Goal: Task Accomplishment & Management: Manage account settings

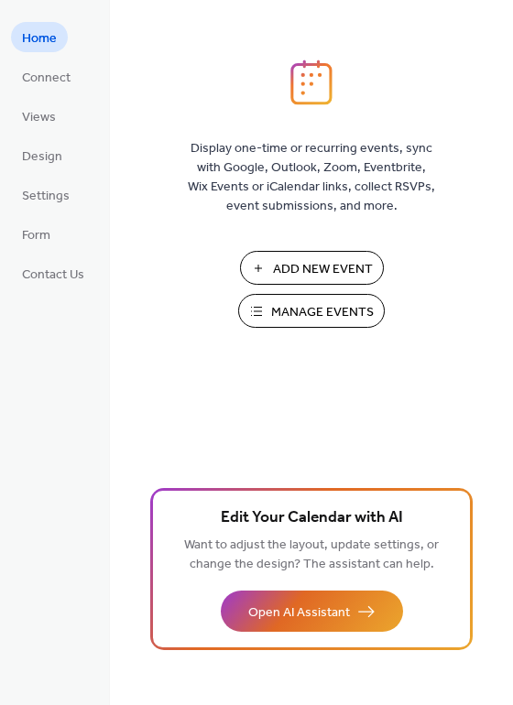
click at [310, 320] on span "Manage Events" at bounding box center [322, 312] width 103 height 19
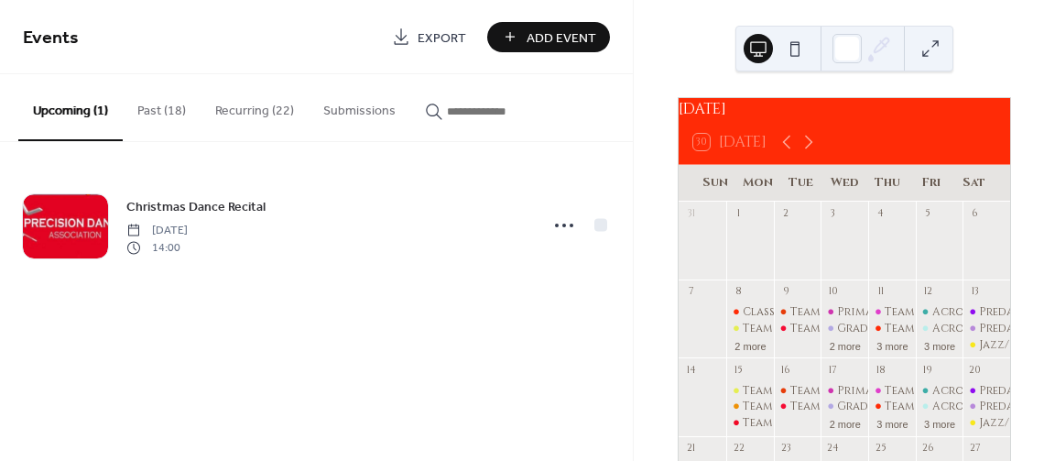
click at [250, 107] on button "Recurring (22)" at bounding box center [255, 106] width 108 height 65
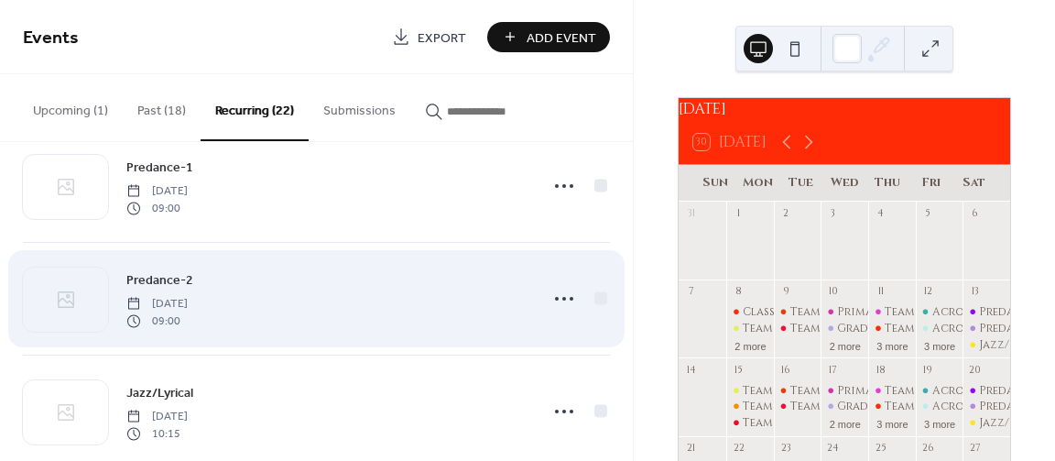
scroll to position [2199, 0]
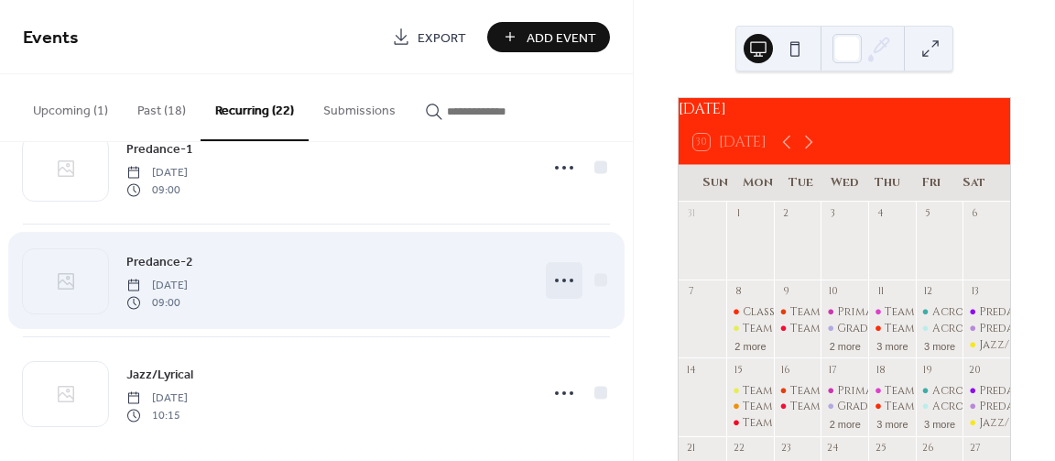
click at [574, 271] on icon at bounding box center [564, 280] width 29 height 29
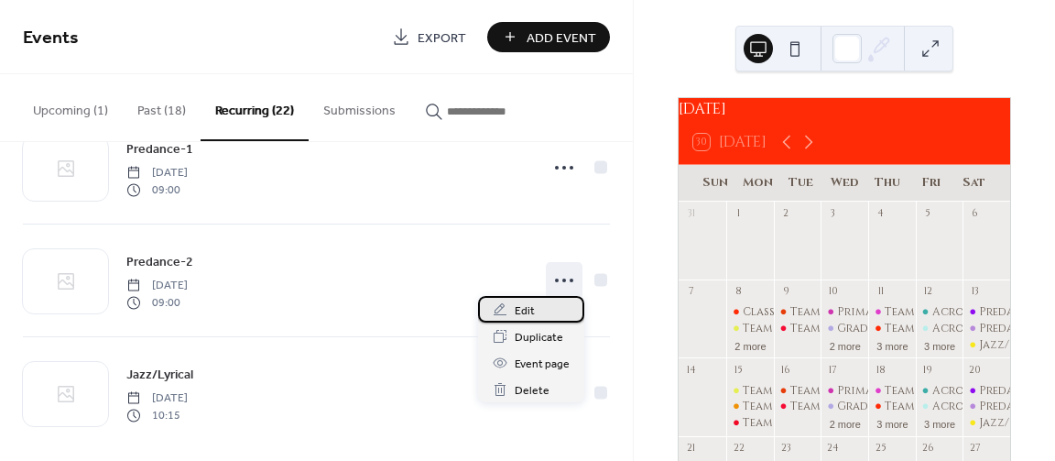
click at [530, 322] on div "Edit" at bounding box center [531, 309] width 106 height 27
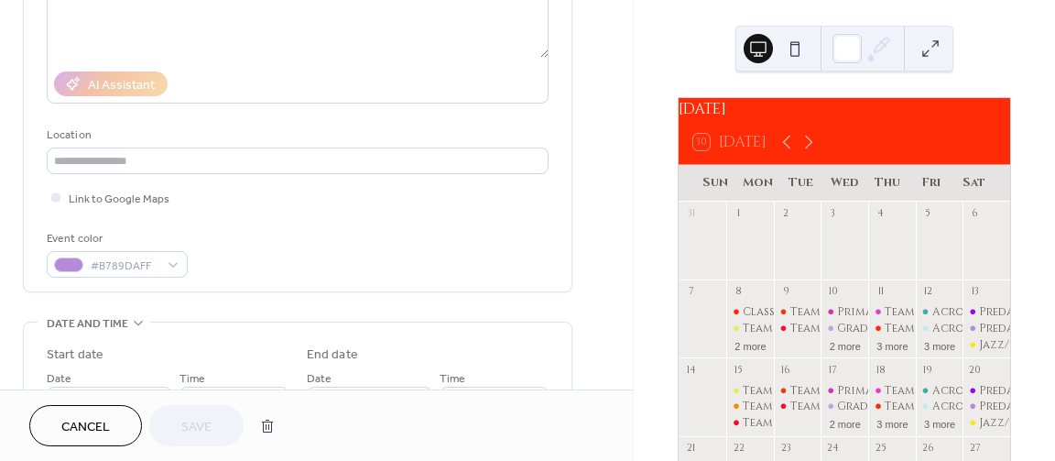
scroll to position [440, 0]
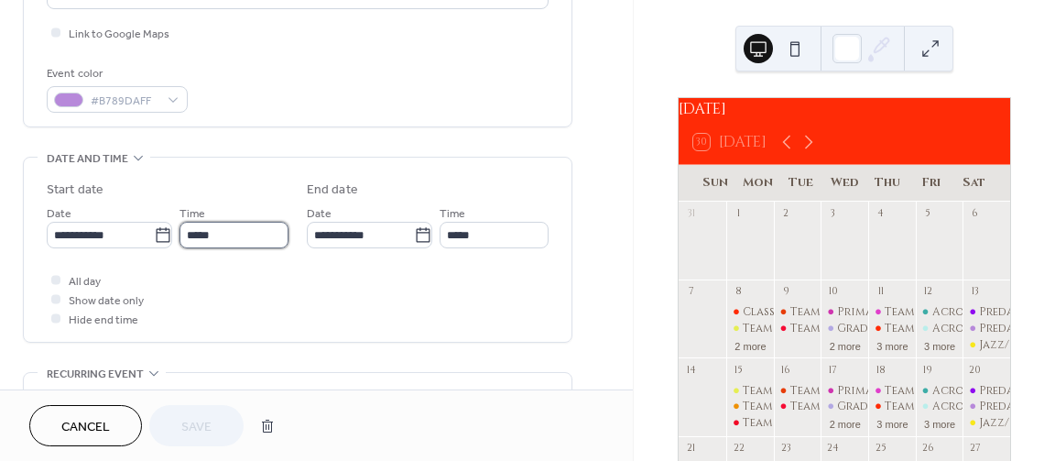
click at [263, 237] on input "*****" at bounding box center [234, 235] width 109 height 27
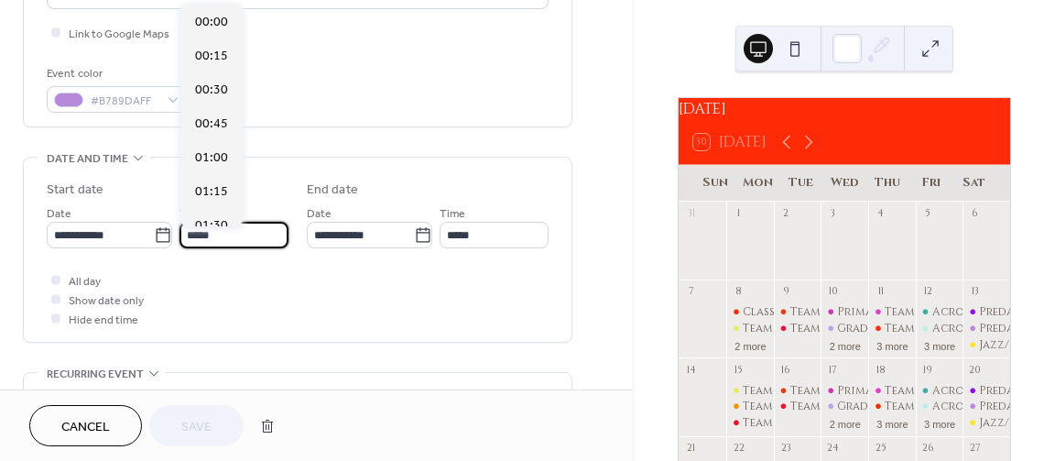
scroll to position [1220, 0]
click at [212, 88] on span "09:30" at bounding box center [211, 90] width 33 height 19
type input "*****"
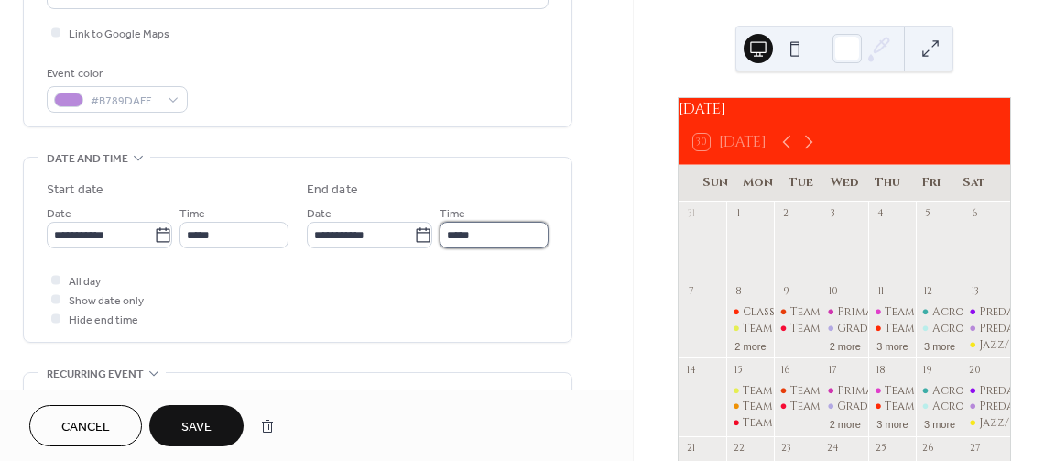
click at [488, 237] on input "*****" at bounding box center [494, 235] width 109 height 27
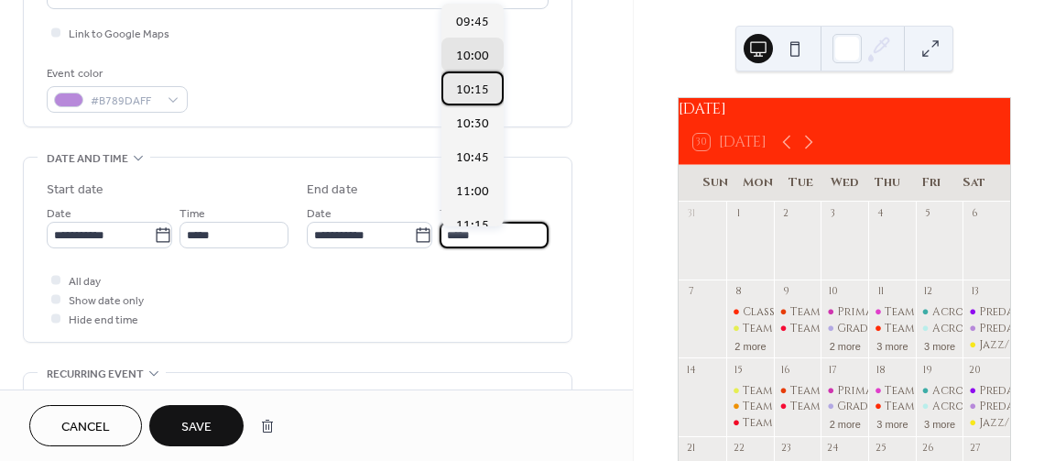
click at [483, 93] on span "10:15" at bounding box center [472, 90] width 33 height 19
type input "*****"
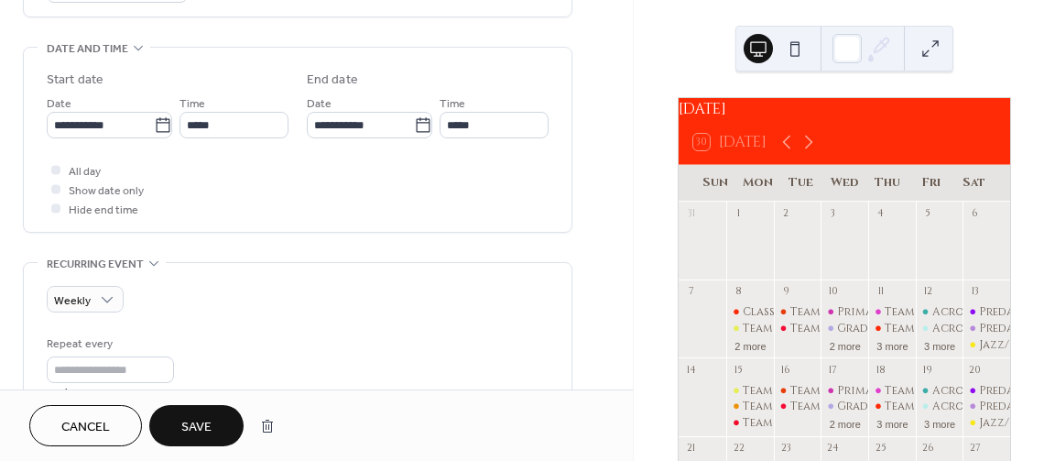
scroll to position [660, 0]
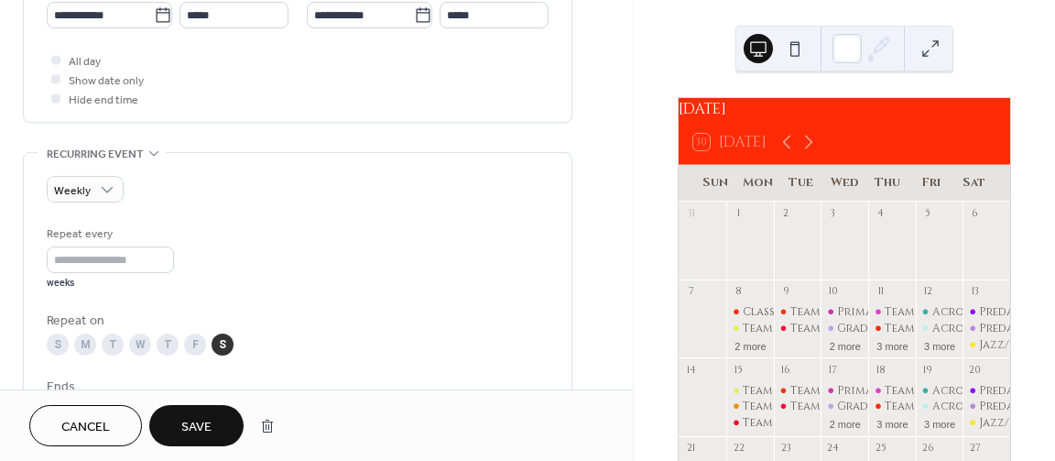
click at [193, 418] on span "Save" at bounding box center [196, 427] width 30 height 19
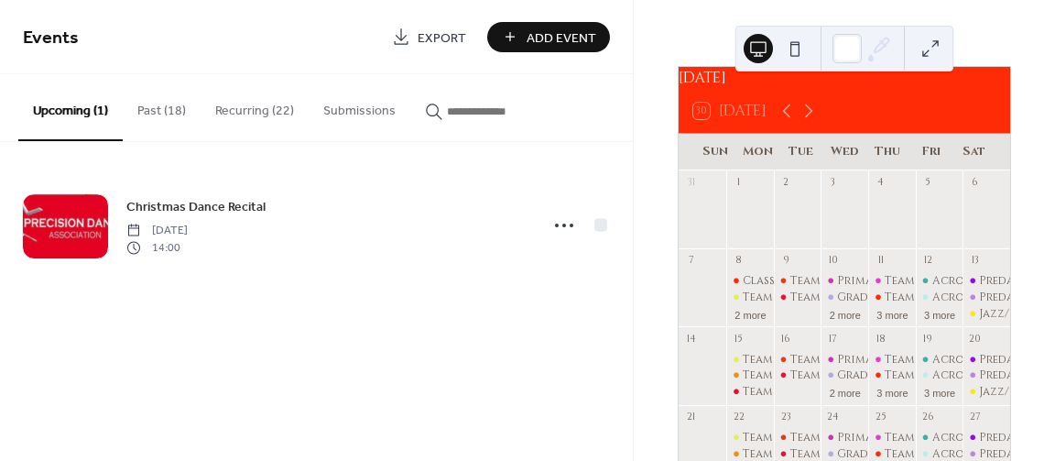
scroll to position [18, 0]
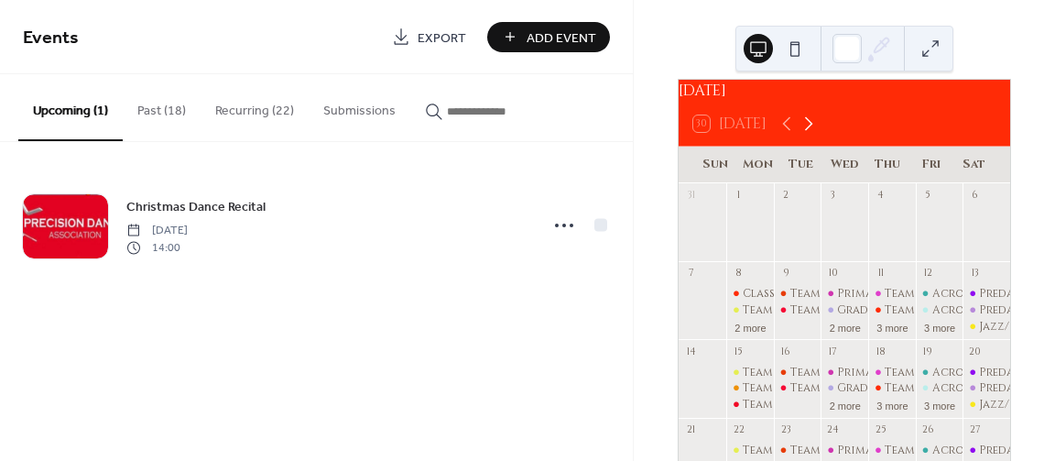
click at [811, 131] on icon at bounding box center [809, 124] width 22 height 22
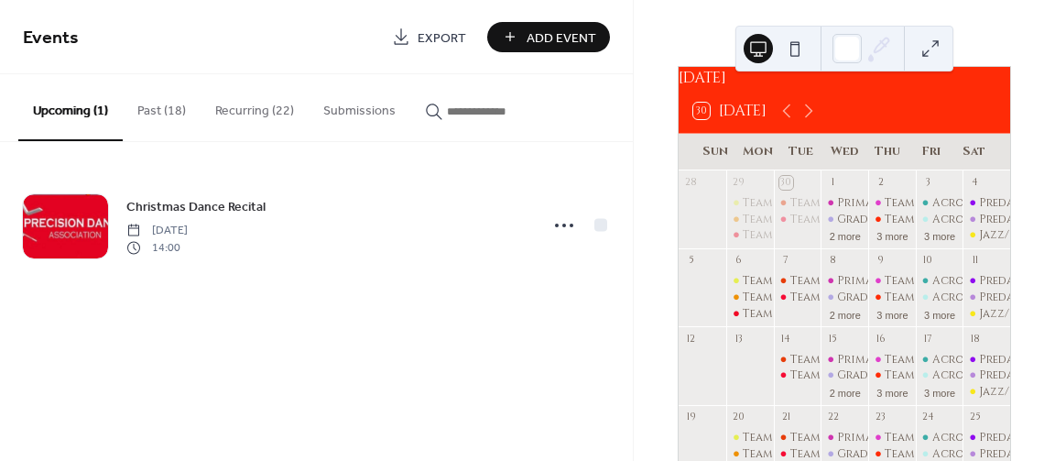
scroll to position [0, 0]
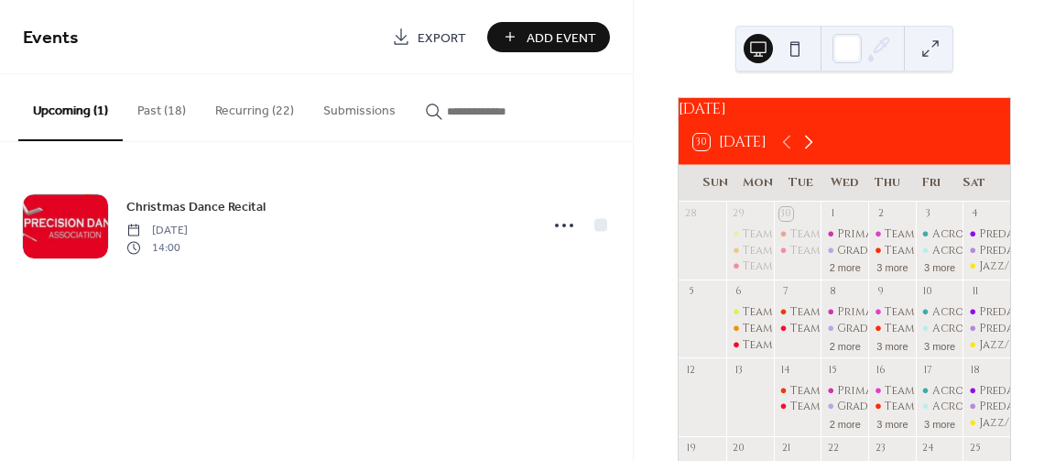
click at [811, 151] on icon at bounding box center [809, 142] width 22 height 22
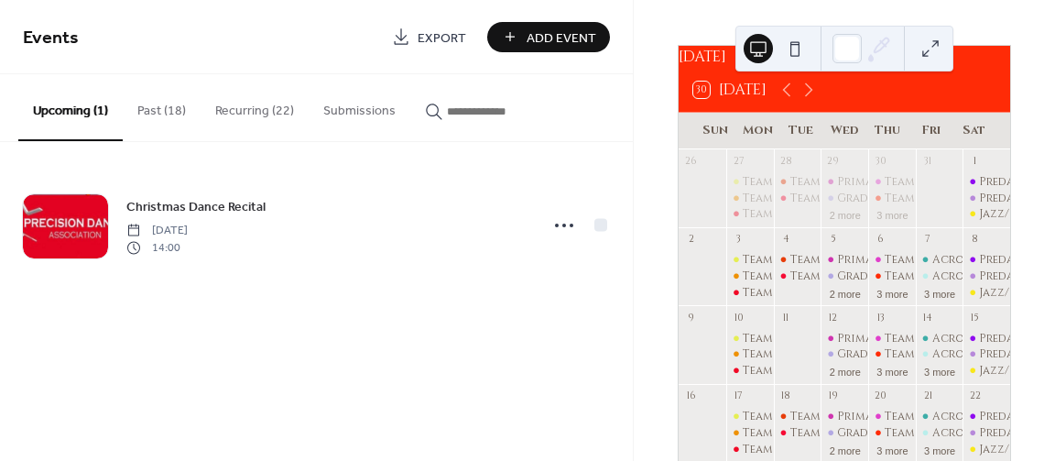
scroll to position [18, 0]
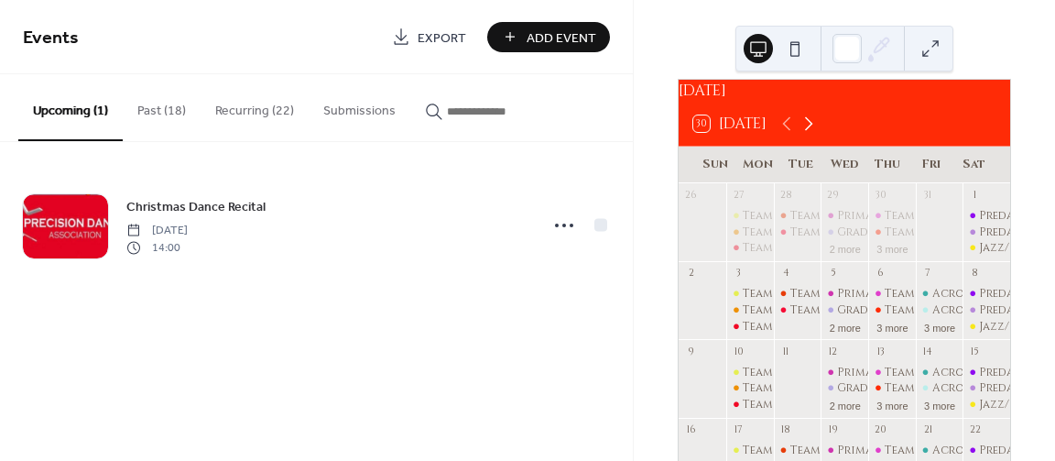
click at [813, 135] on icon at bounding box center [809, 124] width 22 height 22
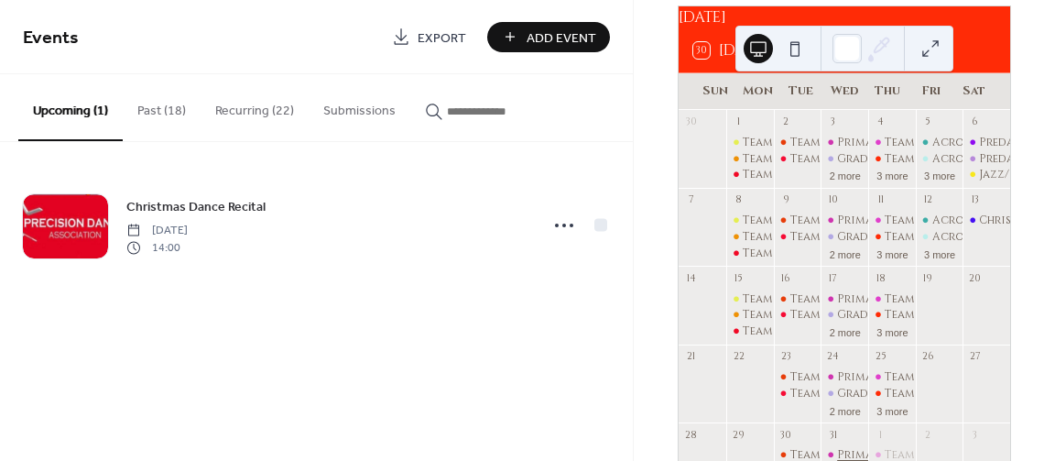
scroll to position [183, 0]
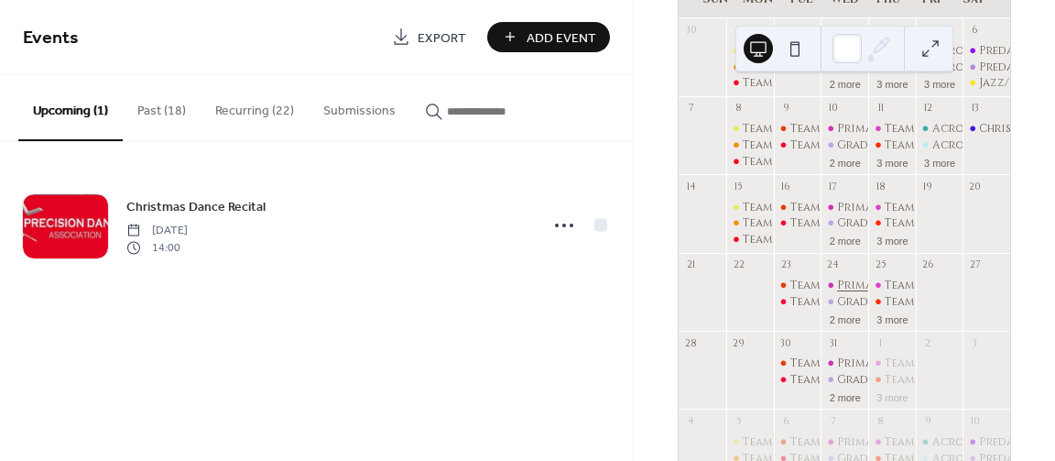
click at [844, 292] on div "Primary Ballet" at bounding box center [881, 286] width 88 height 16
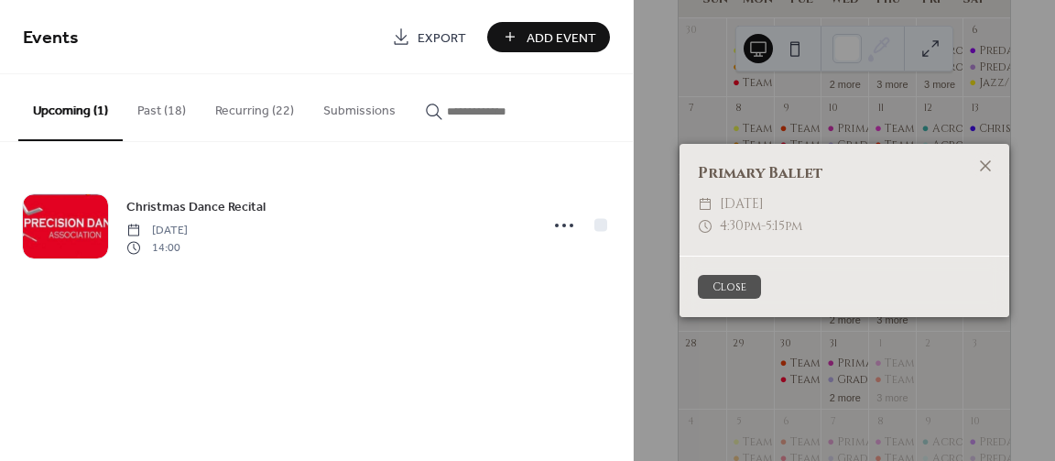
click at [732, 282] on button "Close" at bounding box center [729, 287] width 63 height 24
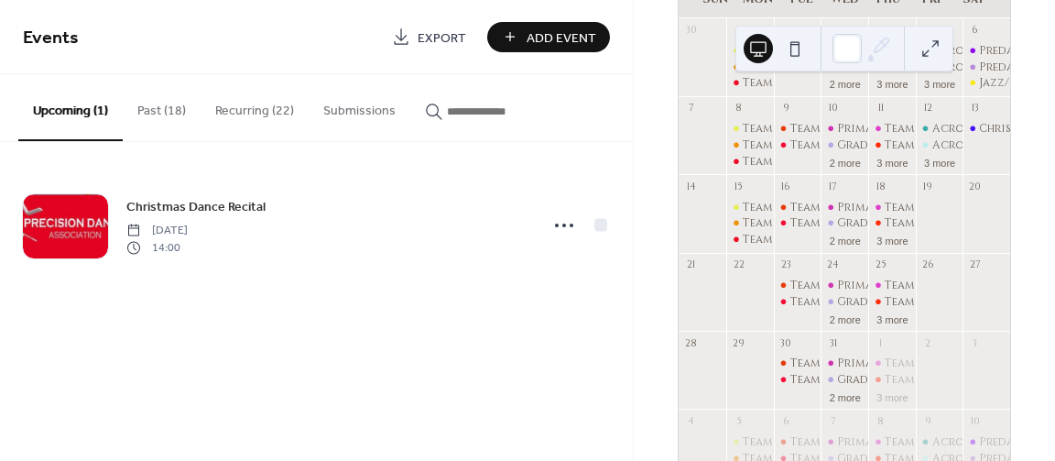
click at [263, 106] on button "Recurring (22)" at bounding box center [255, 106] width 108 height 65
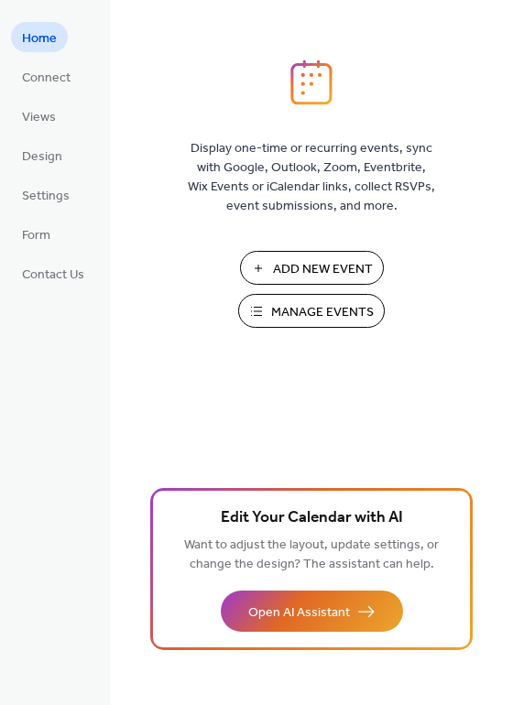
click at [260, 312] on button "Manage Events" at bounding box center [311, 311] width 147 height 34
click at [298, 317] on span "Manage Events" at bounding box center [322, 312] width 103 height 19
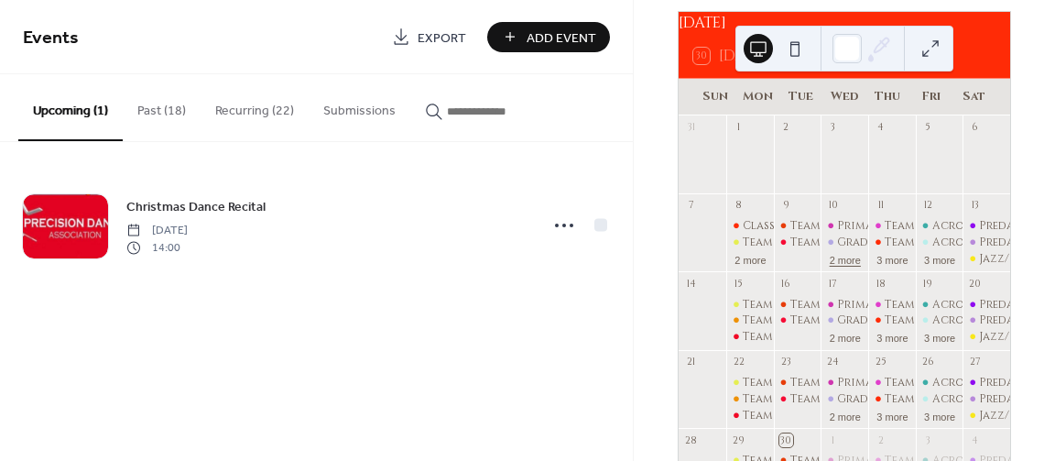
scroll to position [73, 0]
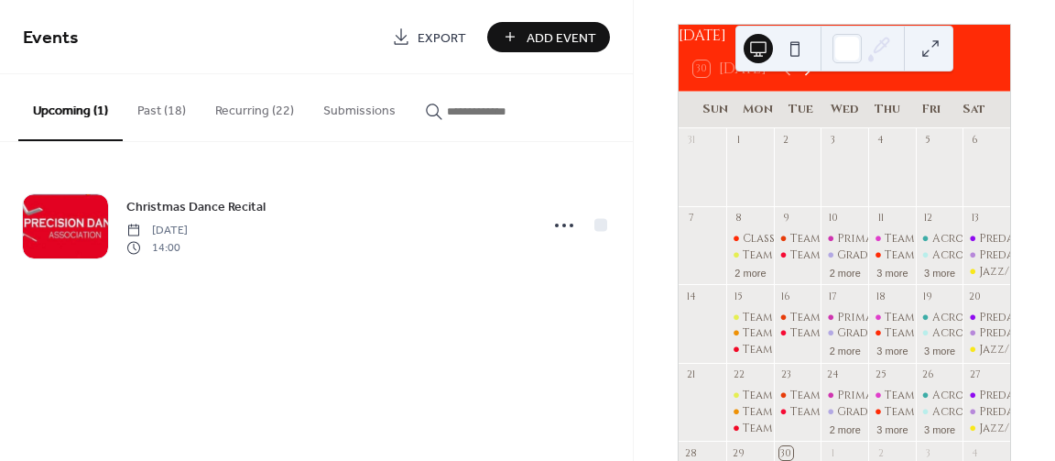
click at [814, 76] on icon at bounding box center [809, 69] width 22 height 22
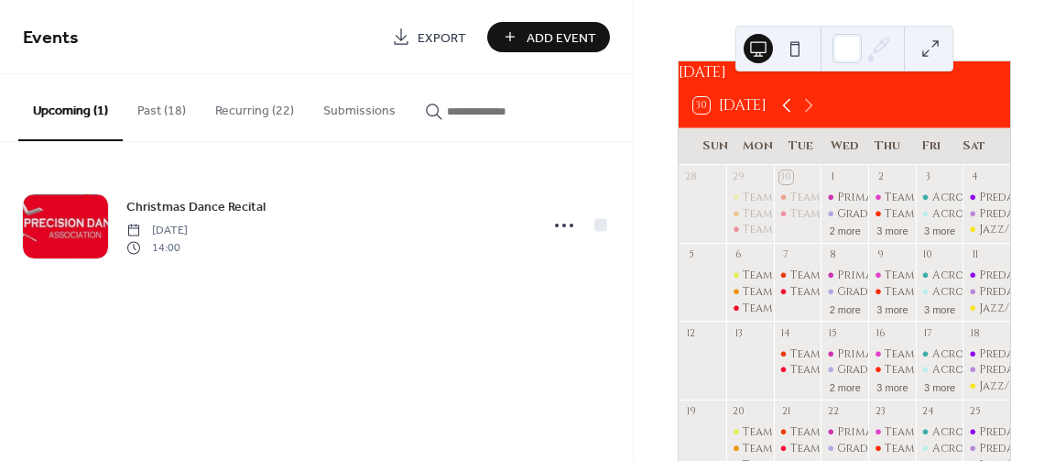
scroll to position [18, 0]
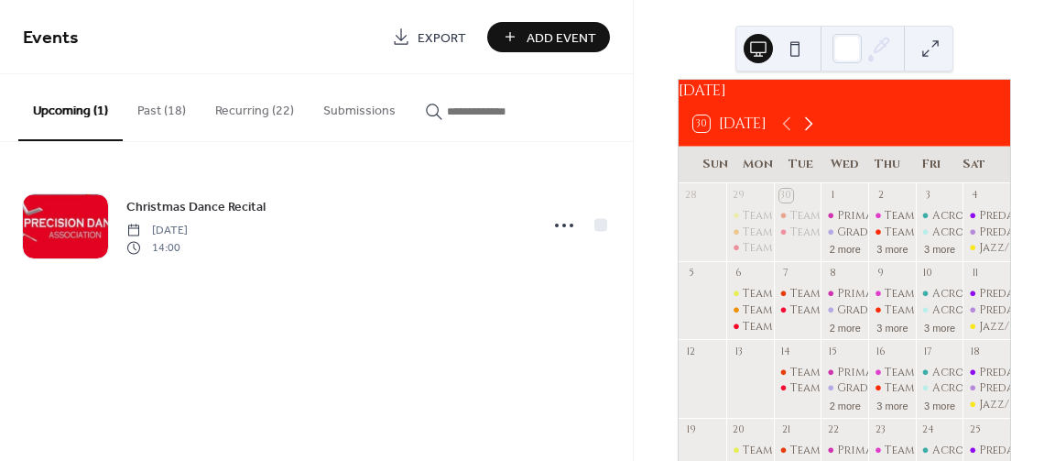
click at [812, 124] on icon at bounding box center [809, 124] width 22 height 22
click at [812, 127] on icon at bounding box center [809, 124] width 22 height 22
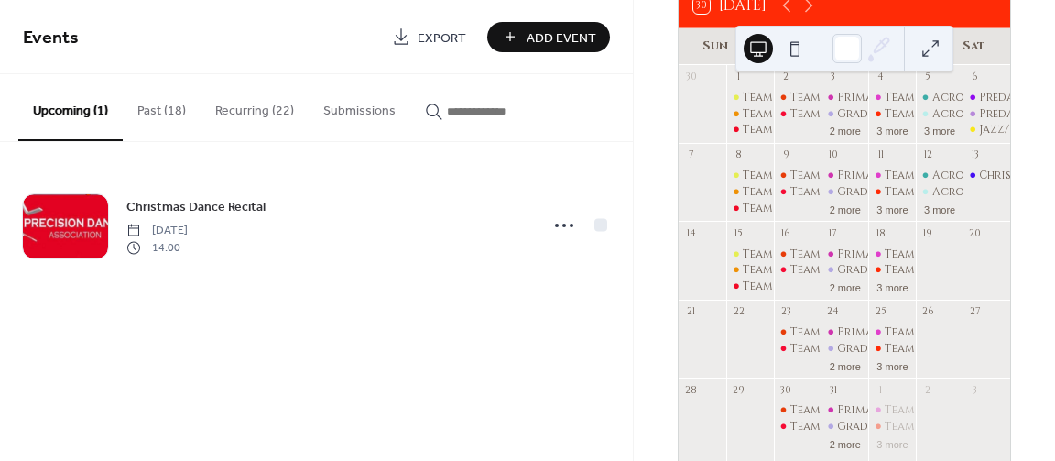
scroll to position [147, 0]
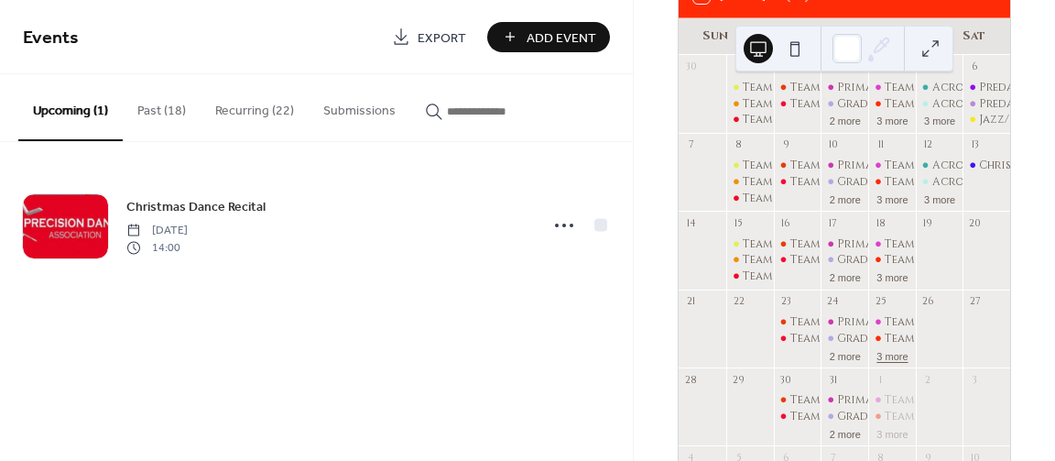
click at [889, 363] on button "3 more" at bounding box center [892, 355] width 46 height 16
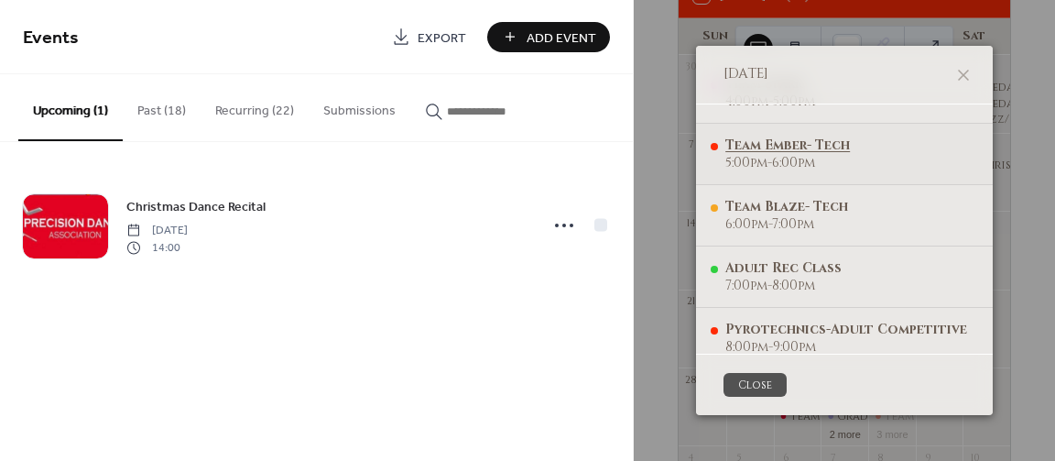
scroll to position [51, 0]
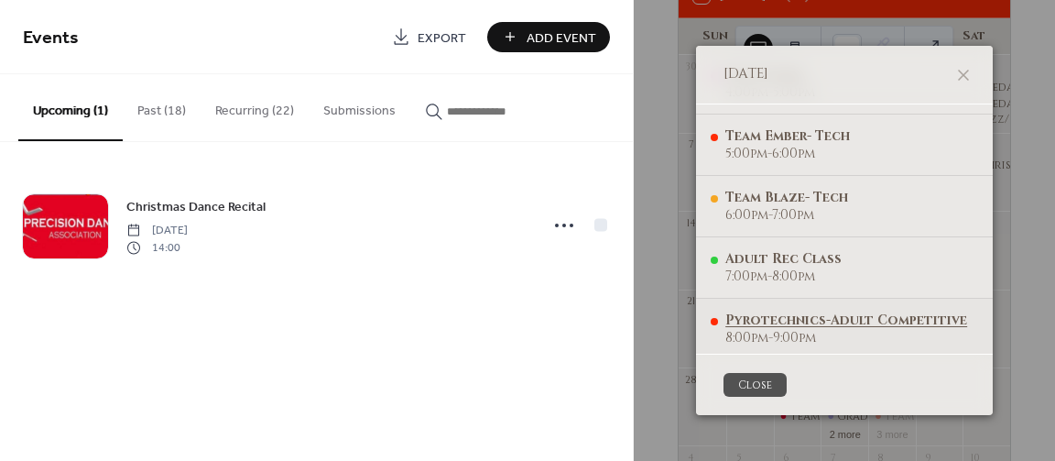
click at [772, 316] on div "Pyrotechnics-Adult Competitive" at bounding box center [847, 319] width 242 height 17
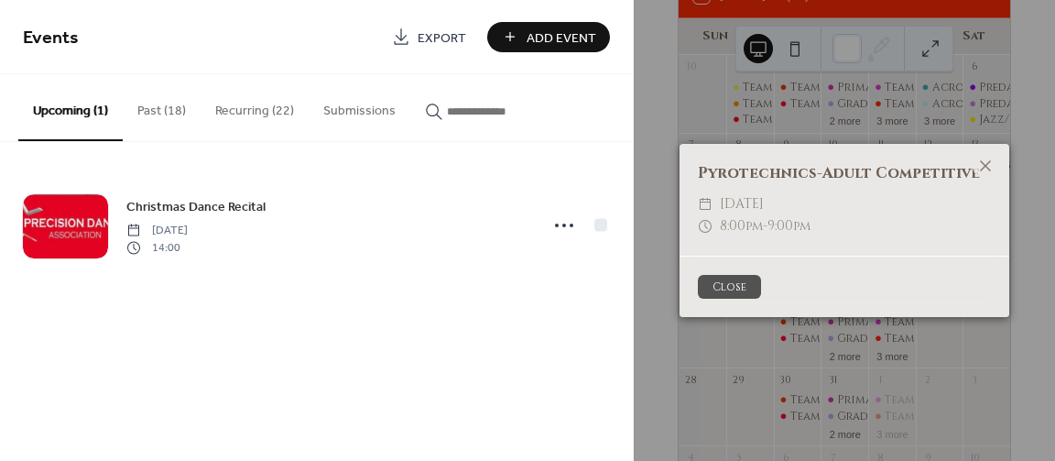
click at [728, 279] on button "Close" at bounding box center [729, 287] width 63 height 24
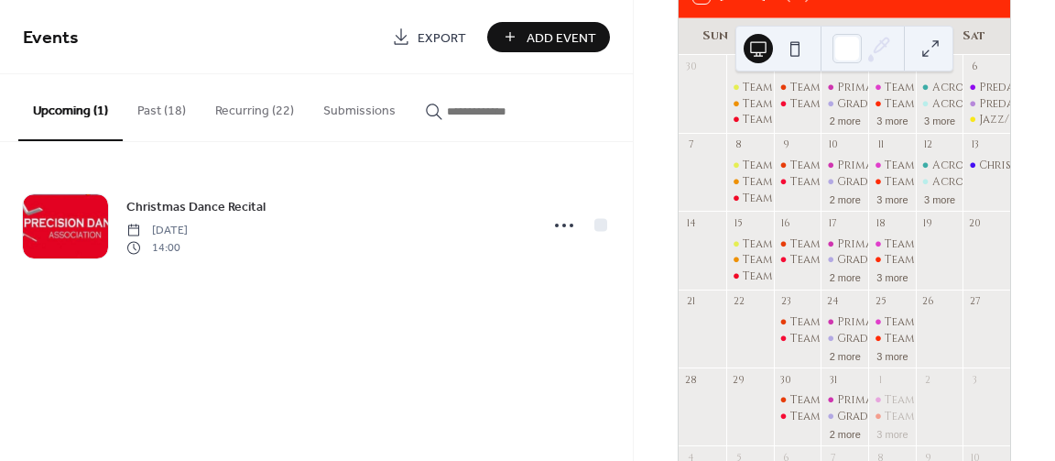
click at [272, 109] on button "Recurring (22)" at bounding box center [255, 106] width 108 height 65
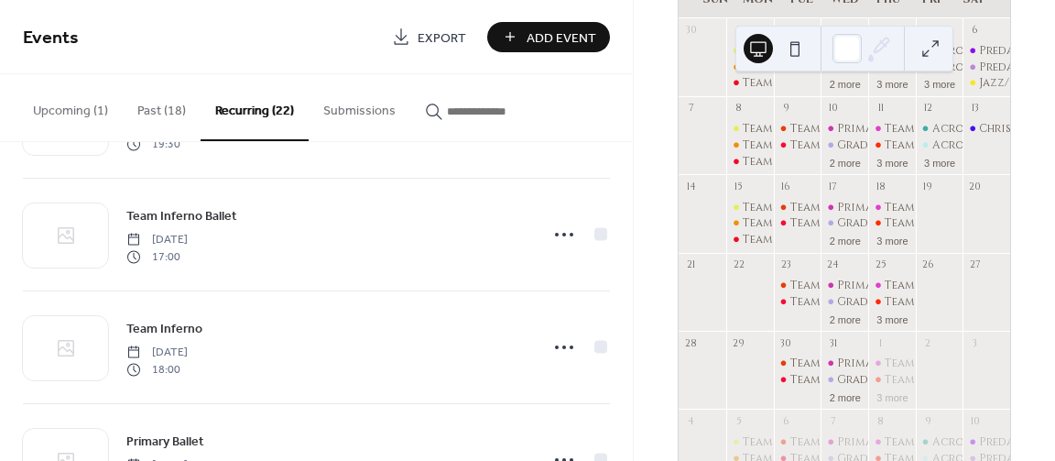
scroll to position [330, 0]
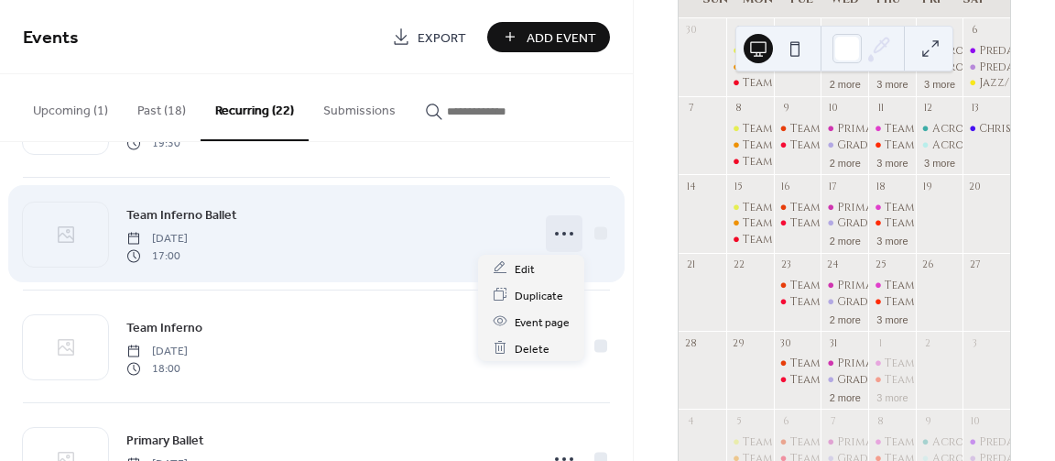
click at [570, 237] on icon at bounding box center [564, 233] width 29 height 29
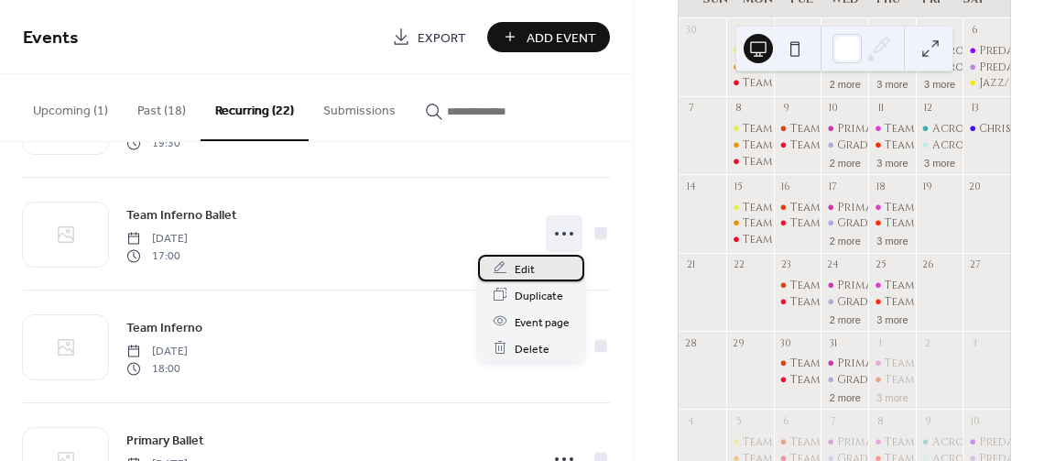
click at [548, 272] on div "Edit" at bounding box center [531, 268] width 106 height 27
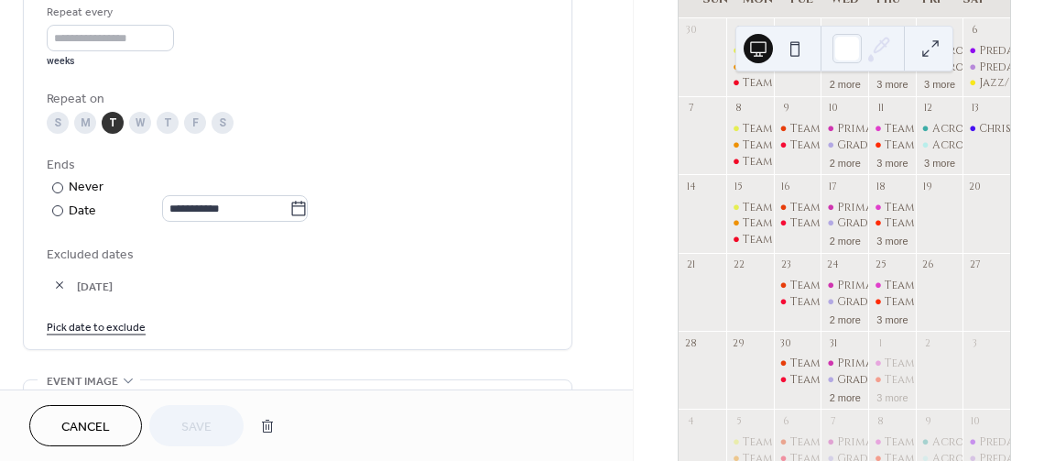
scroll to position [934, 0]
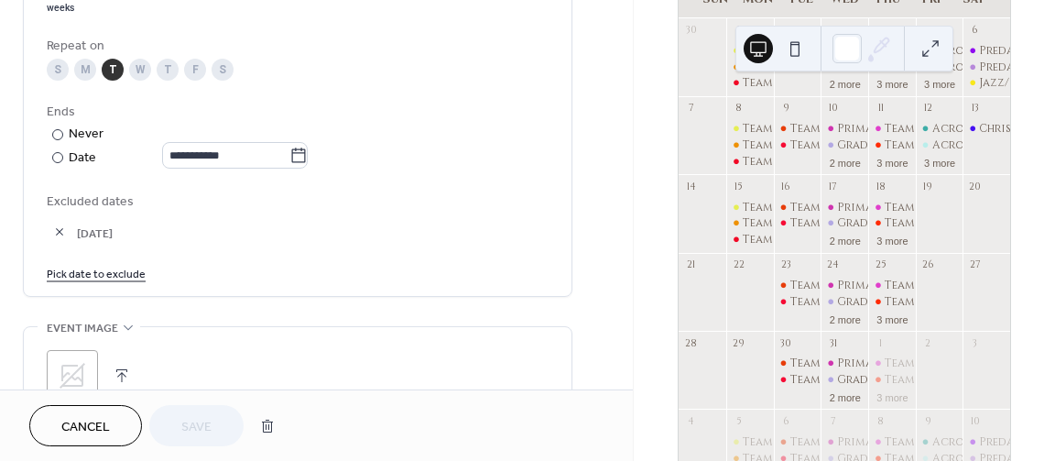
click at [89, 282] on link "Pick date to exclude" at bounding box center [96, 272] width 99 height 19
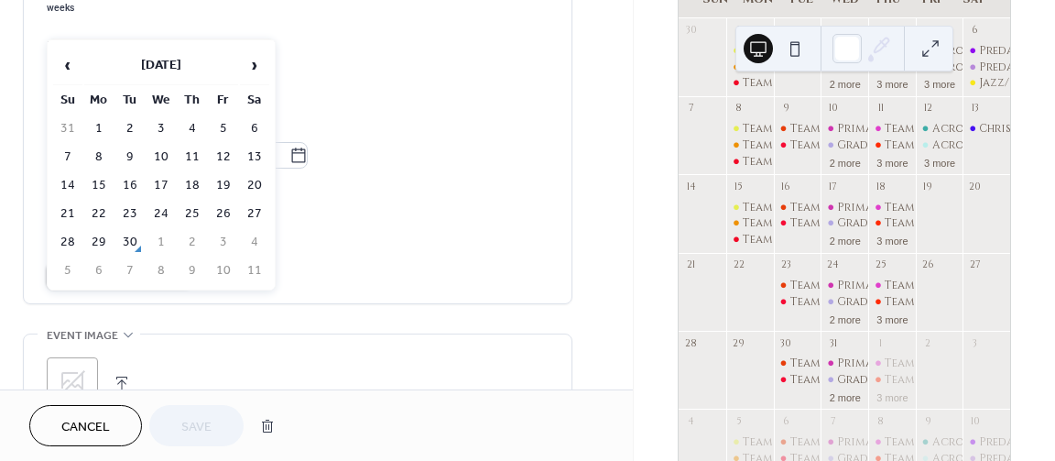
click at [270, 69] on table "‹ [DATE] › Su Mo Tu We Th Fr Sa 31 1 2 3 4 5 6 7 8 9 10 11 12 13 14 15 16 17 18…" at bounding box center [161, 165] width 220 height 242
click at [265, 73] on span "›" at bounding box center [254, 65] width 27 height 37
click at [127, 191] on td "16" at bounding box center [129, 185] width 29 height 27
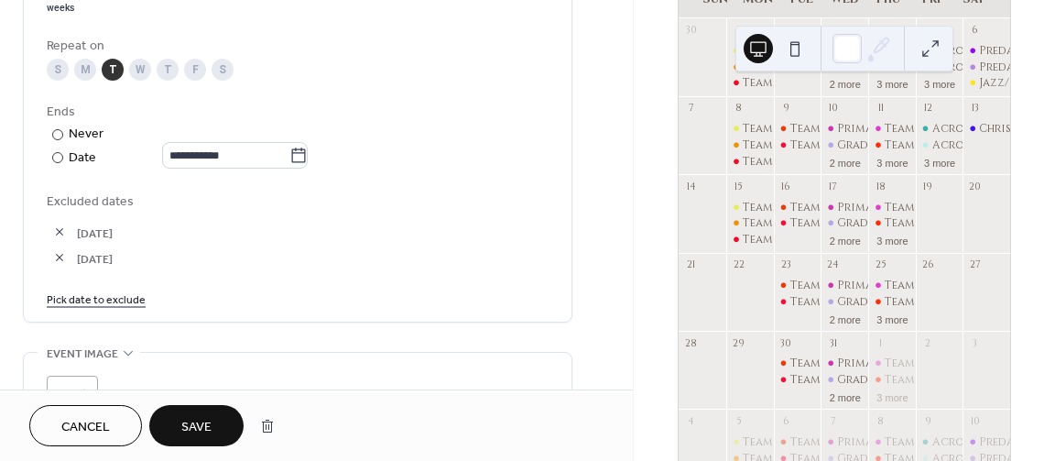
click at [104, 308] on link "Pick date to exclude" at bounding box center [96, 298] width 99 height 19
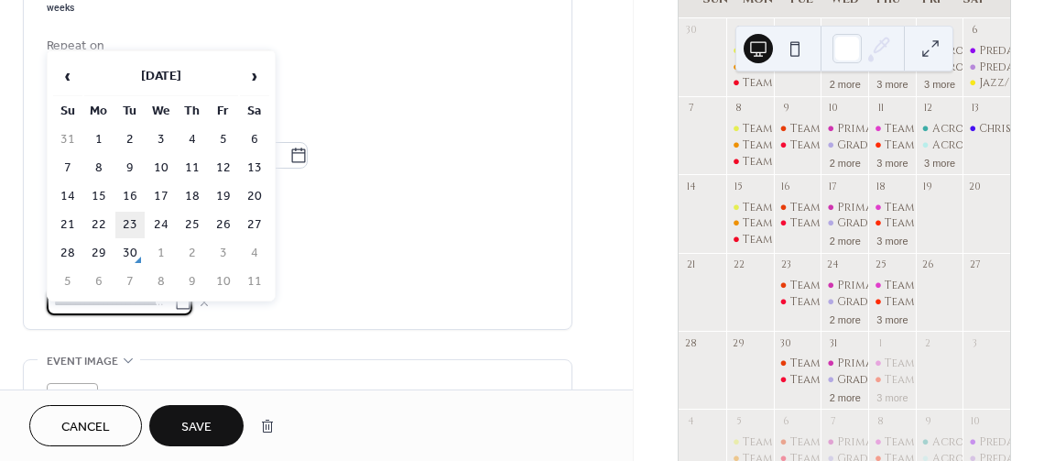
click at [130, 230] on td "23" at bounding box center [129, 225] width 29 height 27
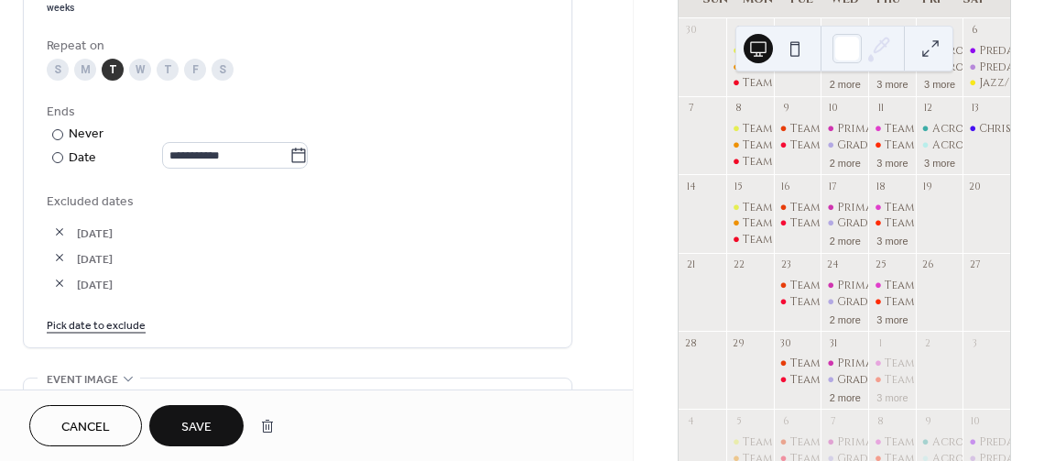
click at [118, 333] on link "Pick date to exclude" at bounding box center [96, 323] width 99 height 19
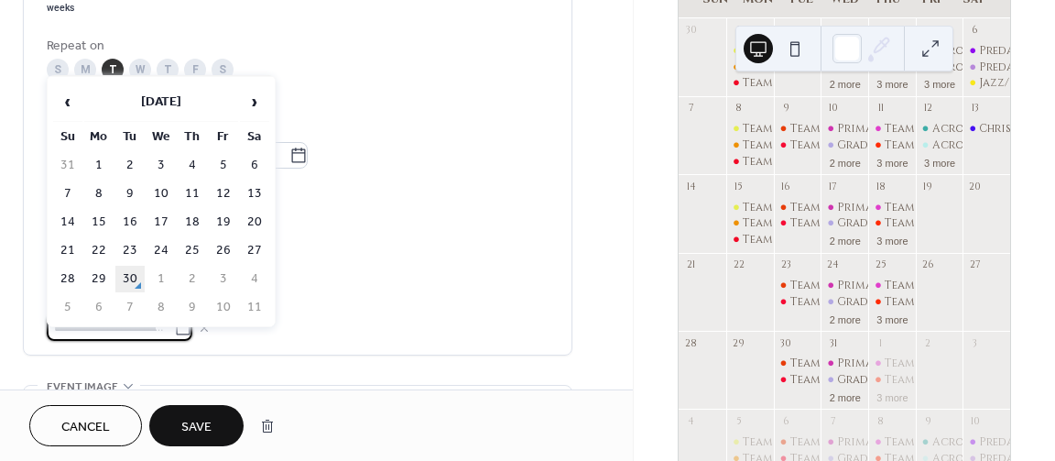
click at [127, 276] on td "30" at bounding box center [129, 279] width 29 height 27
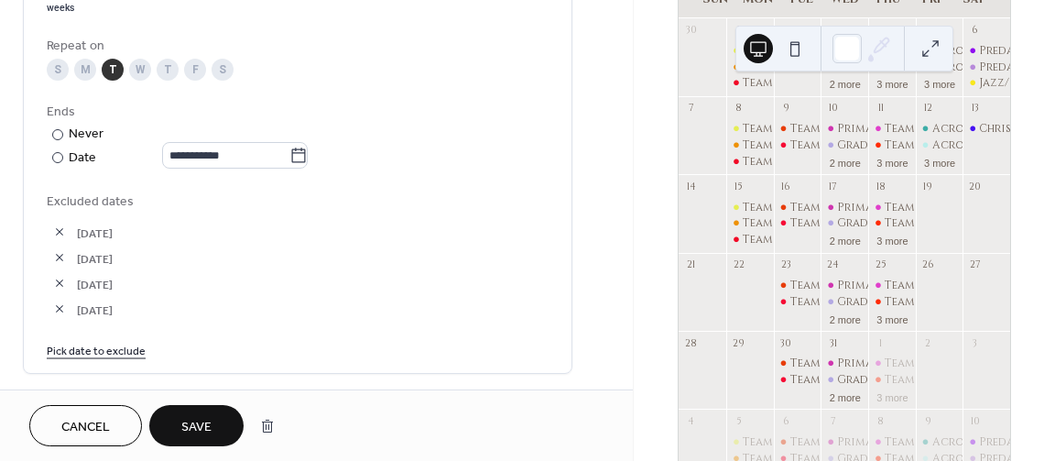
click at [197, 412] on button "Save" at bounding box center [196, 425] width 94 height 41
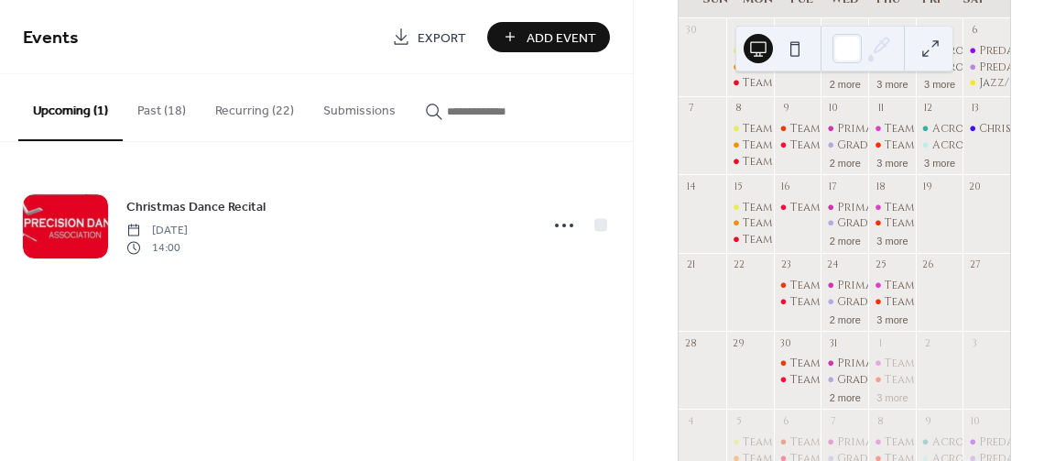
click at [271, 105] on button "Recurring (22)" at bounding box center [255, 106] width 108 height 65
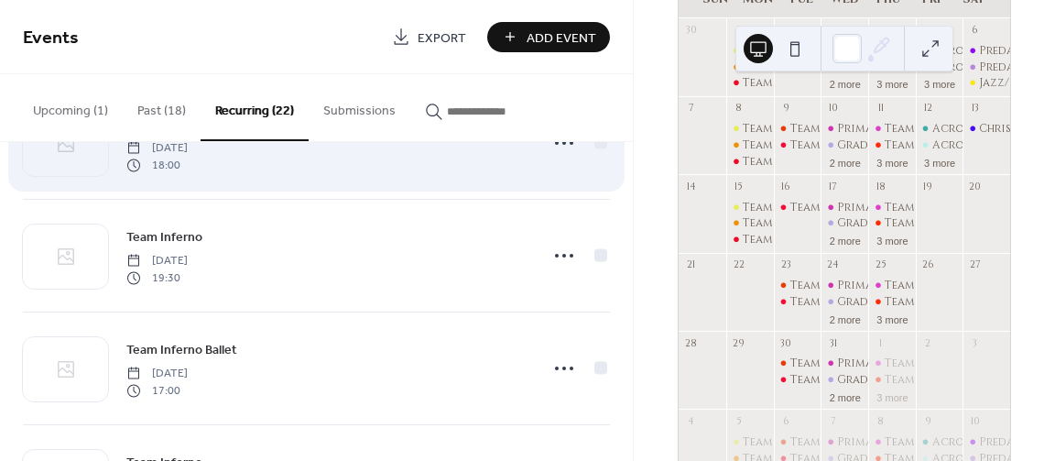
scroll to position [220, 0]
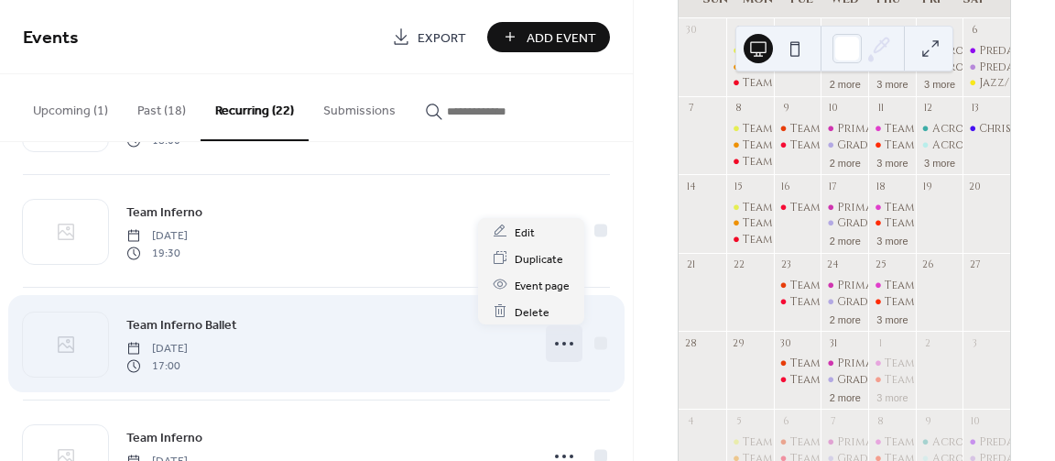
click at [558, 344] on circle at bounding box center [557, 344] width 4 height 4
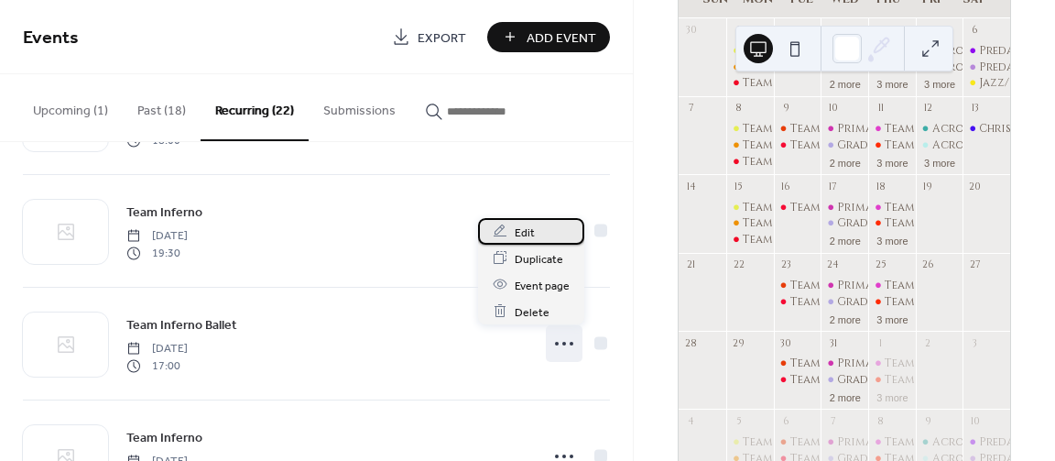
click at [527, 235] on span "Edit" at bounding box center [525, 232] width 20 height 19
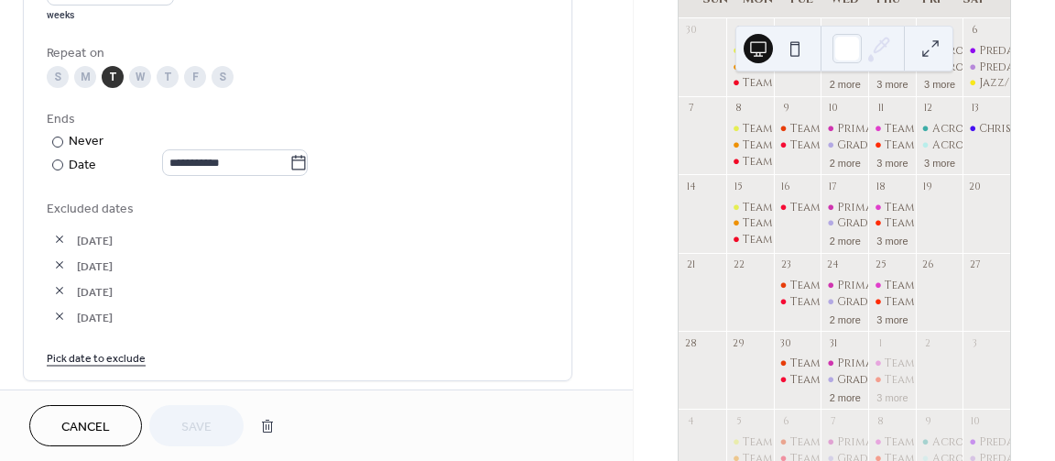
scroll to position [934, 0]
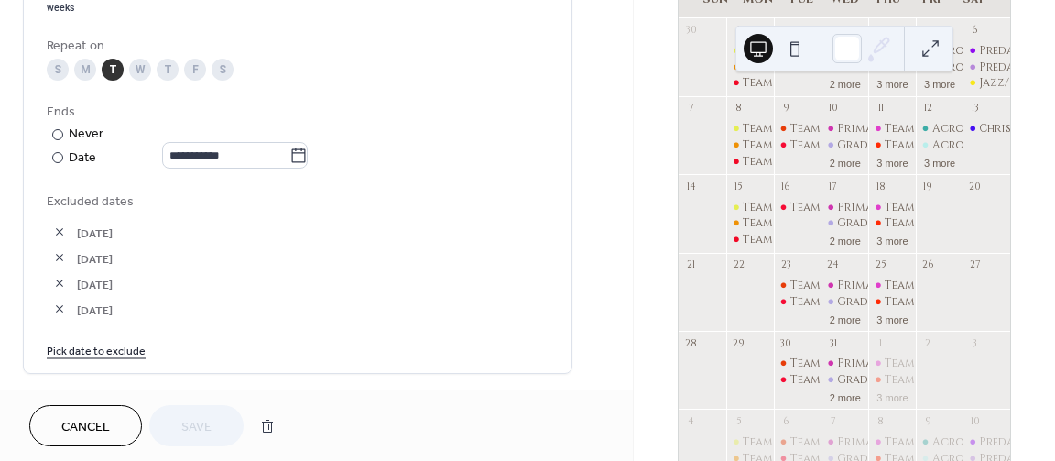
click at [78, 359] on link "Pick date to exclude" at bounding box center [96, 349] width 99 height 19
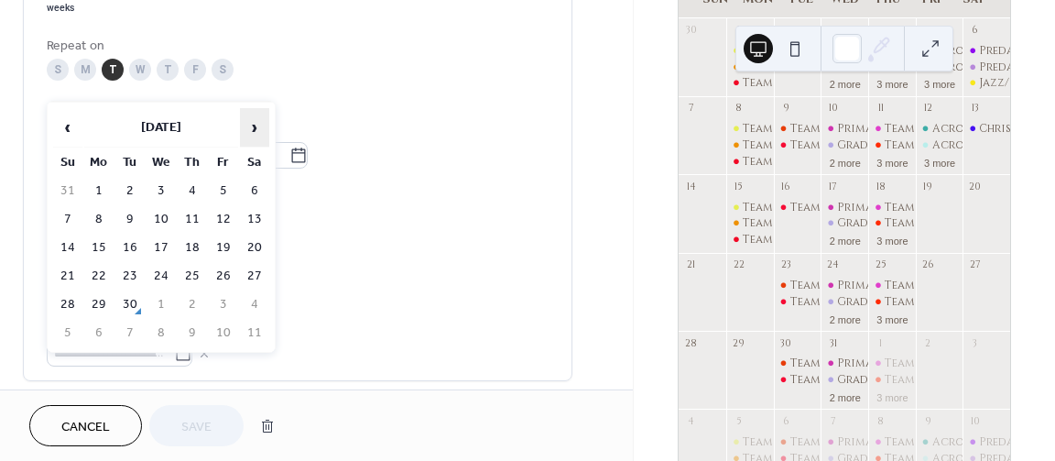
click at [249, 124] on span "›" at bounding box center [254, 127] width 27 height 37
click at [124, 250] on td "16" at bounding box center [129, 248] width 29 height 27
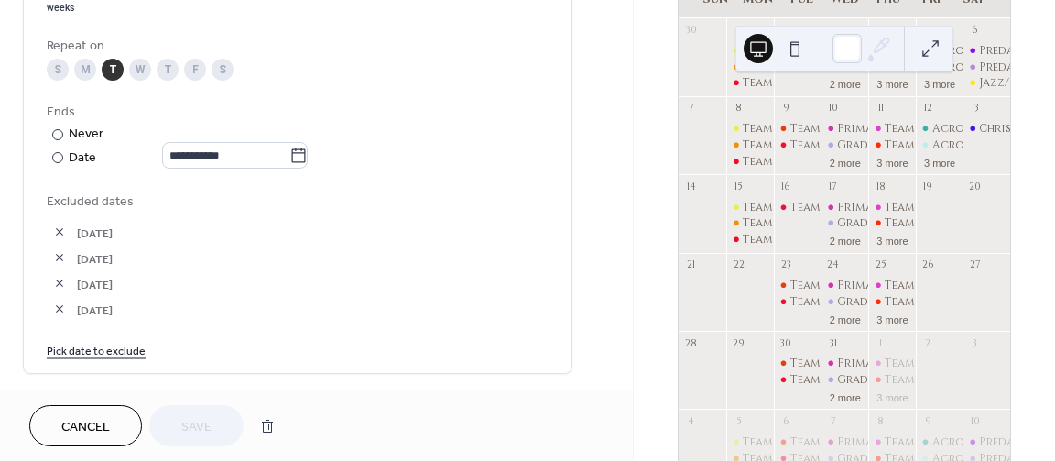
click at [95, 359] on link "Pick date to exclude" at bounding box center [96, 349] width 99 height 19
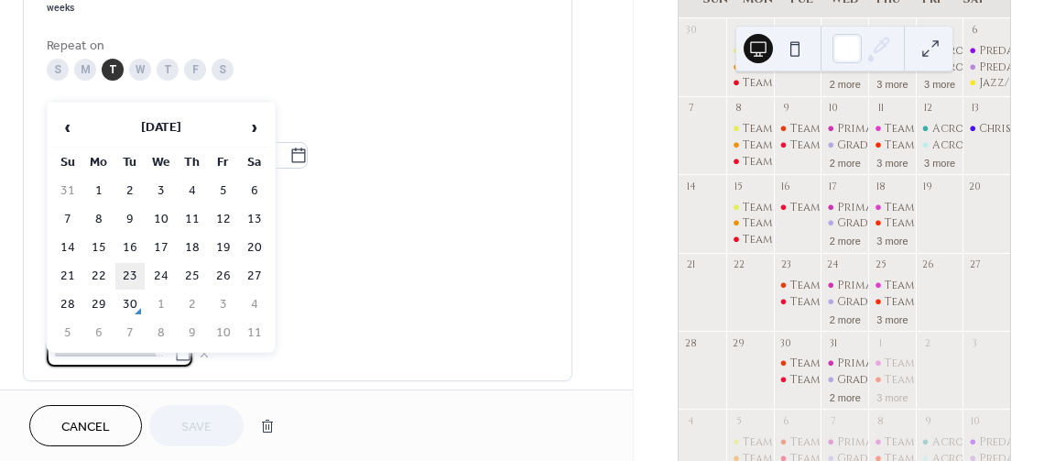
click at [136, 268] on td "23" at bounding box center [129, 276] width 29 height 27
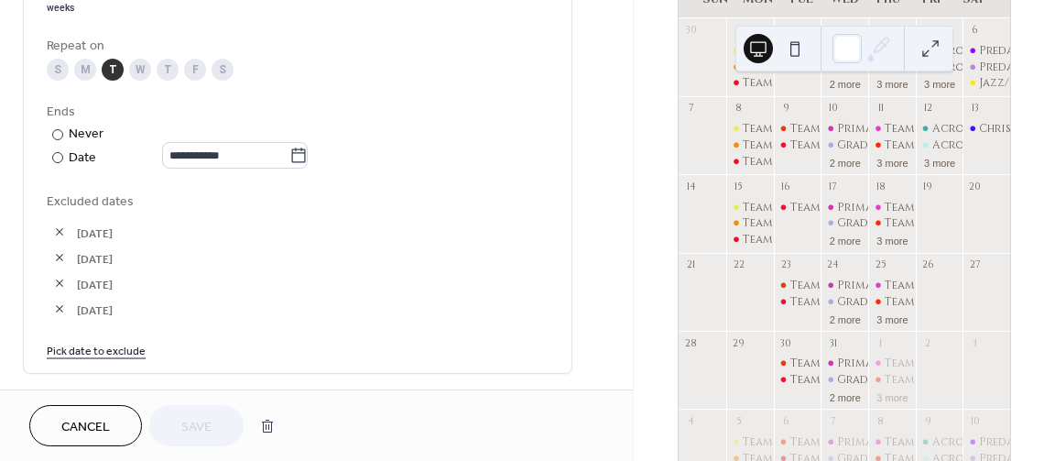
click at [97, 358] on link "Pick date to exclude" at bounding box center [96, 349] width 99 height 19
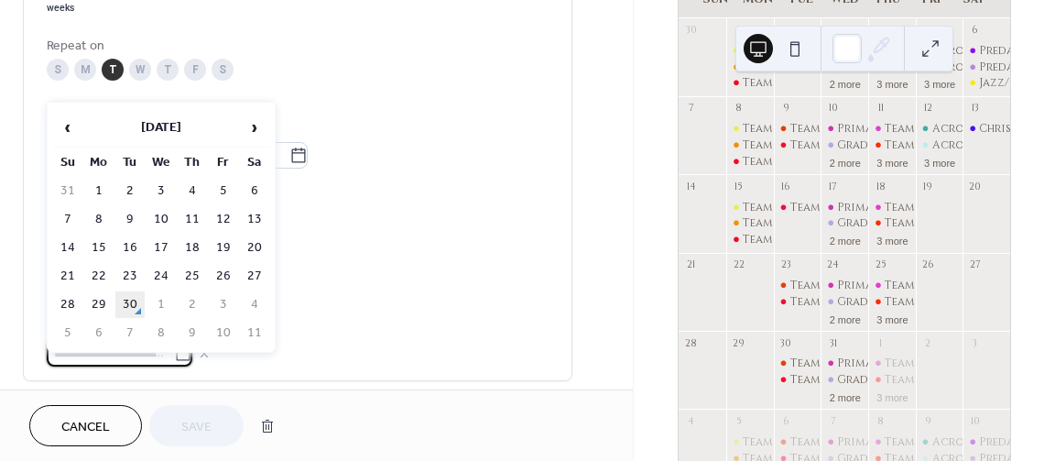
click at [122, 293] on td "30" at bounding box center [129, 304] width 29 height 27
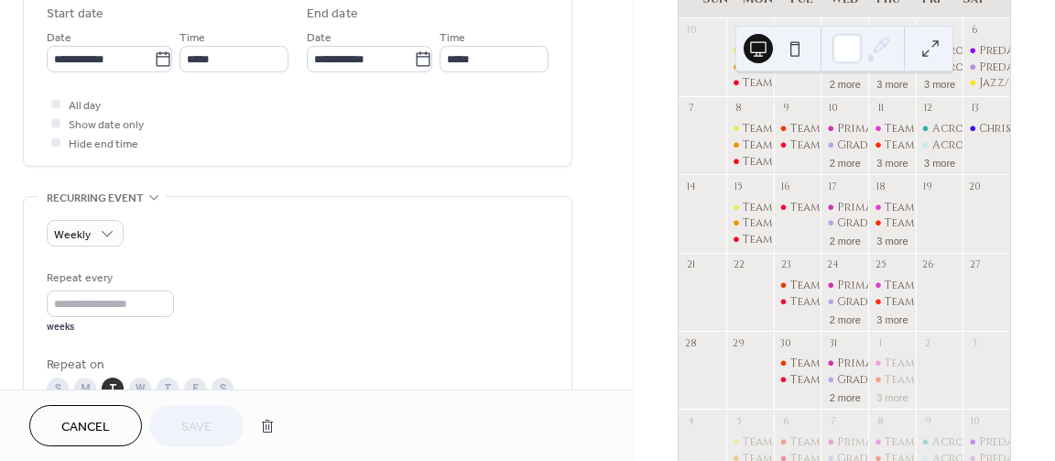
scroll to position [506, 0]
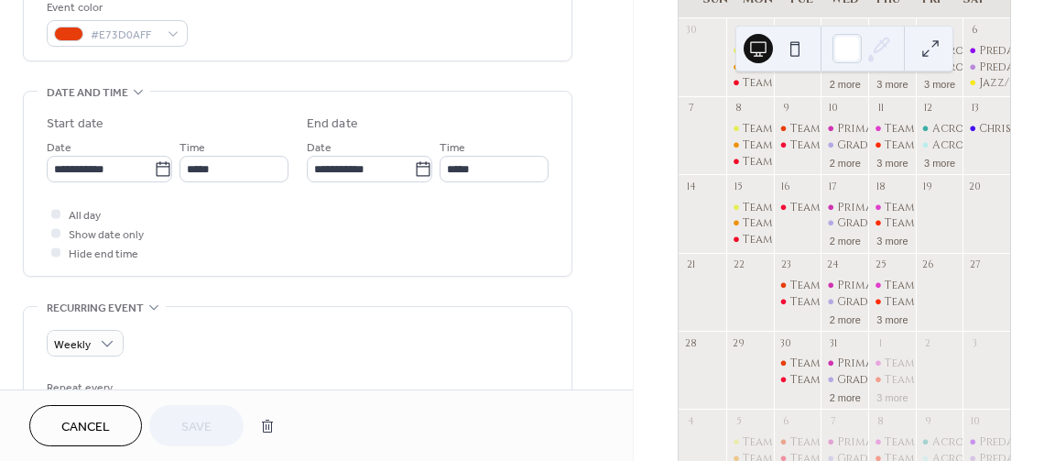
click at [379, 309] on div "•••" at bounding box center [298, 308] width 548 height 2
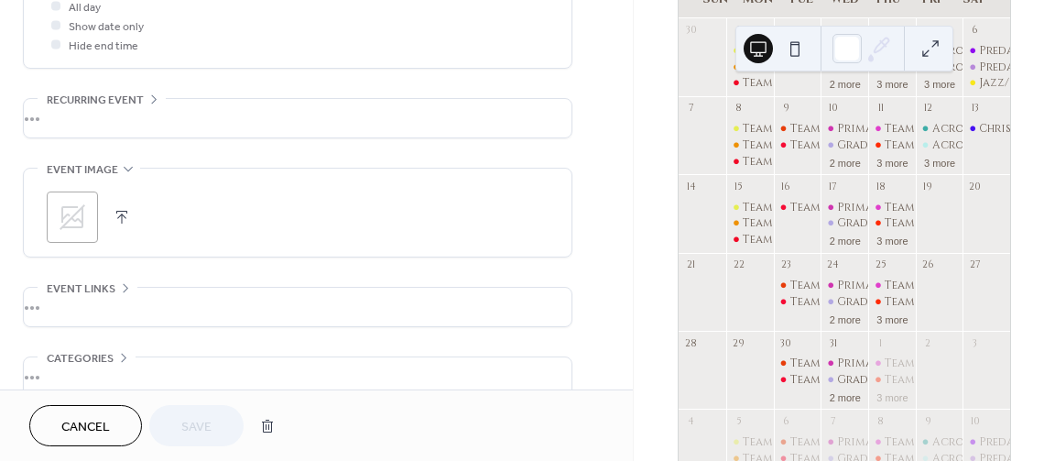
scroll to position [726, 0]
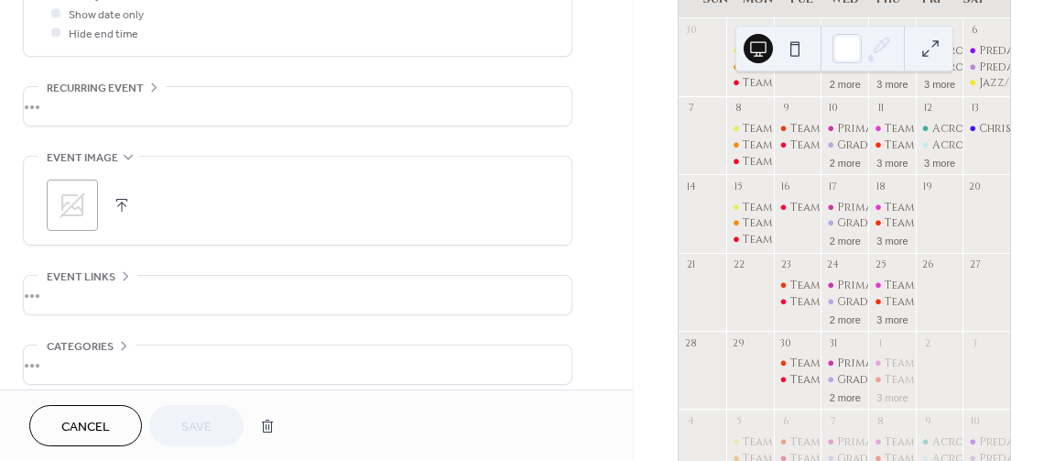
click at [122, 93] on div "•••" at bounding box center [298, 106] width 548 height 38
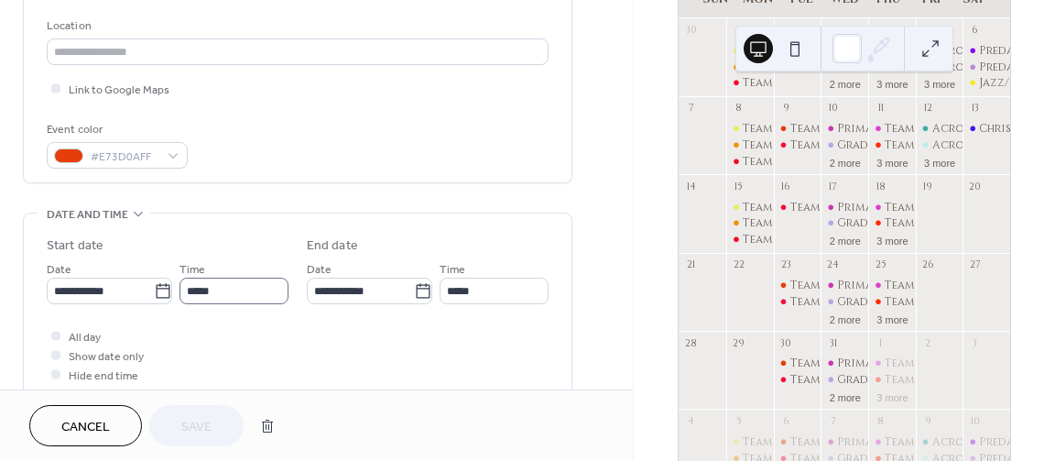
scroll to position [385, 0]
click at [212, 426] on div "Cancel Save" at bounding box center [156, 425] width 255 height 41
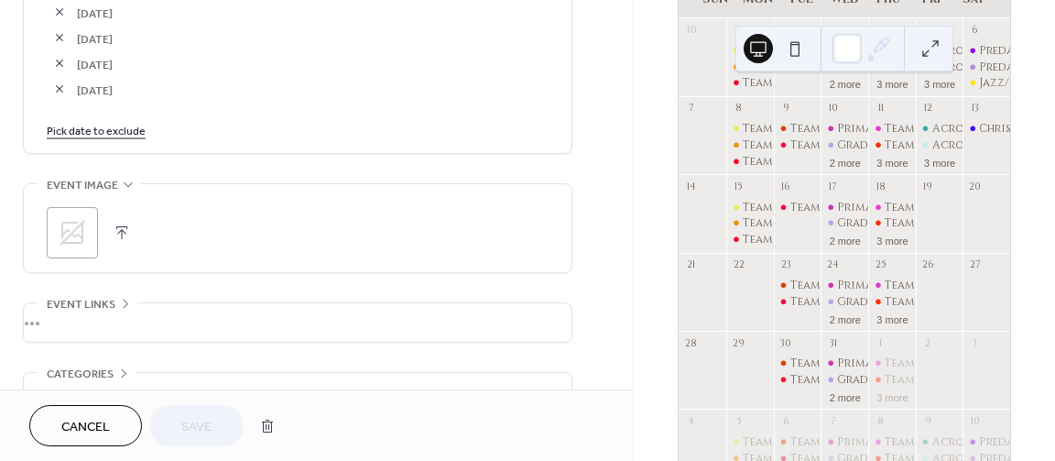
scroll to position [1275, 0]
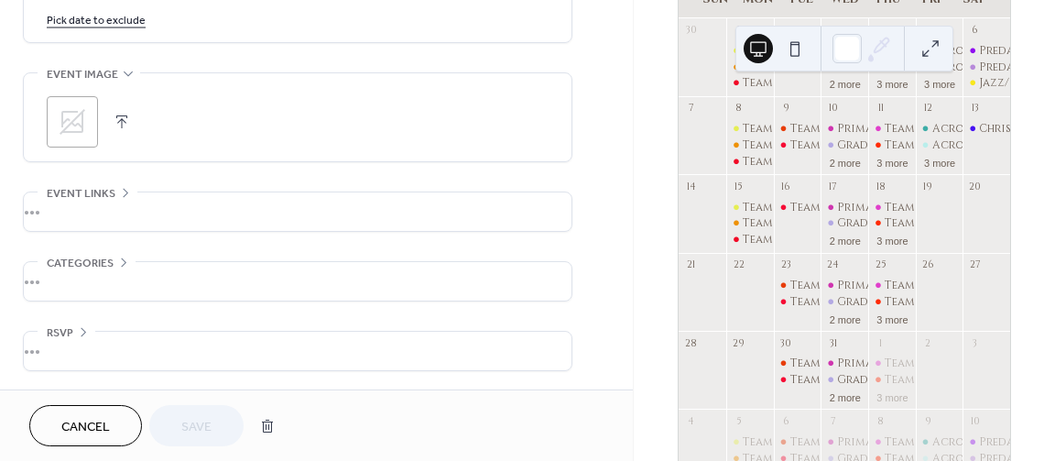
click at [109, 401] on div "Cancel Save" at bounding box center [316, 424] width 633 height 71
click at [105, 436] on span "Cancel" at bounding box center [85, 427] width 49 height 19
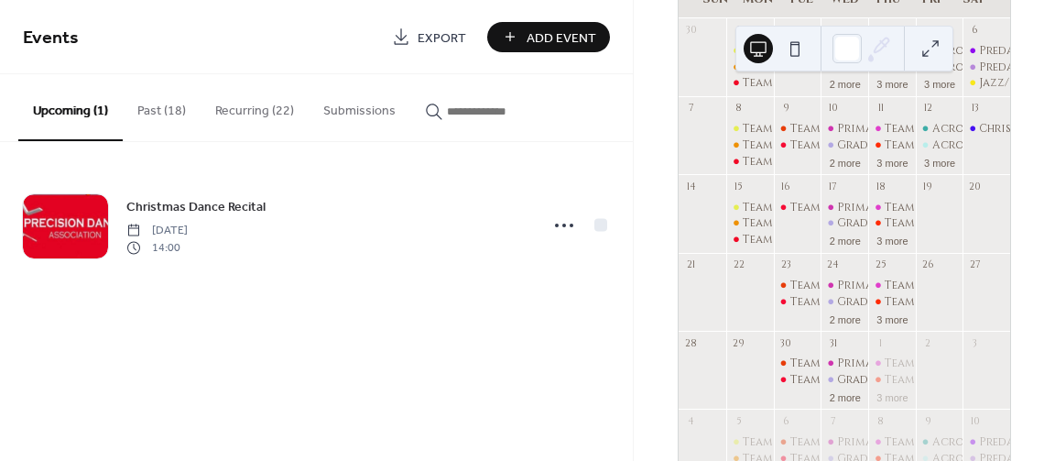
click at [256, 109] on button "Recurring (22)" at bounding box center [255, 106] width 108 height 65
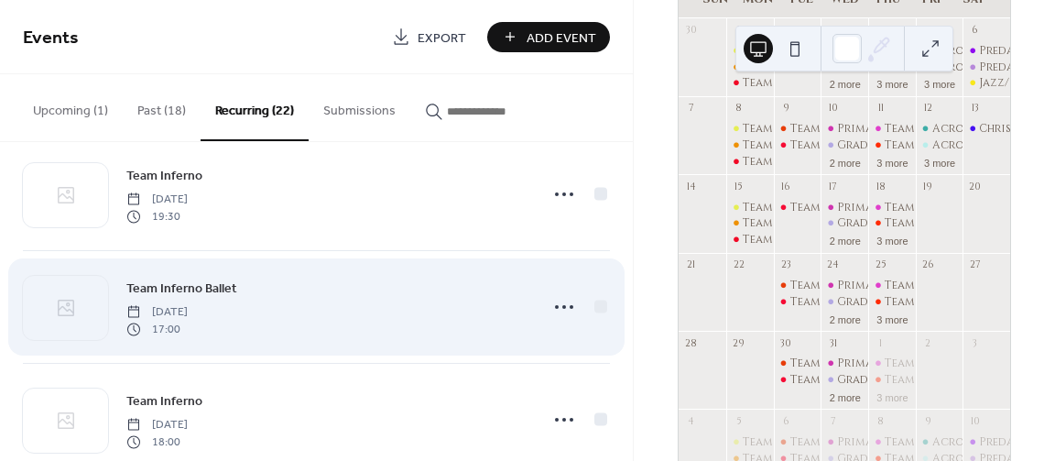
scroll to position [275, 0]
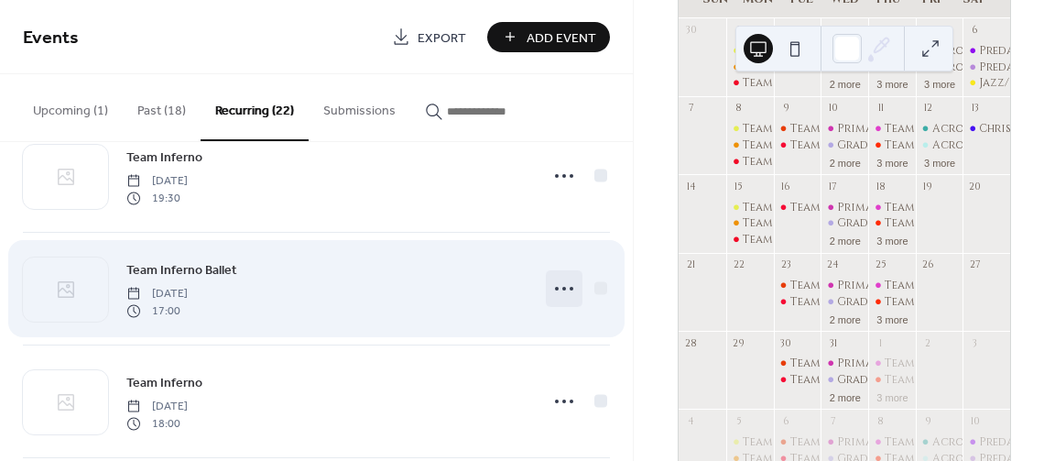
click at [561, 287] on icon at bounding box center [564, 288] width 29 height 29
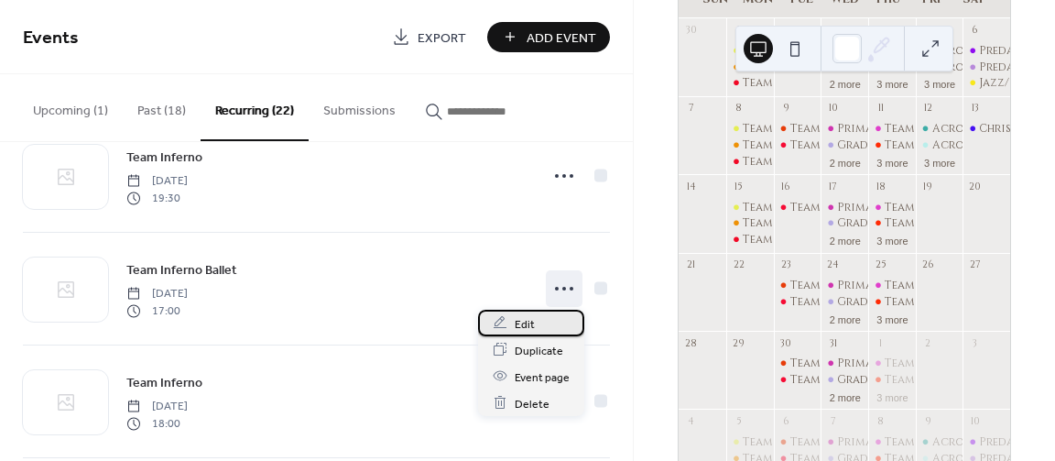
click at [529, 329] on span "Edit" at bounding box center [525, 323] width 20 height 19
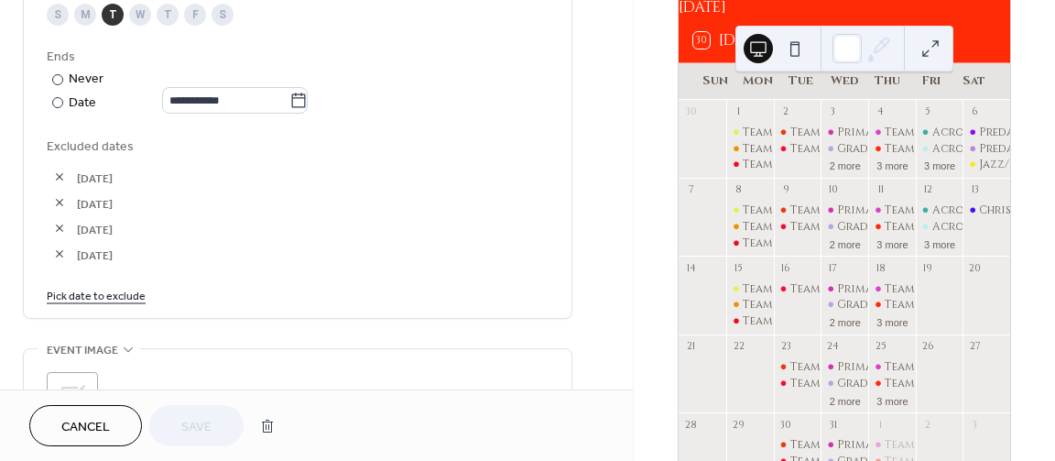
scroll to position [92, 0]
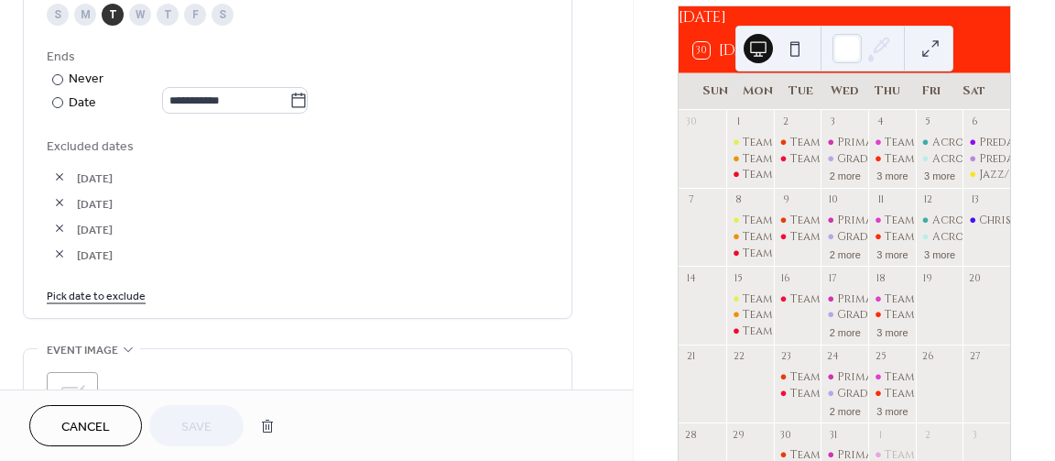
click at [1025, 12] on div "December 2025 30 Today Sun Mon Tue Wed Thu Fri Sat 30 1 Team Ember Team Blaze T…" at bounding box center [844, 319] width 363 height 629
click at [85, 418] on span "Cancel" at bounding box center [85, 427] width 49 height 19
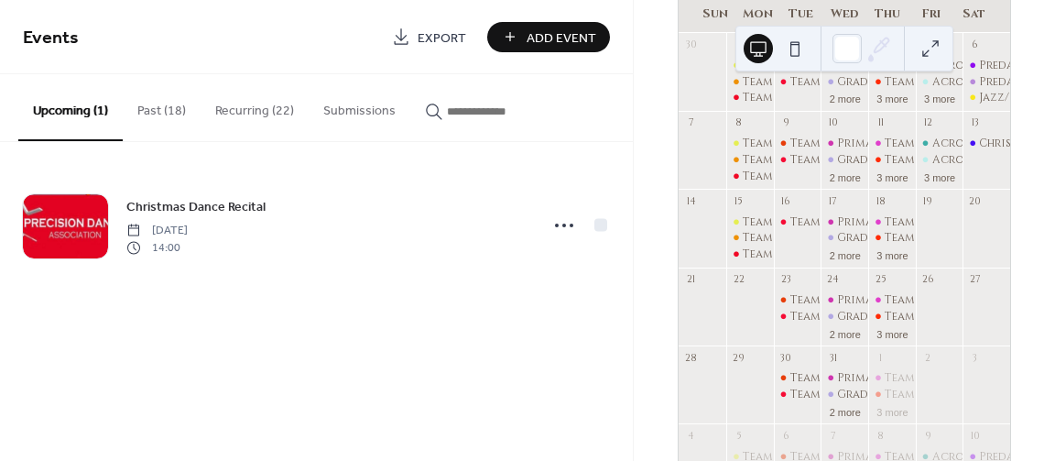
scroll to position [183, 0]
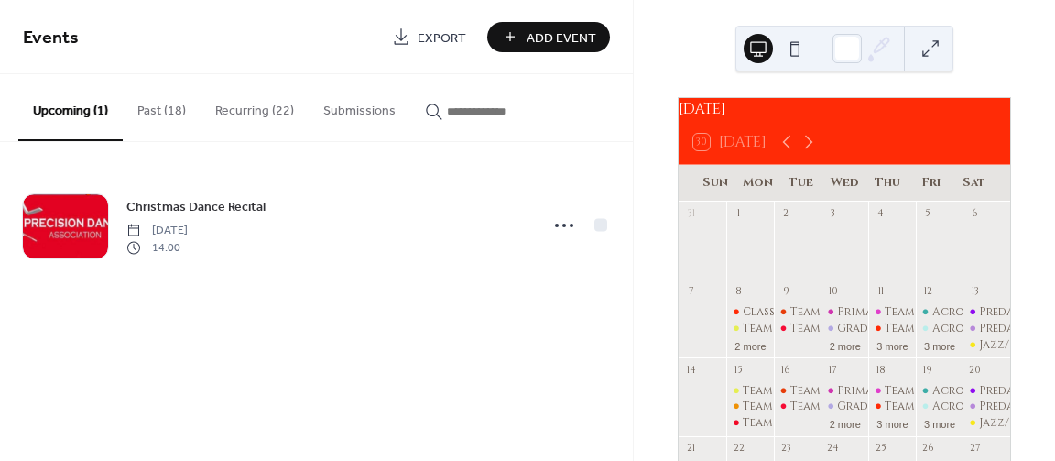
click at [250, 106] on button "Recurring (22)" at bounding box center [255, 106] width 108 height 65
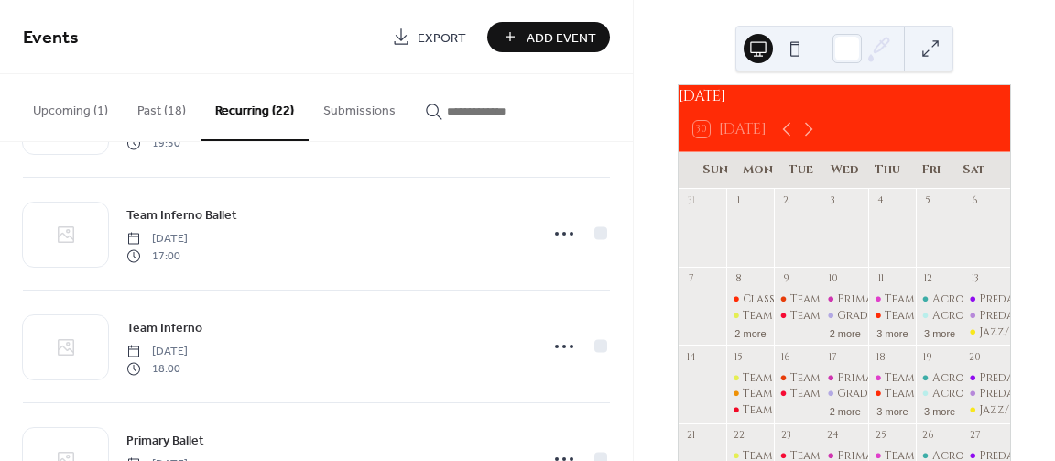
scroll to position [18, 0]
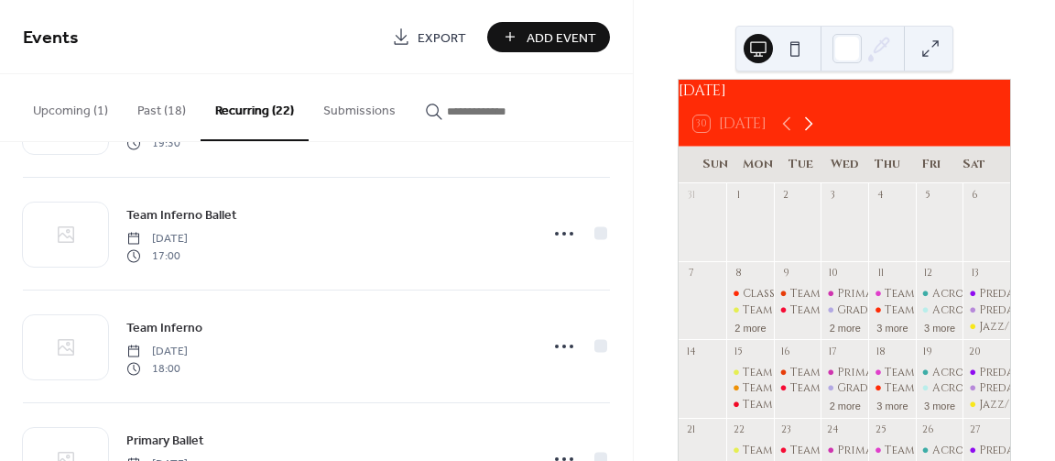
click at [807, 131] on icon at bounding box center [809, 124] width 22 height 22
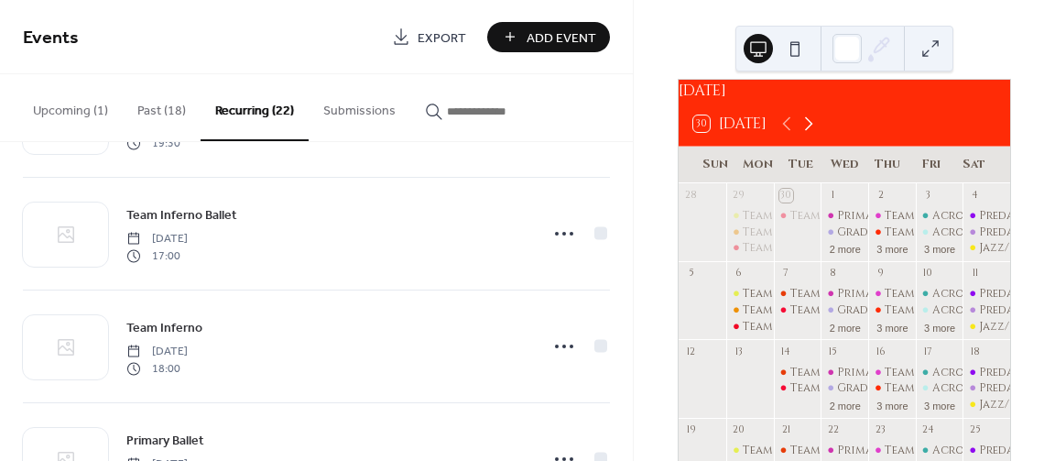
click at [807, 131] on icon at bounding box center [809, 124] width 22 height 22
click at [809, 131] on icon at bounding box center [809, 124] width 22 height 22
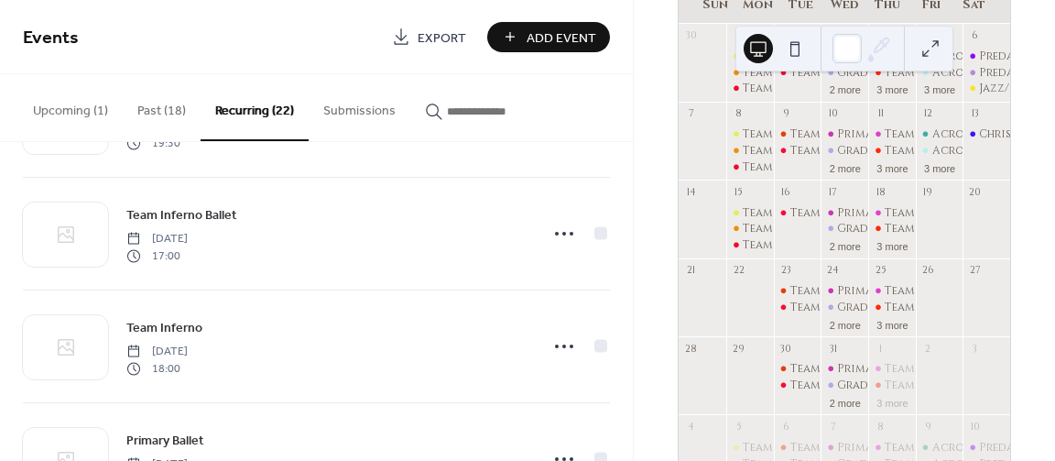
scroll to position [183, 0]
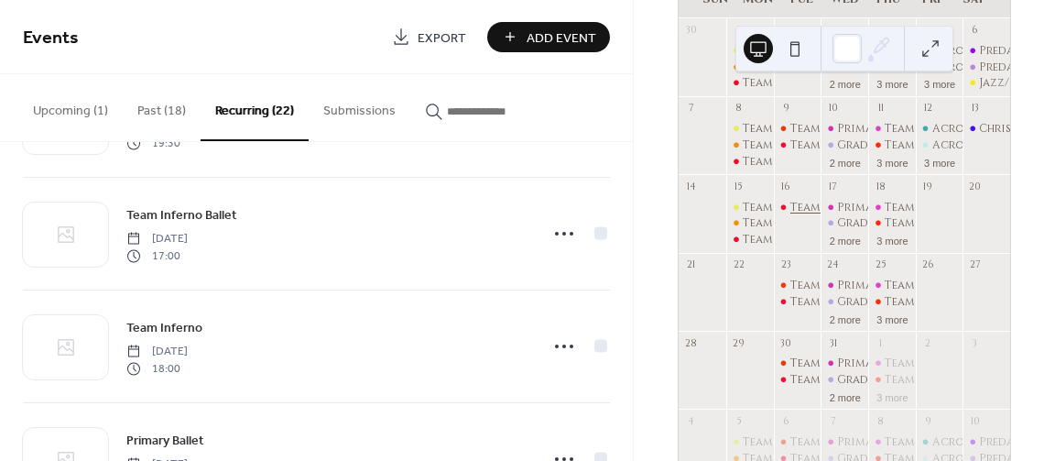
click at [813, 215] on div "Team Inferno" at bounding box center [831, 208] width 81 height 16
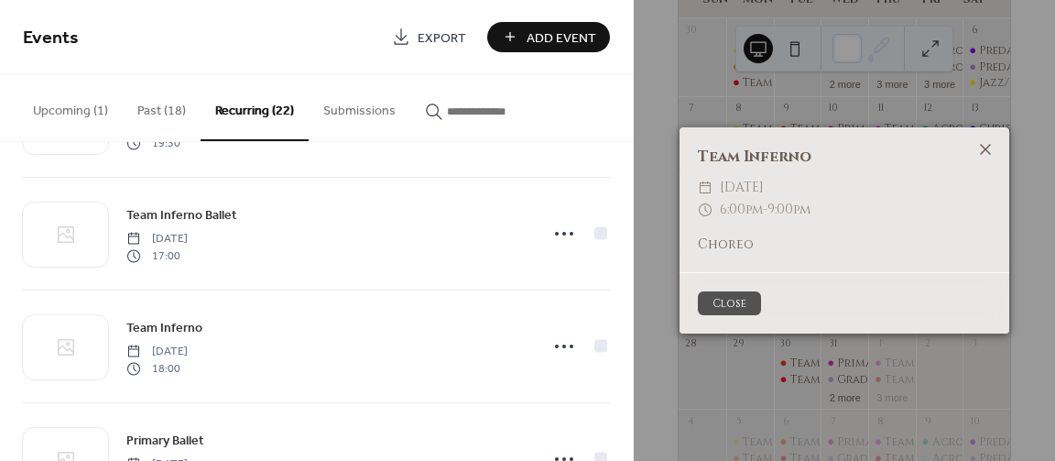
click at [981, 148] on icon at bounding box center [986, 149] width 22 height 22
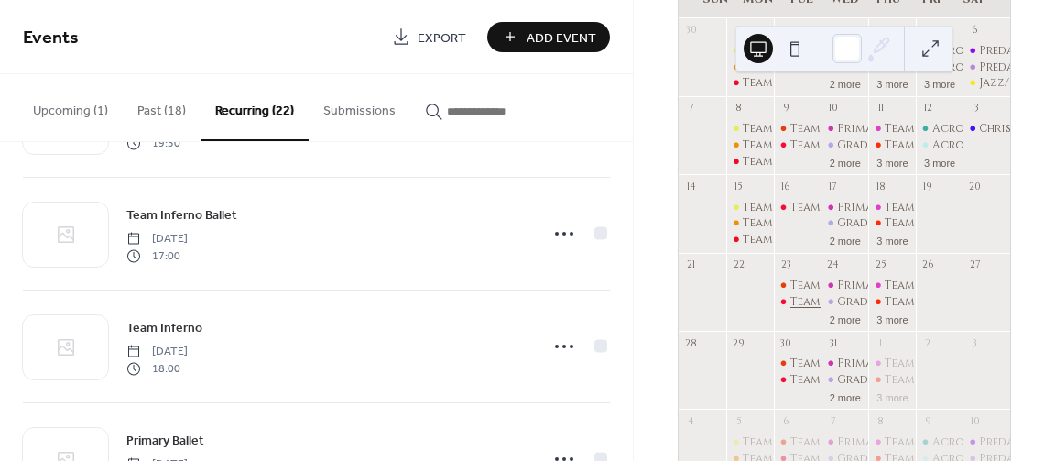
click at [817, 309] on div "Team Inferno" at bounding box center [831, 302] width 81 height 16
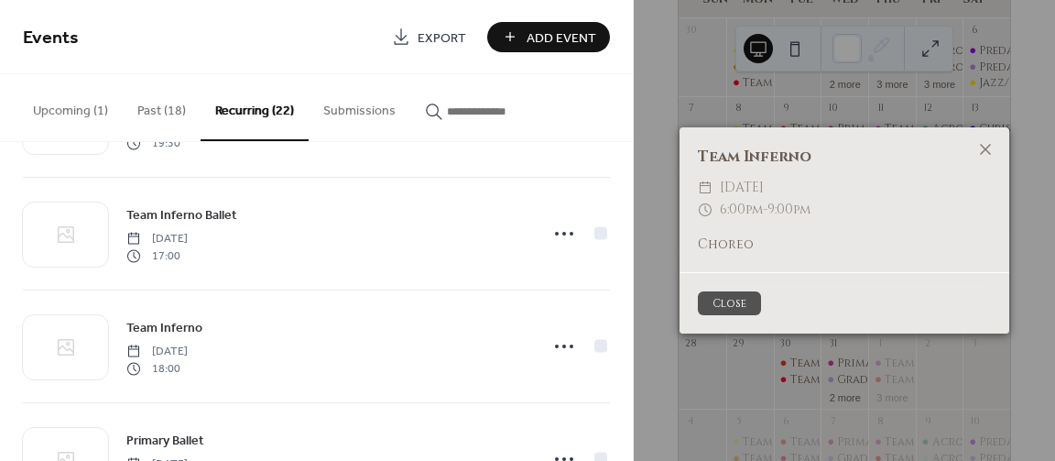
click at [745, 292] on button "Close" at bounding box center [729, 303] width 63 height 24
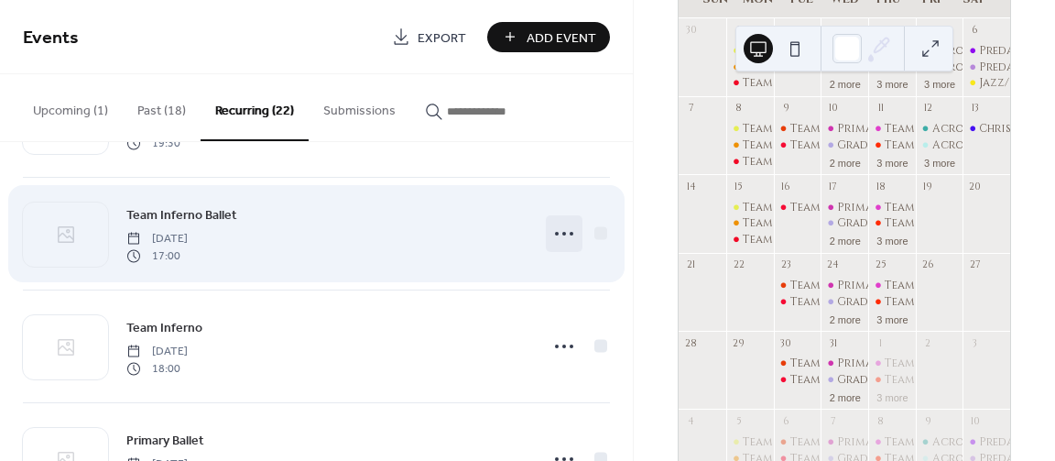
click at [567, 226] on icon at bounding box center [564, 233] width 29 height 29
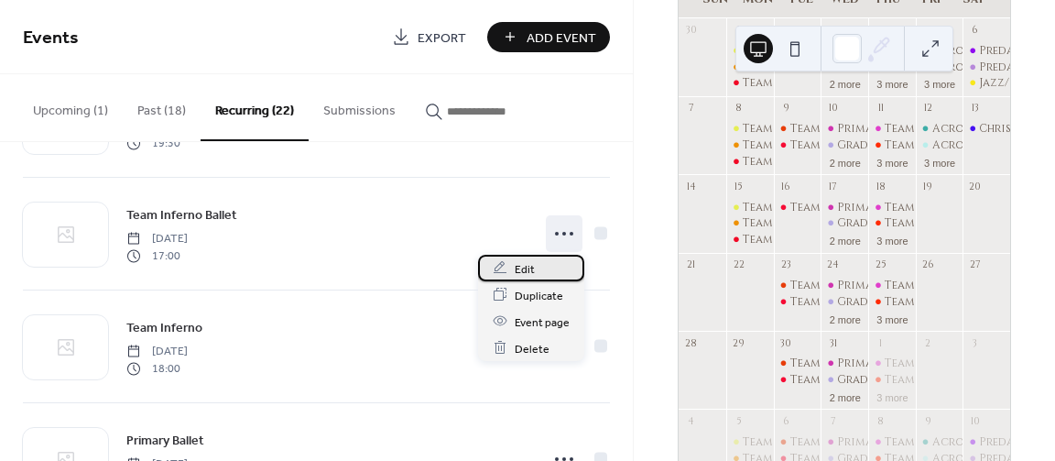
click at [540, 268] on div "Edit" at bounding box center [531, 268] width 106 height 27
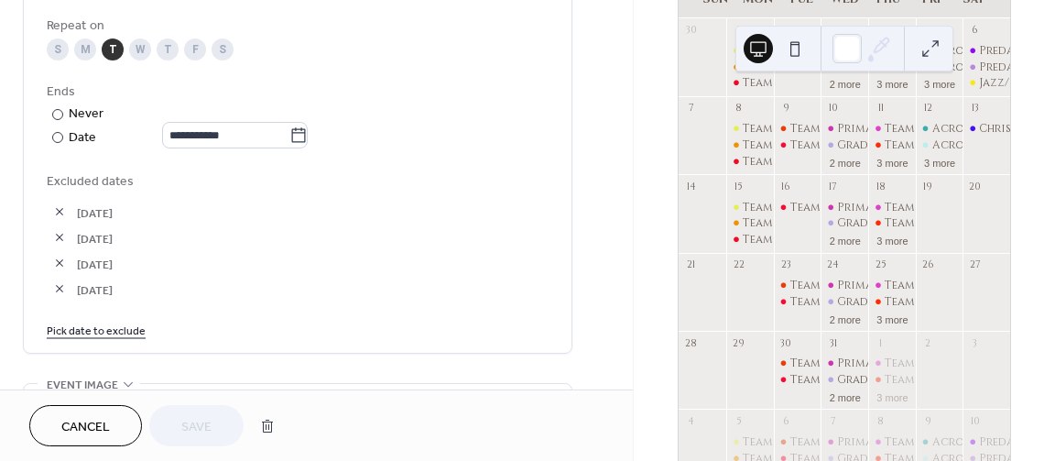
scroll to position [989, 0]
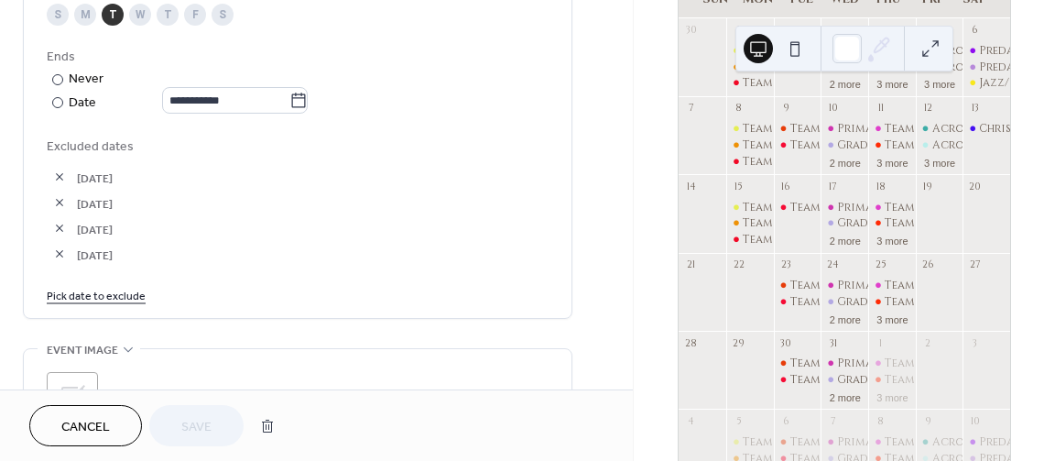
click at [78, 300] on link "Pick date to exclude" at bounding box center [96, 294] width 99 height 19
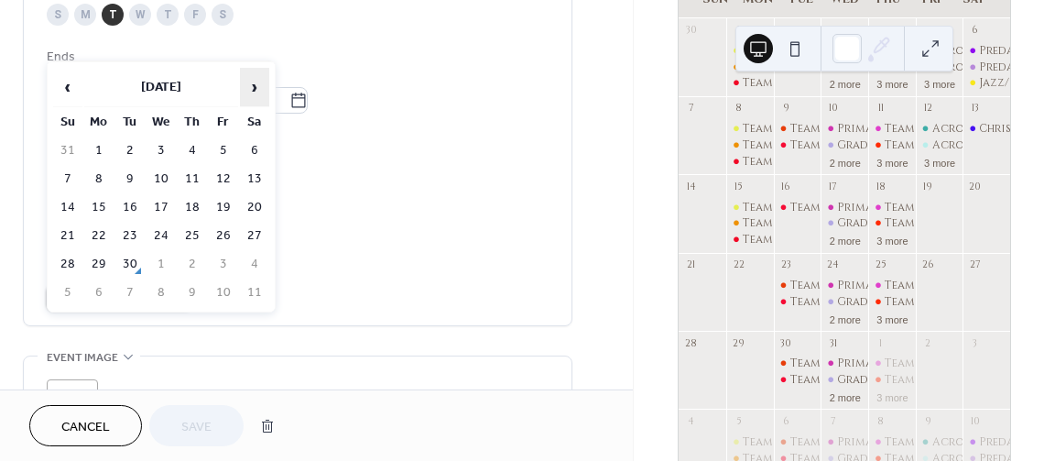
click at [243, 89] on span "›" at bounding box center [254, 87] width 27 height 37
click at [69, 83] on span "‹" at bounding box center [67, 87] width 27 height 37
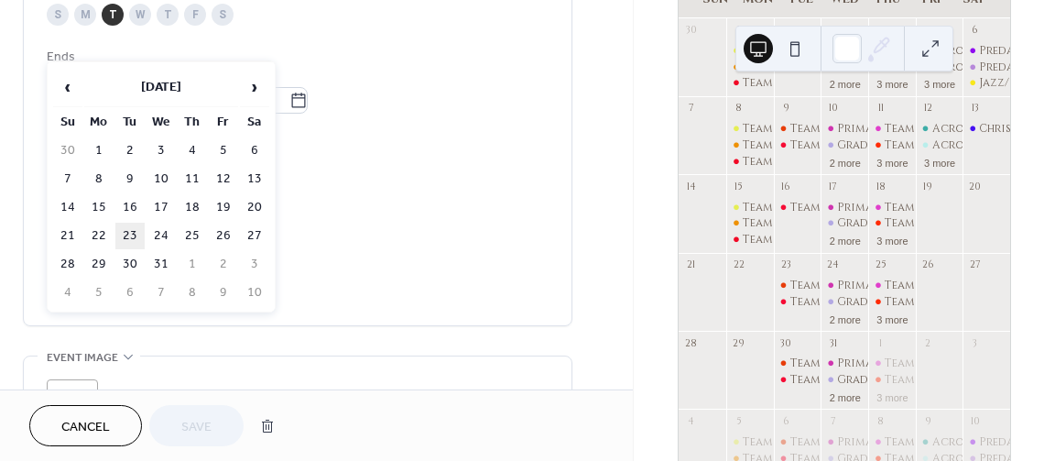
click at [127, 225] on td "23" at bounding box center [129, 236] width 29 height 27
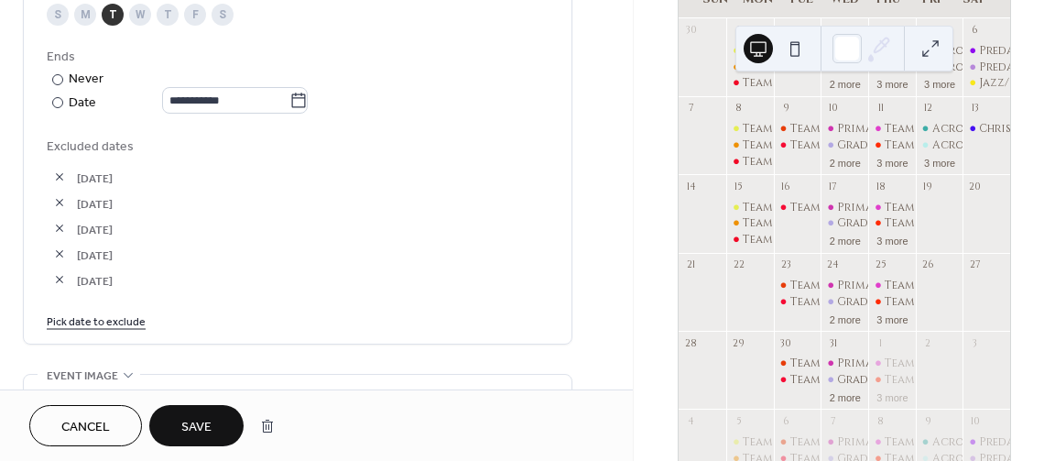
click at [115, 326] on link "Pick date to exclude" at bounding box center [96, 320] width 99 height 19
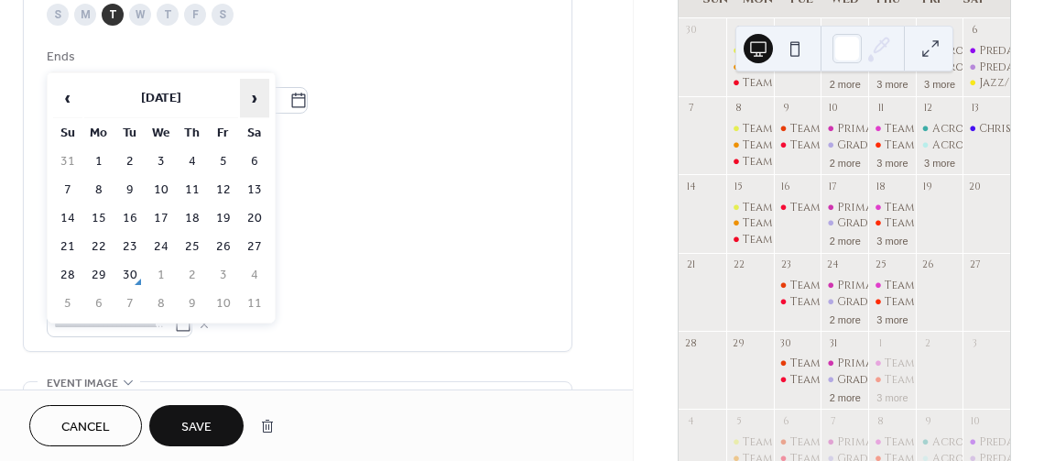
click at [250, 96] on span "›" at bounding box center [254, 98] width 27 height 37
click at [250, 95] on span "›" at bounding box center [254, 98] width 27 height 37
click at [129, 249] on td "23" at bounding box center [129, 247] width 29 height 27
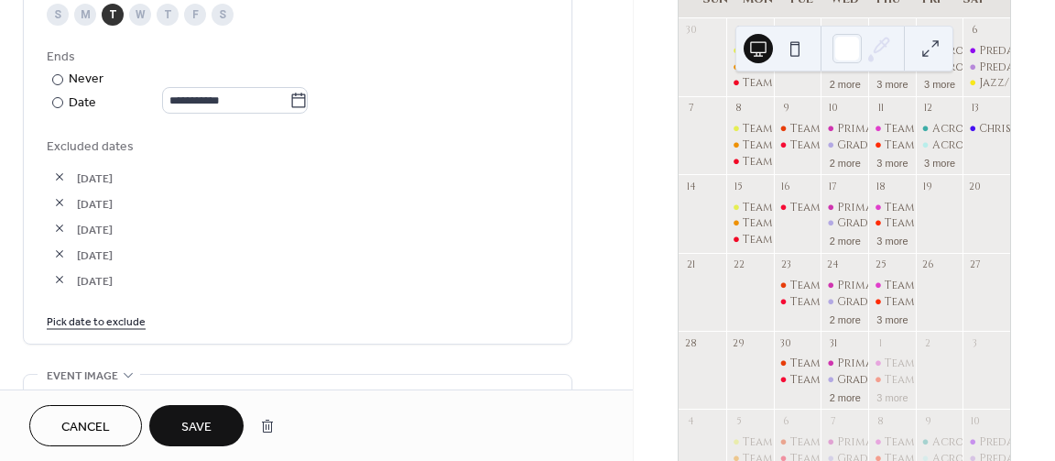
click at [60, 256] on button "button" at bounding box center [60, 254] width 26 height 26
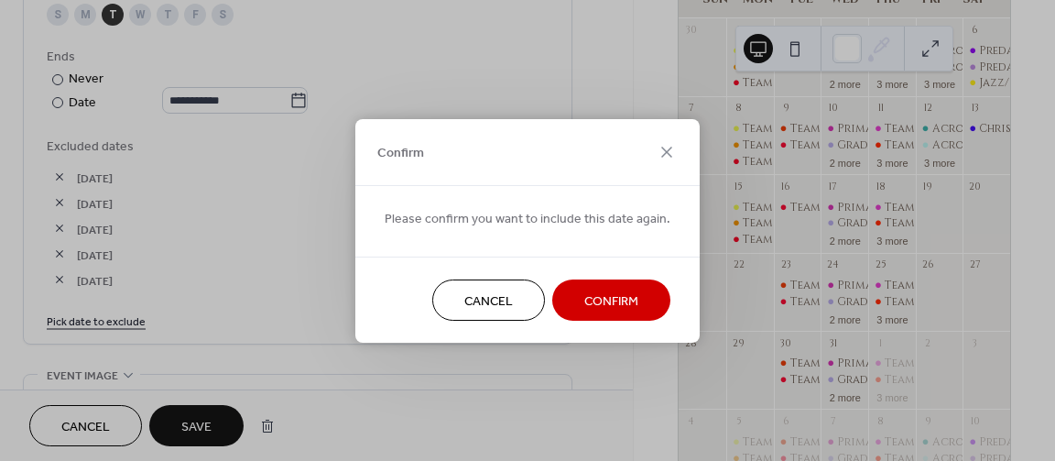
click at [593, 300] on span "Confirm" at bounding box center [611, 300] width 54 height 19
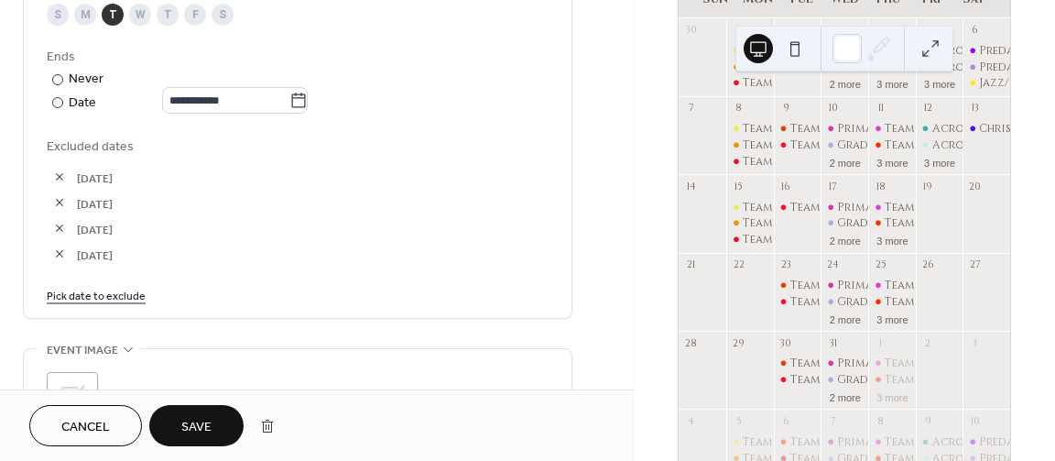
click at [73, 301] on link "Pick date to exclude" at bounding box center [96, 294] width 99 height 19
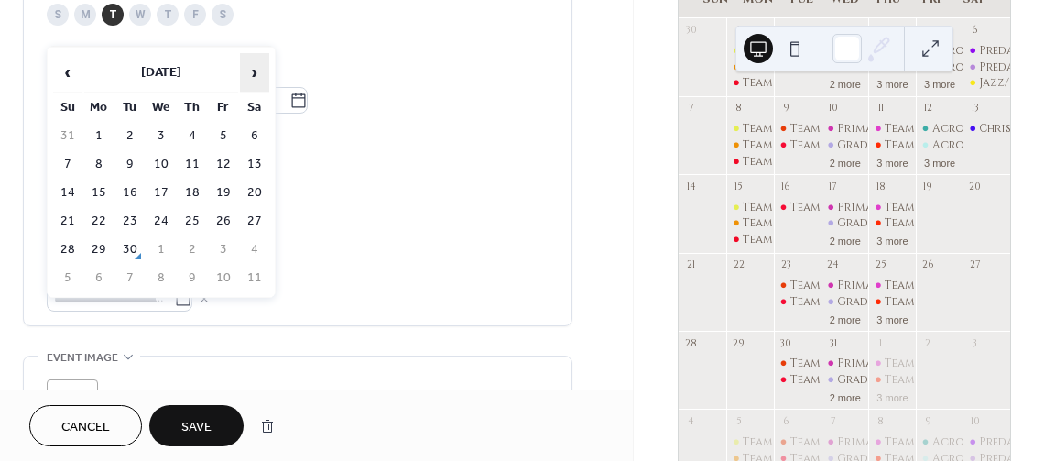
click at [265, 70] on span "›" at bounding box center [254, 72] width 27 height 37
click at [259, 73] on span "›" at bounding box center [254, 72] width 27 height 37
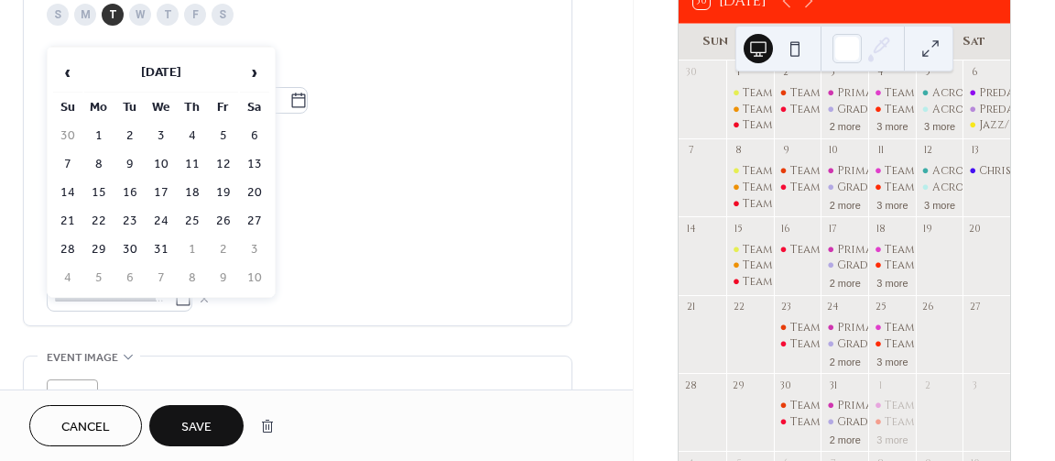
scroll to position [147, 0]
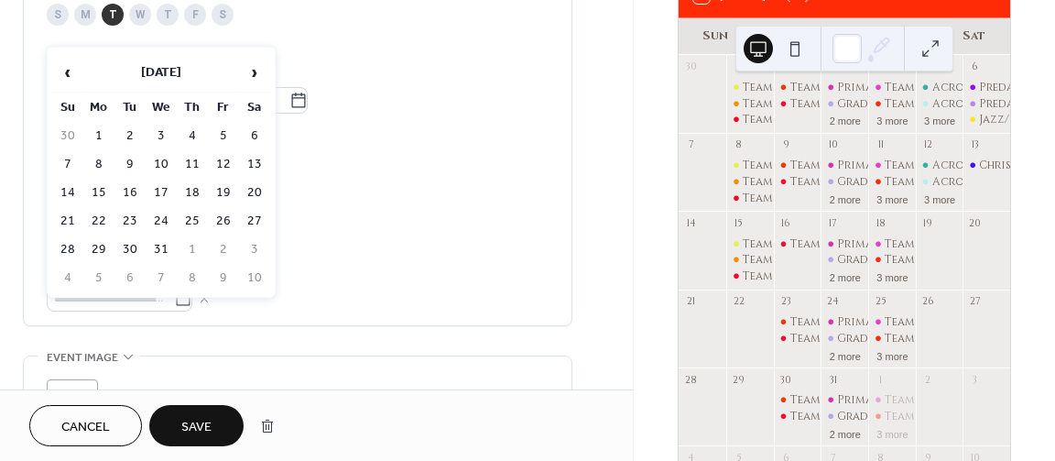
click at [387, 202] on div "16-Dec-2025" at bounding box center [298, 203] width 502 height 26
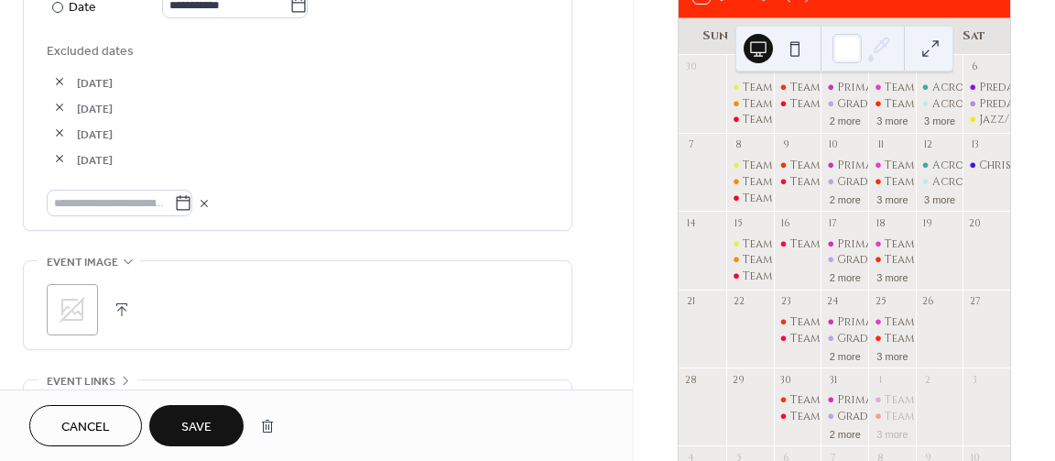
scroll to position [1099, 0]
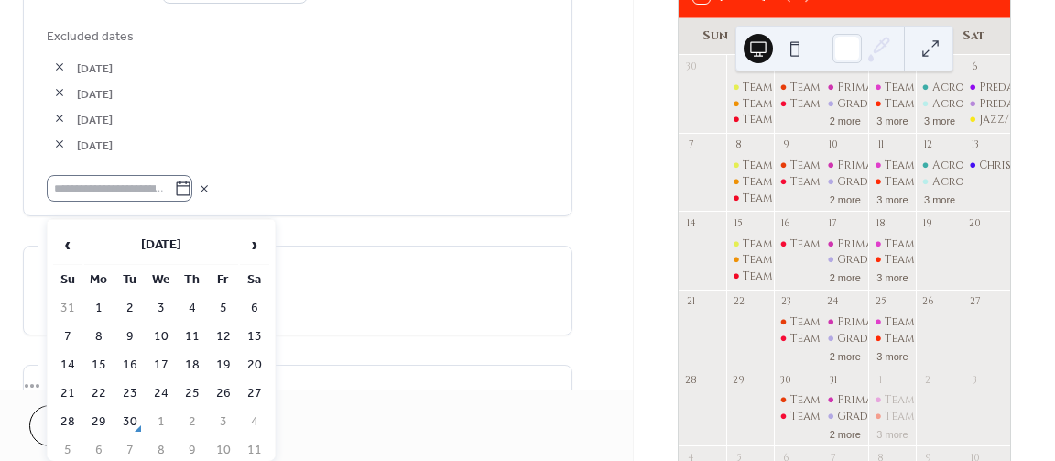
click at [192, 196] on icon at bounding box center [183, 189] width 18 height 18
click at [174, 196] on input "text" at bounding box center [110, 188] width 127 height 27
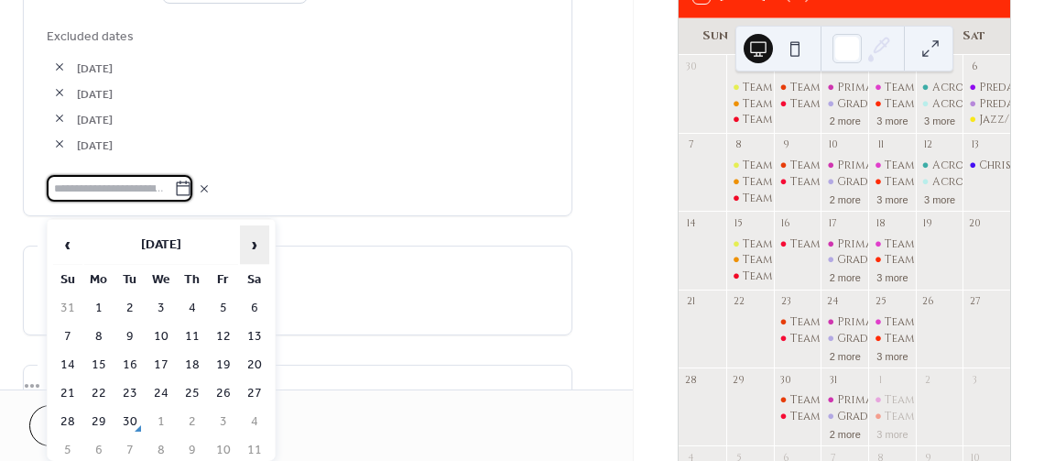
click at [257, 239] on span "›" at bounding box center [254, 244] width 27 height 37
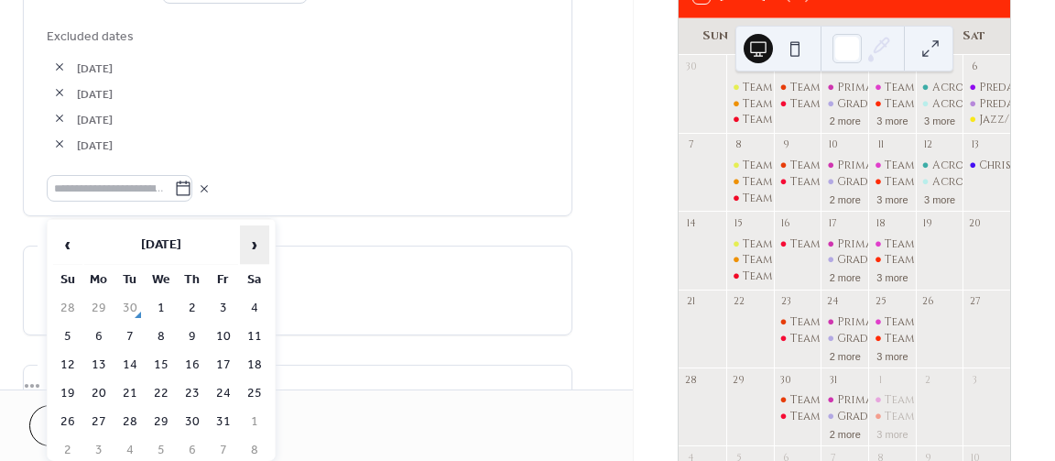
click at [257, 239] on span "›" at bounding box center [254, 244] width 27 height 37
click at [121, 419] on td "30" at bounding box center [129, 422] width 29 height 27
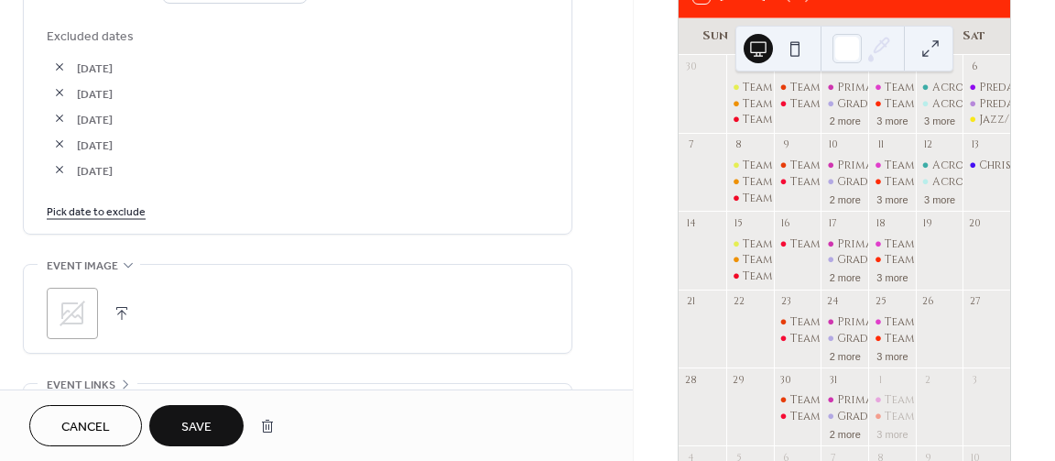
click at [183, 431] on span "Save" at bounding box center [196, 427] width 30 height 19
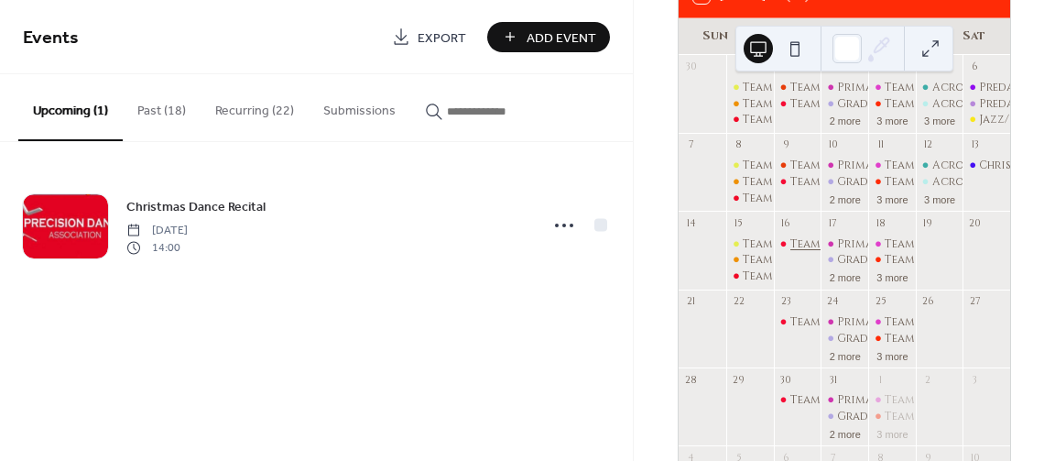
click at [810, 248] on div "Team Inferno" at bounding box center [831, 244] width 81 height 16
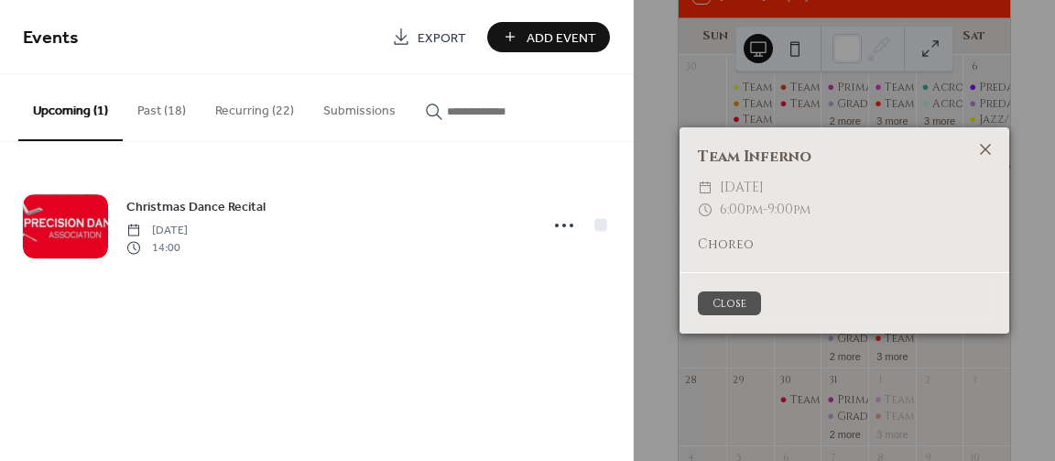
click at [994, 147] on icon at bounding box center [986, 149] width 22 height 22
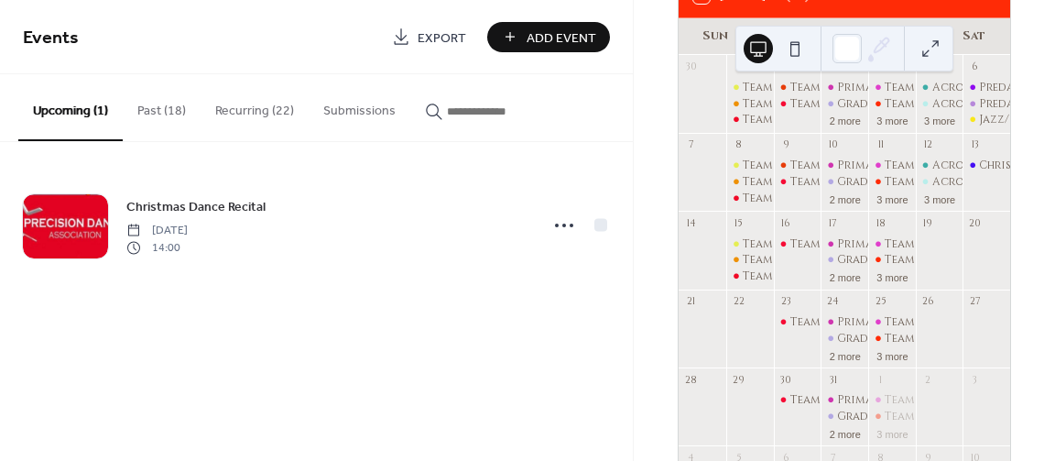
click at [244, 106] on button "Recurring (22)" at bounding box center [255, 106] width 108 height 65
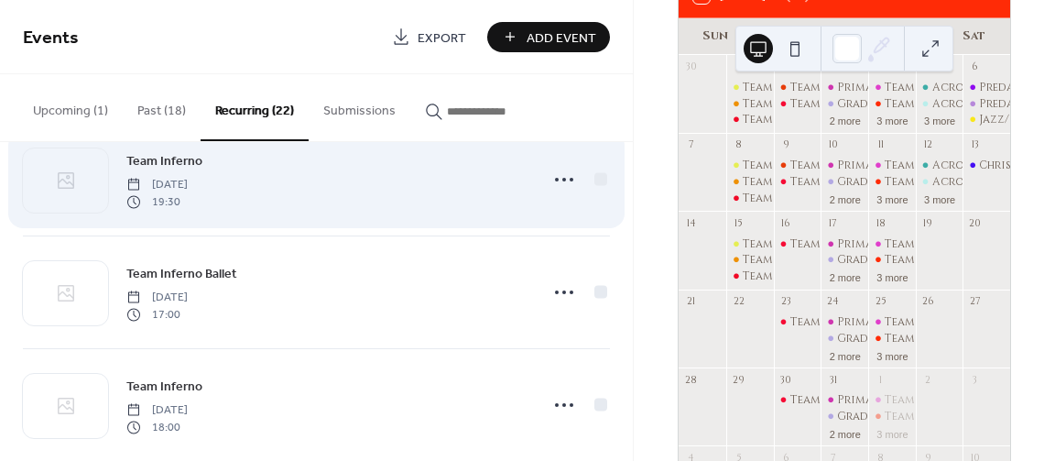
scroll to position [330, 0]
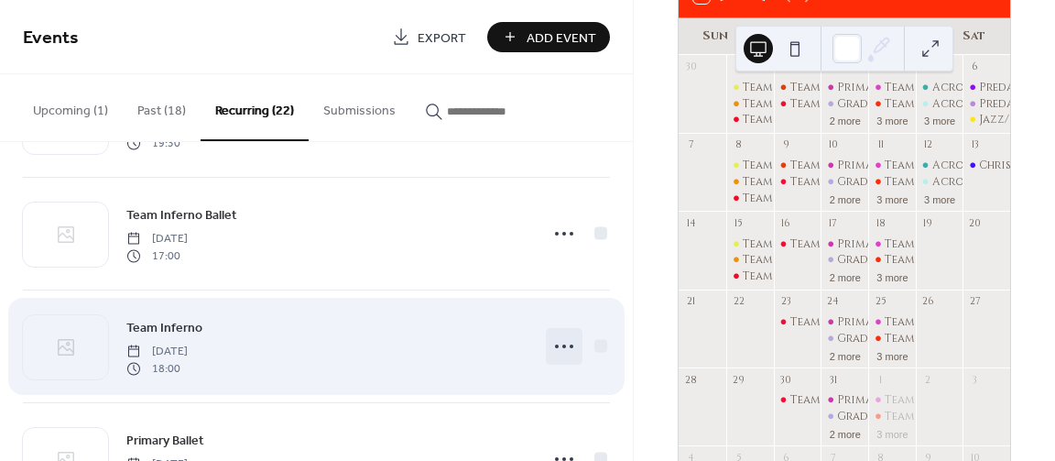
click at [556, 349] on icon at bounding box center [564, 346] width 29 height 29
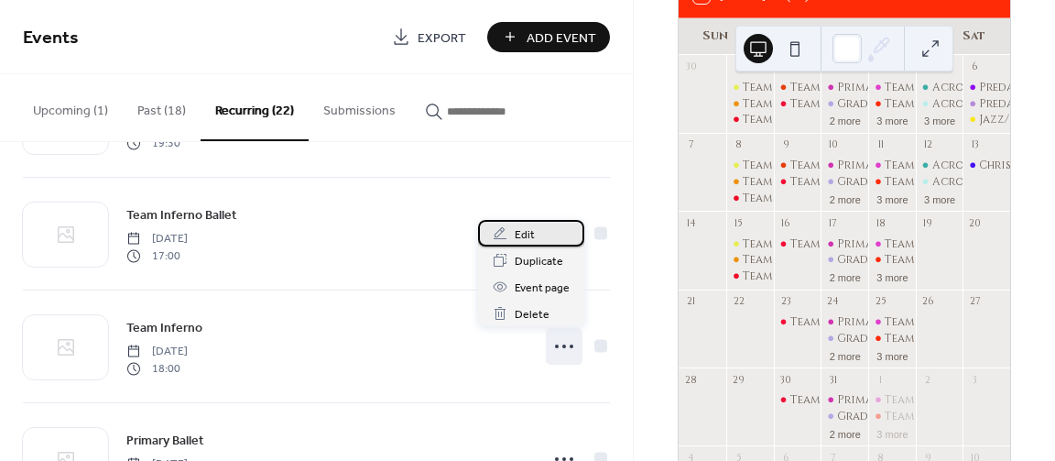
click at [540, 236] on div "Edit" at bounding box center [531, 233] width 106 height 27
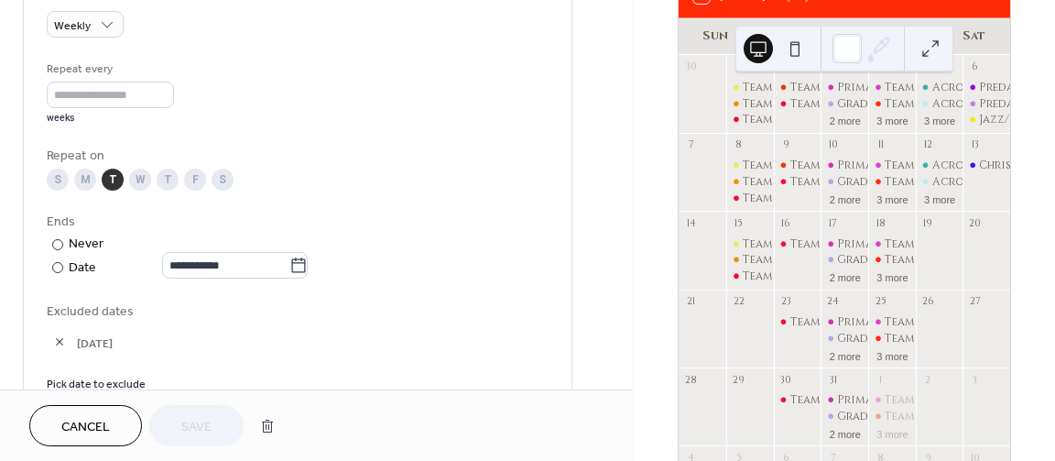
scroll to position [989, 0]
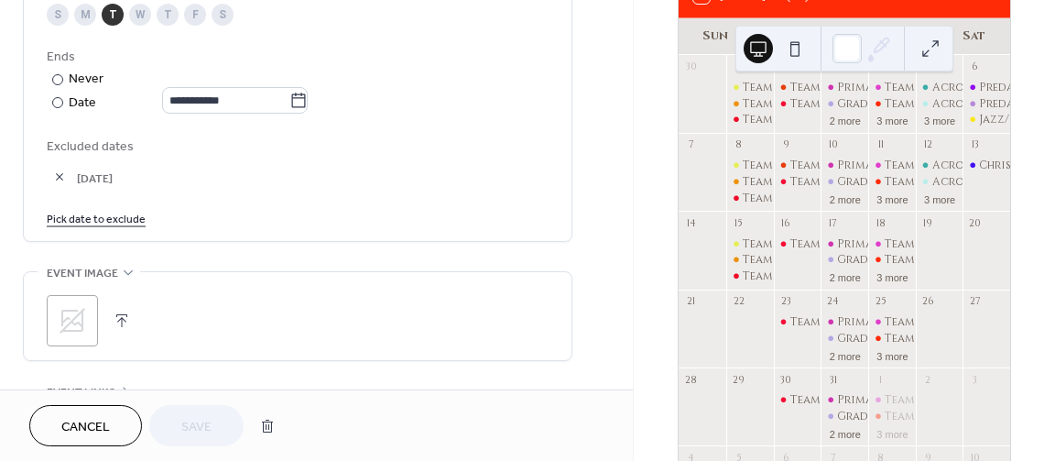
click at [103, 227] on link "Pick date to exclude" at bounding box center [96, 217] width 99 height 19
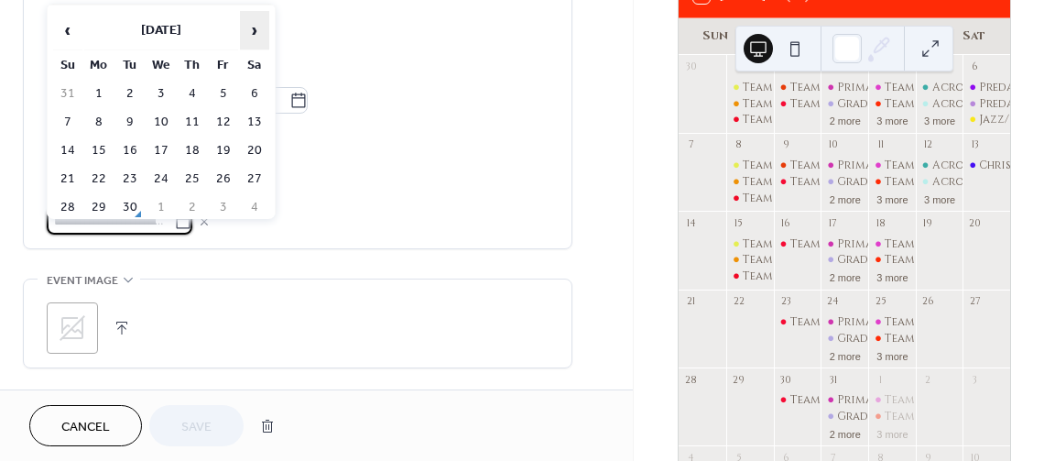
click at [251, 23] on span "›" at bounding box center [254, 30] width 27 height 37
click at [135, 145] on td "16" at bounding box center [129, 150] width 29 height 27
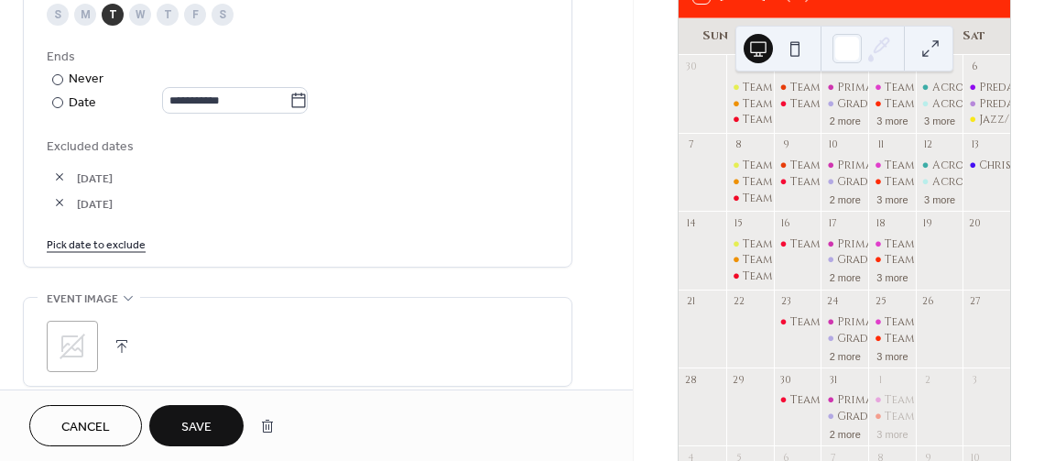
click at [96, 253] on link "Pick date to exclude" at bounding box center [96, 243] width 99 height 19
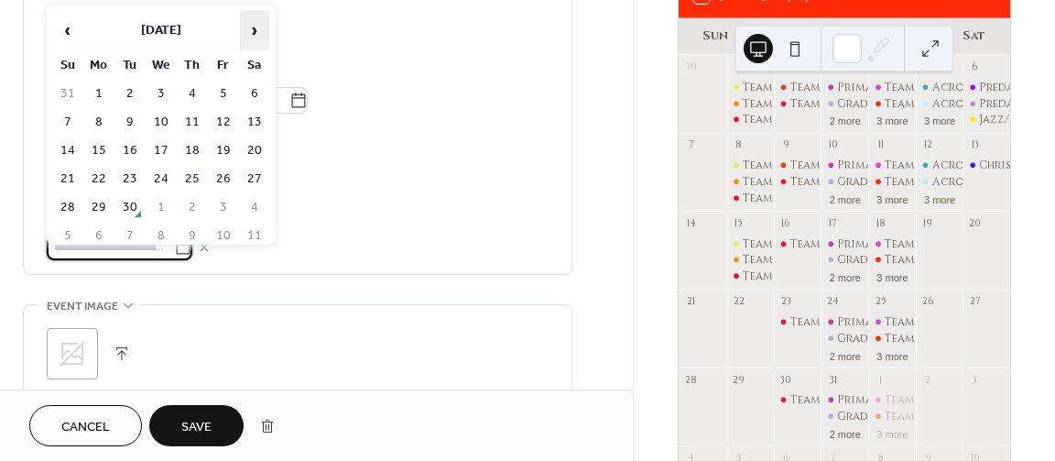
click at [257, 41] on span "›" at bounding box center [254, 30] width 27 height 37
click at [131, 180] on td "23" at bounding box center [129, 179] width 29 height 27
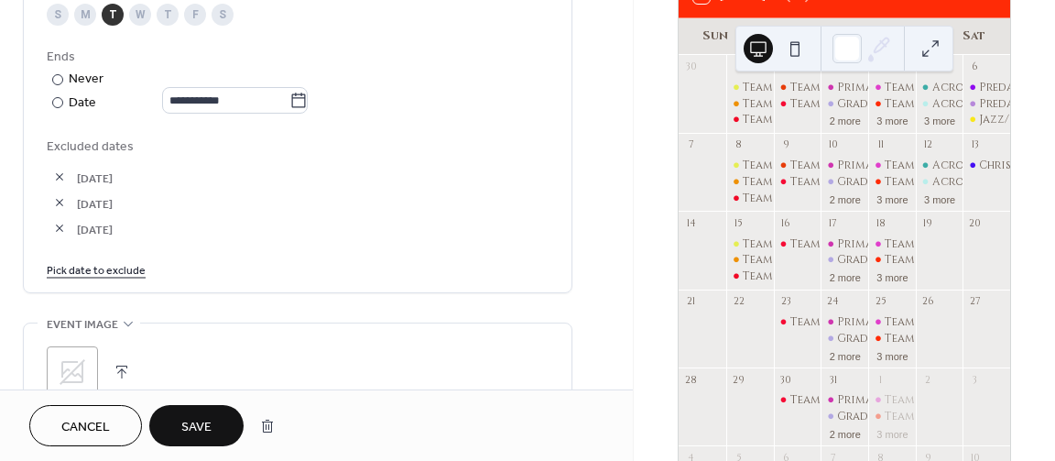
click at [93, 278] on link "Pick date to exclude" at bounding box center [96, 268] width 99 height 19
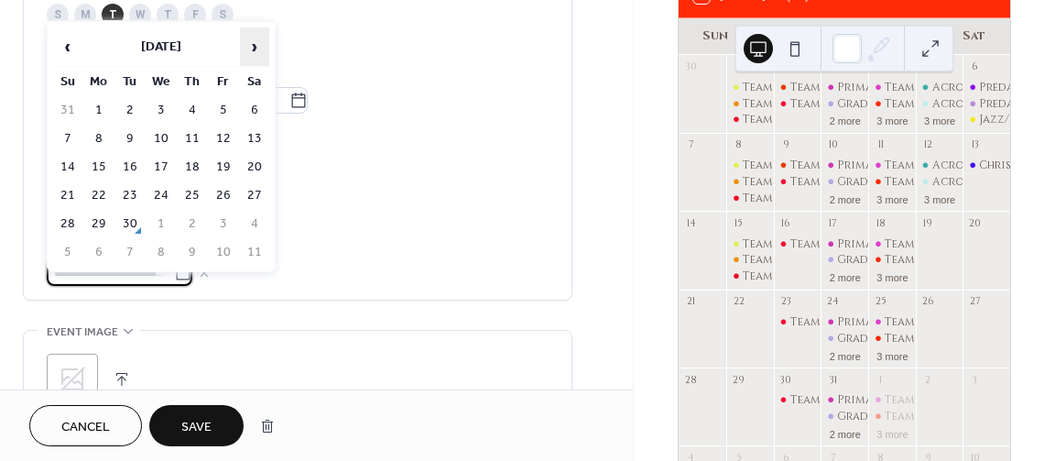
click at [248, 44] on span "›" at bounding box center [254, 46] width 27 height 37
click at [248, 43] on span "›" at bounding box center [254, 46] width 27 height 37
click at [127, 228] on td "30" at bounding box center [129, 224] width 29 height 27
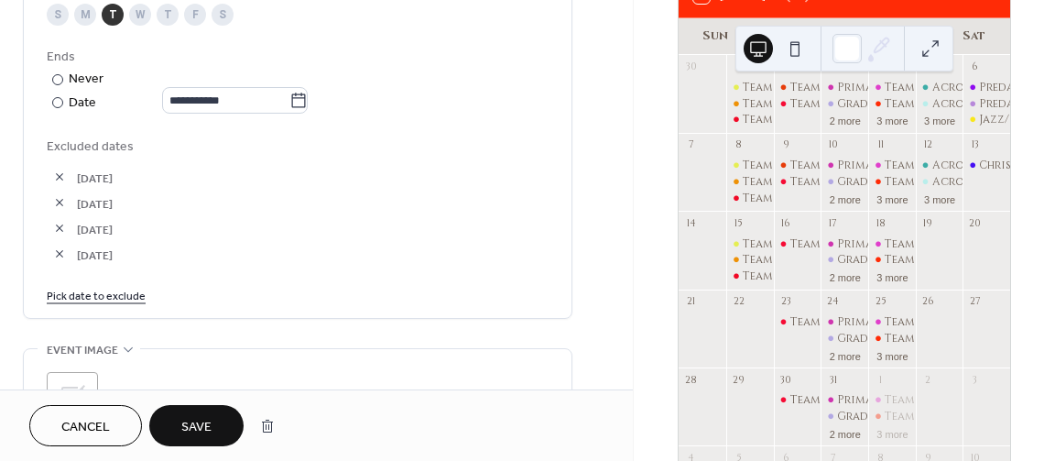
click at [191, 426] on span "Save" at bounding box center [196, 427] width 30 height 19
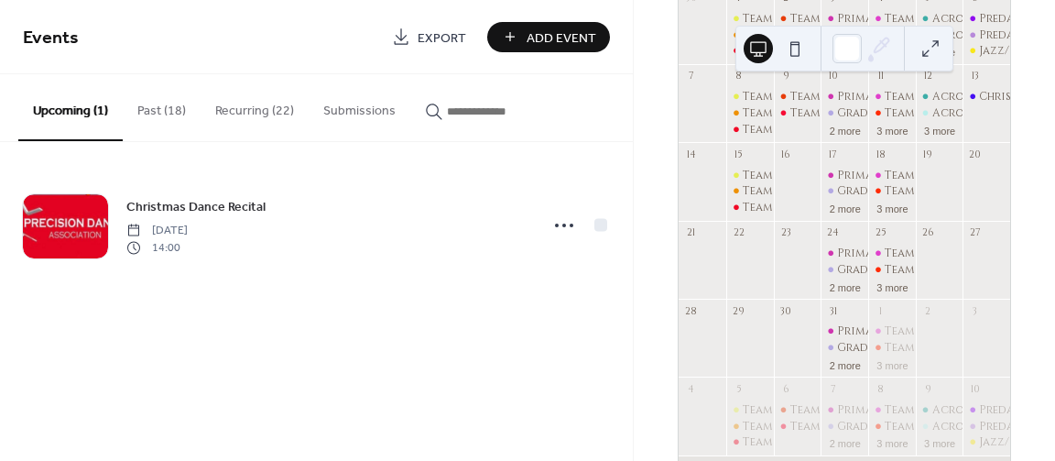
scroll to position [220, 0]
click at [250, 110] on button "Recurring (22)" at bounding box center [255, 106] width 108 height 65
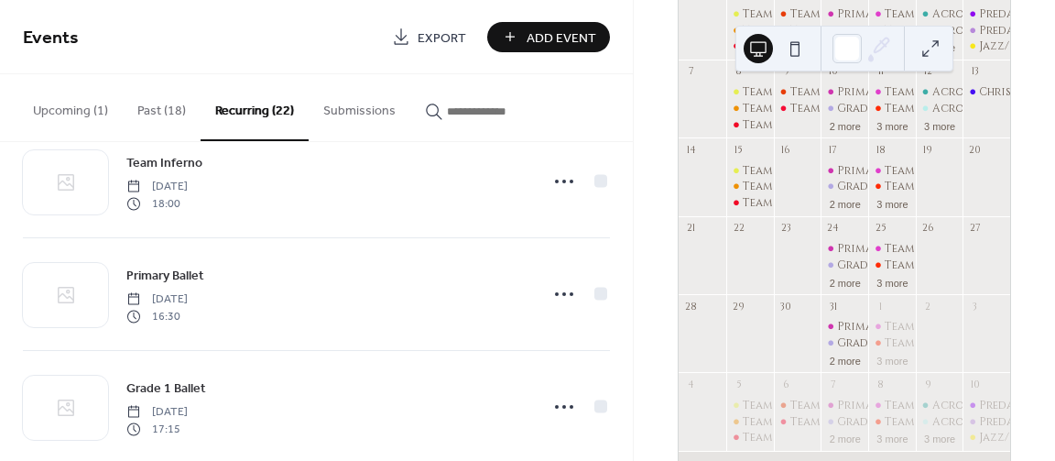
scroll to position [550, 0]
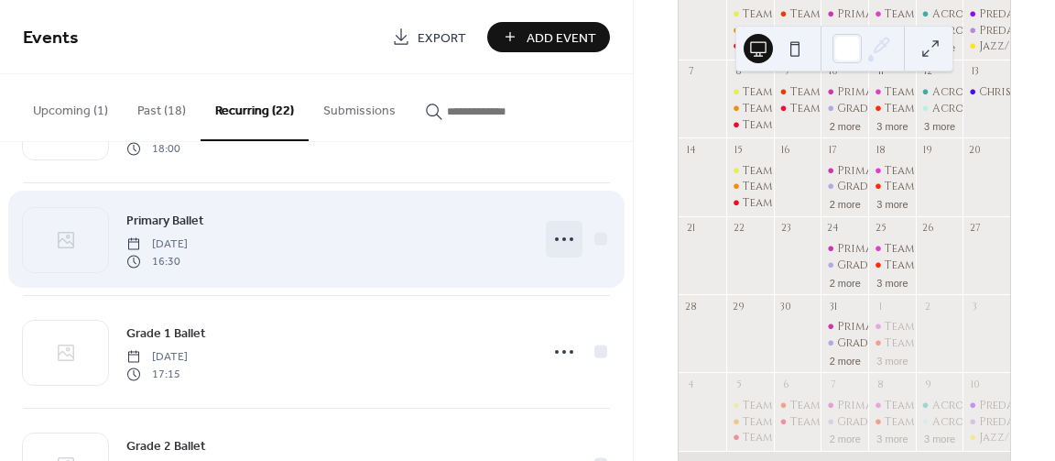
click at [556, 235] on icon at bounding box center [564, 238] width 29 height 29
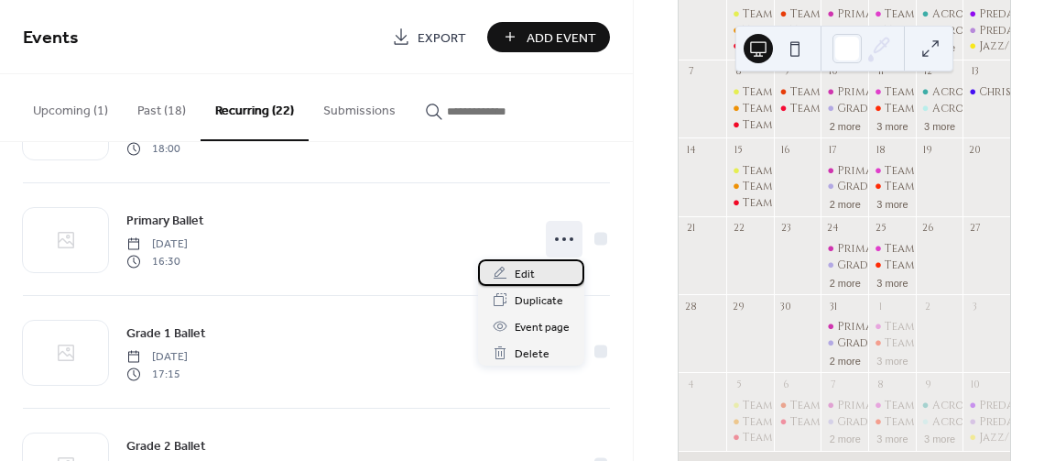
click at [536, 271] on div "Edit" at bounding box center [531, 272] width 106 height 27
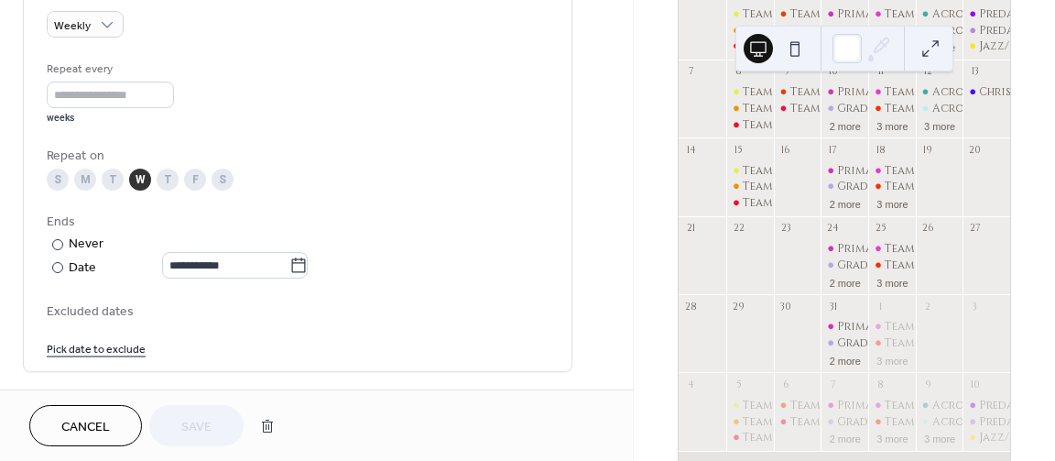
scroll to position [879, 0]
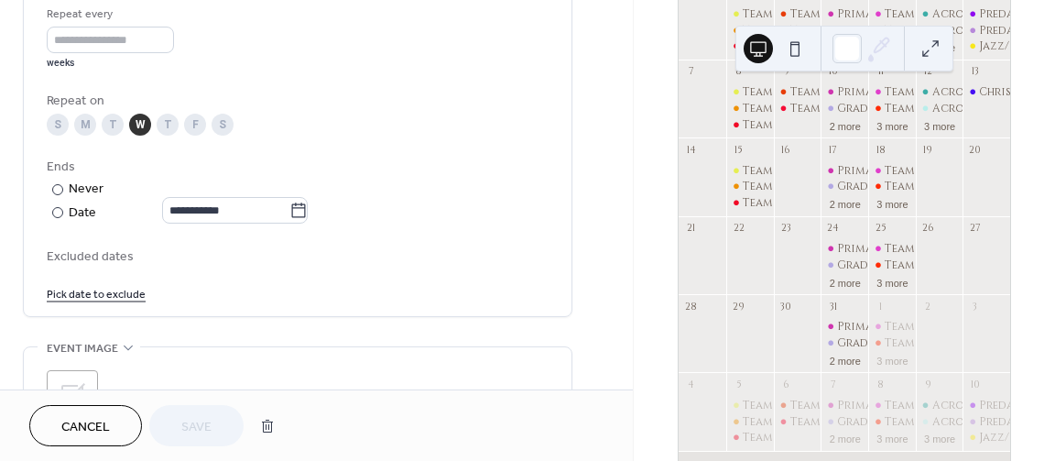
click at [97, 302] on link "Pick date to exclude" at bounding box center [96, 292] width 99 height 19
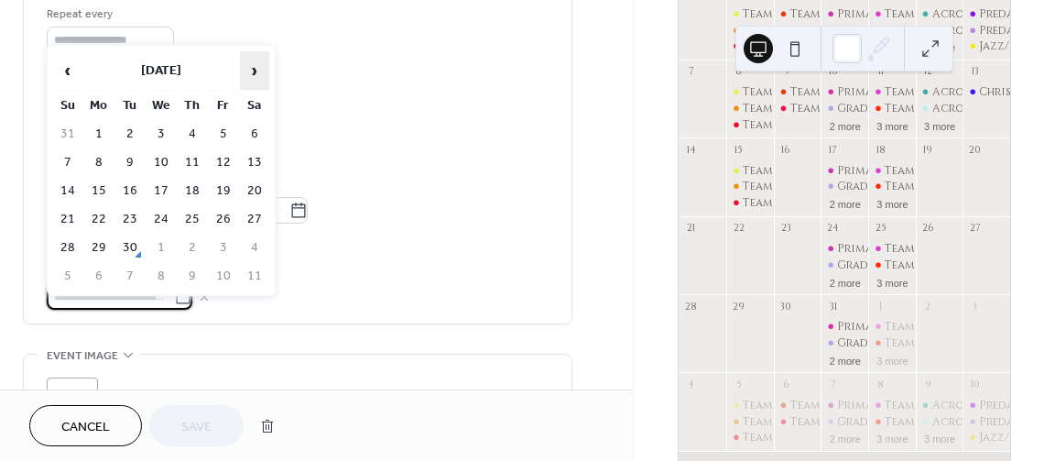
click at [258, 71] on span "›" at bounding box center [254, 70] width 27 height 37
click at [155, 190] on td "17" at bounding box center [161, 191] width 29 height 27
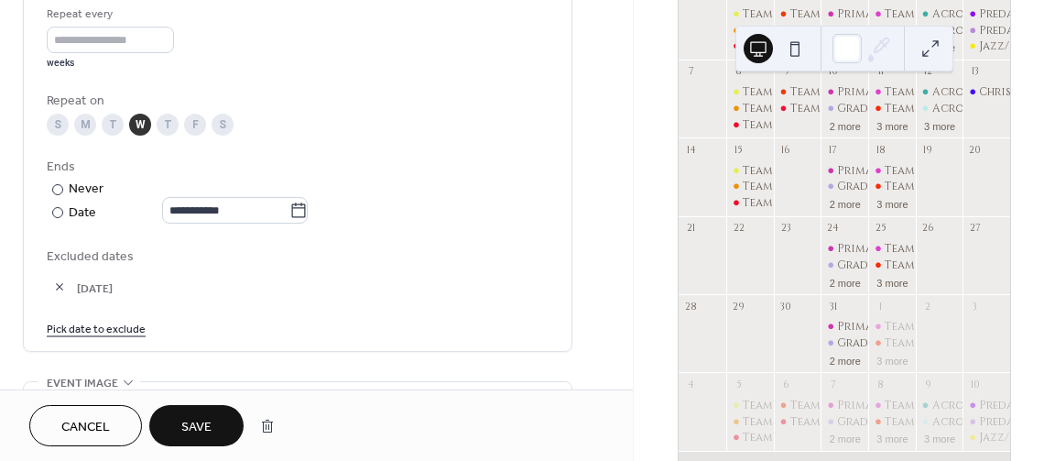
click at [122, 337] on link "Pick date to exclude" at bounding box center [96, 327] width 99 height 19
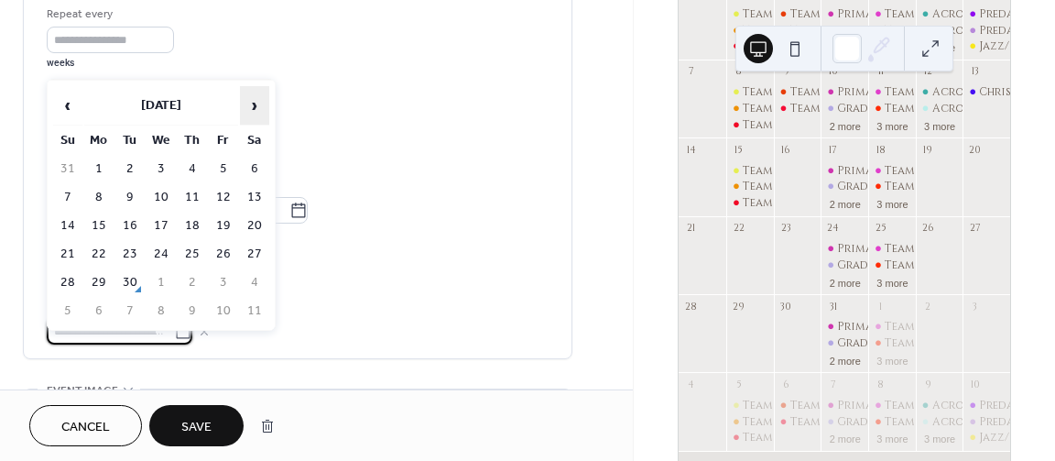
click at [259, 105] on span "›" at bounding box center [254, 105] width 27 height 37
click at [259, 104] on span "›" at bounding box center [254, 105] width 27 height 37
click at [155, 246] on td "24" at bounding box center [161, 254] width 29 height 27
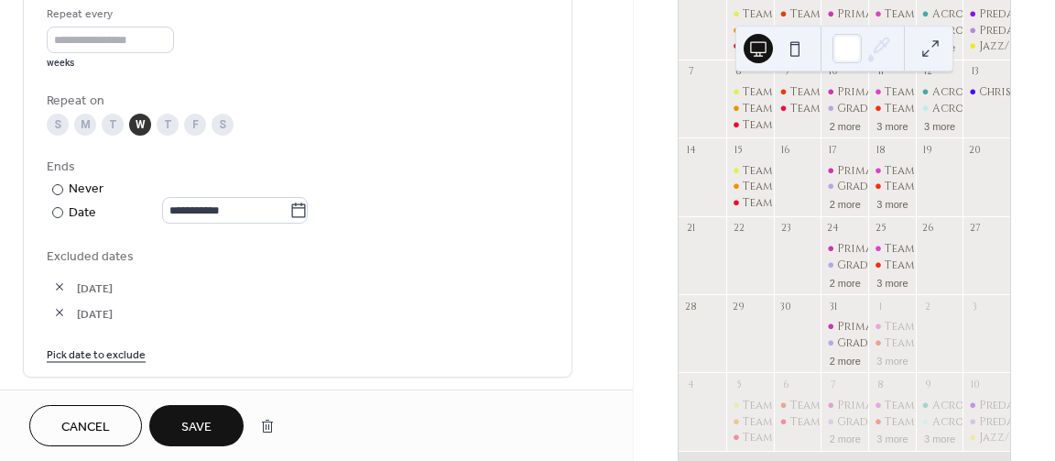
click at [116, 356] on link "Pick date to exclude" at bounding box center [96, 353] width 99 height 19
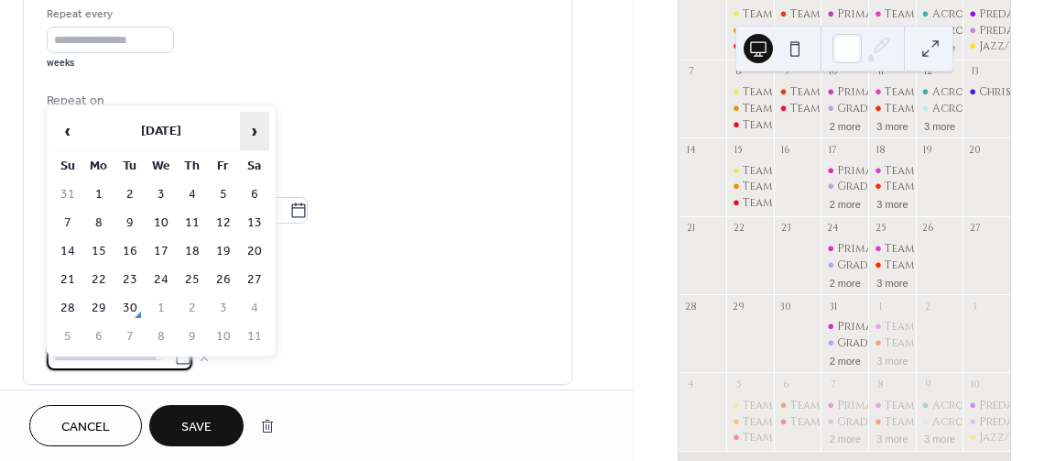
click at [252, 126] on span "›" at bounding box center [254, 131] width 27 height 37
click at [157, 279] on td "24" at bounding box center [161, 280] width 29 height 27
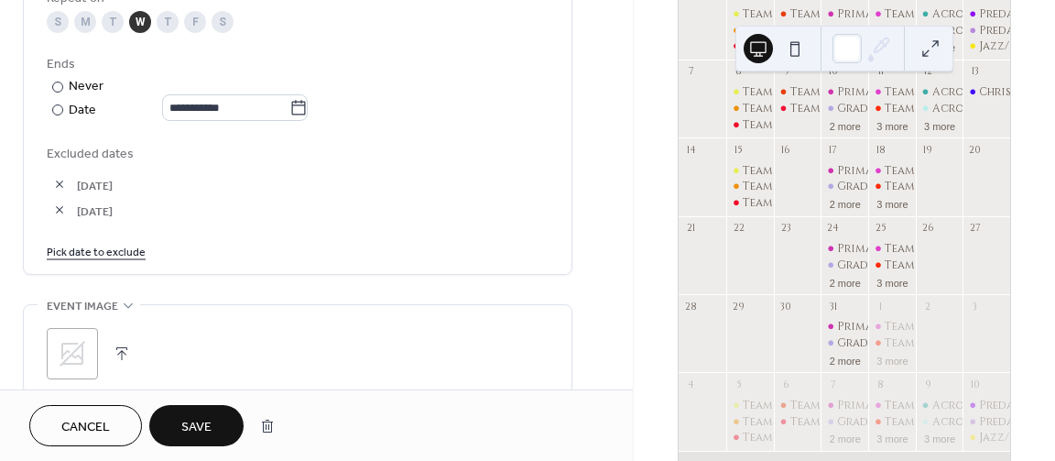
scroll to position [989, 0]
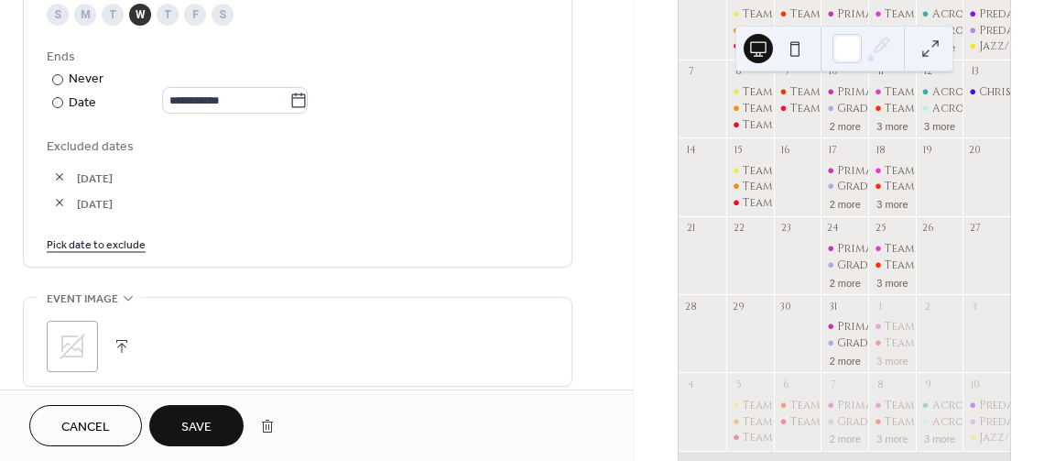
click at [118, 245] on link "Pick date to exclude" at bounding box center [96, 243] width 99 height 19
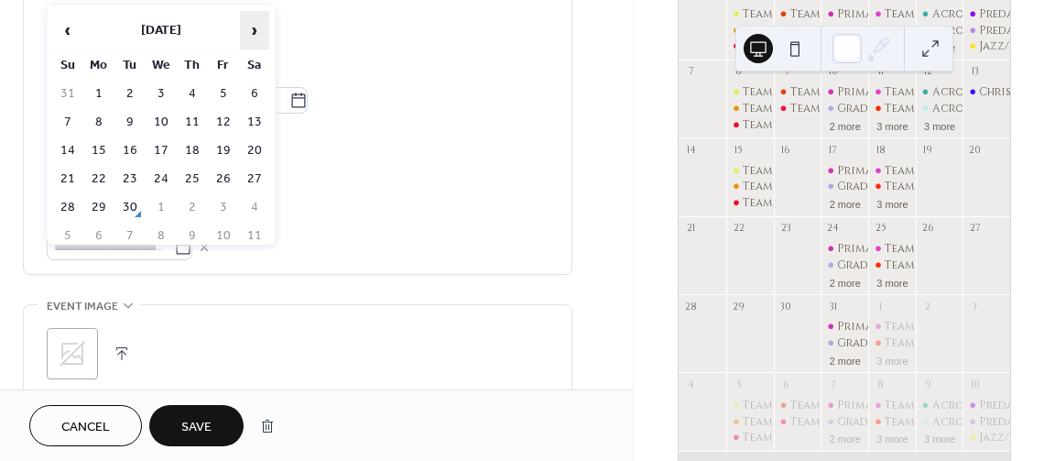
click at [256, 33] on span "›" at bounding box center [254, 30] width 27 height 37
click at [157, 207] on td "31" at bounding box center [161, 207] width 29 height 27
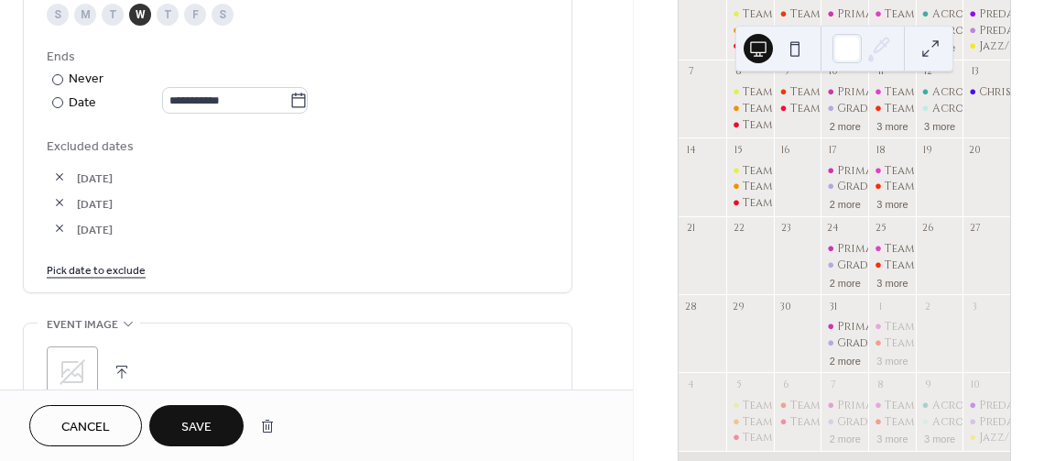
click at [188, 427] on span "Save" at bounding box center [196, 427] width 30 height 19
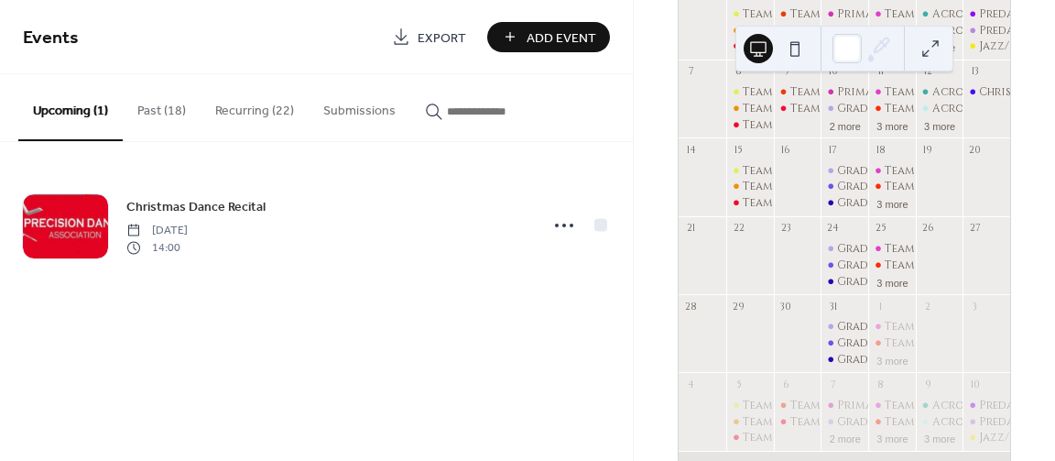
click at [270, 102] on button "Recurring (22)" at bounding box center [255, 106] width 108 height 65
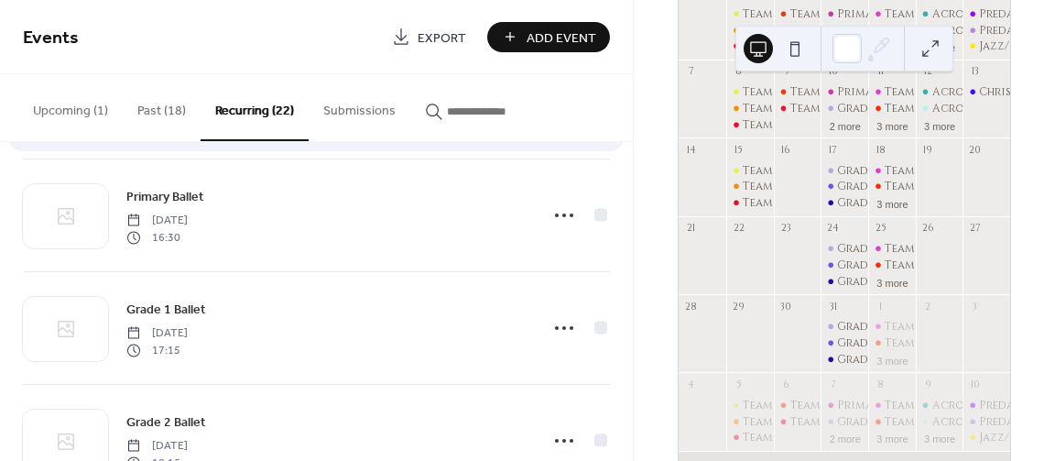
scroll to position [605, 0]
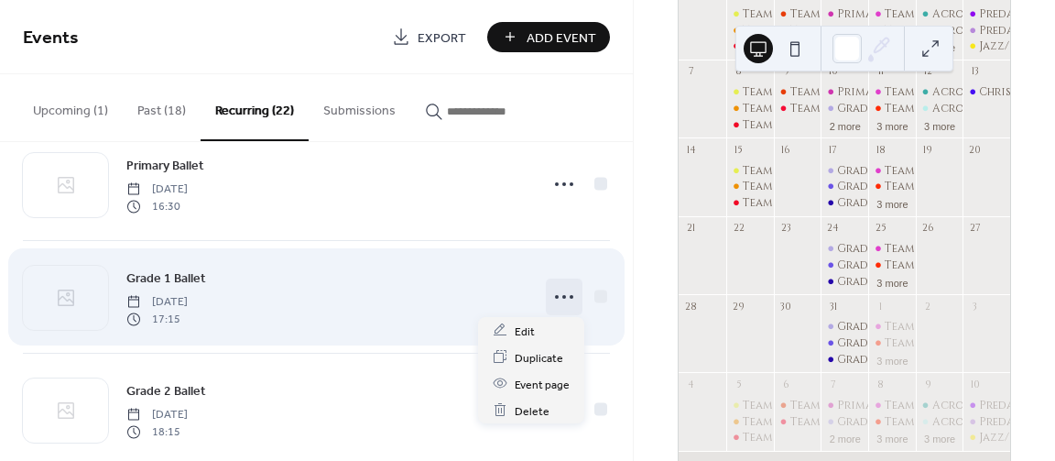
click at [551, 294] on icon at bounding box center [564, 296] width 29 height 29
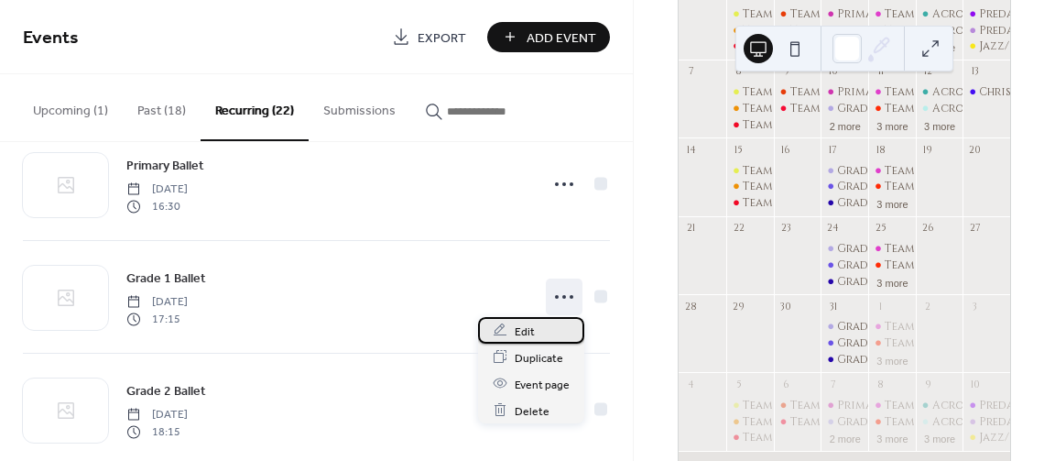
click at [510, 331] on div "Edit" at bounding box center [531, 330] width 106 height 27
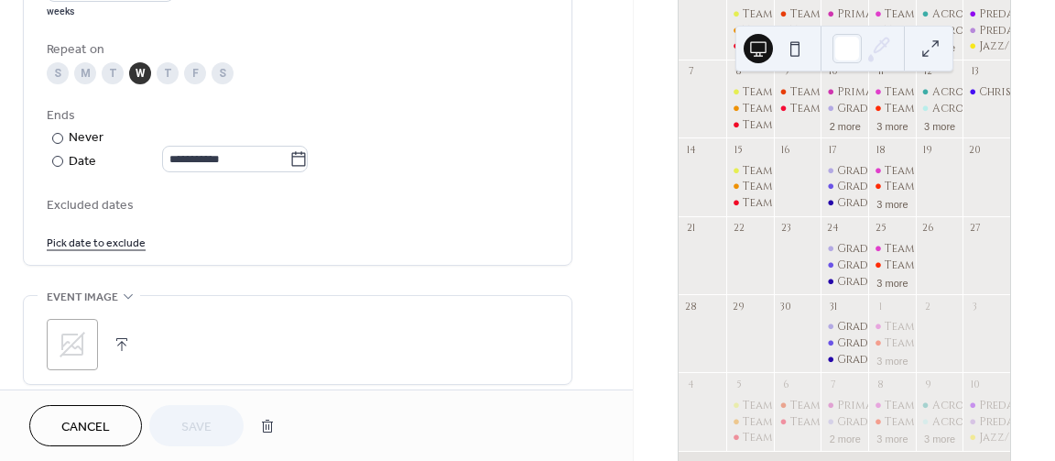
scroll to position [934, 0]
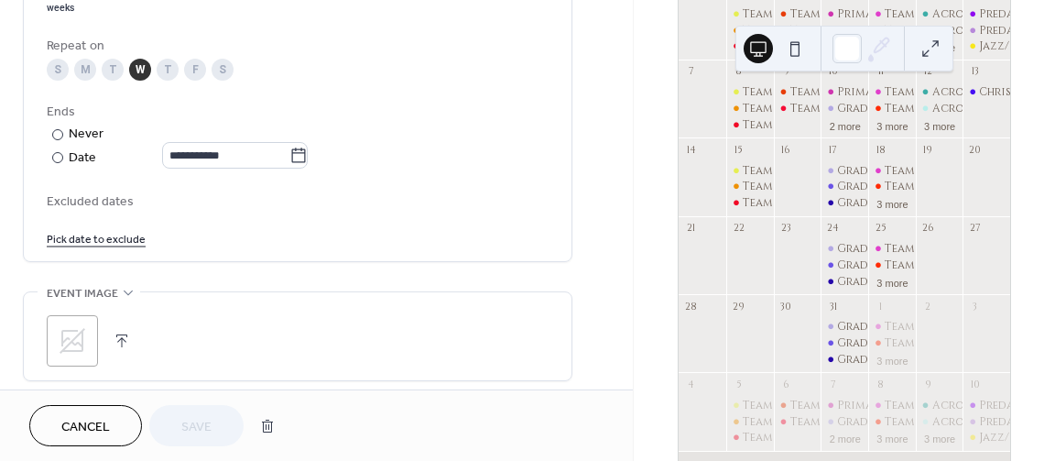
click at [122, 243] on link "Pick date to exclude" at bounding box center [96, 237] width 99 height 19
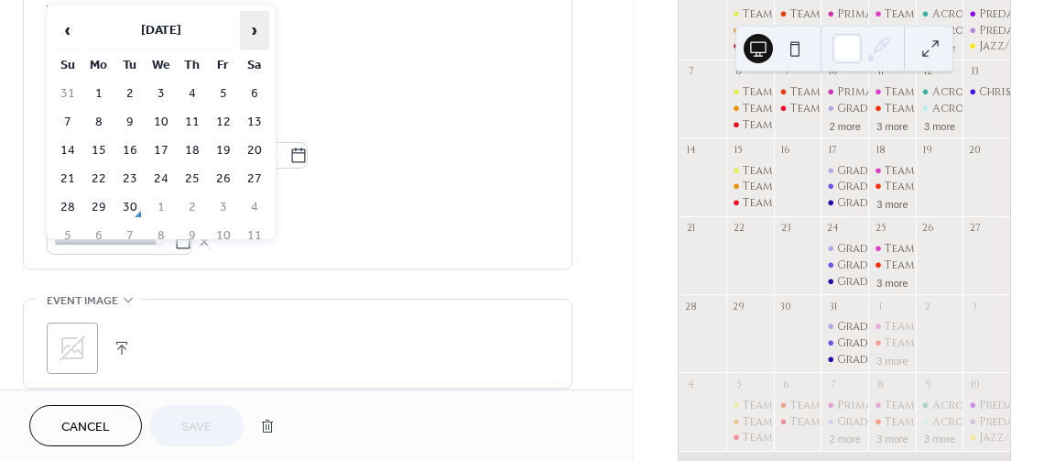
click at [252, 22] on span "›" at bounding box center [254, 30] width 27 height 37
click at [164, 151] on td "17" at bounding box center [161, 150] width 29 height 27
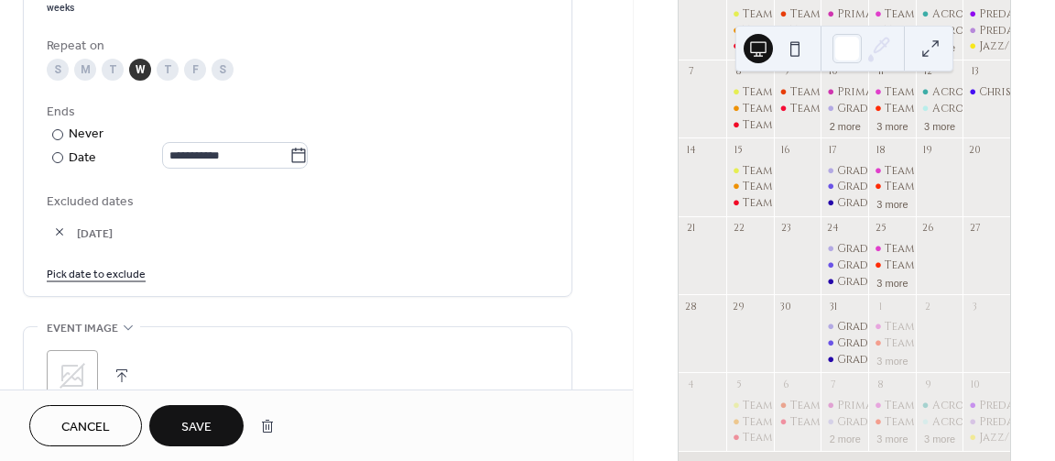
click at [113, 279] on link "Pick date to exclude" at bounding box center [96, 272] width 99 height 19
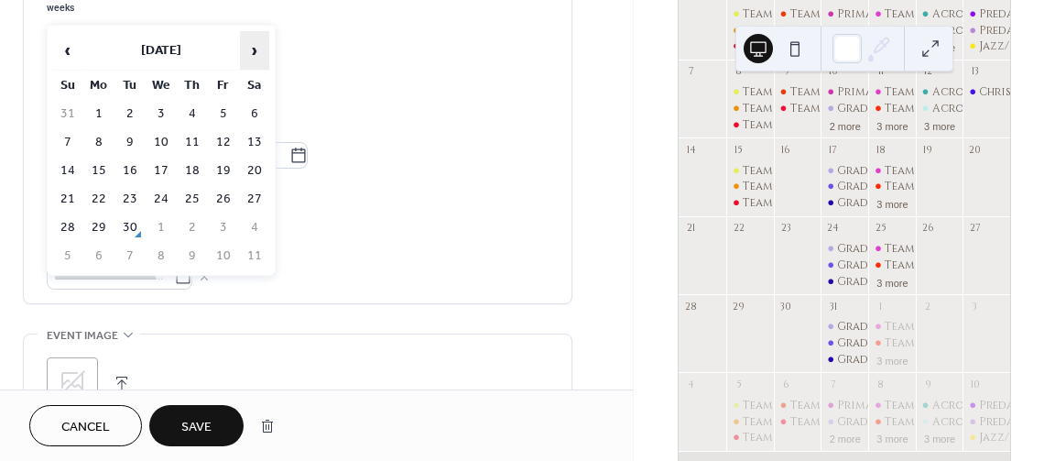
click at [250, 49] on span "›" at bounding box center [254, 50] width 27 height 37
click at [151, 195] on td "24" at bounding box center [161, 199] width 29 height 27
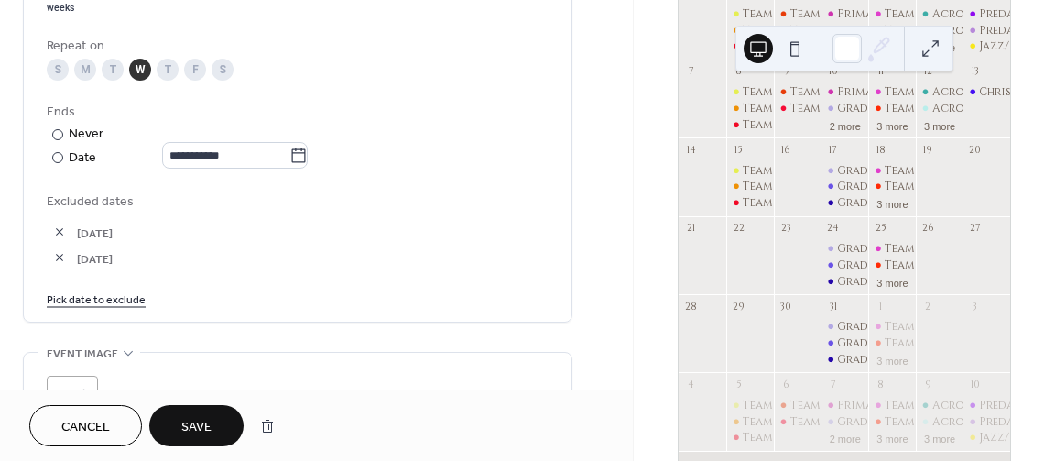
click at [131, 308] on link "Pick date to exclude" at bounding box center [96, 298] width 99 height 19
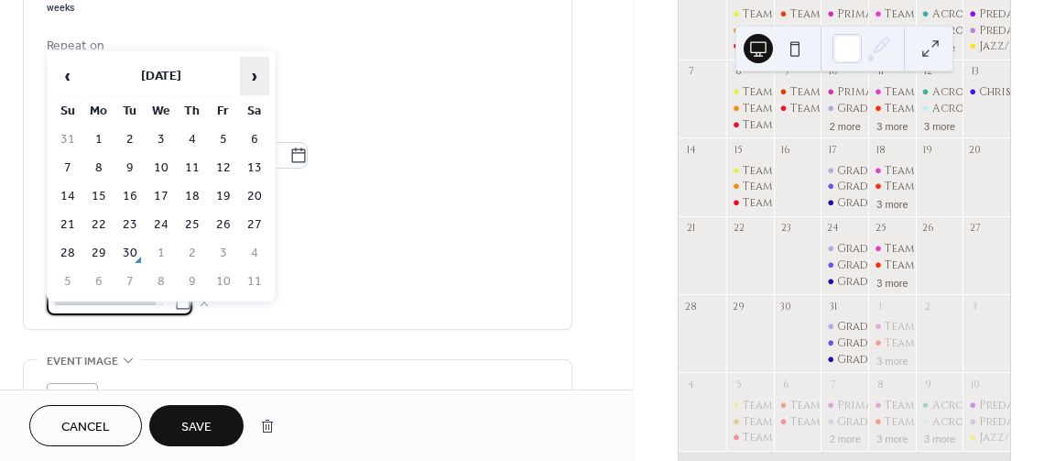
click at [255, 76] on span "›" at bounding box center [254, 76] width 27 height 37
click at [255, 77] on span "›" at bounding box center [254, 76] width 27 height 37
click at [255, 76] on span "›" at bounding box center [254, 76] width 27 height 37
click at [164, 247] on td "31" at bounding box center [161, 253] width 29 height 27
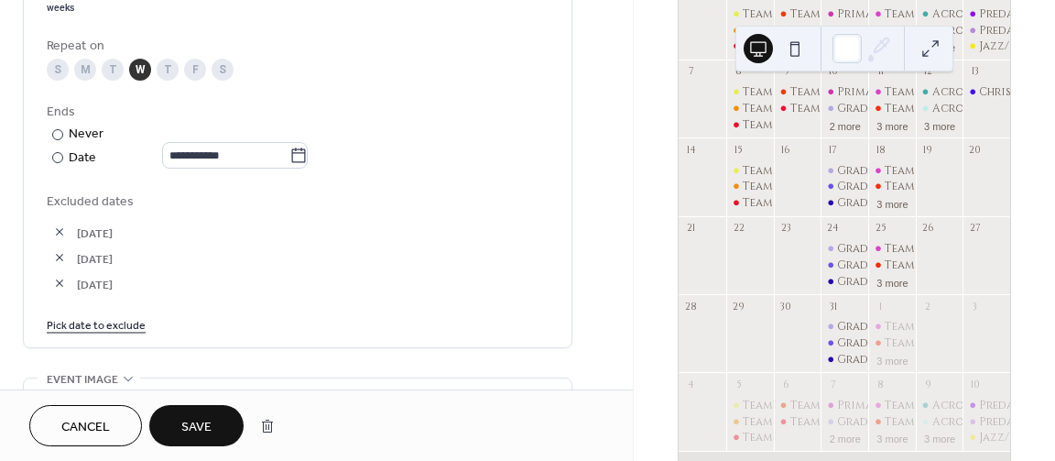
click at [205, 423] on span "Save" at bounding box center [196, 427] width 30 height 19
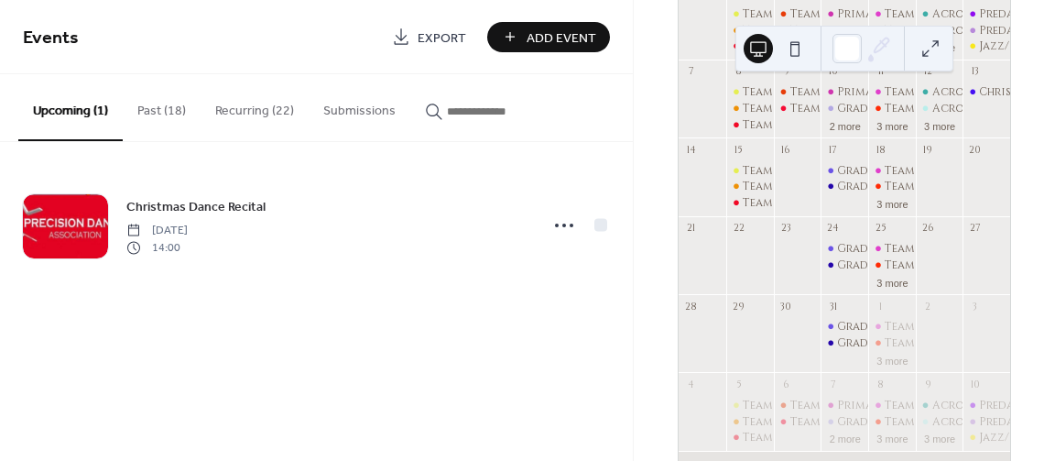
click at [278, 111] on button "Recurring (22)" at bounding box center [255, 106] width 108 height 65
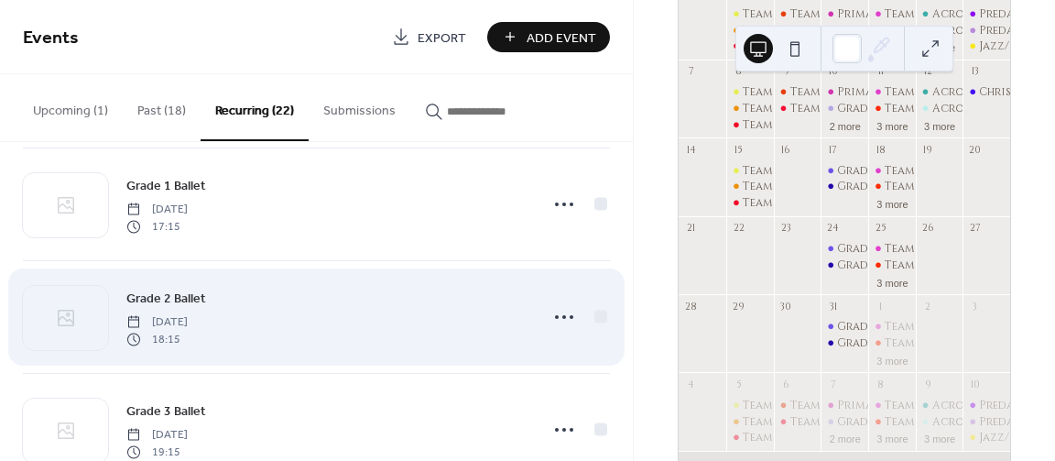
scroll to position [715, 0]
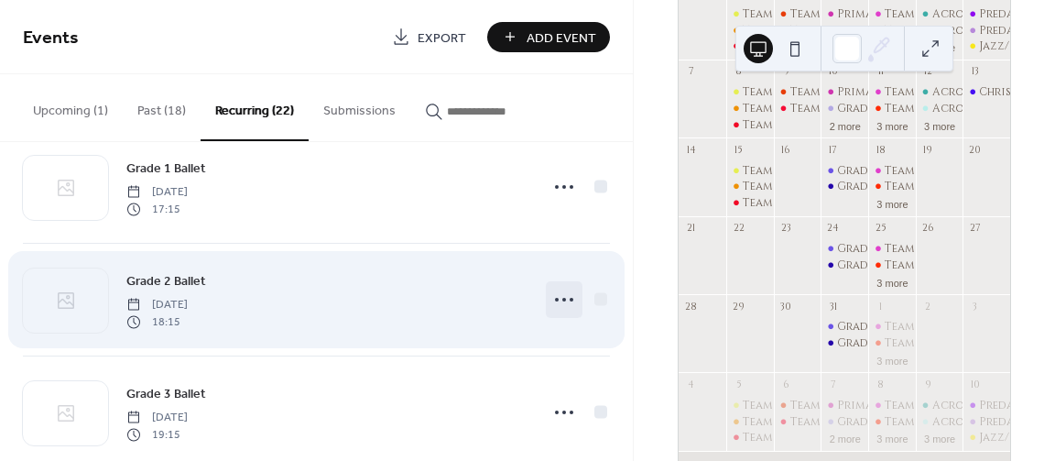
click at [560, 305] on icon at bounding box center [564, 299] width 29 height 29
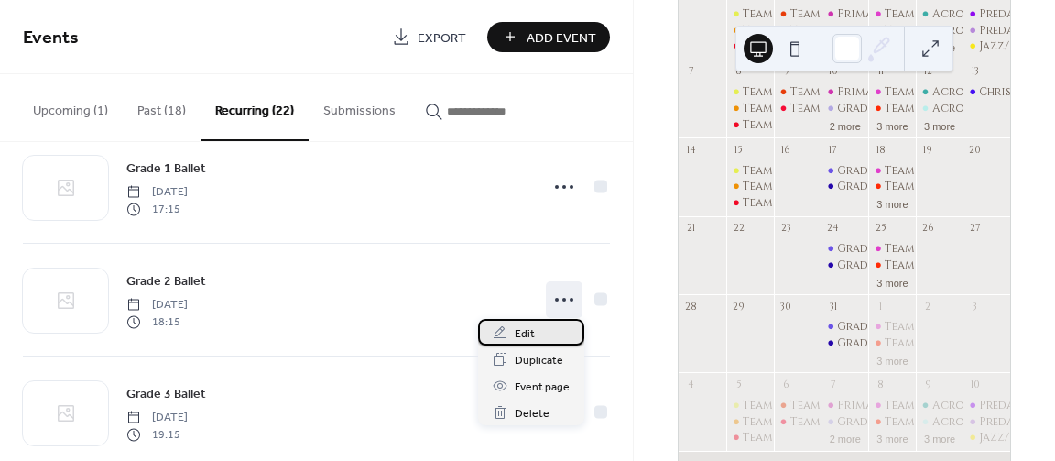
click at [528, 331] on span "Edit" at bounding box center [525, 333] width 20 height 19
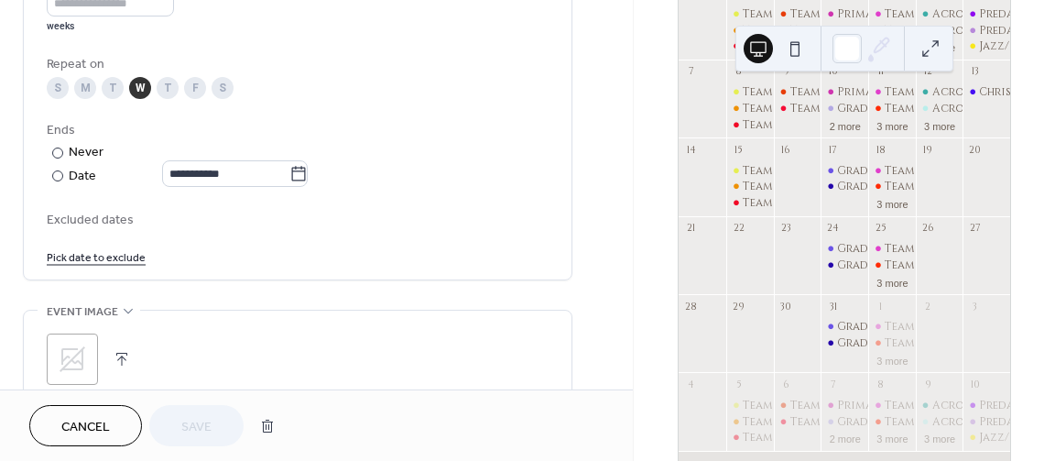
scroll to position [934, 0]
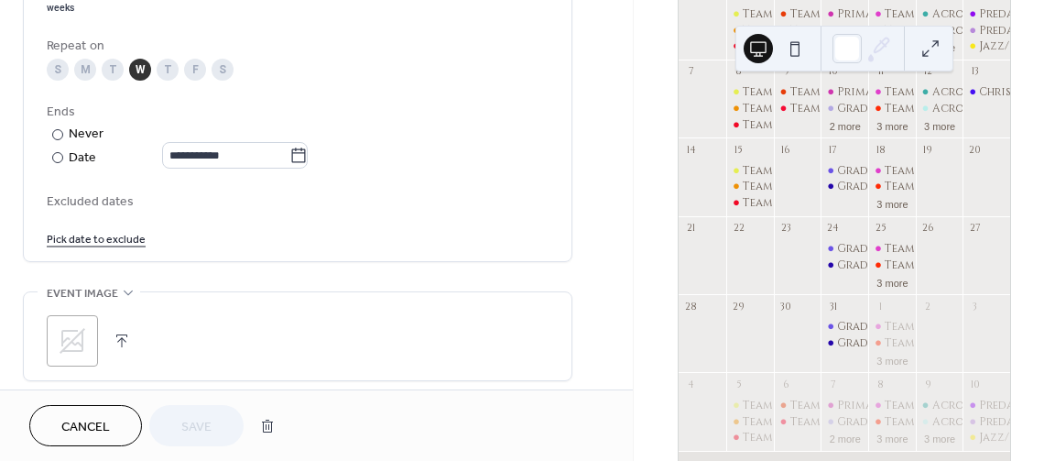
click at [104, 247] on link "Pick date to exclude" at bounding box center [96, 237] width 99 height 19
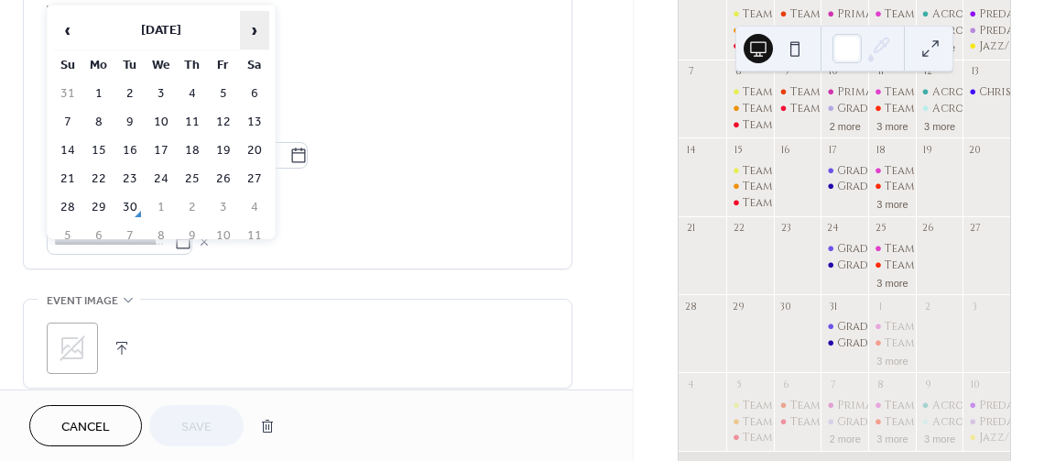
click at [263, 34] on span "›" at bounding box center [254, 30] width 27 height 37
click at [160, 153] on td "17" at bounding box center [161, 150] width 29 height 27
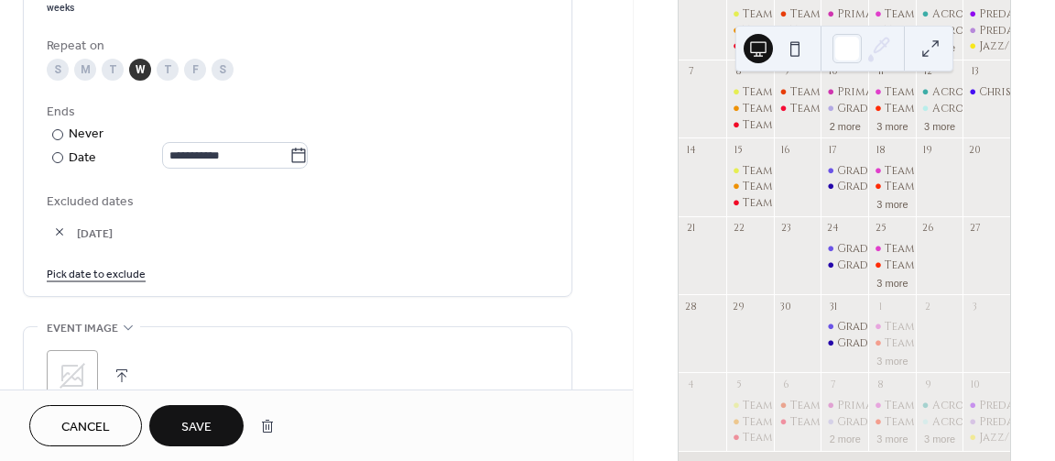
click at [135, 282] on link "Pick date to exclude" at bounding box center [96, 272] width 99 height 19
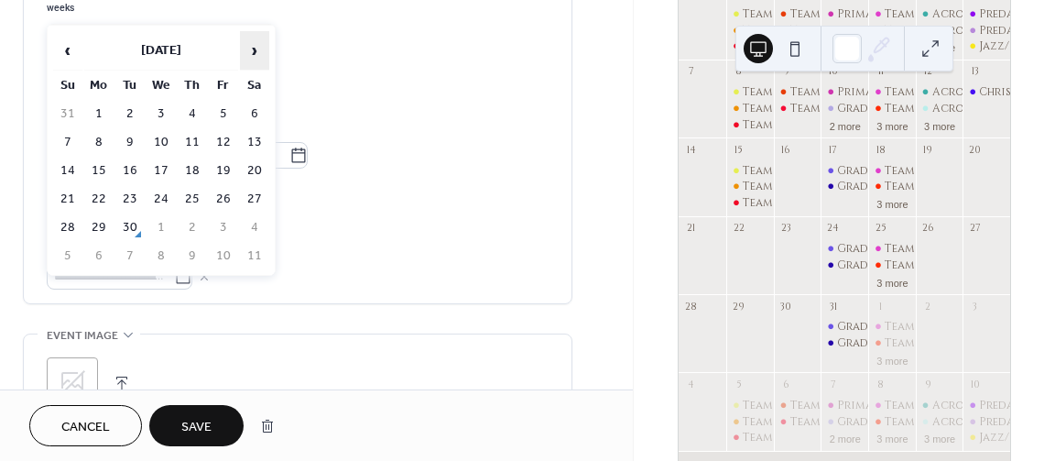
click at [261, 43] on span "›" at bounding box center [254, 50] width 27 height 37
click at [260, 43] on span "›" at bounding box center [254, 50] width 27 height 37
click at [161, 196] on td "24" at bounding box center [161, 199] width 29 height 27
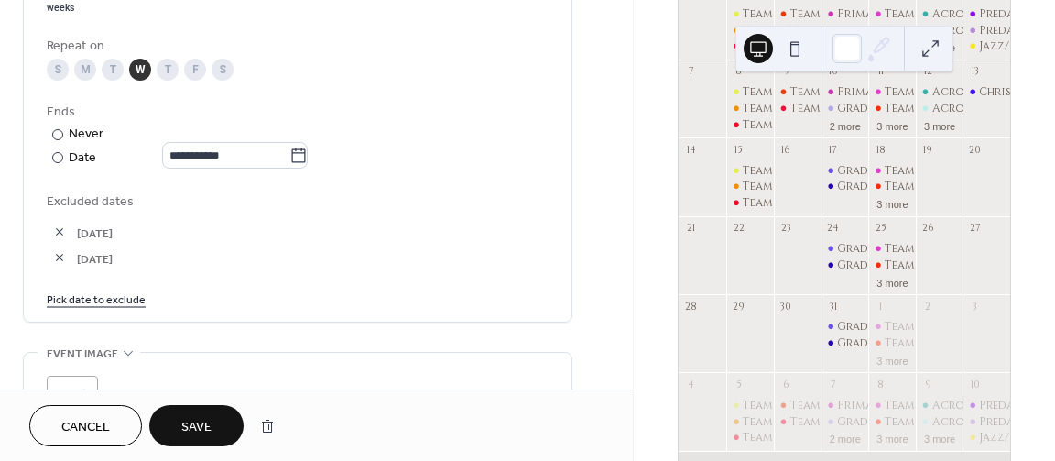
click at [123, 301] on link "Pick date to exclude" at bounding box center [96, 298] width 99 height 19
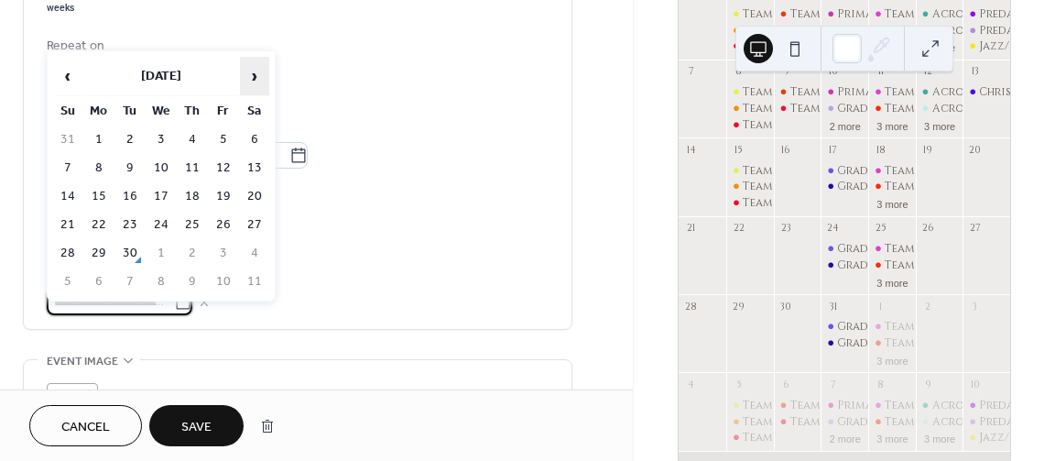
click at [243, 72] on span "›" at bounding box center [254, 76] width 27 height 37
click at [243, 73] on span "›" at bounding box center [254, 76] width 27 height 37
click at [160, 248] on td "31" at bounding box center [161, 253] width 29 height 27
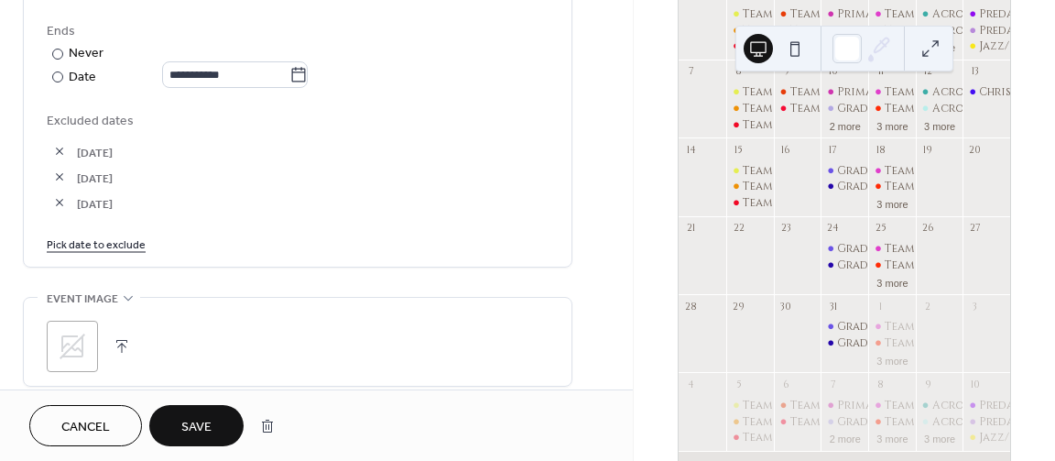
scroll to position [1044, 0]
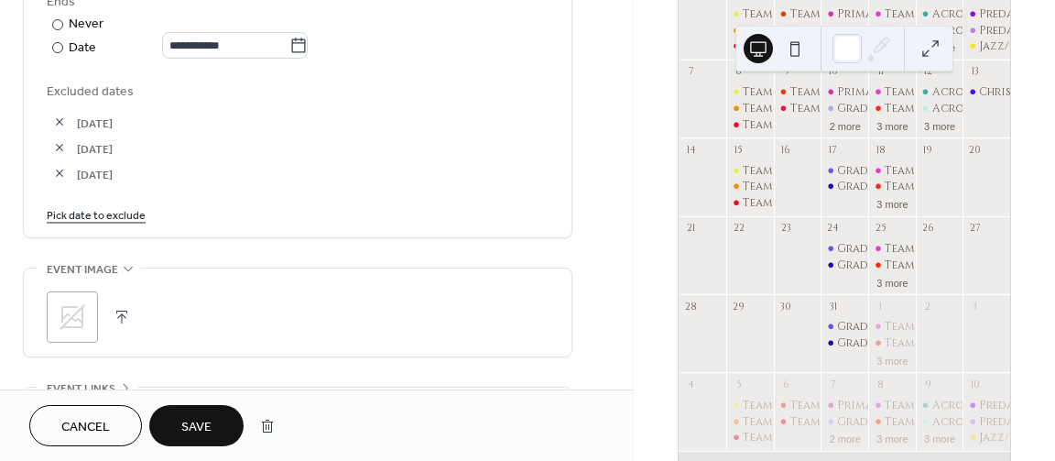
click at [202, 418] on span "Save" at bounding box center [196, 427] width 30 height 19
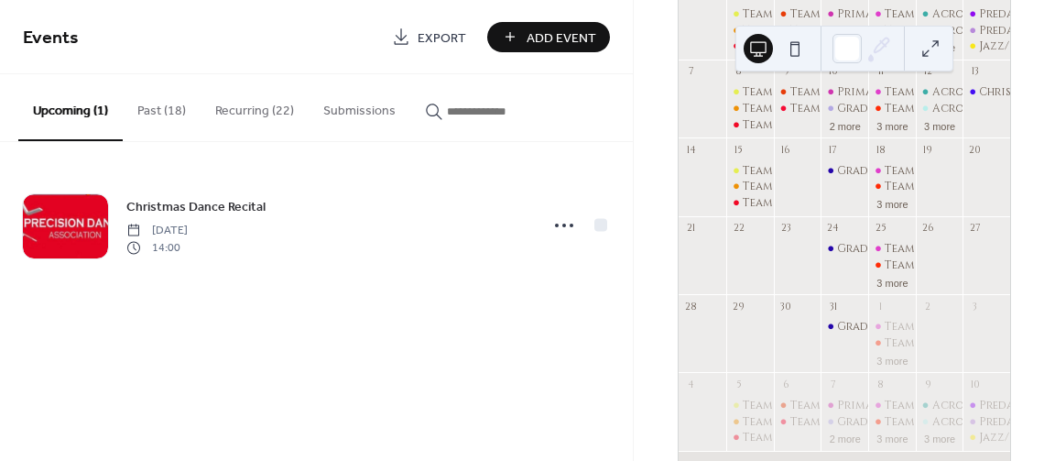
click at [257, 107] on button "Recurring (22)" at bounding box center [255, 106] width 108 height 65
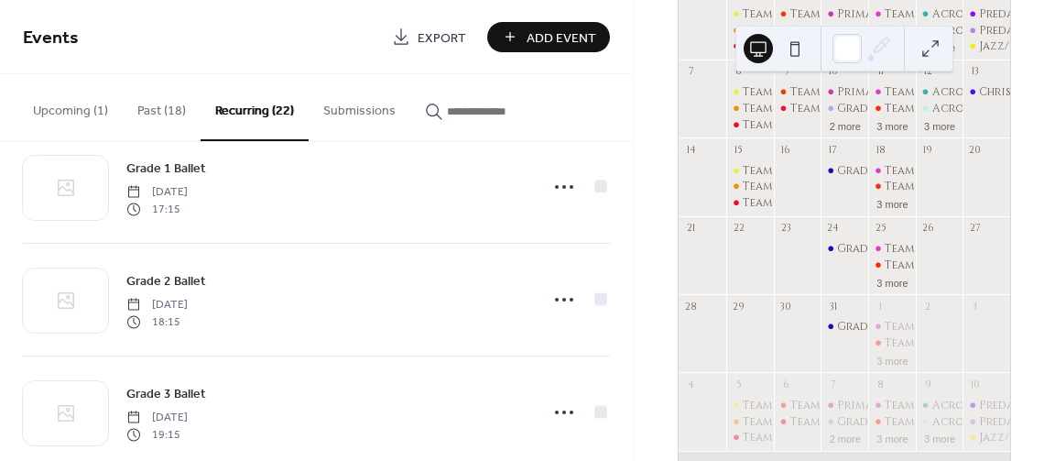
scroll to position [770, 0]
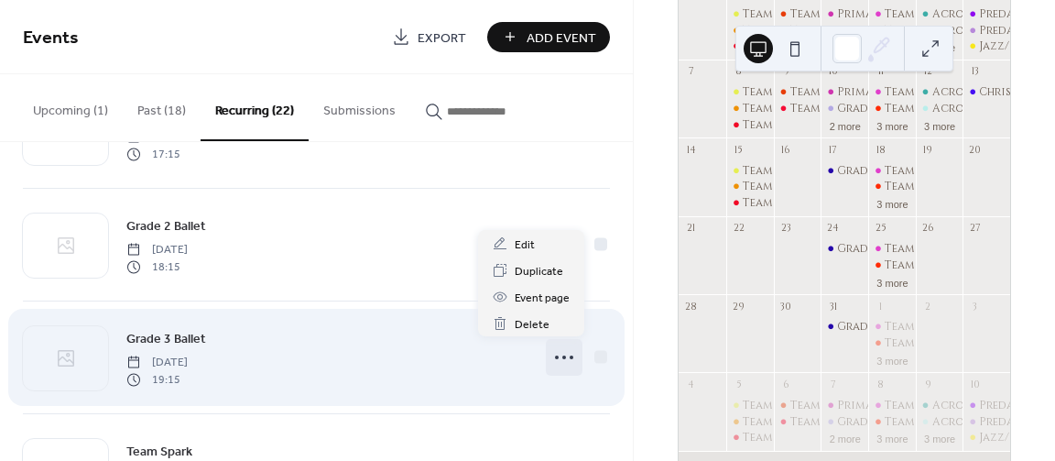
click at [556, 353] on icon at bounding box center [564, 357] width 29 height 29
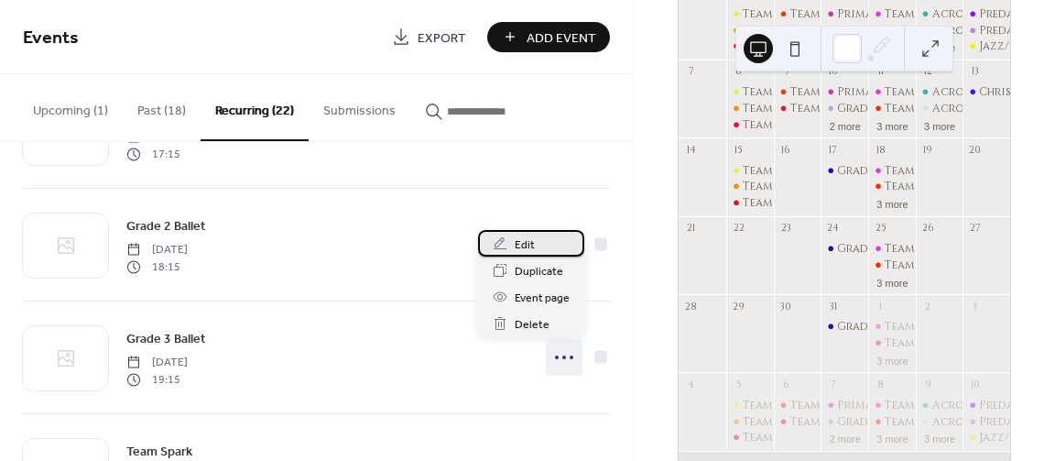
click at [530, 246] on span "Edit" at bounding box center [525, 244] width 20 height 19
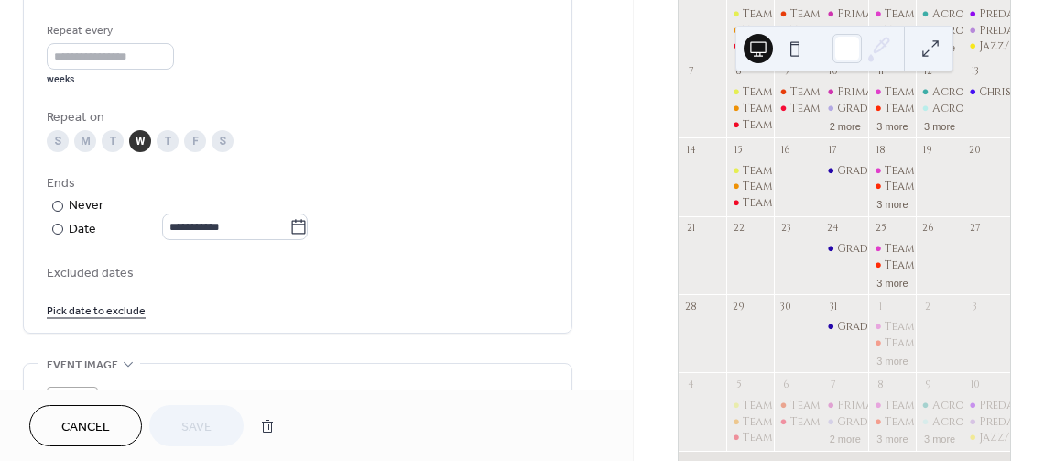
scroll to position [879, 0]
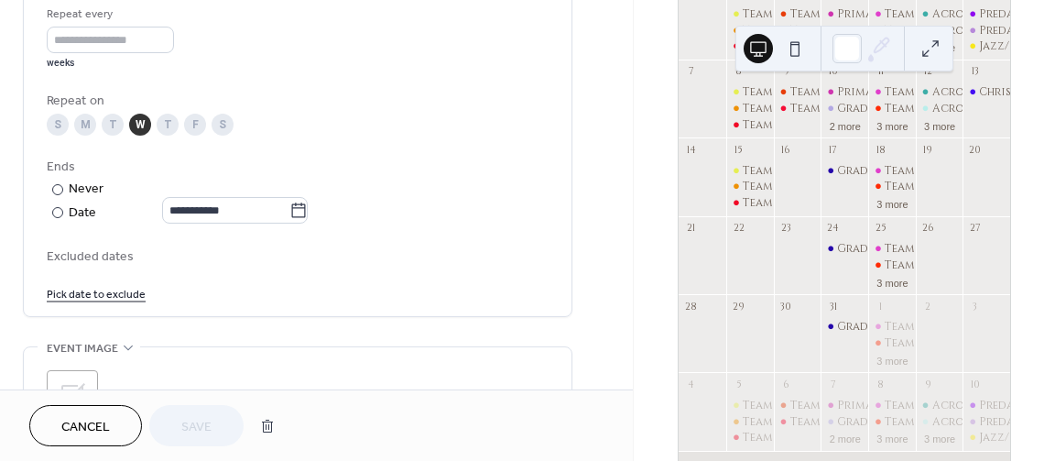
click at [93, 300] on link "Pick date to exclude" at bounding box center [96, 292] width 99 height 19
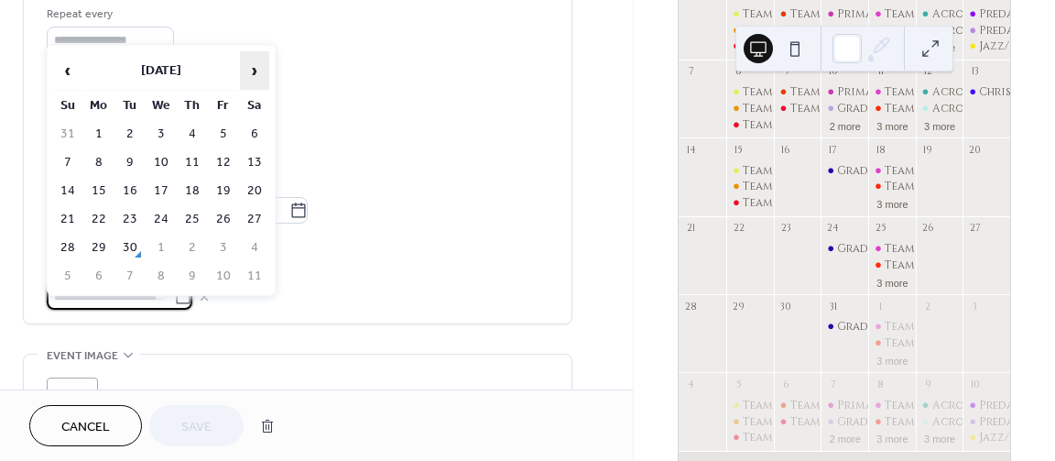
click at [252, 74] on span "›" at bounding box center [254, 70] width 27 height 37
click at [162, 192] on td "17" at bounding box center [161, 191] width 29 height 27
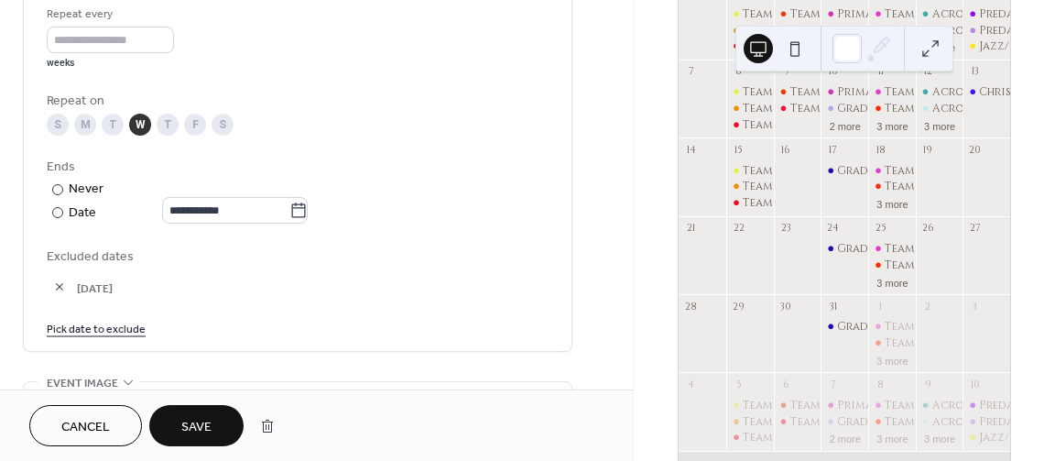
click at [104, 332] on link "Pick date to exclude" at bounding box center [96, 327] width 99 height 19
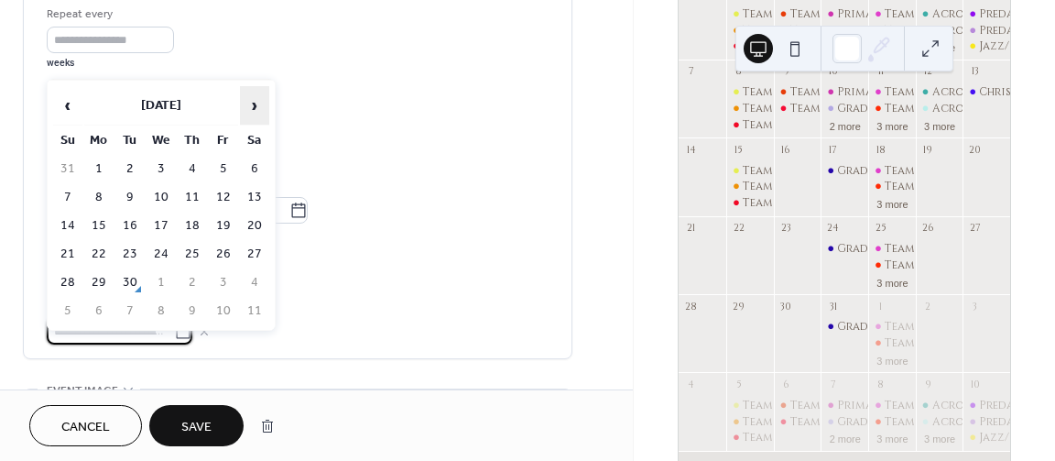
click at [245, 115] on span "›" at bounding box center [254, 105] width 27 height 37
click at [160, 245] on td "24" at bounding box center [161, 254] width 29 height 27
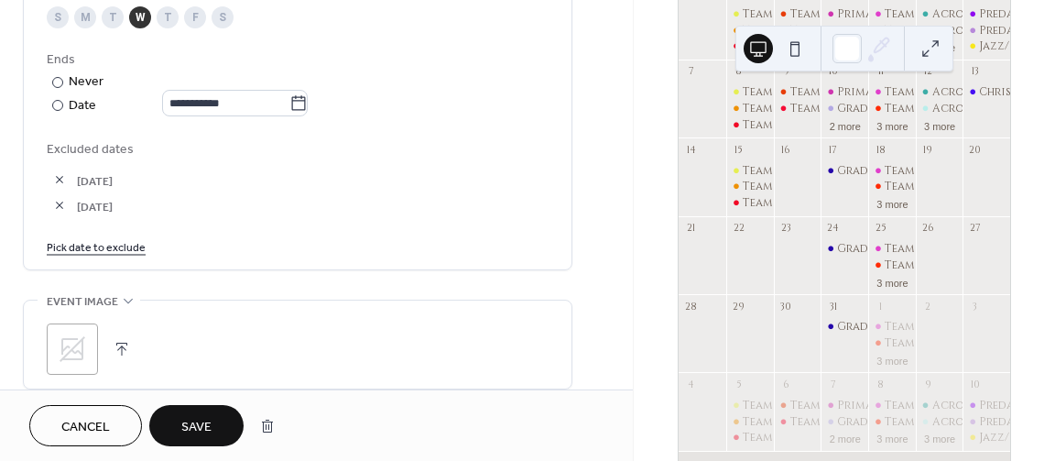
scroll to position [989, 0]
click at [71, 253] on link "Pick date to exclude" at bounding box center [96, 243] width 99 height 19
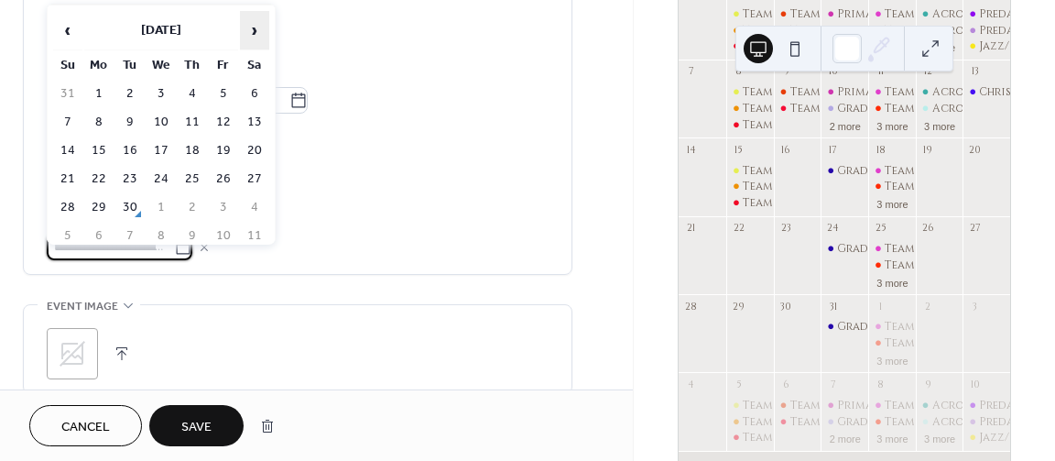
click at [257, 42] on span "›" at bounding box center [254, 30] width 27 height 37
click at [156, 201] on td "31" at bounding box center [161, 207] width 29 height 27
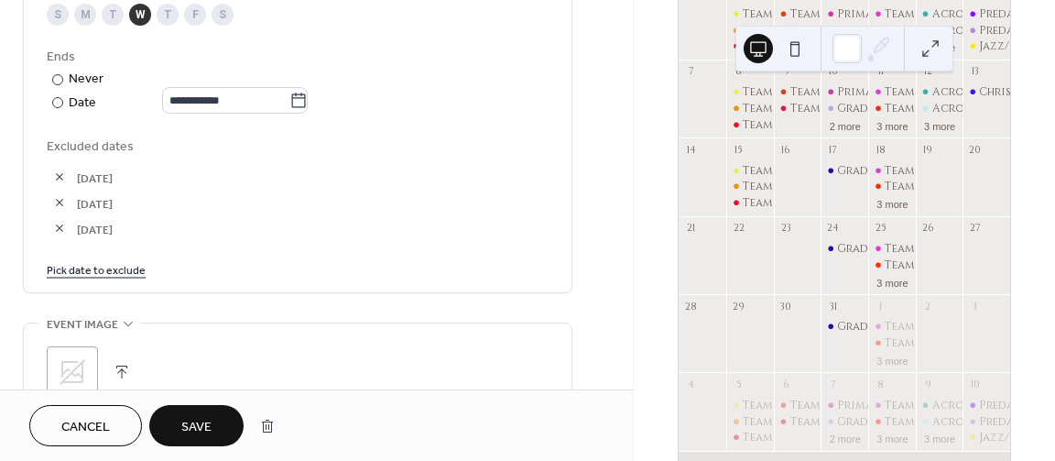
click at [195, 427] on span "Save" at bounding box center [196, 427] width 30 height 19
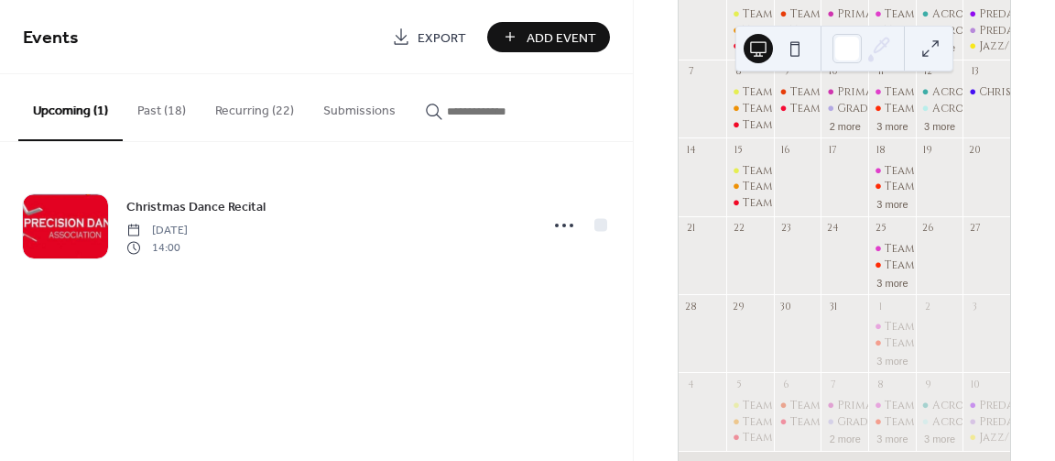
click at [272, 115] on button "Recurring (22)" at bounding box center [255, 106] width 108 height 65
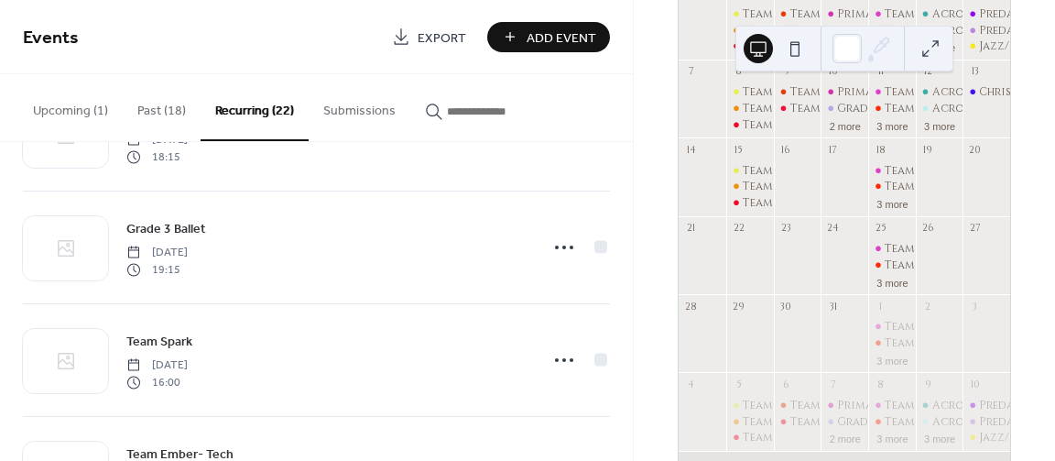
scroll to position [934, 0]
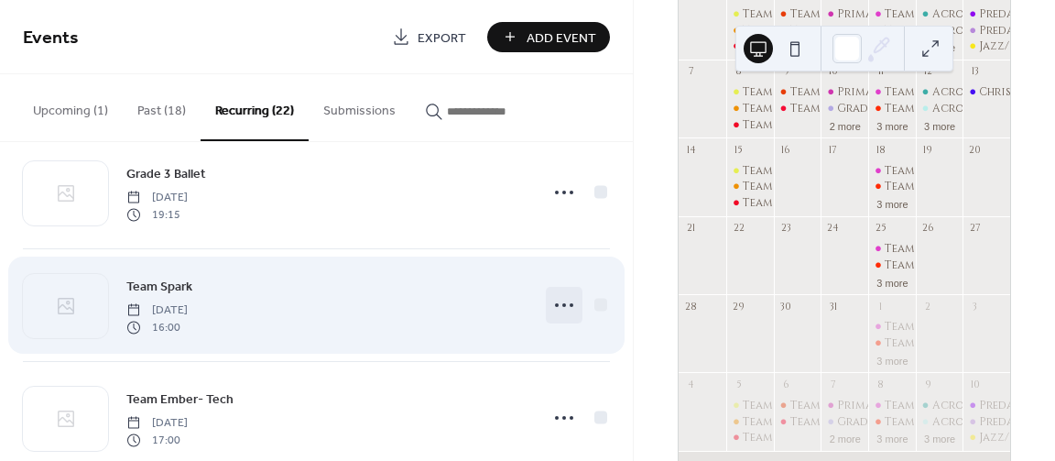
click at [562, 300] on icon at bounding box center [564, 304] width 29 height 29
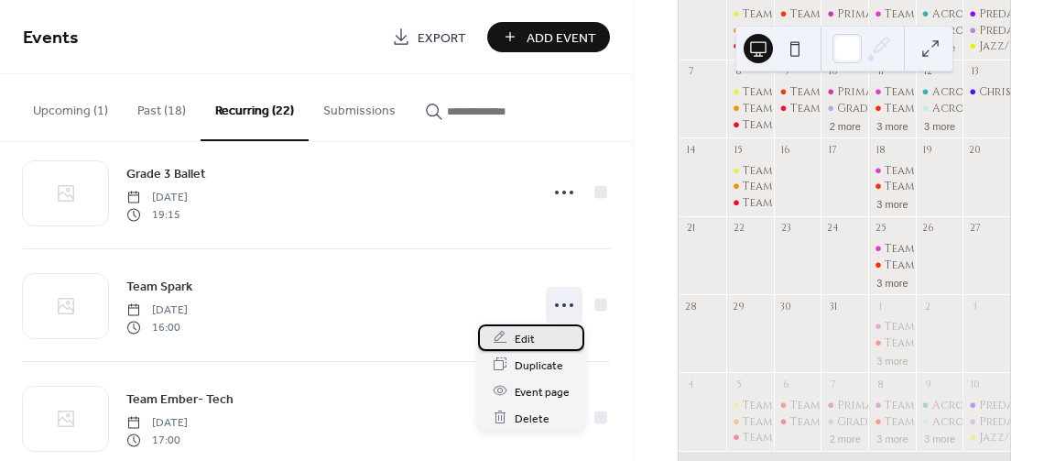
click at [542, 340] on div "Edit" at bounding box center [531, 337] width 106 height 27
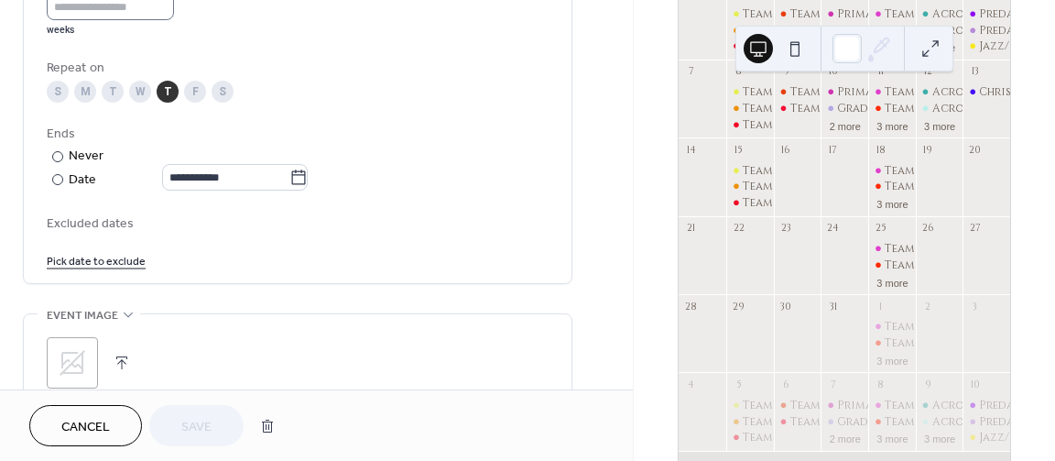
scroll to position [934, 0]
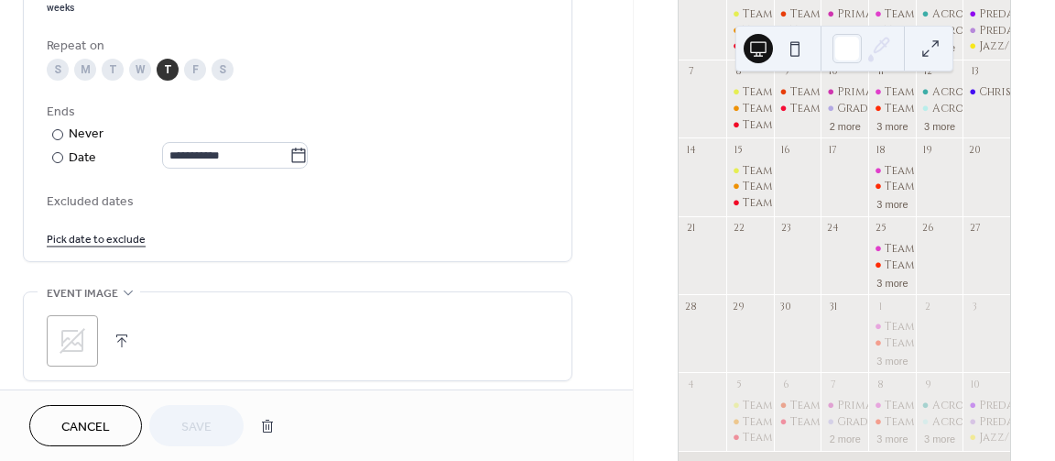
click at [115, 246] on link "Pick date to exclude" at bounding box center [96, 237] width 99 height 19
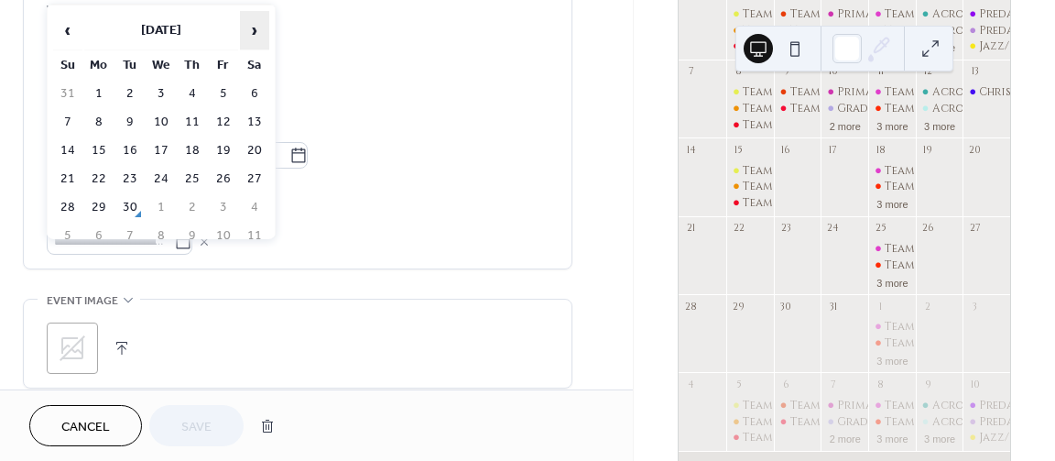
click at [258, 23] on span "›" at bounding box center [254, 30] width 27 height 37
click at [190, 153] on td "18" at bounding box center [192, 150] width 29 height 27
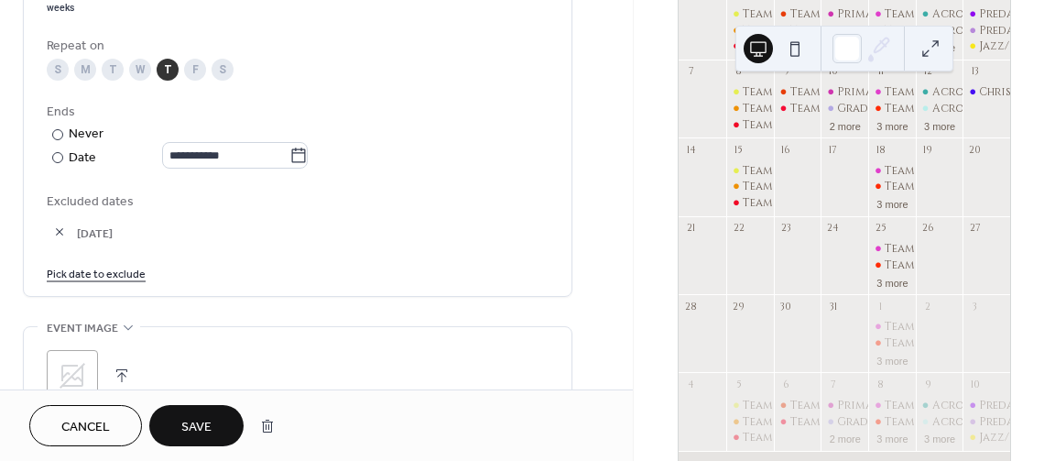
click at [113, 282] on link "Pick date to exclude" at bounding box center [96, 272] width 99 height 19
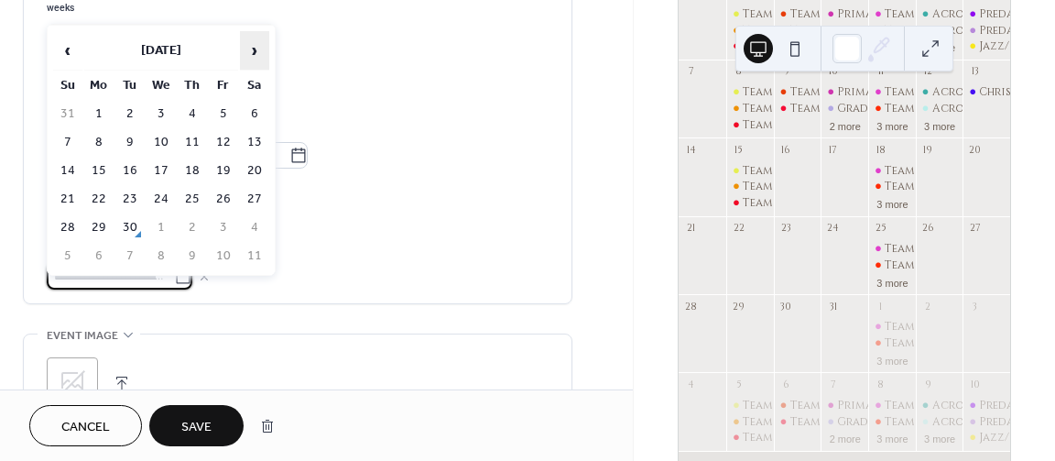
click at [254, 62] on span "›" at bounding box center [254, 50] width 27 height 37
click at [191, 194] on td "25" at bounding box center [192, 199] width 29 height 27
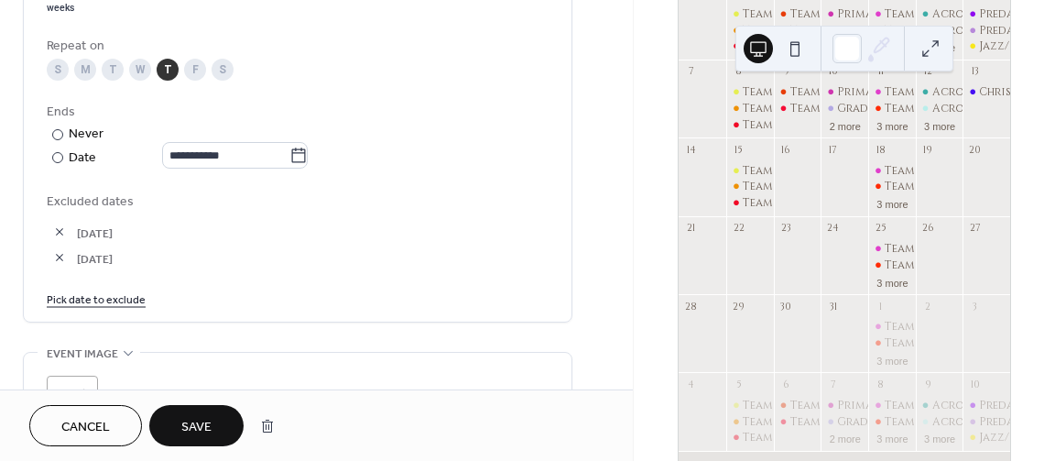
click at [136, 305] on link "Pick date to exclude" at bounding box center [96, 298] width 99 height 19
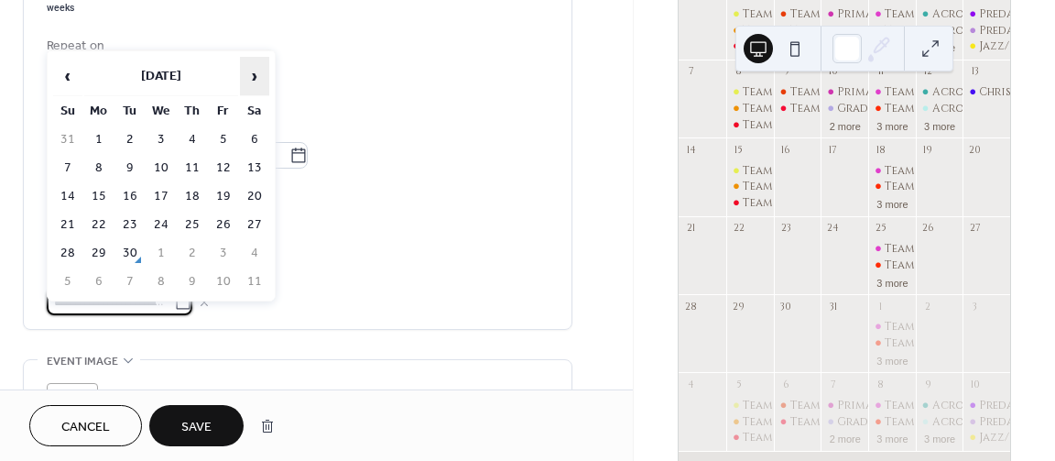
click at [252, 72] on span "›" at bounding box center [254, 76] width 27 height 37
click at [252, 71] on span "›" at bounding box center [254, 76] width 27 height 37
click at [189, 248] on td "1" at bounding box center [192, 253] width 29 height 27
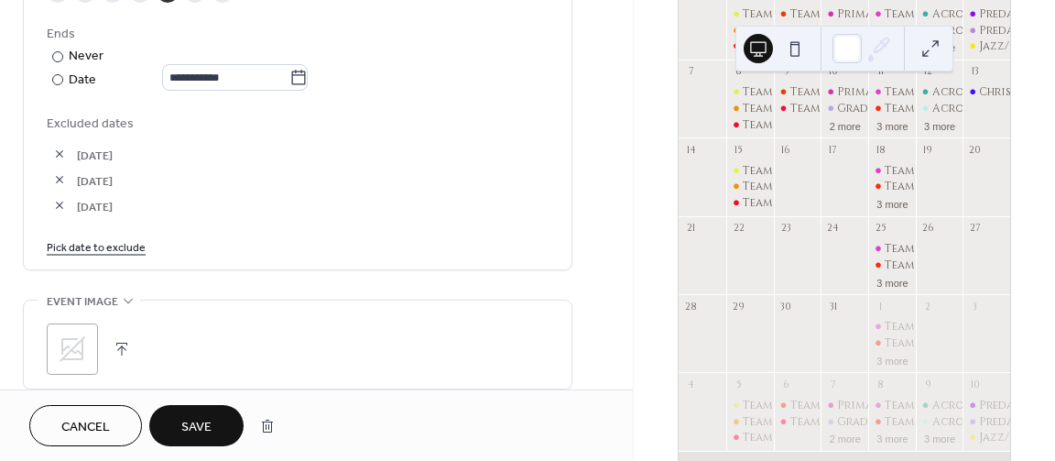
scroll to position [1044, 0]
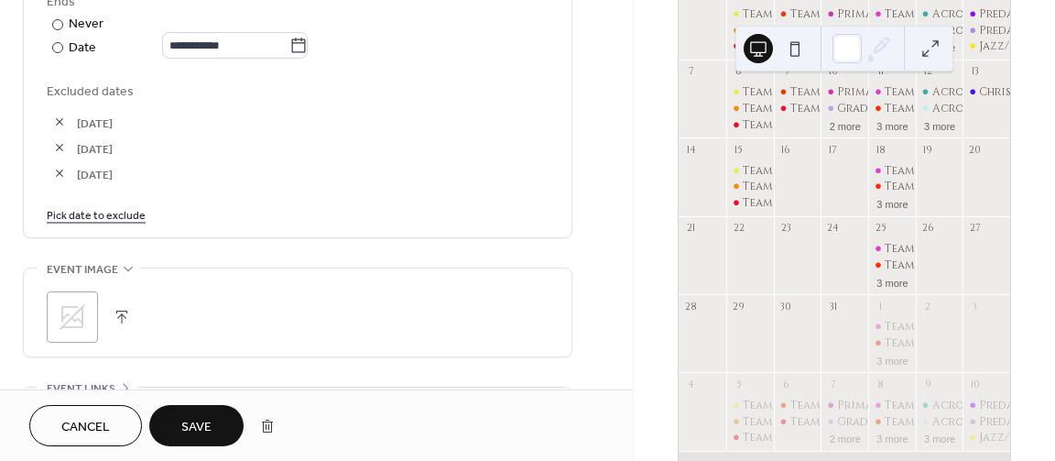
click at [206, 441] on button "Save" at bounding box center [196, 425] width 94 height 41
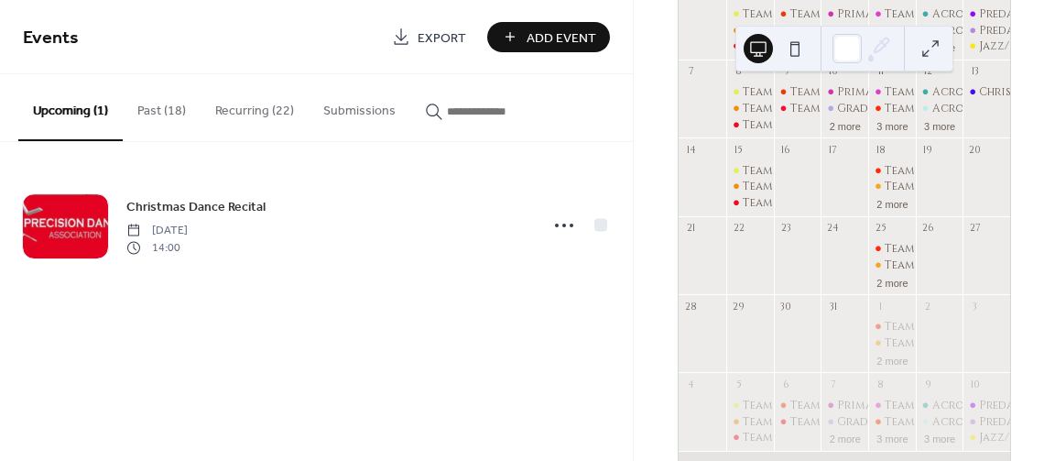
click at [270, 110] on button "Recurring (22)" at bounding box center [255, 106] width 108 height 65
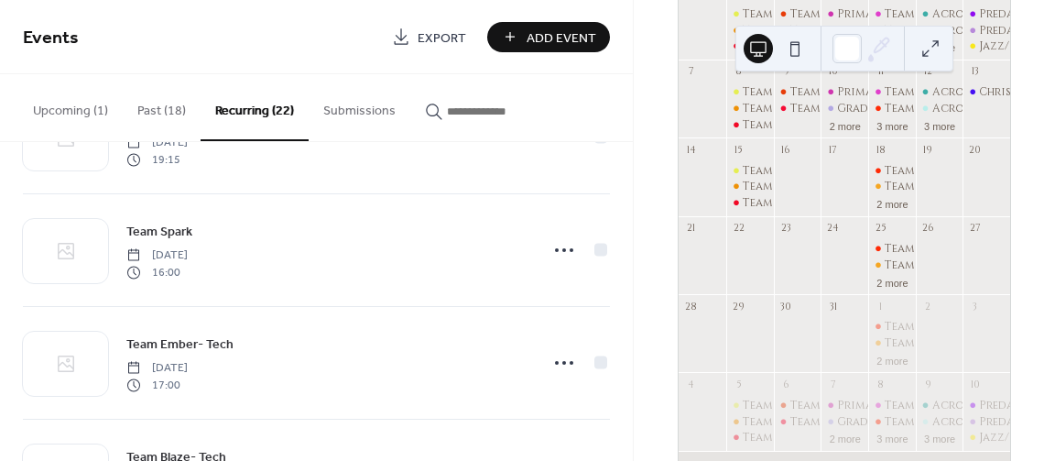
scroll to position [1044, 0]
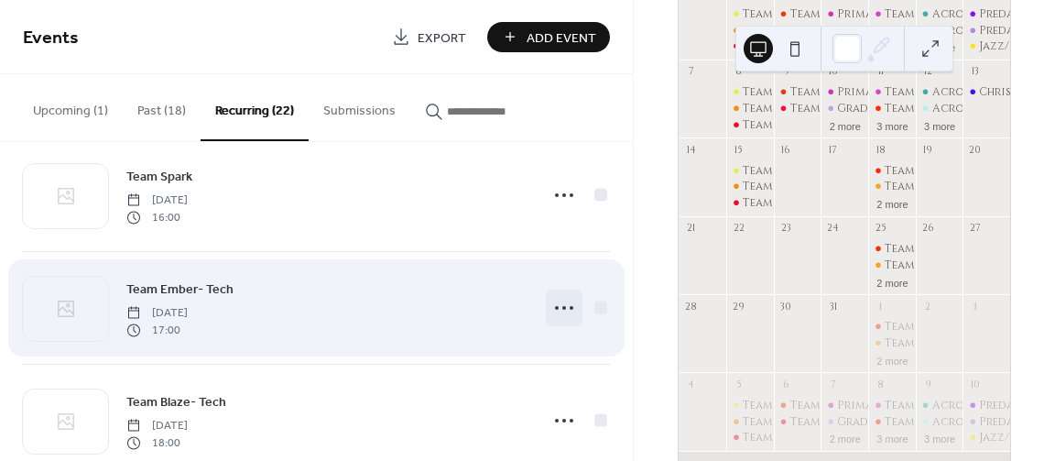
click at [556, 306] on circle at bounding box center [557, 308] width 4 height 4
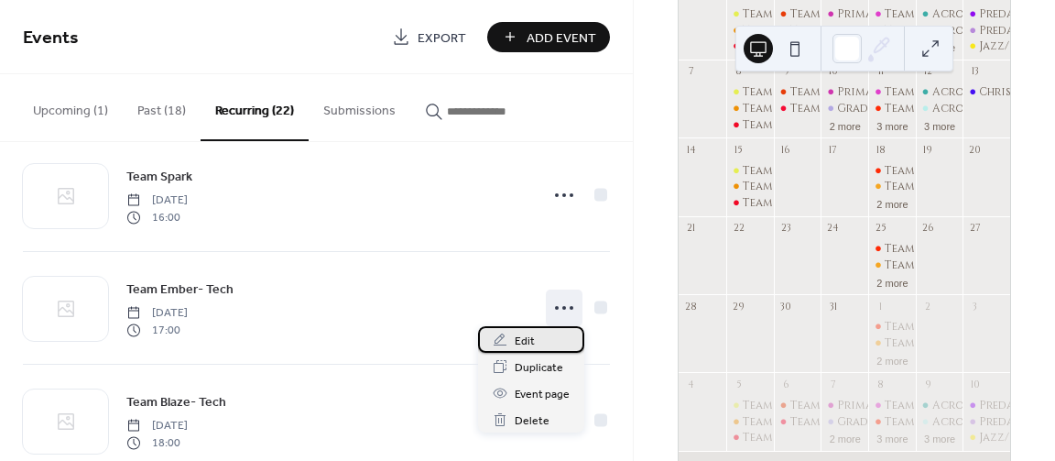
click at [538, 334] on div "Edit" at bounding box center [531, 339] width 106 height 27
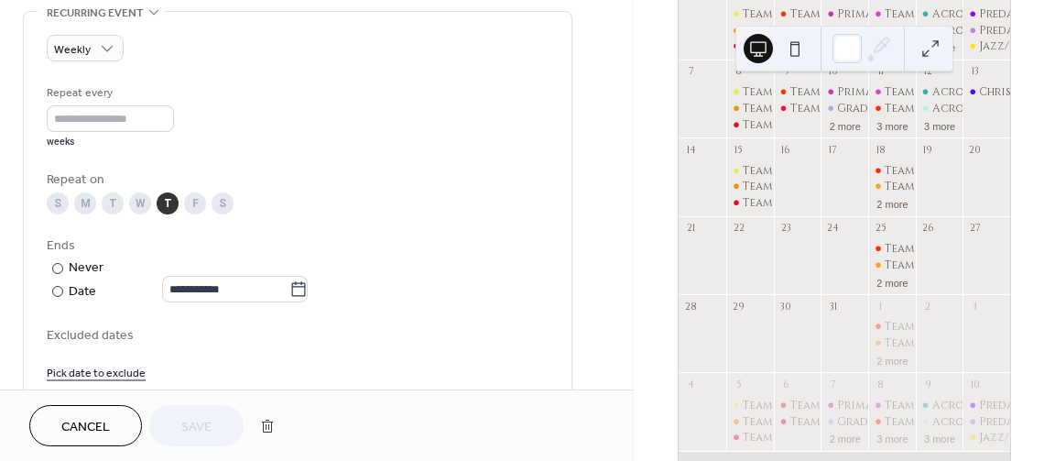
scroll to position [879, 0]
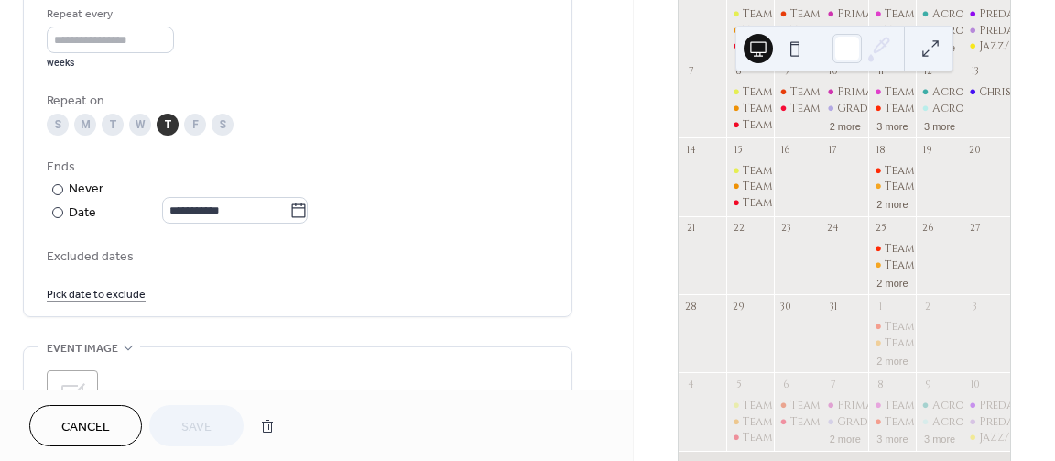
click at [80, 301] on link "Pick date to exclude" at bounding box center [96, 292] width 99 height 19
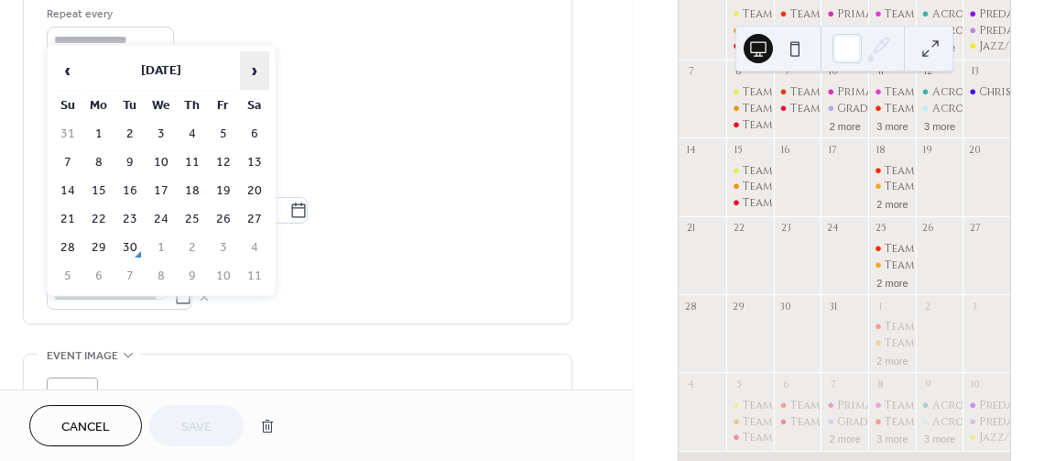
click at [261, 67] on span "›" at bounding box center [254, 70] width 27 height 37
click at [190, 190] on td "18" at bounding box center [192, 191] width 29 height 27
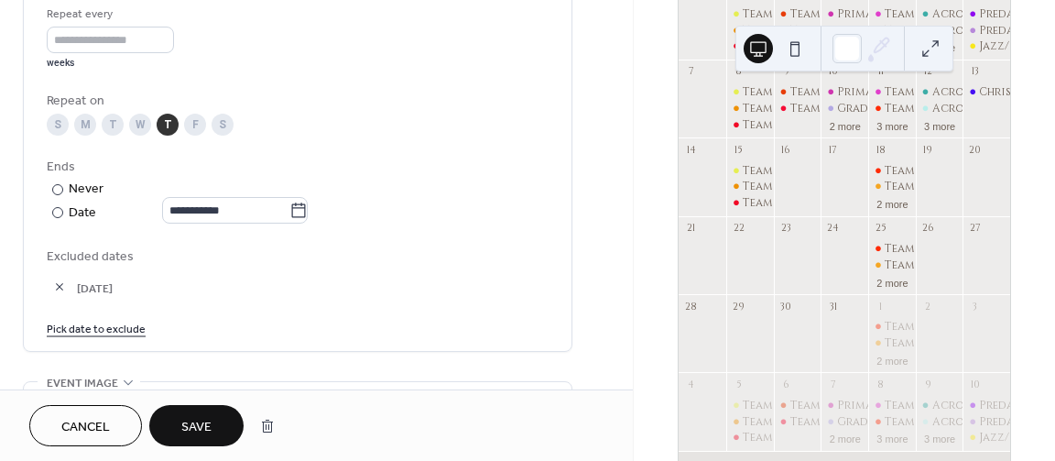
click at [118, 337] on link "Pick date to exclude" at bounding box center [96, 327] width 99 height 19
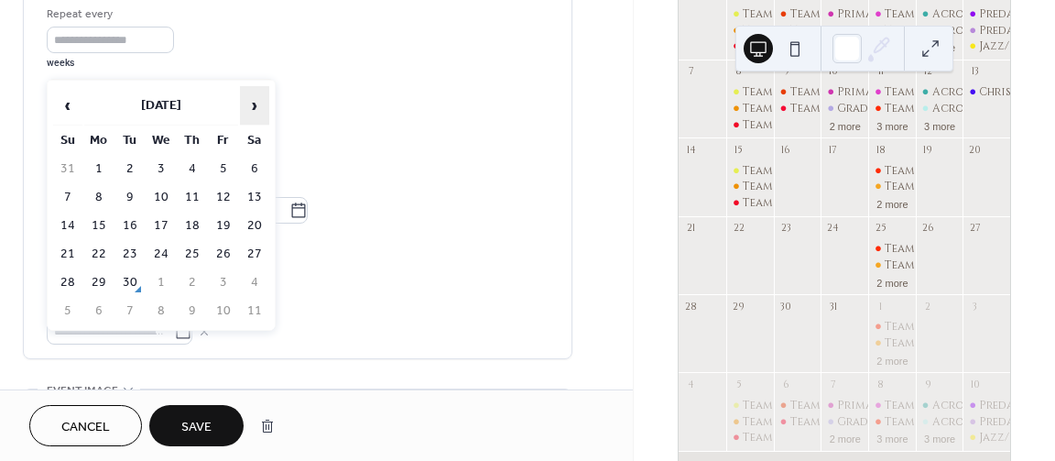
click at [255, 106] on span "›" at bounding box center [254, 105] width 27 height 37
click at [255, 105] on span "›" at bounding box center [254, 105] width 27 height 37
click at [187, 252] on td "25" at bounding box center [192, 254] width 29 height 27
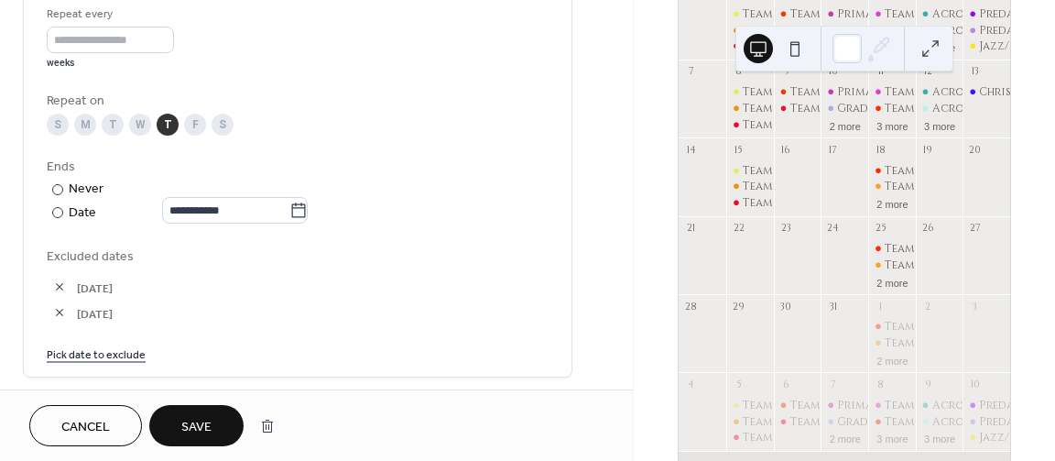
click at [95, 363] on link "Pick date to exclude" at bounding box center [96, 353] width 99 height 19
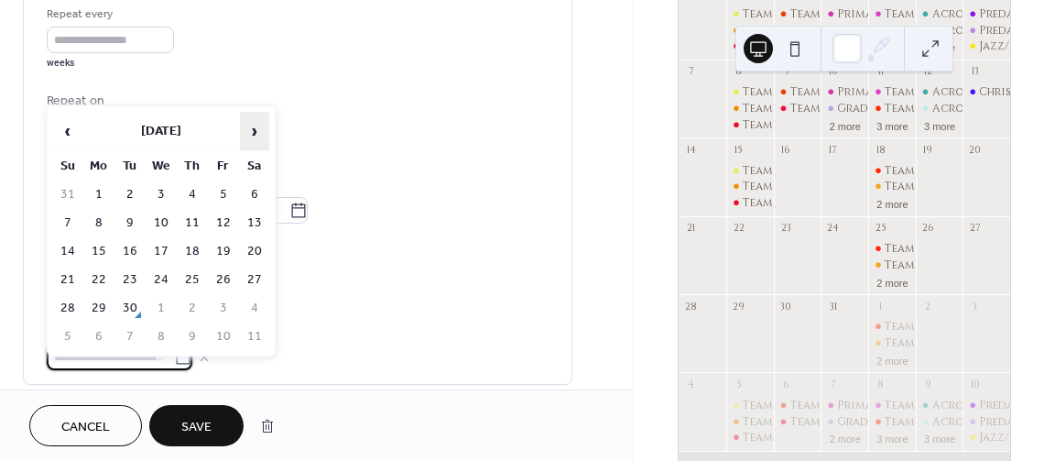
click at [250, 118] on span "›" at bounding box center [254, 131] width 27 height 37
click at [185, 306] on td "1" at bounding box center [192, 308] width 29 height 27
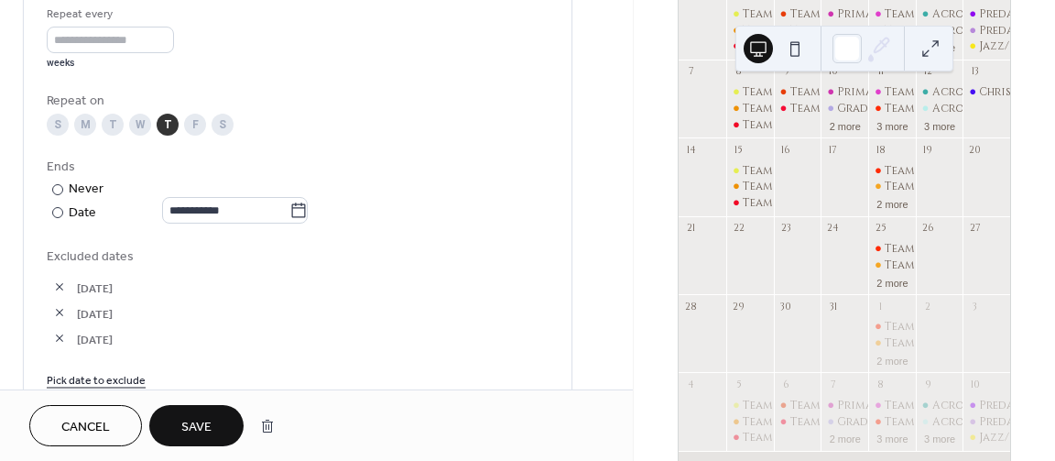
click at [183, 413] on button "Save" at bounding box center [196, 425] width 94 height 41
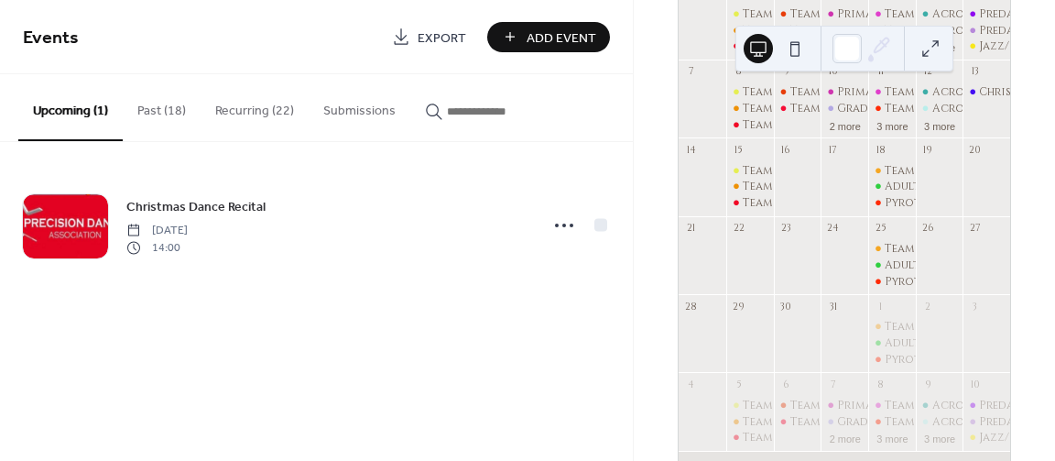
click at [260, 107] on button "Recurring (22)" at bounding box center [255, 106] width 108 height 65
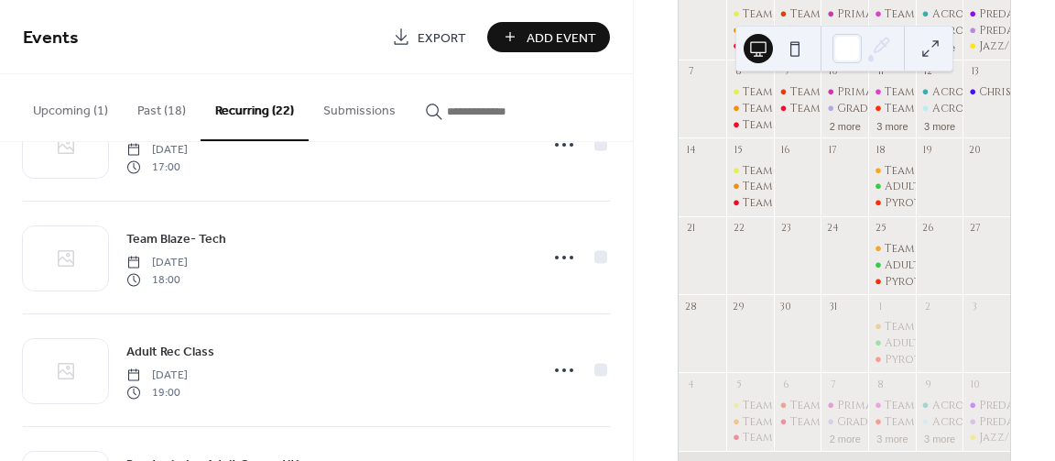
scroll to position [1154, 0]
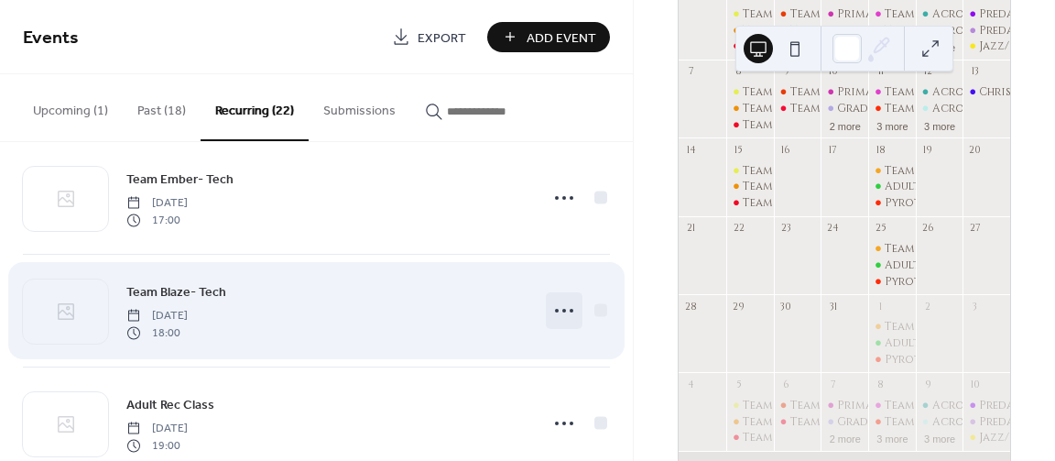
click at [563, 309] on circle at bounding box center [564, 311] width 4 height 4
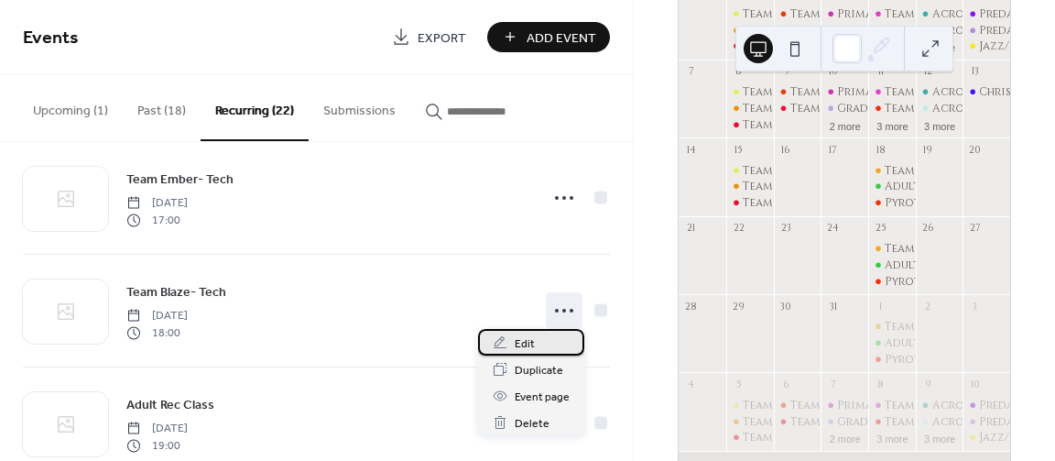
click at [557, 340] on div "Edit" at bounding box center [531, 342] width 106 height 27
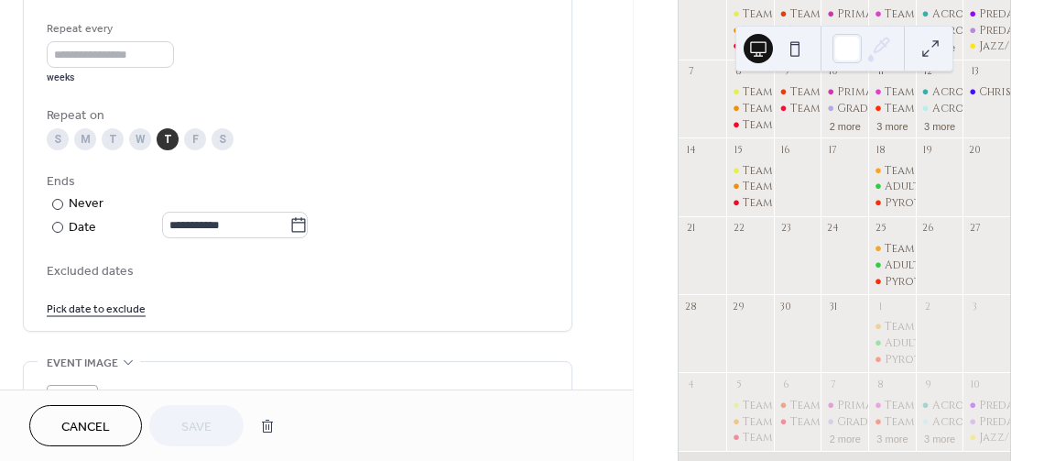
scroll to position [879, 0]
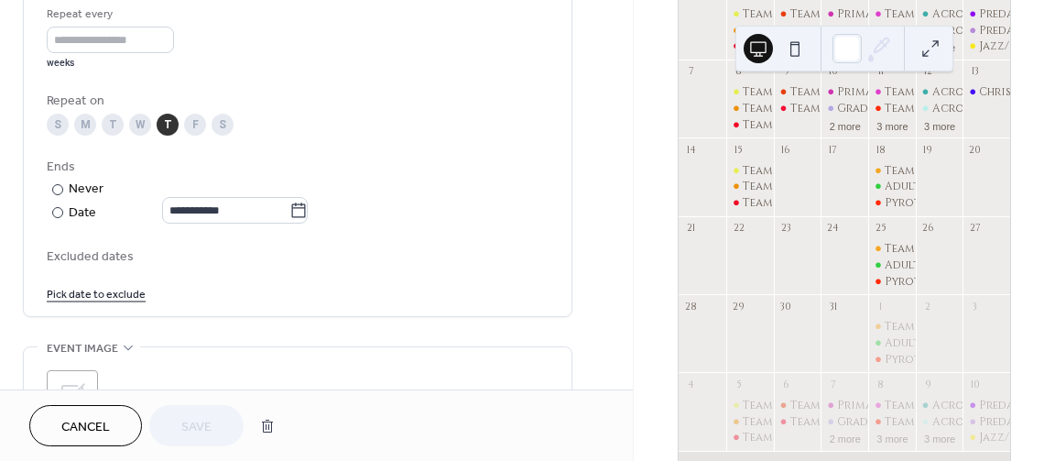
click at [109, 300] on link "Pick date to exclude" at bounding box center [96, 292] width 99 height 19
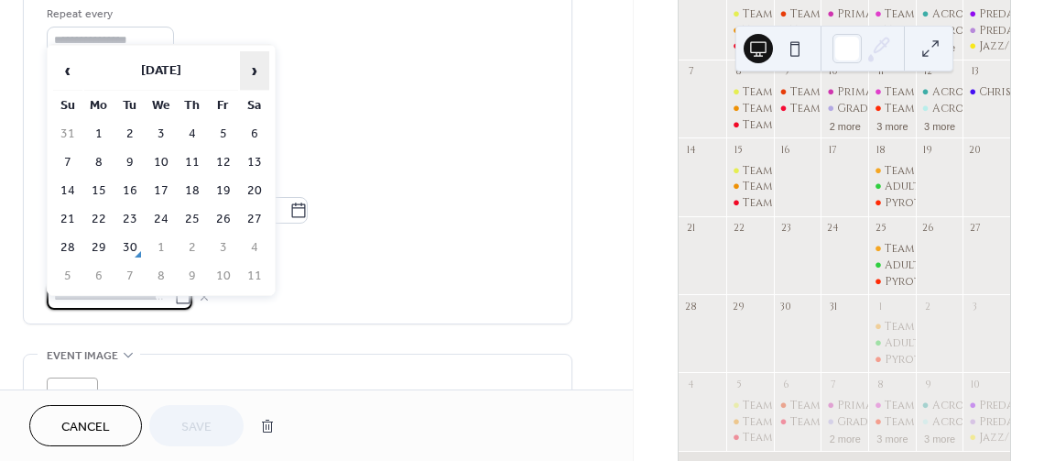
click at [251, 71] on span "›" at bounding box center [254, 70] width 27 height 37
click at [193, 186] on td "18" at bounding box center [192, 191] width 29 height 27
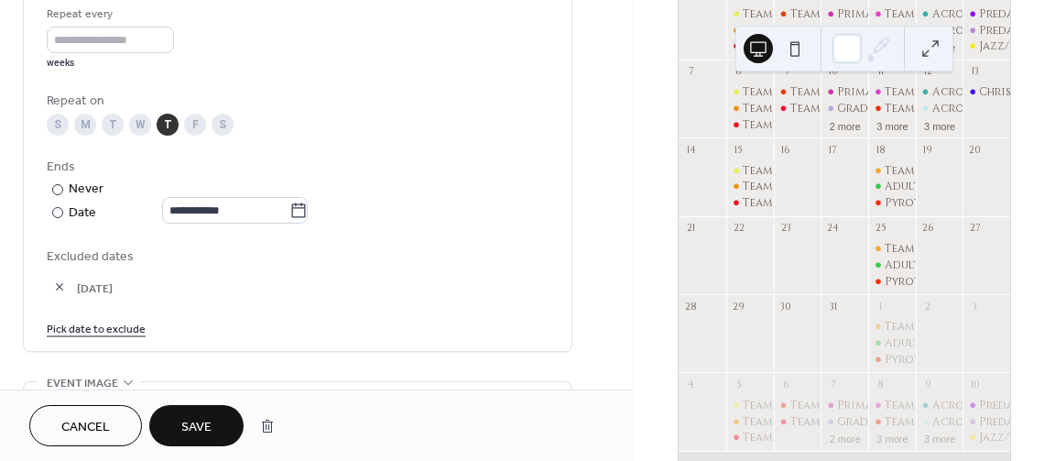
click at [115, 337] on link "Pick date to exclude" at bounding box center [96, 327] width 99 height 19
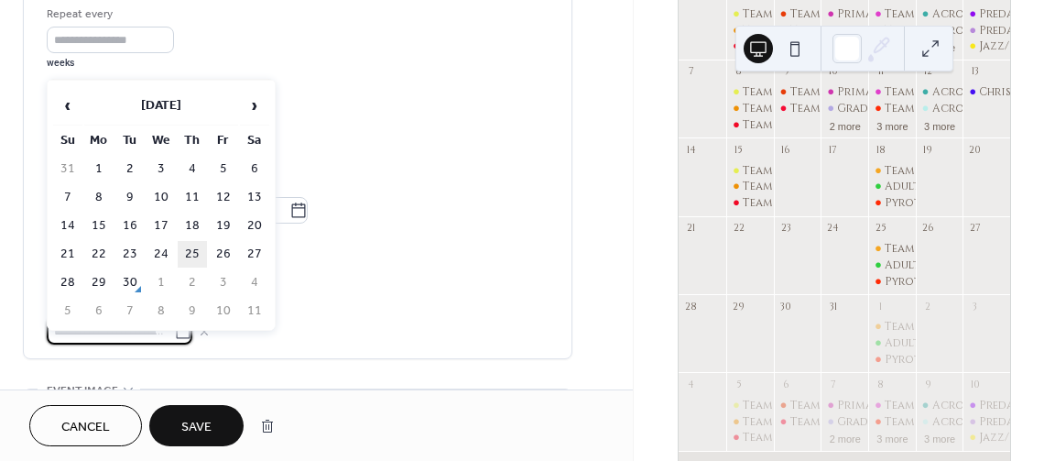
click at [197, 246] on td "25" at bounding box center [192, 254] width 29 height 27
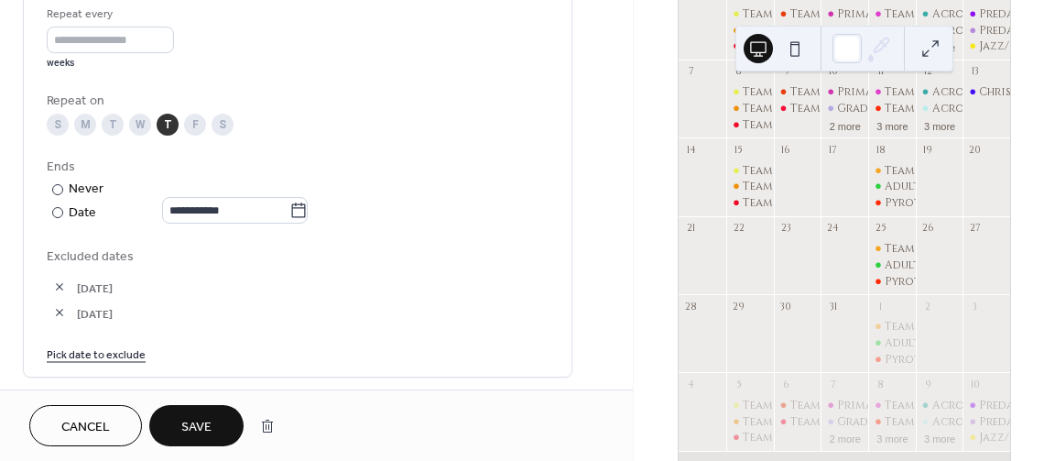
click at [106, 363] on link "Pick date to exclude" at bounding box center [96, 353] width 99 height 19
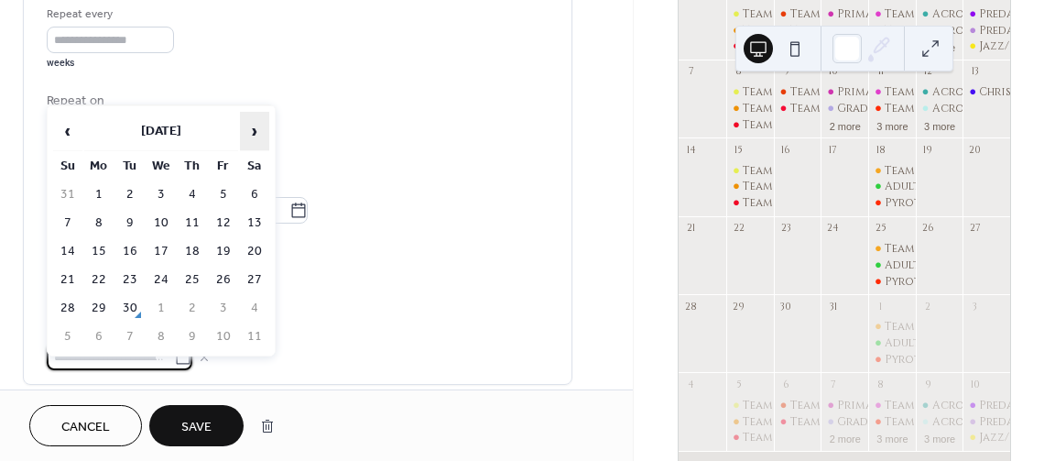
click at [256, 137] on span "›" at bounding box center [254, 131] width 27 height 37
click at [190, 311] on td "1" at bounding box center [192, 308] width 29 height 27
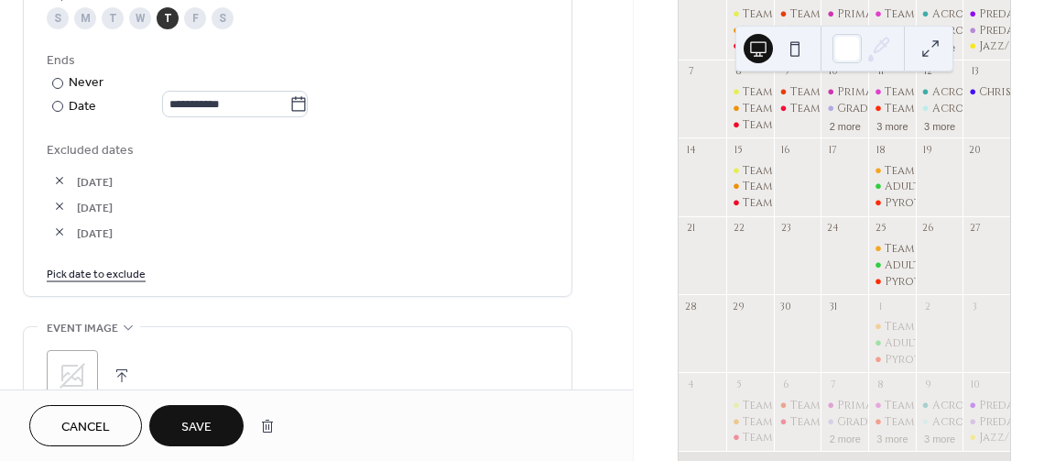
scroll to position [989, 0]
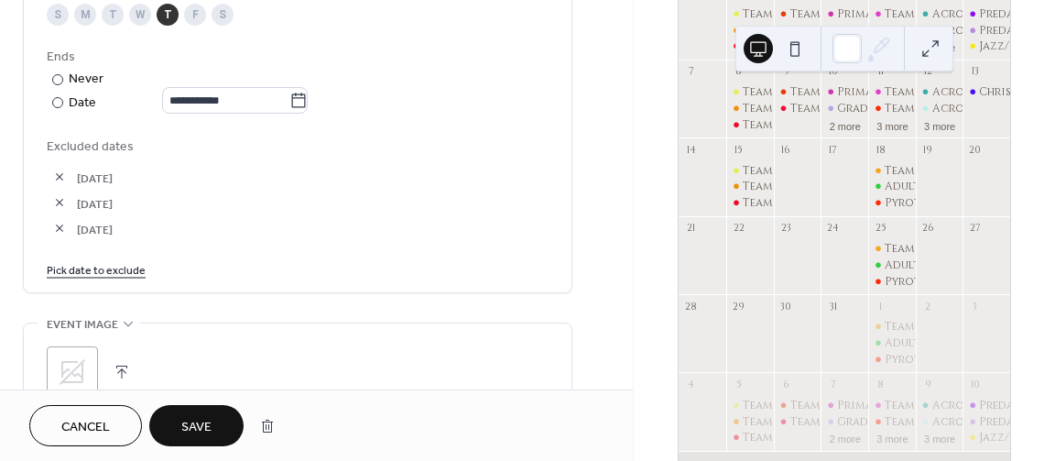
click at [215, 422] on button "Save" at bounding box center [196, 425] width 94 height 41
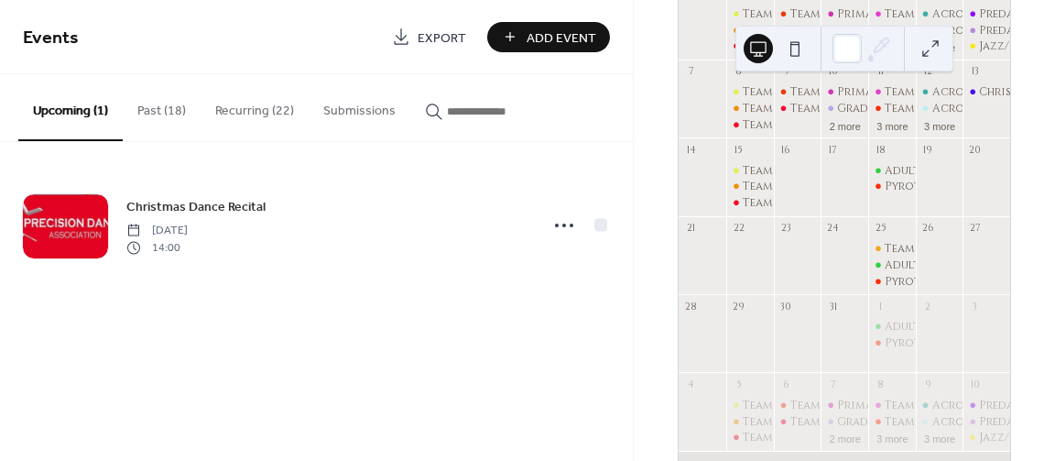
click at [261, 116] on button "Recurring (22)" at bounding box center [255, 106] width 108 height 65
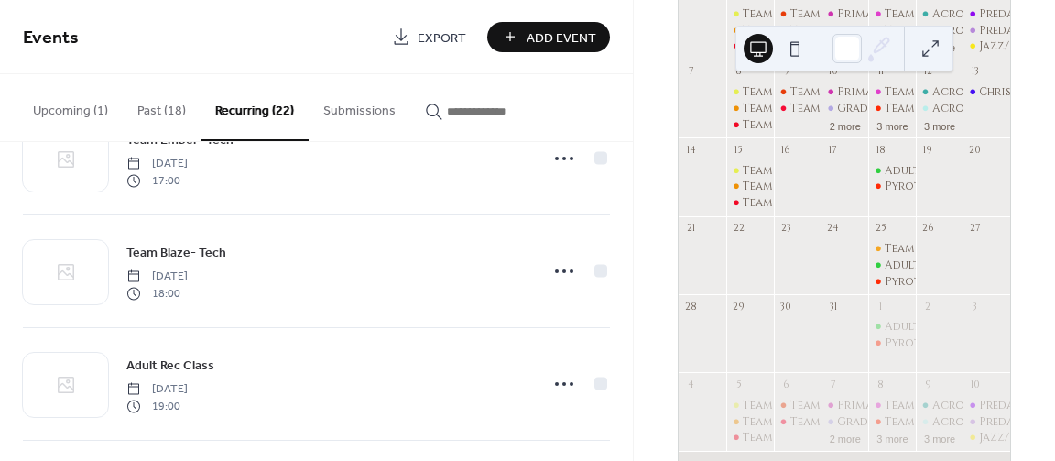
scroll to position [1264, 0]
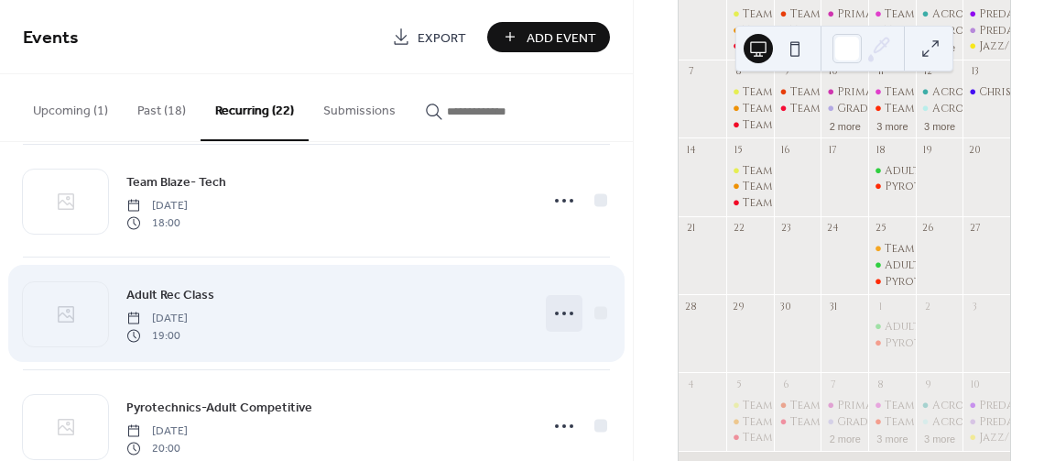
click at [565, 307] on icon at bounding box center [564, 313] width 29 height 29
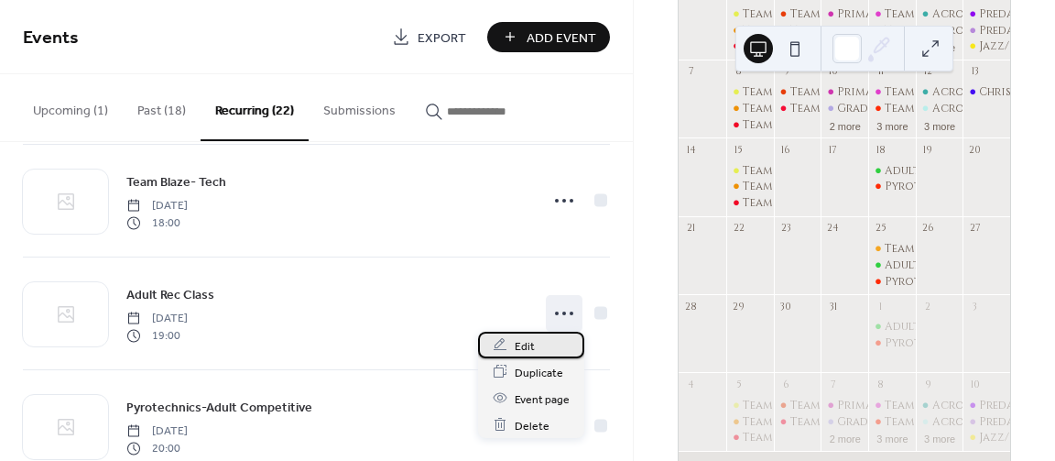
click at [514, 346] on div "Edit" at bounding box center [531, 345] width 106 height 27
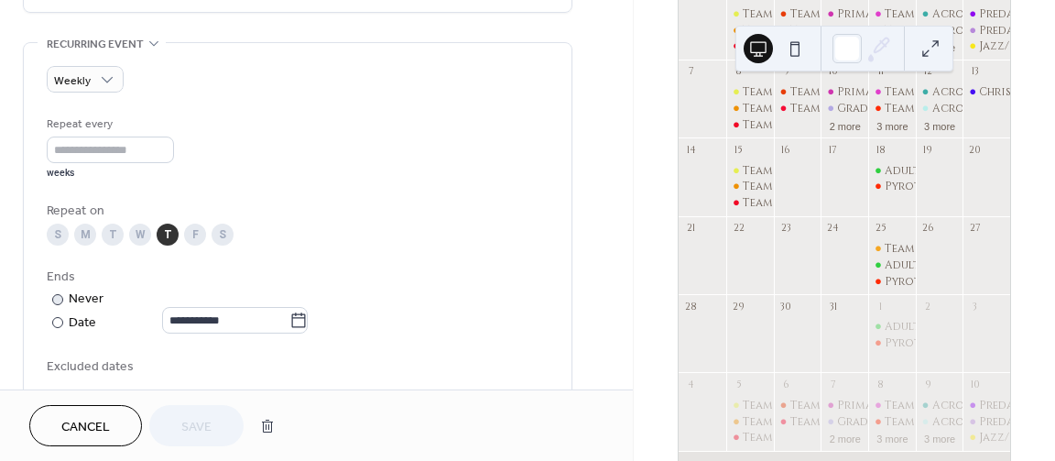
scroll to position [879, 0]
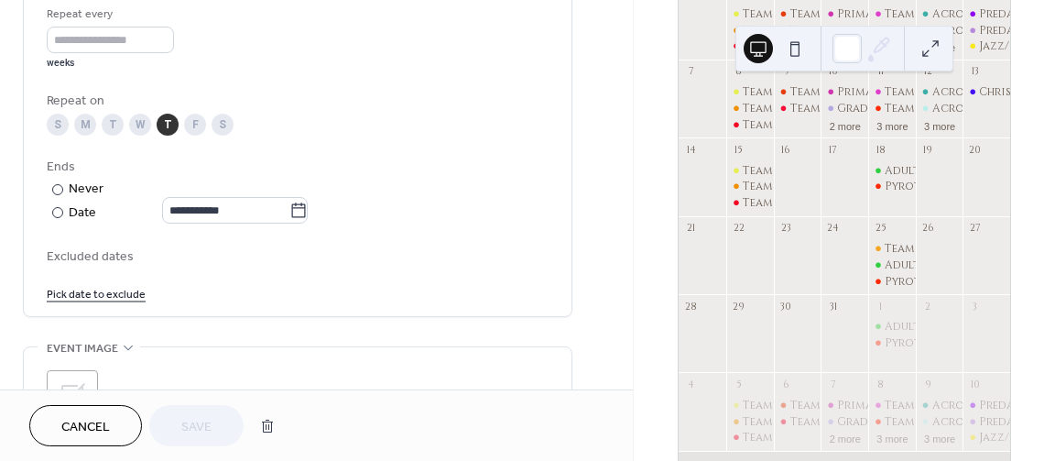
click at [116, 302] on link "Pick date to exclude" at bounding box center [96, 292] width 99 height 19
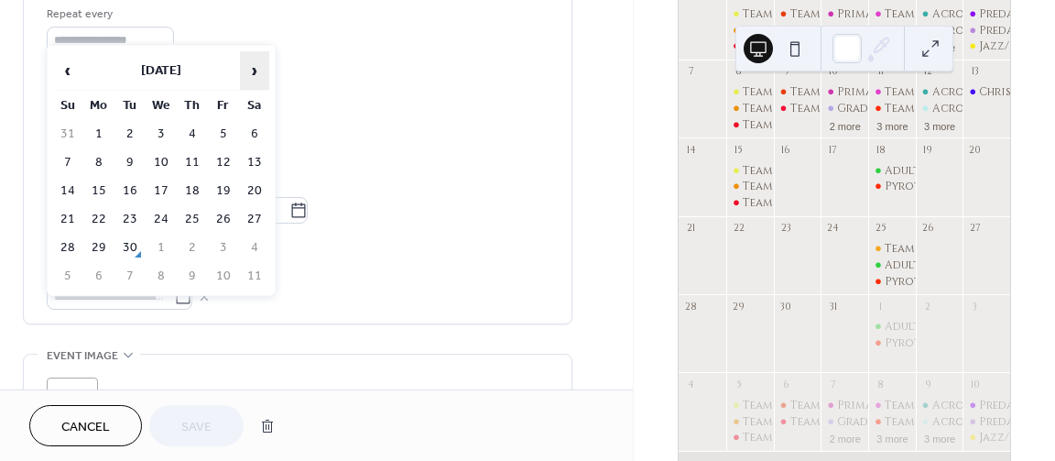
click at [253, 68] on span "›" at bounding box center [254, 70] width 27 height 37
click at [253, 67] on span "›" at bounding box center [254, 70] width 27 height 37
click at [199, 192] on td "18" at bounding box center [192, 191] width 29 height 27
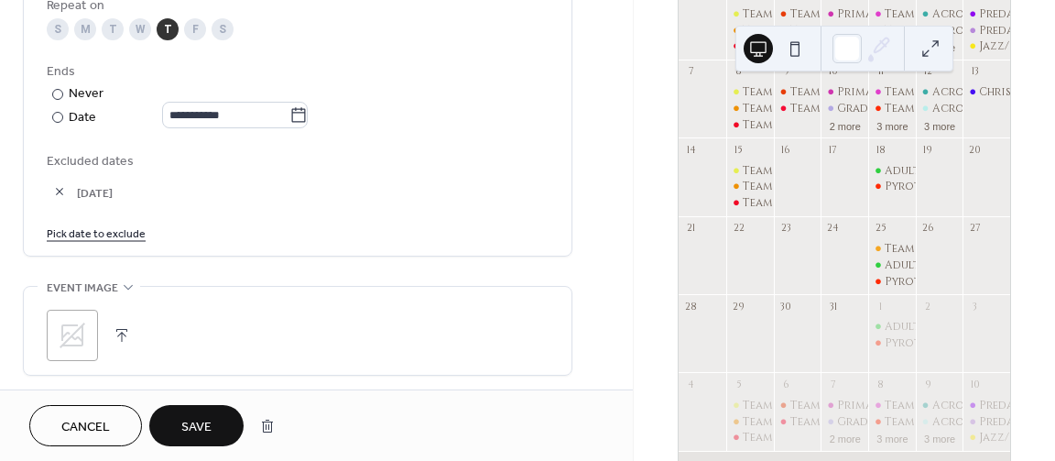
scroll to position [1044, 0]
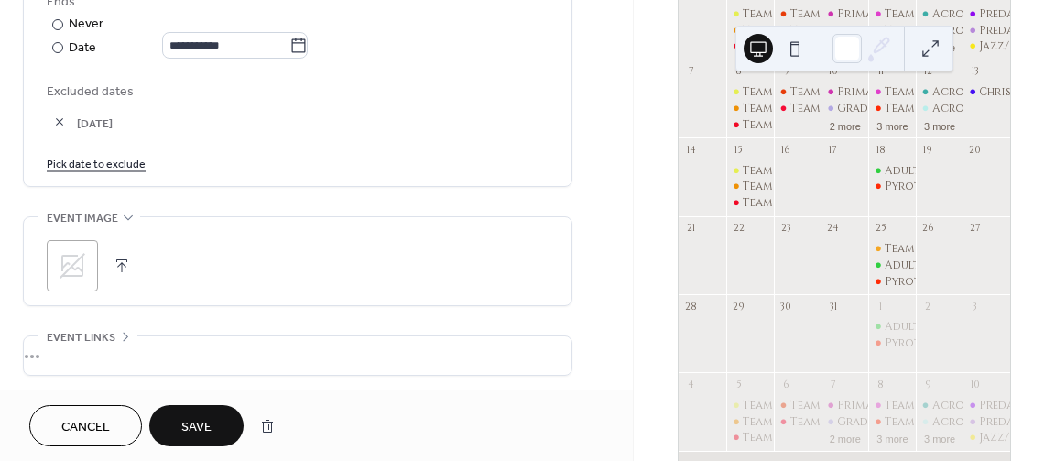
click at [109, 172] on link "Pick date to exclude" at bounding box center [96, 162] width 99 height 19
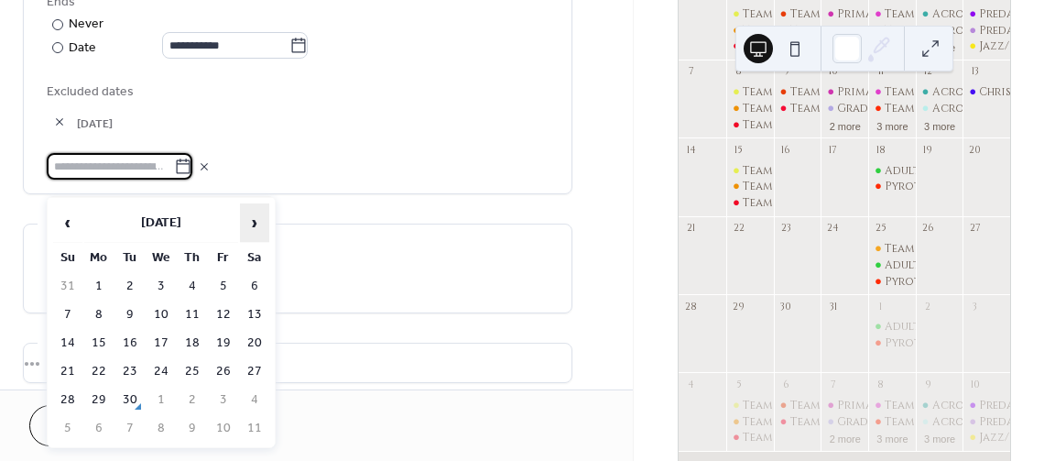
click at [250, 224] on span "›" at bounding box center [254, 222] width 27 height 37
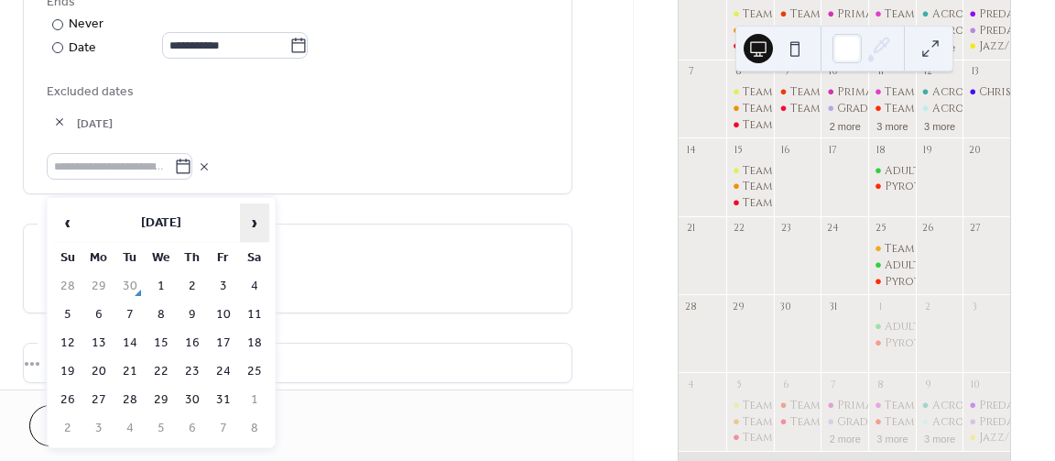
click at [250, 223] on span "›" at bounding box center [254, 222] width 27 height 37
click at [250, 222] on span "›" at bounding box center [254, 222] width 27 height 37
click at [184, 369] on td "25" at bounding box center [192, 371] width 29 height 27
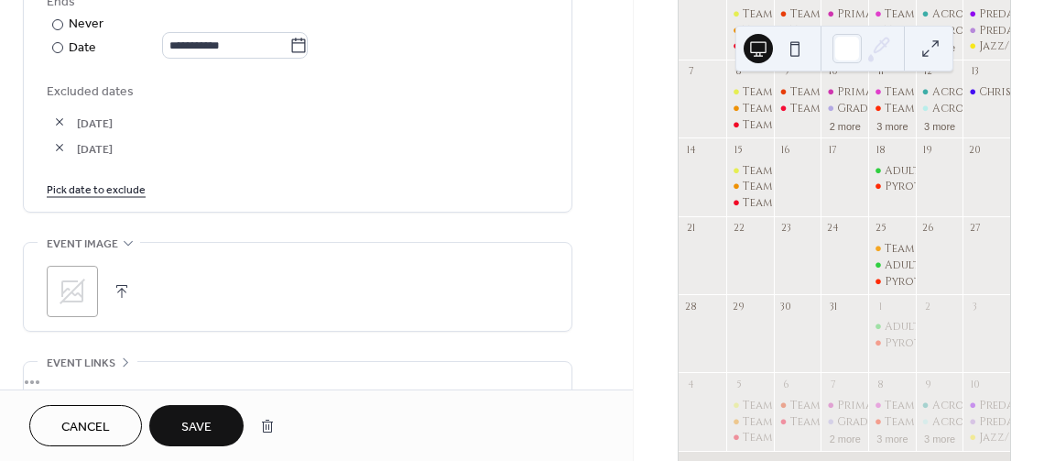
click at [120, 195] on link "Pick date to exclude" at bounding box center [96, 188] width 99 height 19
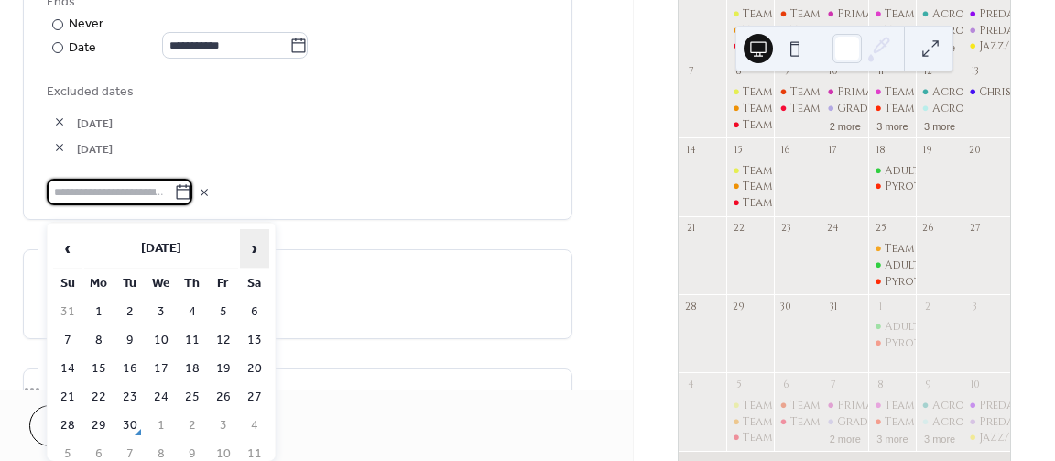
click at [250, 248] on span "›" at bounding box center [254, 248] width 27 height 37
click at [195, 422] on td "1" at bounding box center [192, 425] width 29 height 27
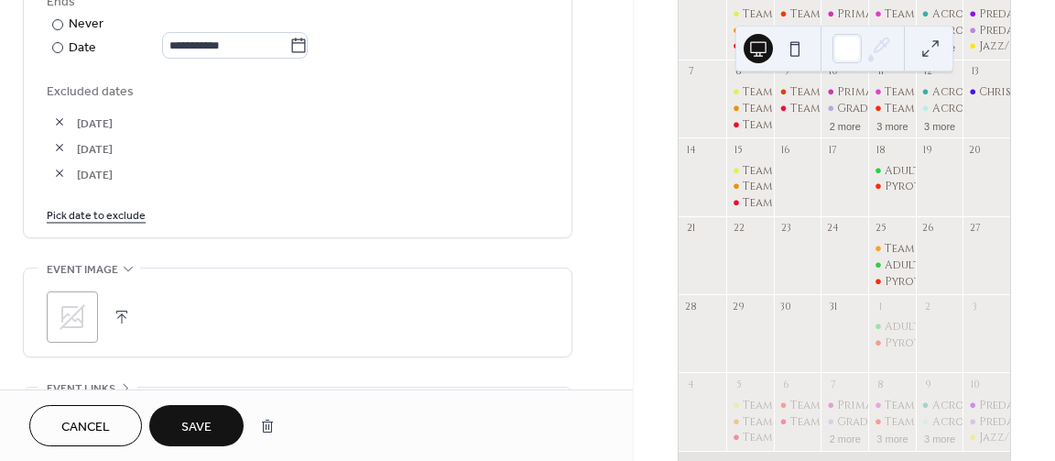
click at [180, 415] on button "Save" at bounding box center [196, 425] width 94 height 41
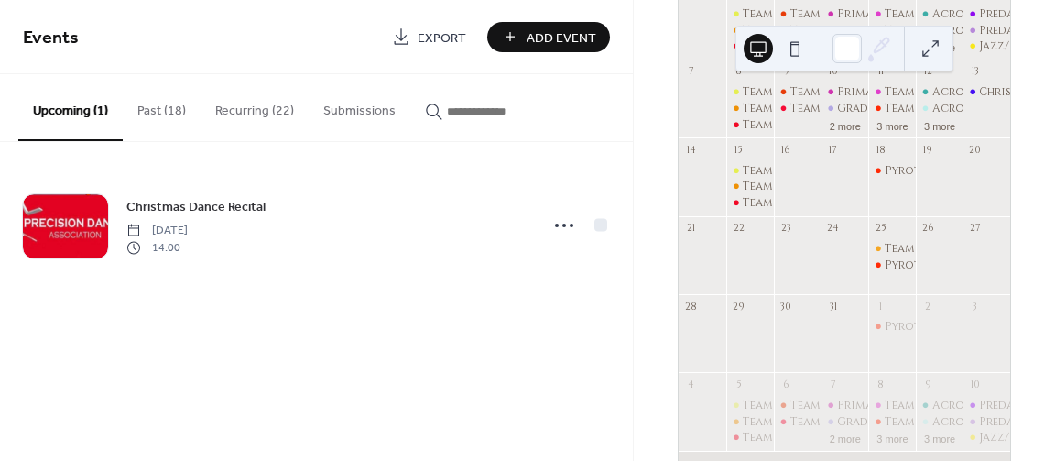
click at [264, 104] on button "Recurring (22)" at bounding box center [255, 106] width 108 height 65
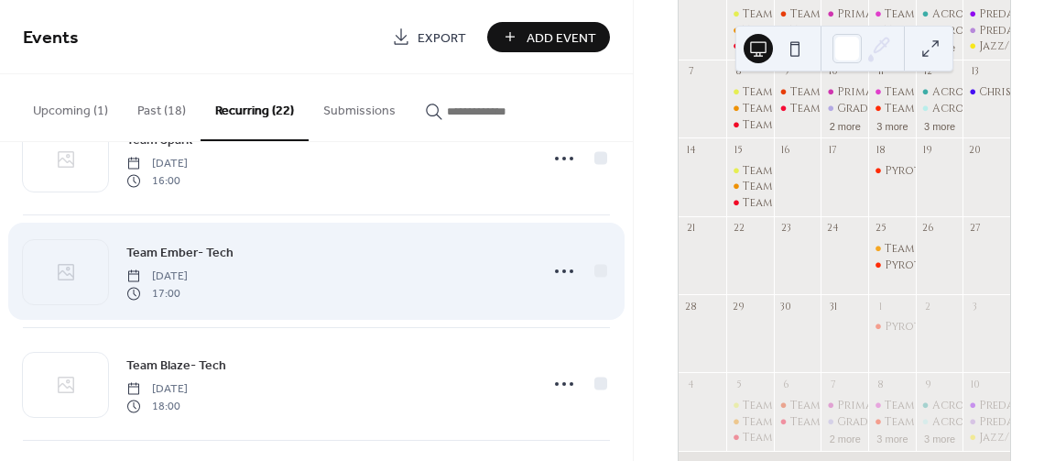
scroll to position [1099, 0]
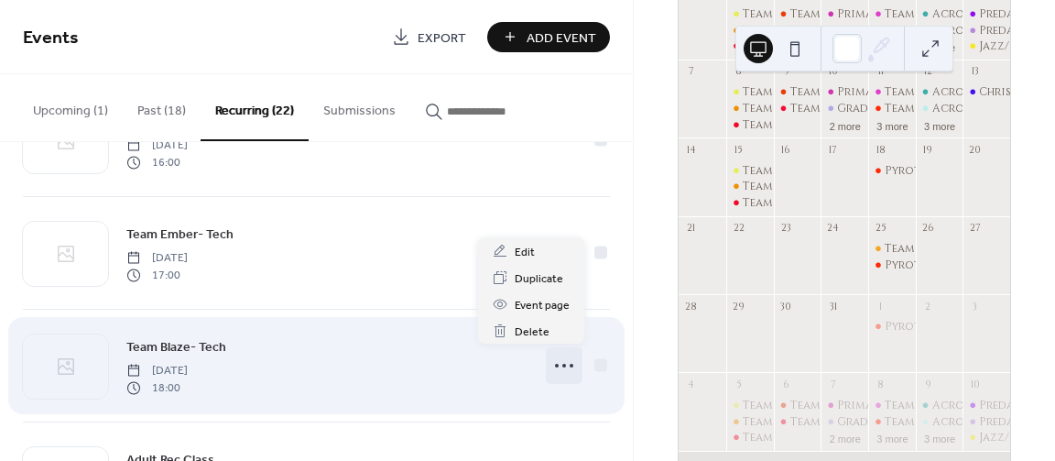
click at [556, 358] on icon at bounding box center [564, 365] width 29 height 29
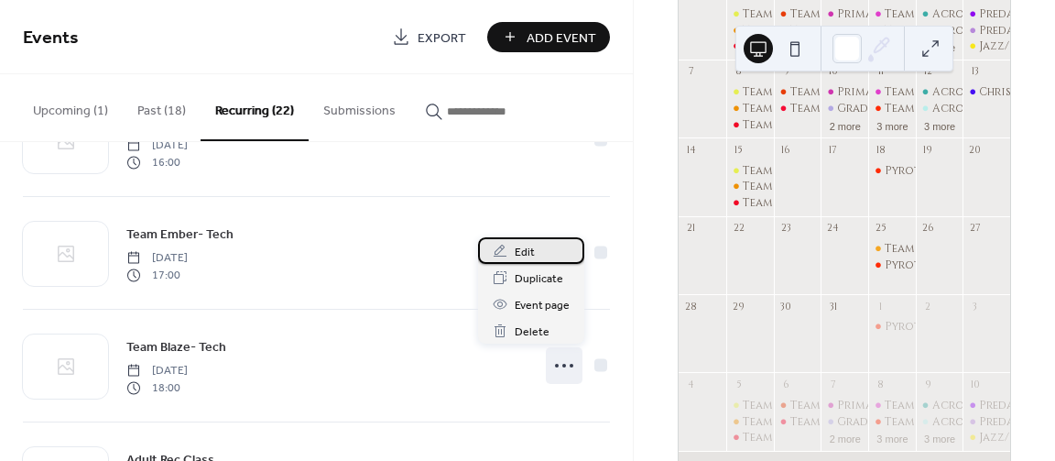
click at [532, 243] on span "Edit" at bounding box center [525, 252] width 20 height 19
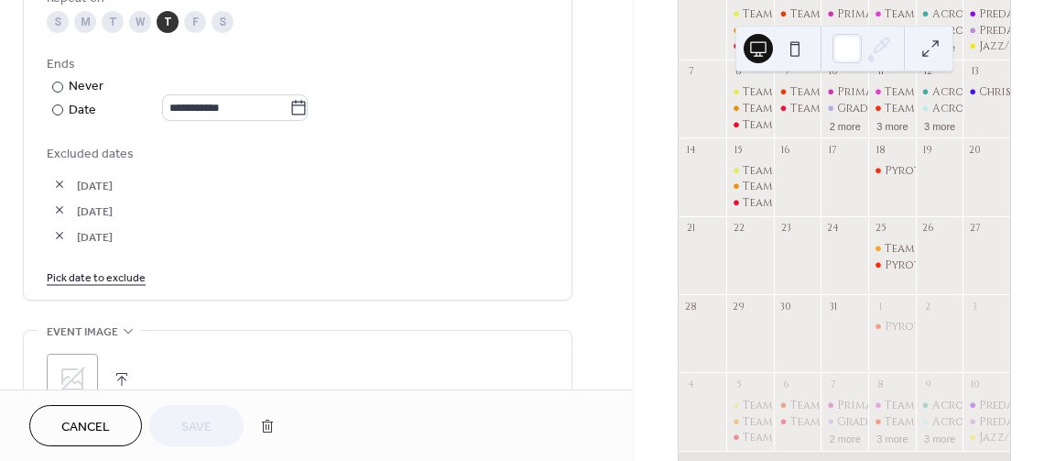
scroll to position [989, 0]
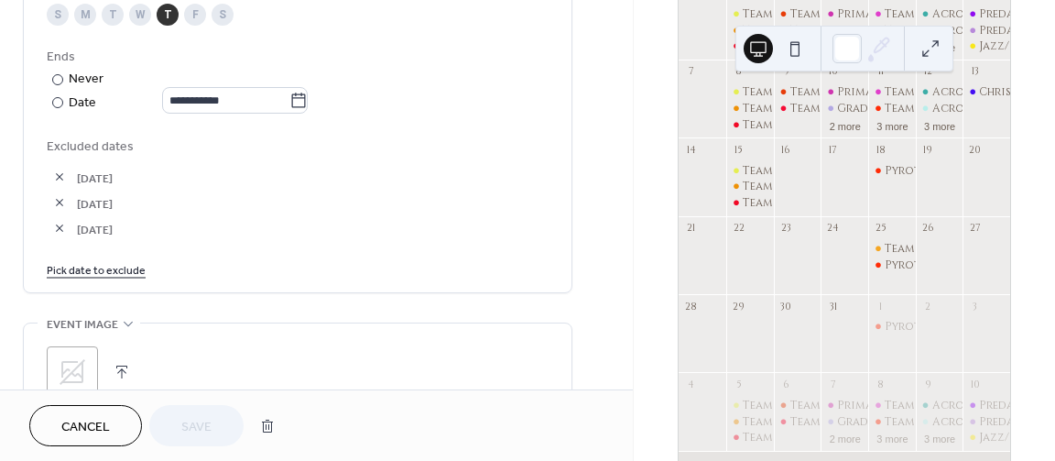
click at [127, 278] on link "Pick date to exclude" at bounding box center [96, 268] width 99 height 19
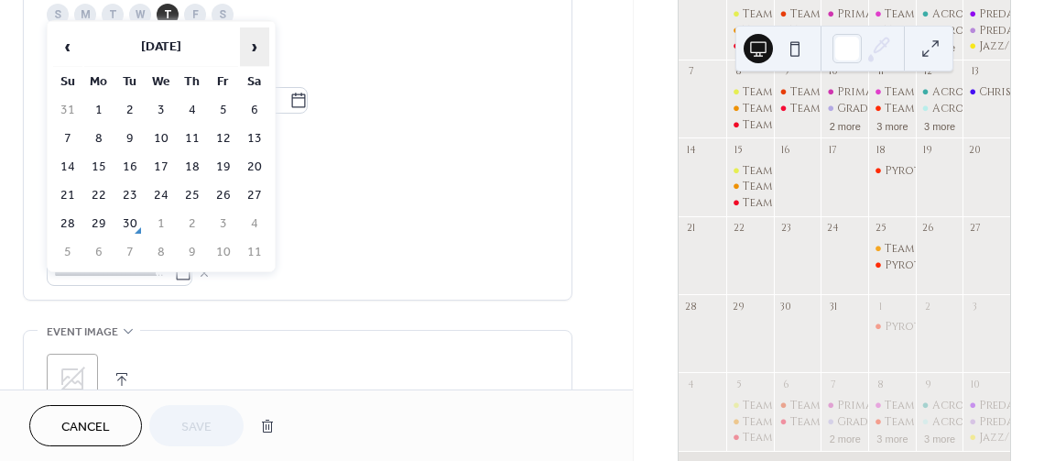
click at [257, 39] on span "›" at bounding box center [254, 46] width 27 height 37
click at [195, 199] on td "25" at bounding box center [192, 195] width 29 height 27
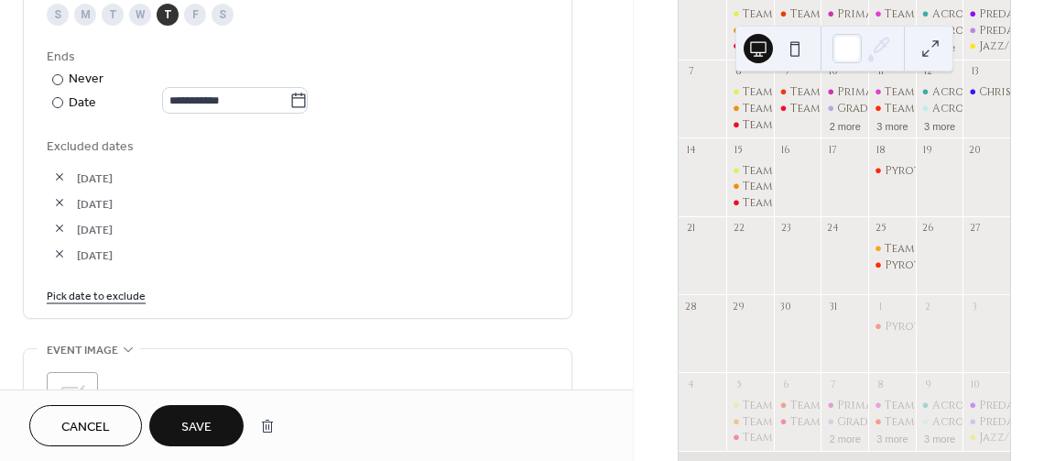
click at [212, 437] on span "Save" at bounding box center [196, 427] width 30 height 19
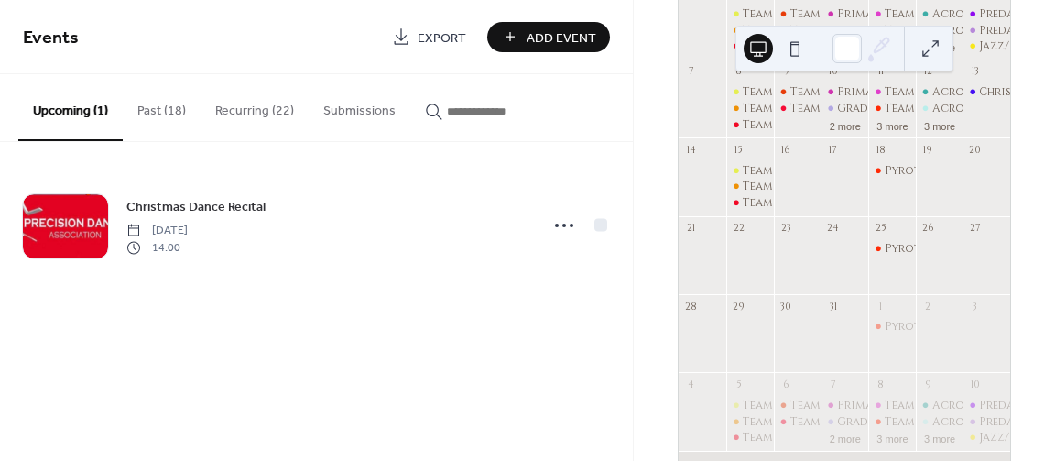
click at [232, 96] on button "Recurring (22)" at bounding box center [255, 106] width 108 height 65
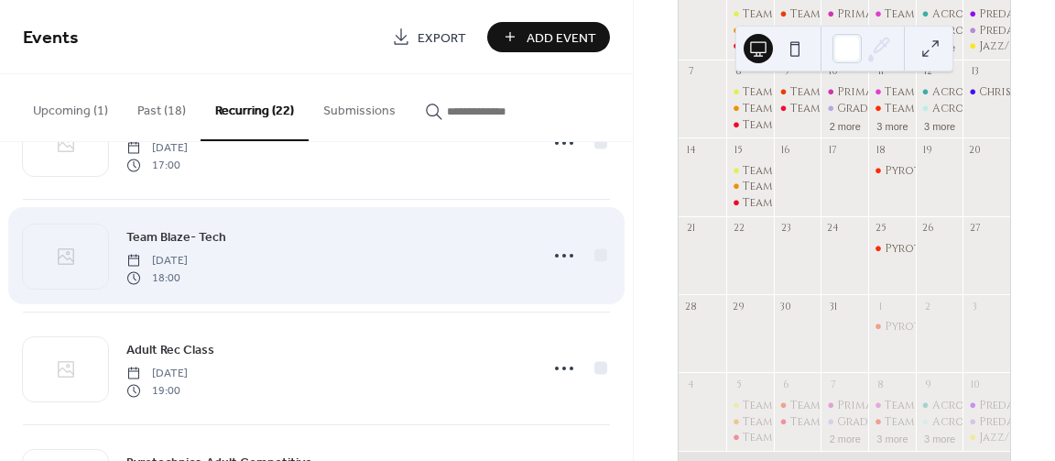
scroll to position [1429, 0]
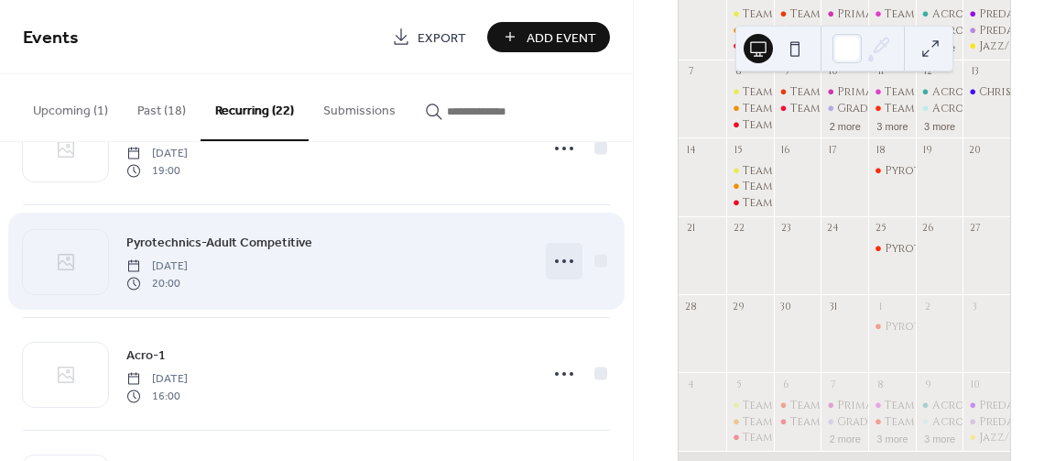
click at [568, 256] on icon at bounding box center [564, 260] width 29 height 29
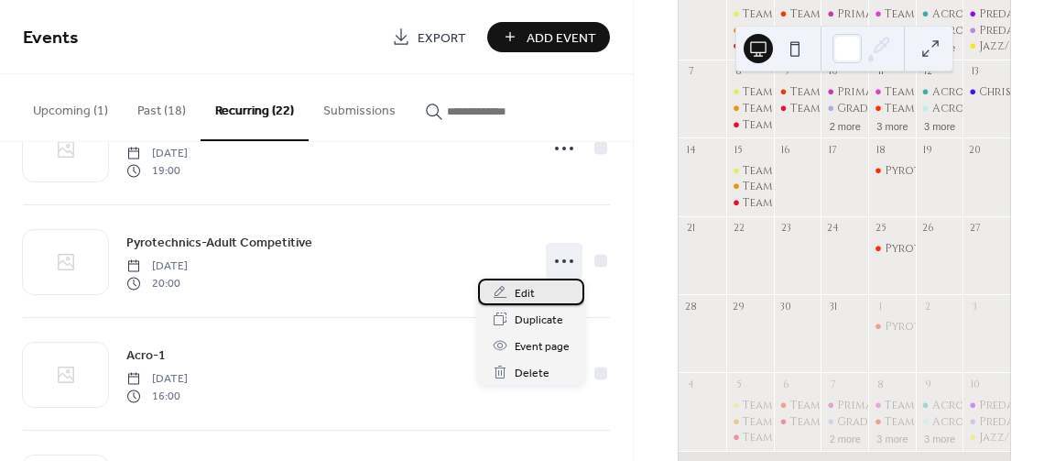
click at [558, 283] on div "Edit" at bounding box center [531, 291] width 106 height 27
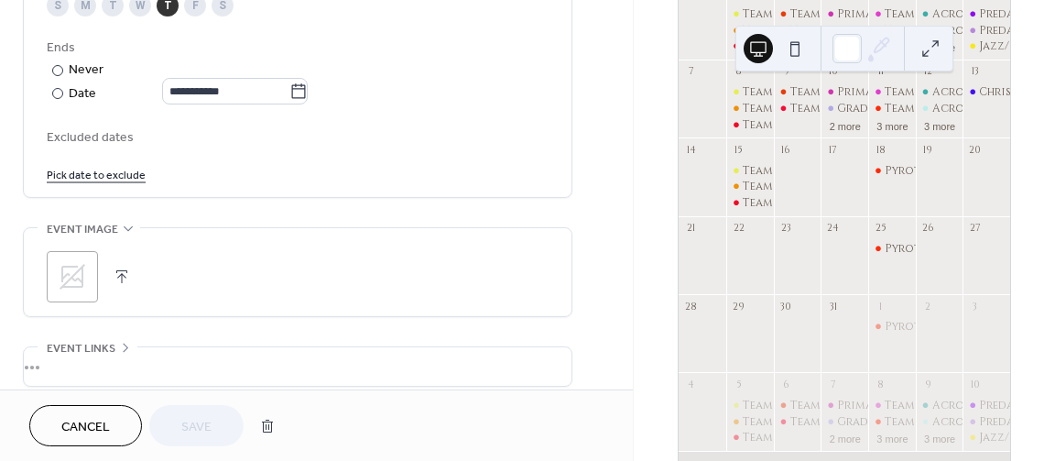
scroll to position [944, 0]
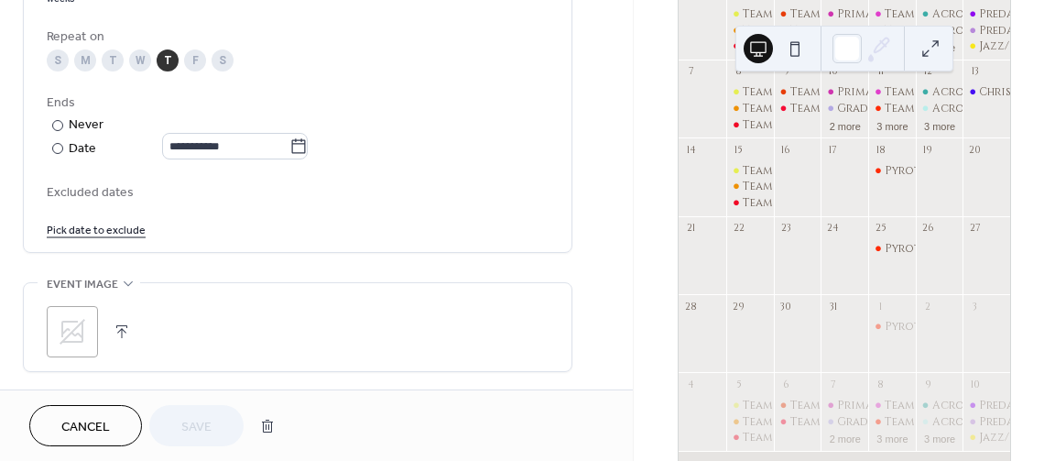
click at [65, 238] on link "Pick date to exclude" at bounding box center [96, 228] width 99 height 19
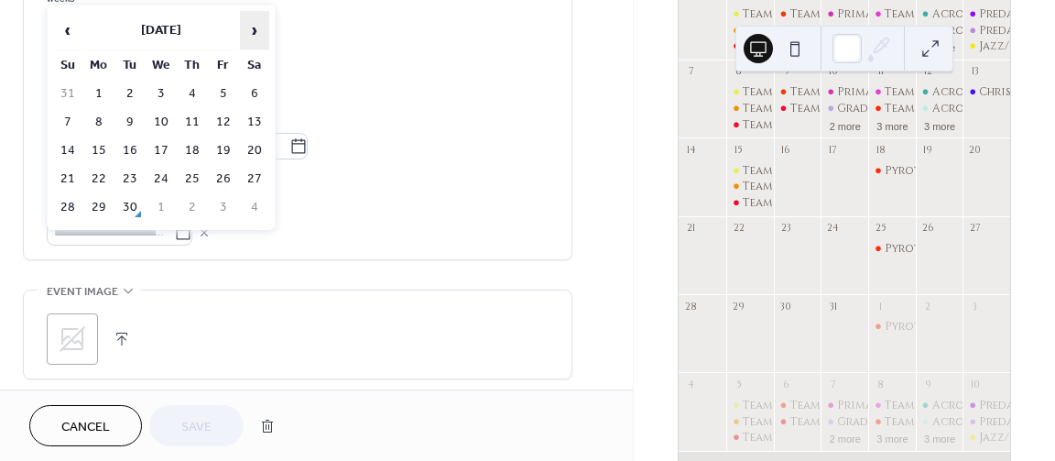
click at [248, 28] on span "›" at bounding box center [254, 30] width 27 height 37
click at [248, 27] on span "›" at bounding box center [254, 30] width 27 height 37
click at [187, 146] on td "18" at bounding box center [192, 150] width 29 height 27
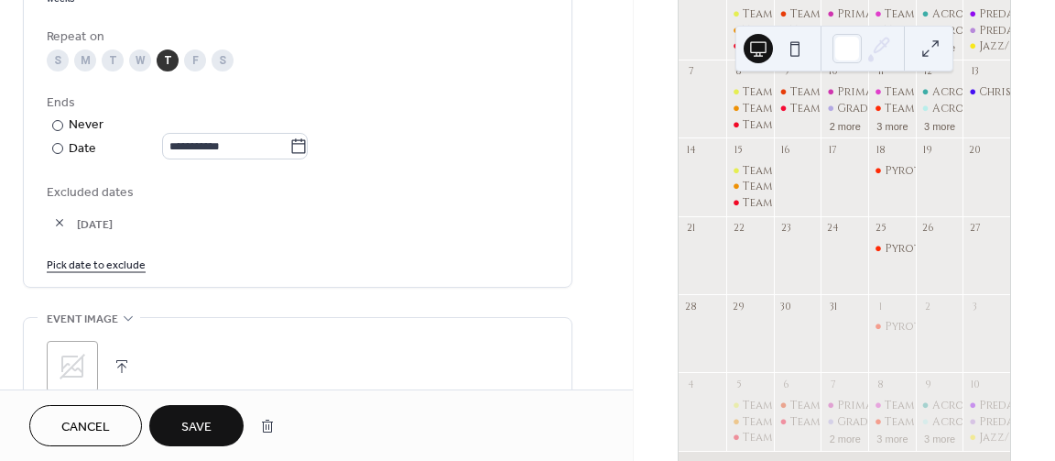
click at [131, 273] on link "Pick date to exclude" at bounding box center [96, 263] width 99 height 19
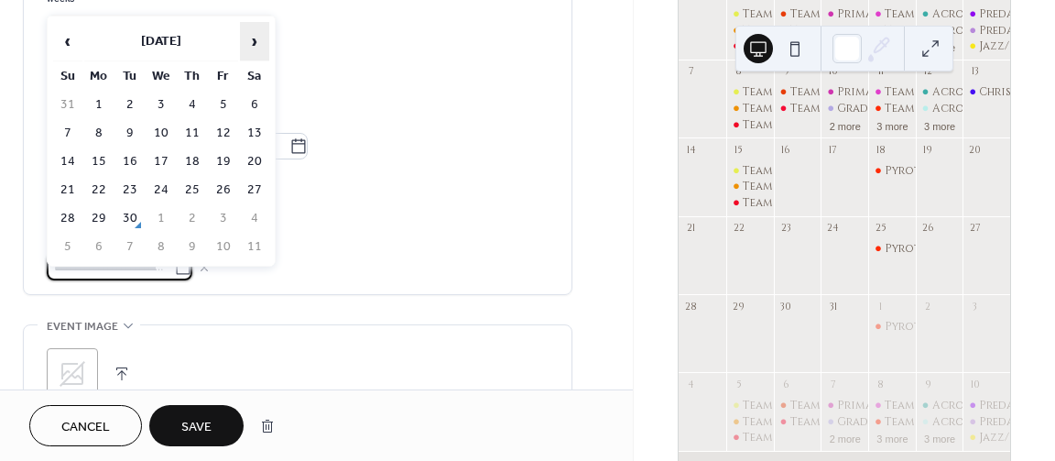
click at [245, 36] on span "›" at bounding box center [254, 41] width 27 height 37
click at [194, 187] on td "25" at bounding box center [192, 190] width 29 height 27
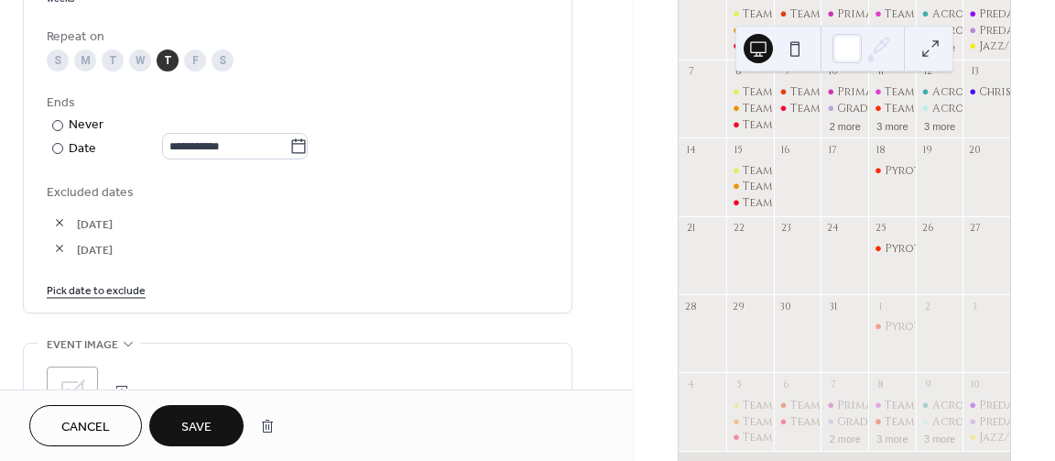
click at [99, 299] on link "Pick date to exclude" at bounding box center [96, 288] width 99 height 19
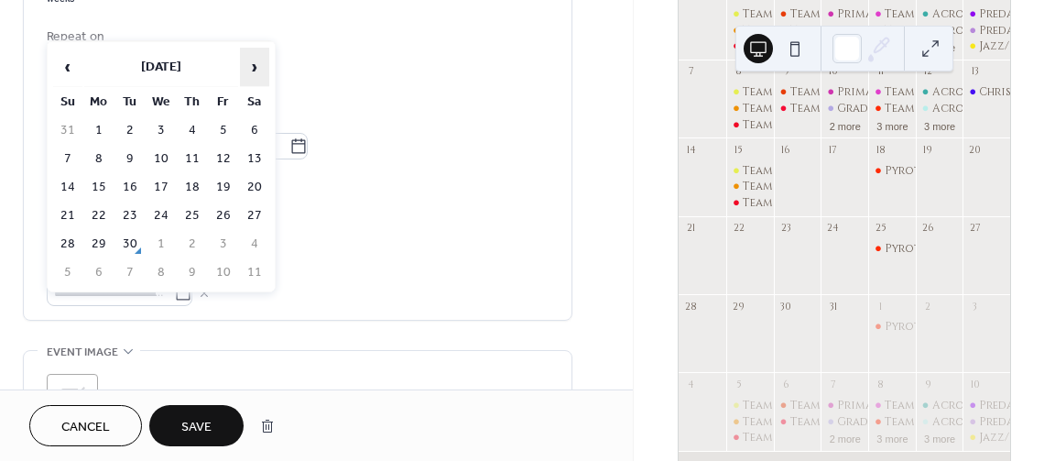
click at [248, 67] on span "›" at bounding box center [254, 67] width 27 height 37
click at [190, 243] on td "1" at bounding box center [192, 244] width 29 height 27
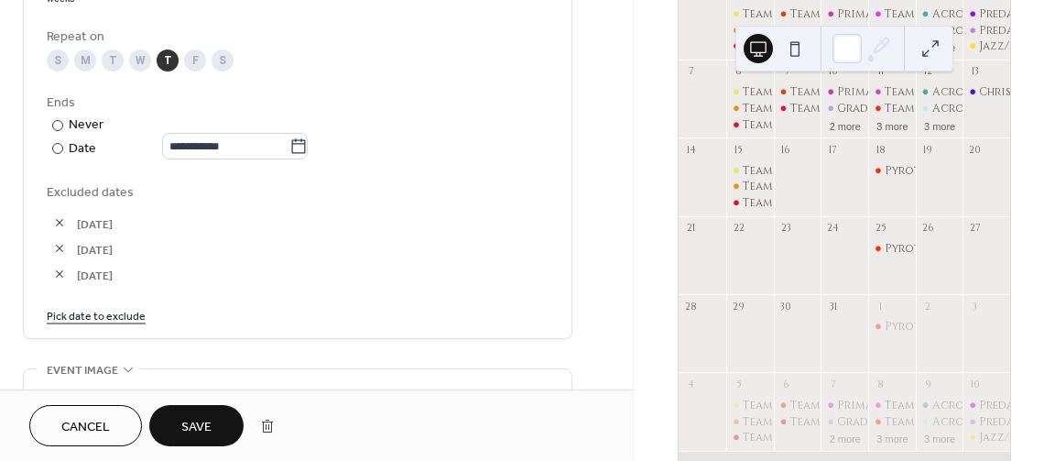
click at [192, 426] on span "Save" at bounding box center [196, 427] width 30 height 19
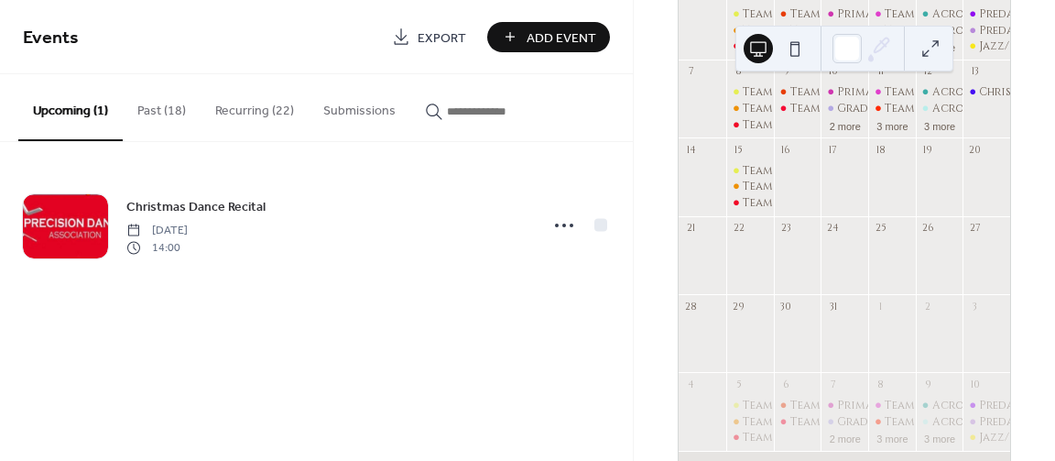
click at [1043, 171] on div "December 2025 30 Today Sun Mon Tue Wed Thu Fri Sat 30 1 Team Ember Team Blaze T…" at bounding box center [844, 230] width 421 height 461
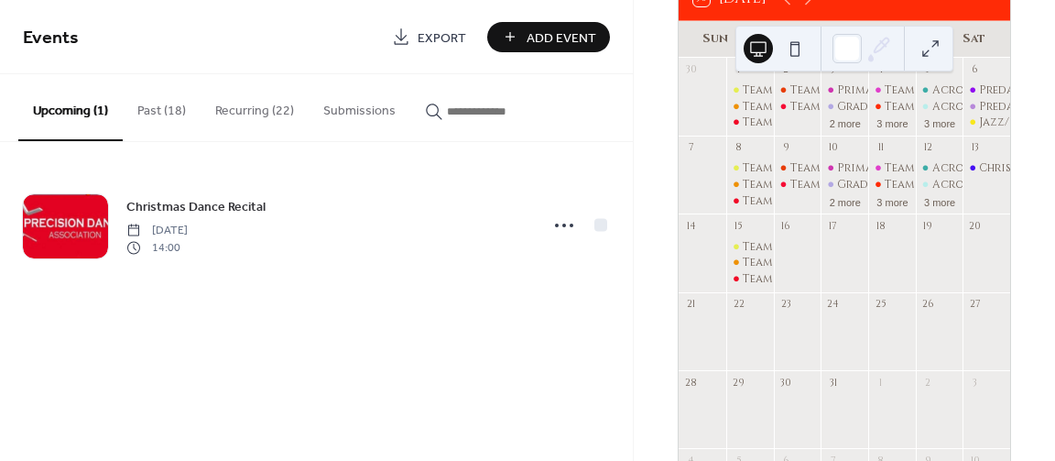
scroll to position [165, 0]
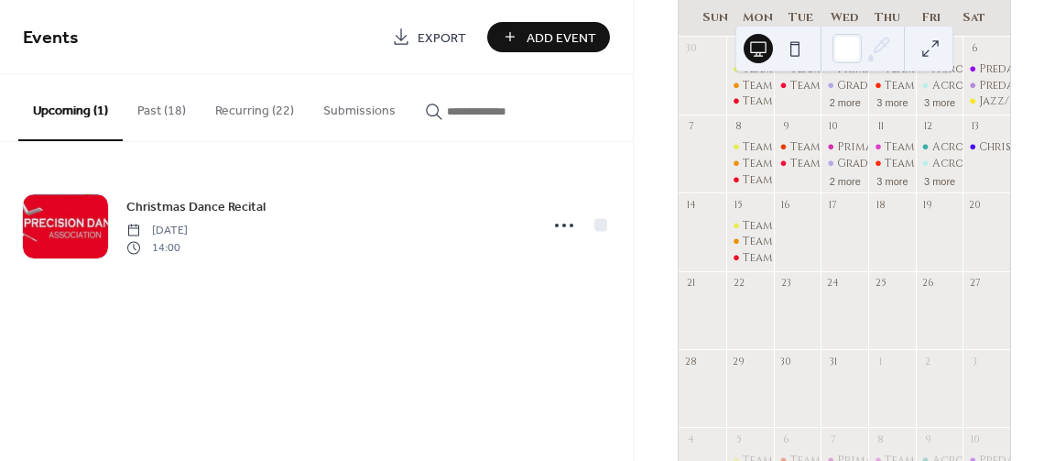
click at [283, 106] on button "Recurring (22)" at bounding box center [255, 106] width 108 height 65
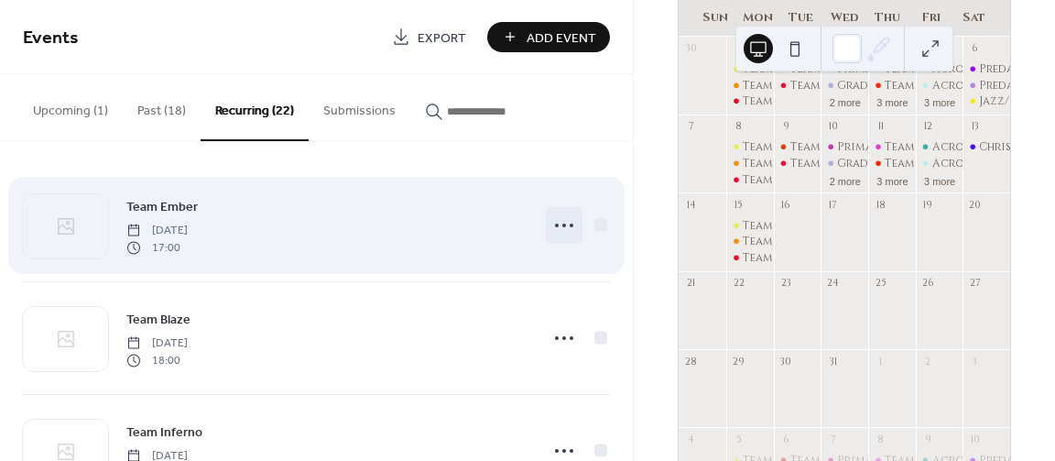
click at [567, 220] on icon at bounding box center [564, 225] width 29 height 29
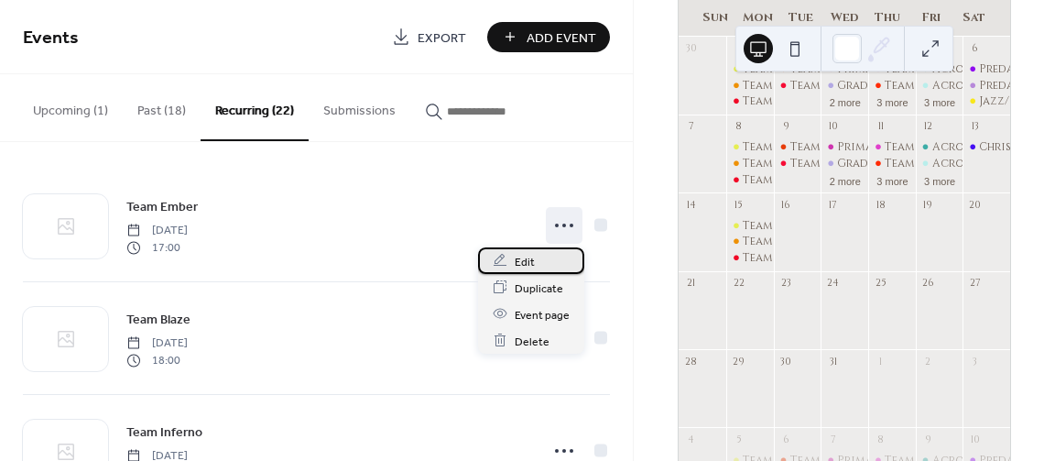
click at [536, 258] on div "Edit" at bounding box center [531, 260] width 106 height 27
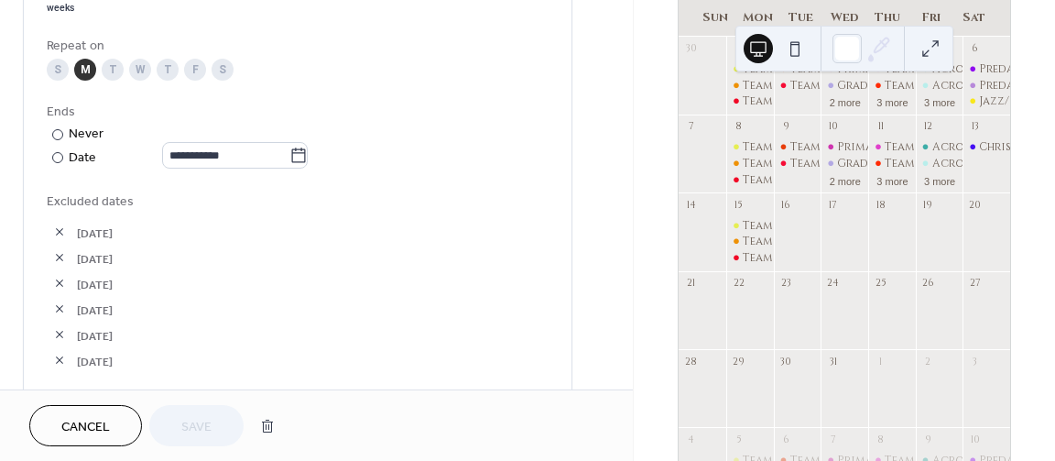
scroll to position [1044, 0]
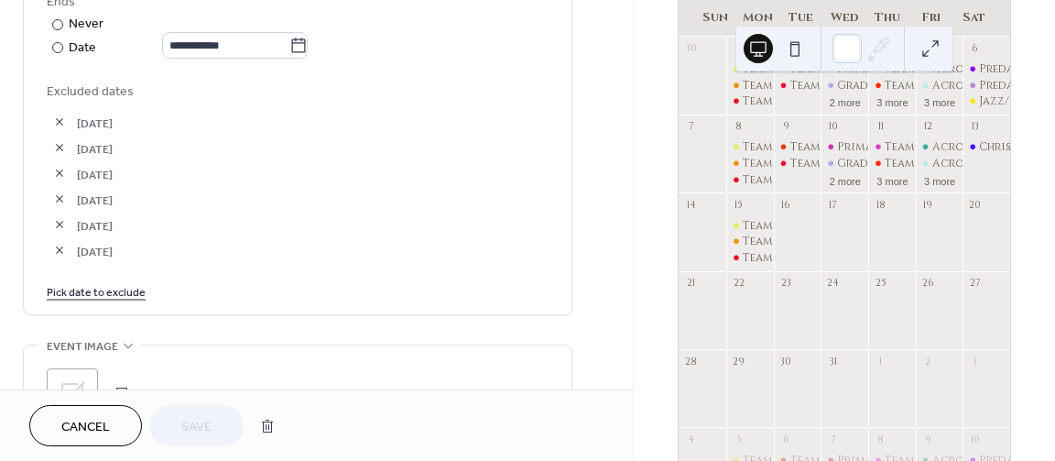
click at [91, 300] on link "Pick date to exclude" at bounding box center [96, 290] width 99 height 19
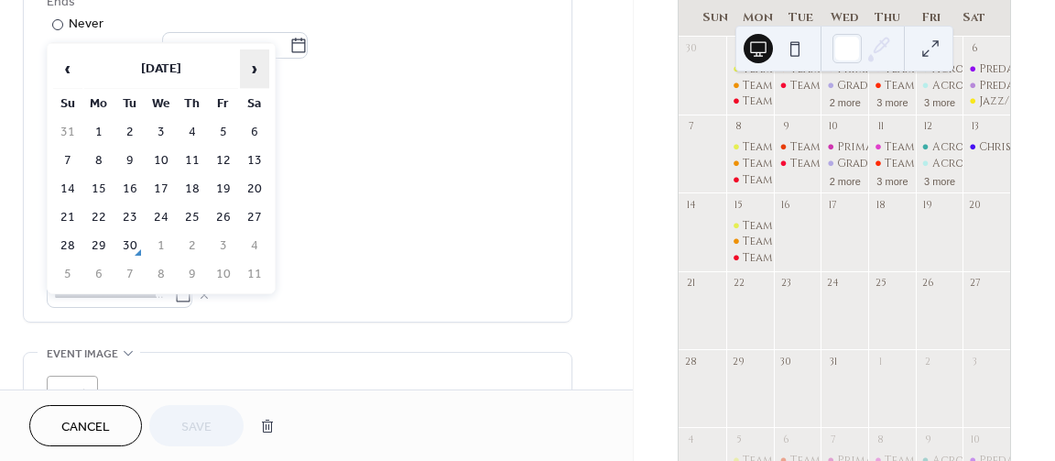
click at [259, 58] on span "›" at bounding box center [254, 68] width 27 height 37
click at [108, 191] on td "15" at bounding box center [98, 189] width 29 height 27
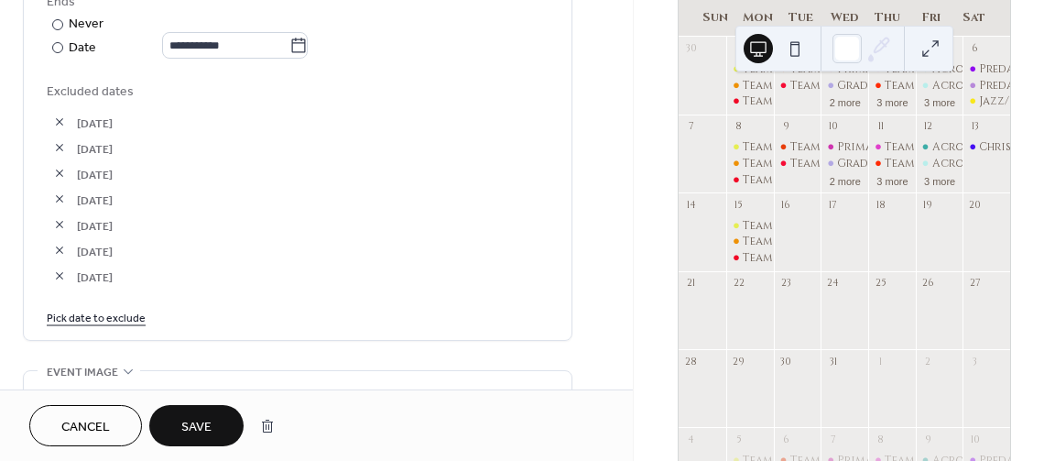
click at [191, 420] on span "Save" at bounding box center [196, 427] width 30 height 19
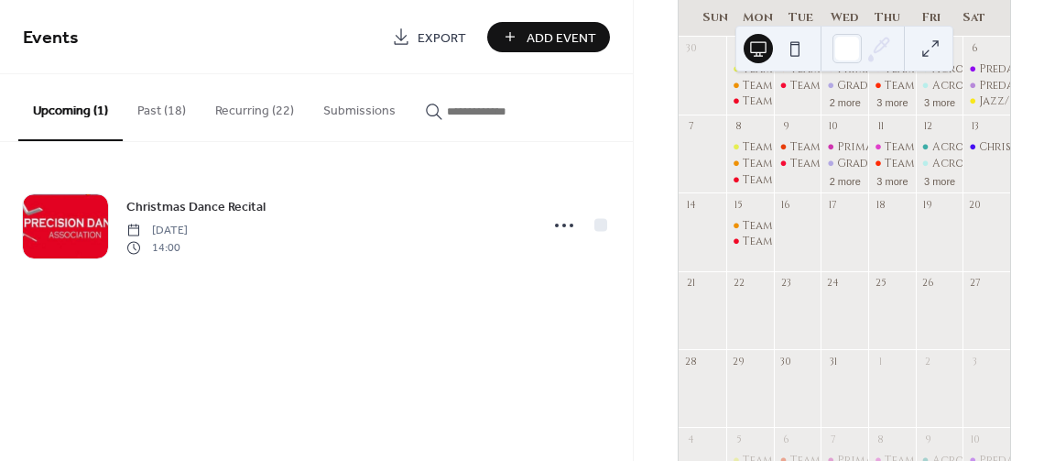
click at [256, 105] on button "Recurring (22)" at bounding box center [255, 106] width 108 height 65
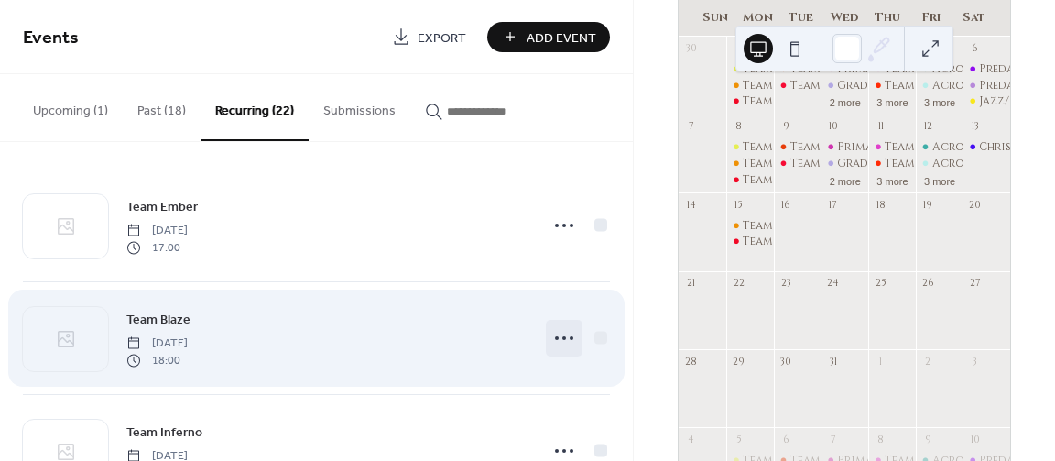
click at [564, 333] on icon at bounding box center [564, 337] width 29 height 29
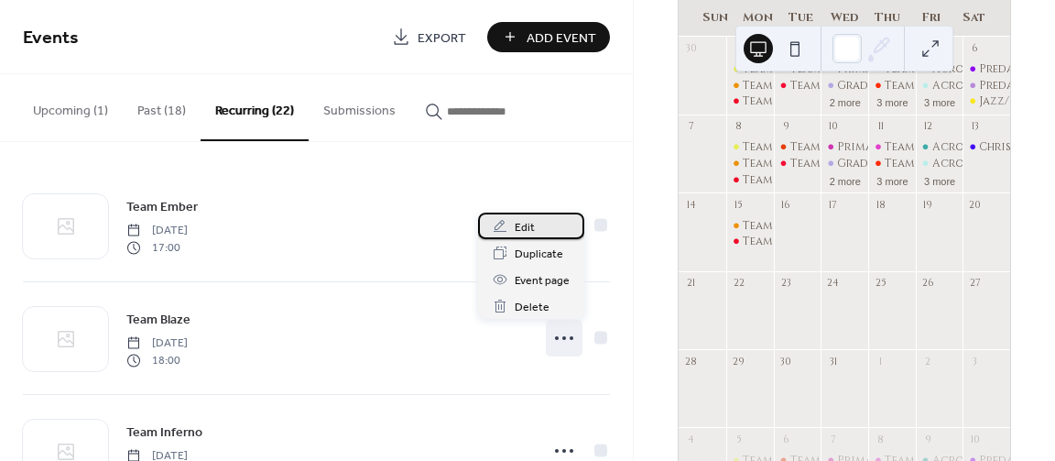
click at [529, 224] on span "Edit" at bounding box center [525, 227] width 20 height 19
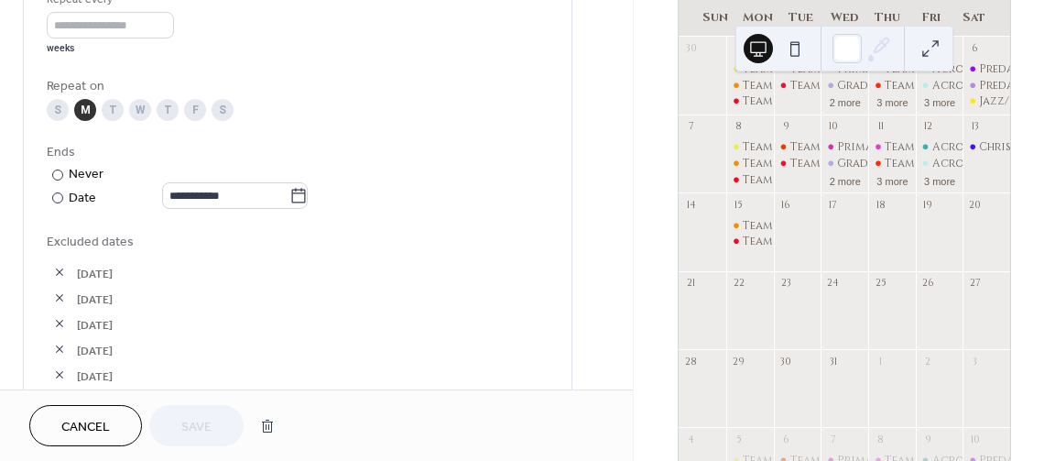
scroll to position [989, 0]
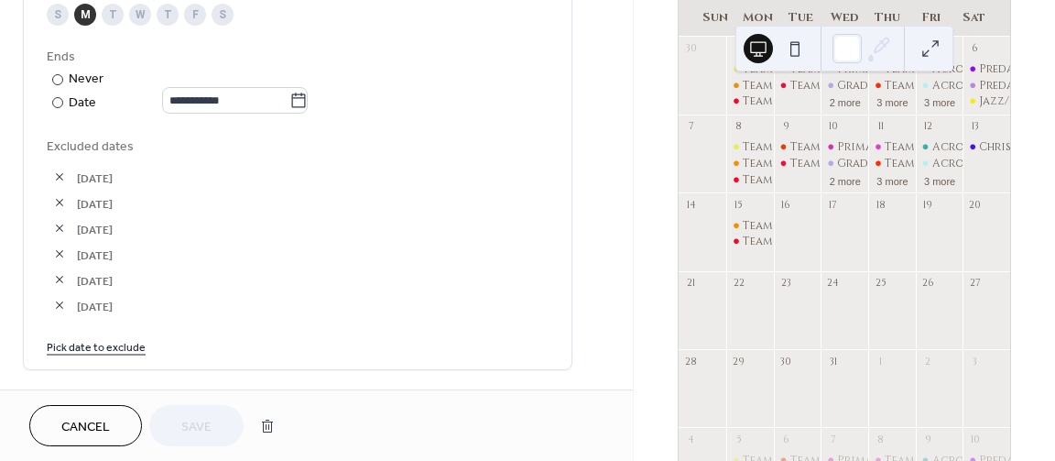
click at [72, 355] on link "Pick date to exclude" at bounding box center [96, 345] width 99 height 19
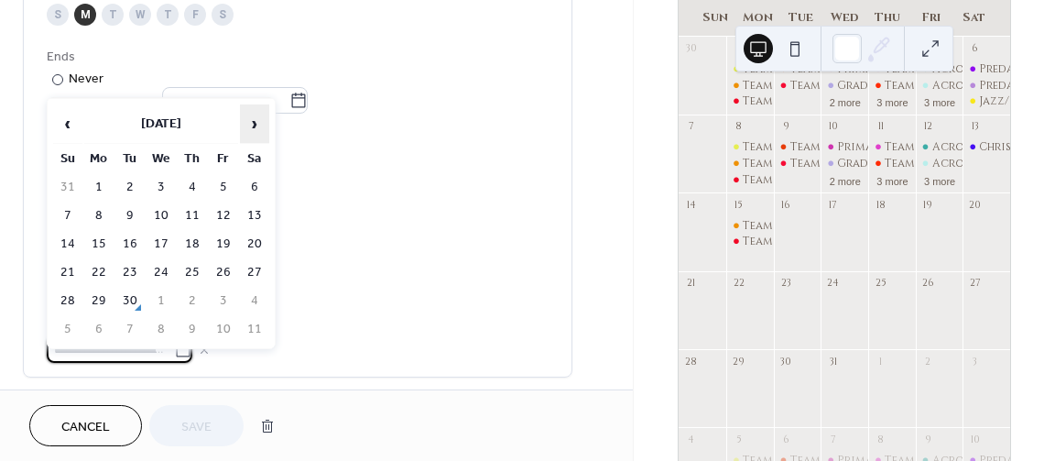
click at [263, 130] on span "›" at bounding box center [254, 123] width 27 height 37
click at [95, 235] on td "15" at bounding box center [98, 244] width 29 height 27
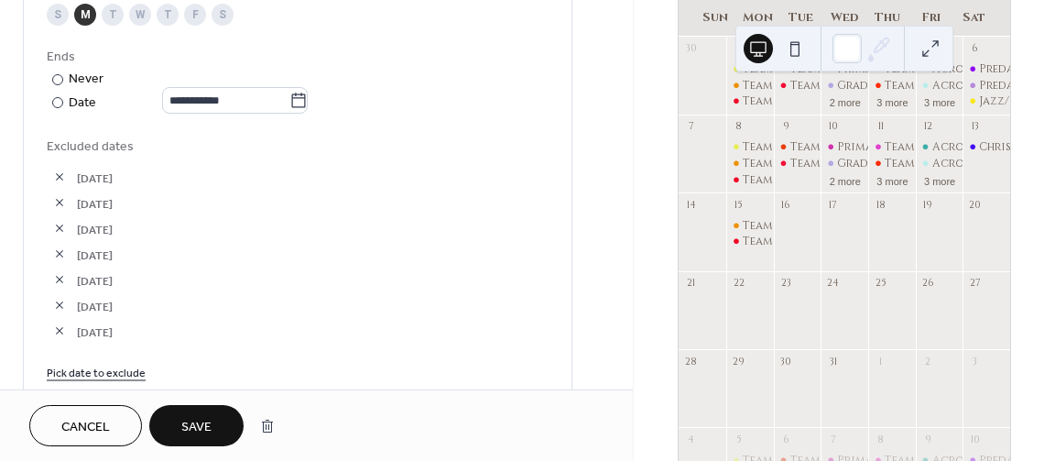
click at [185, 418] on span "Save" at bounding box center [196, 427] width 30 height 19
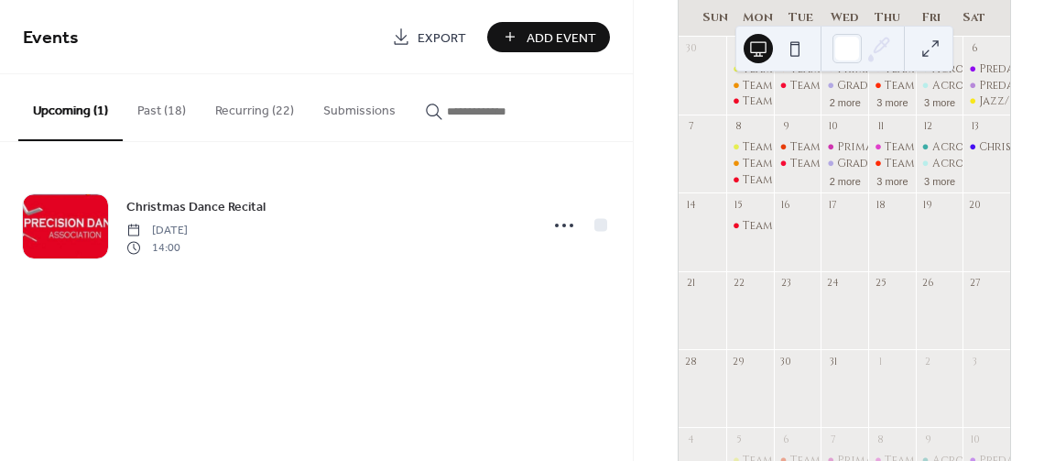
click at [259, 118] on button "Recurring (22)" at bounding box center [255, 106] width 108 height 65
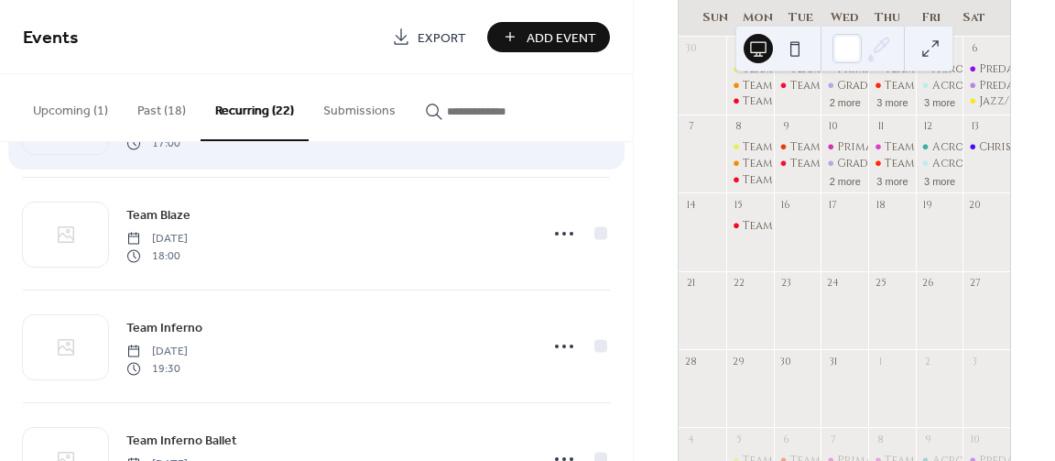
scroll to position [110, 0]
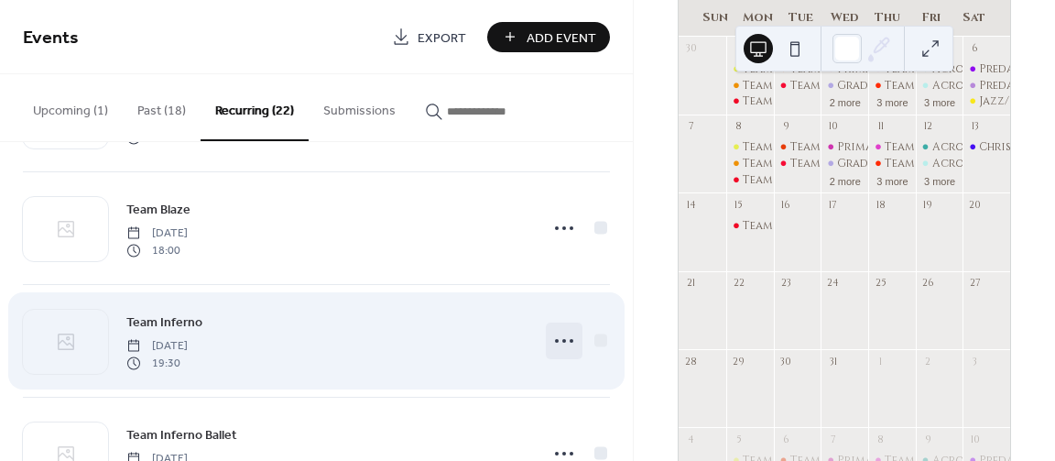
click at [568, 334] on icon at bounding box center [564, 340] width 29 height 29
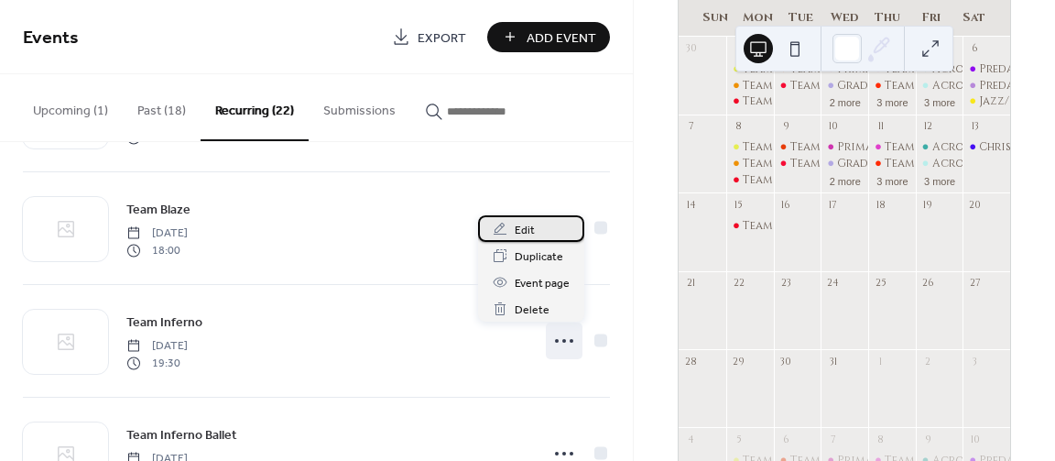
click at [529, 232] on span "Edit" at bounding box center [525, 230] width 20 height 19
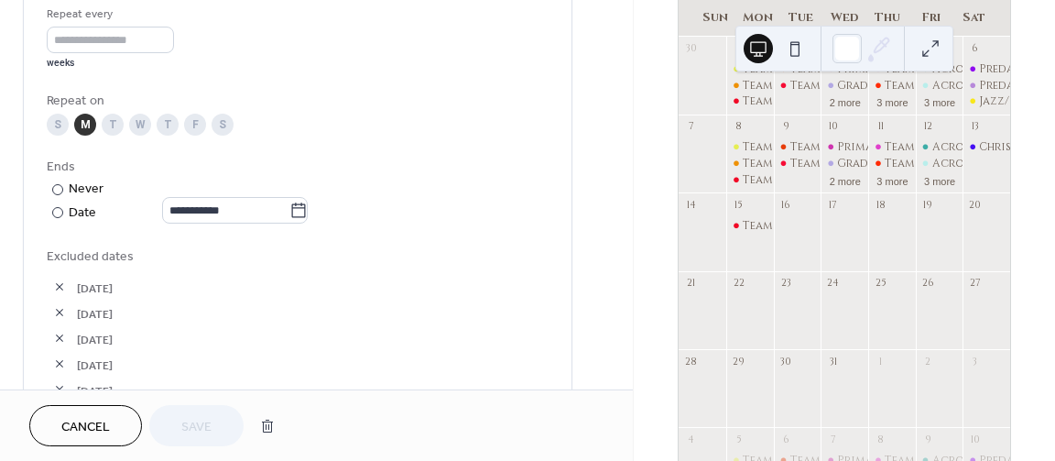
scroll to position [1044, 0]
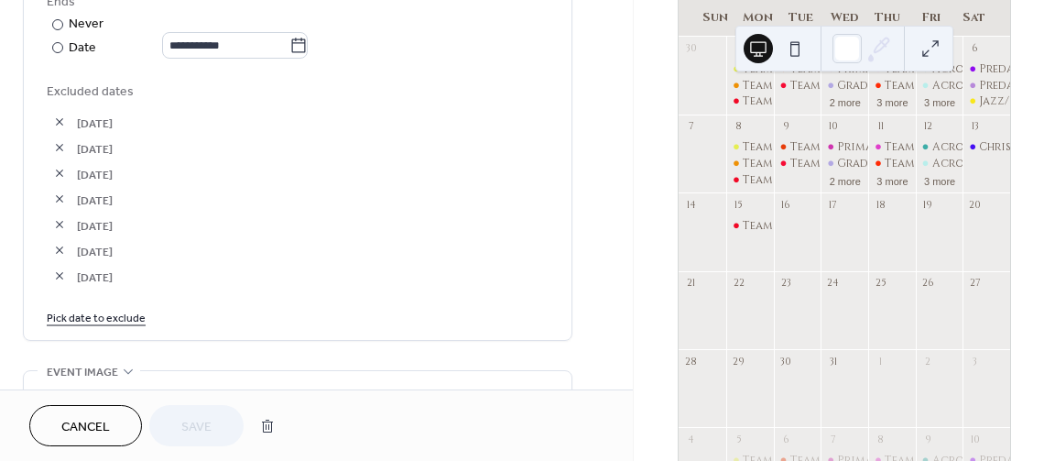
click at [96, 326] on link "Pick date to exclude" at bounding box center [96, 316] width 99 height 19
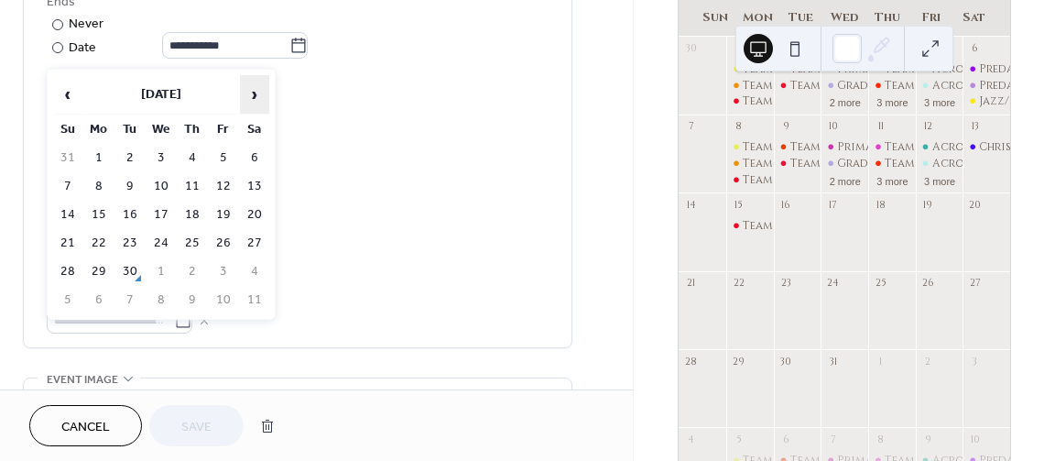
click at [253, 99] on span "›" at bounding box center [254, 94] width 27 height 37
click at [104, 212] on td "15" at bounding box center [98, 215] width 29 height 27
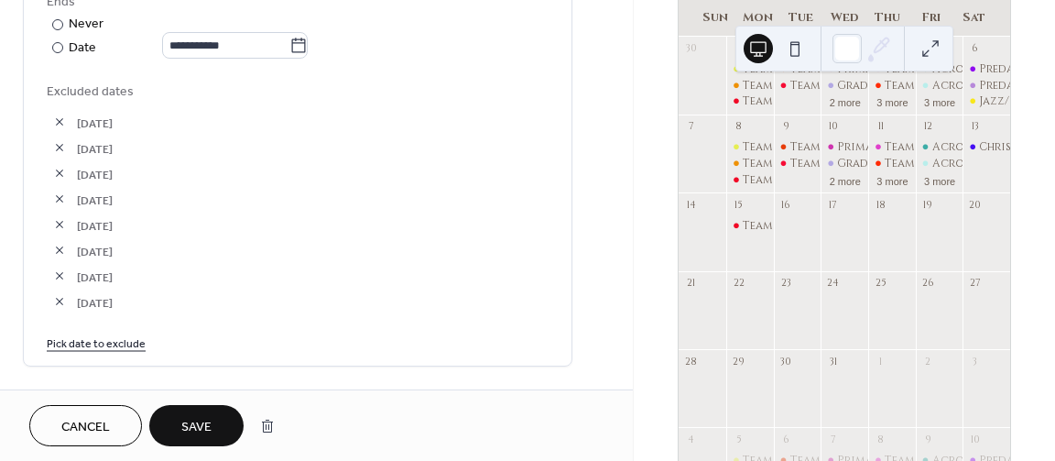
click at [212, 430] on span "Save" at bounding box center [196, 427] width 30 height 19
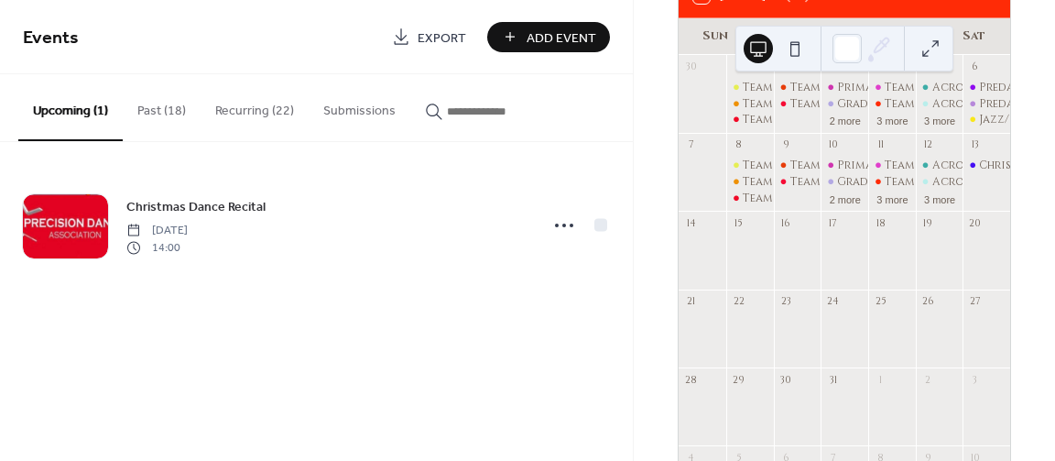
scroll to position [55, 0]
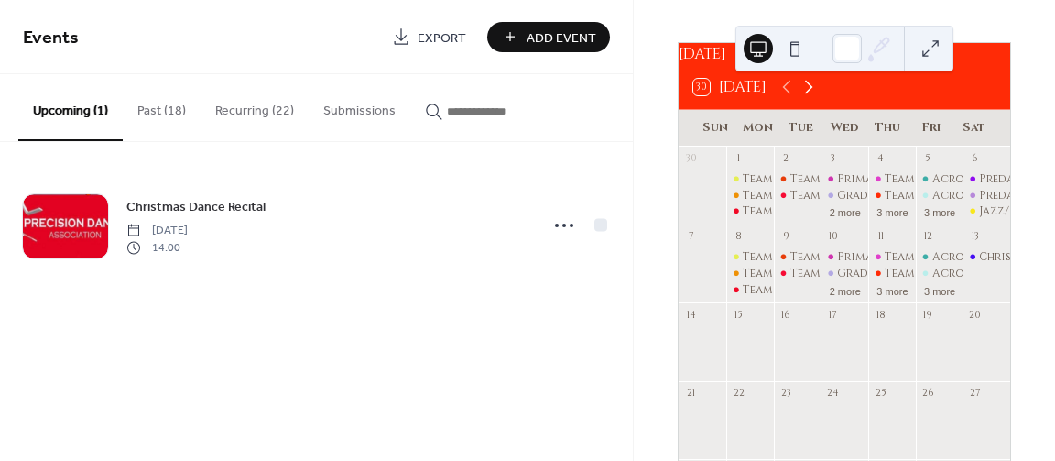
click at [813, 94] on icon at bounding box center [809, 88] width 8 height 14
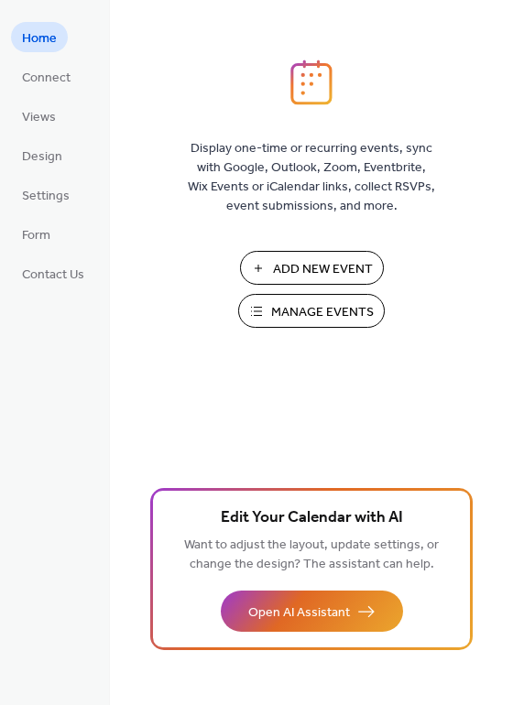
click at [333, 317] on span "Manage Events" at bounding box center [322, 312] width 103 height 19
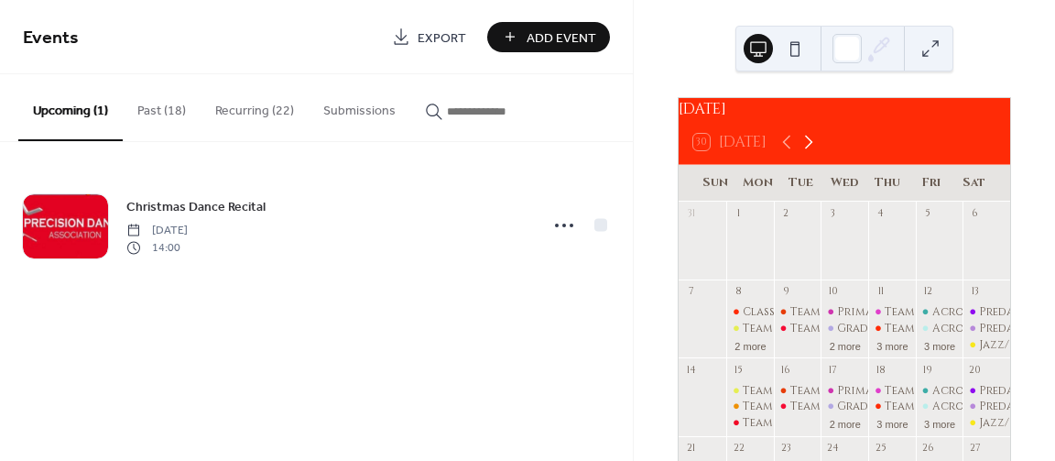
click at [809, 144] on icon at bounding box center [809, 142] width 22 height 22
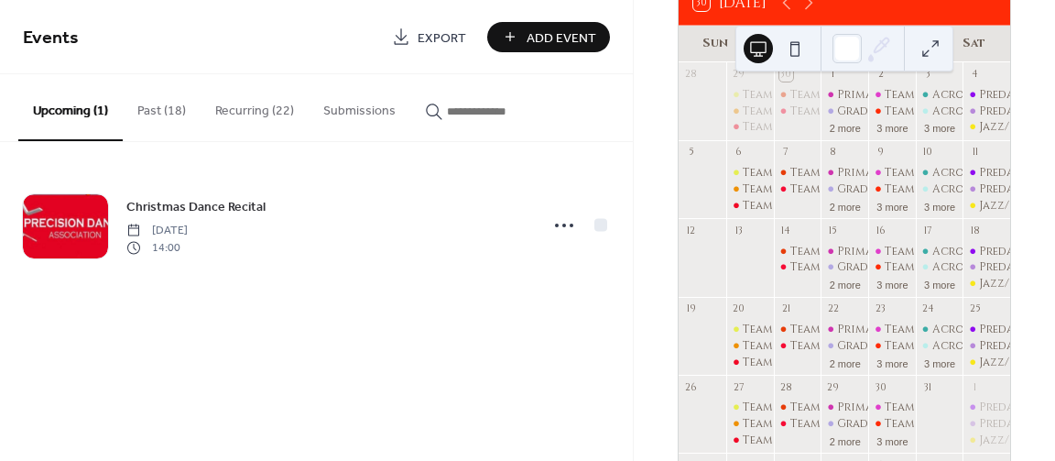
scroll to position [147, 0]
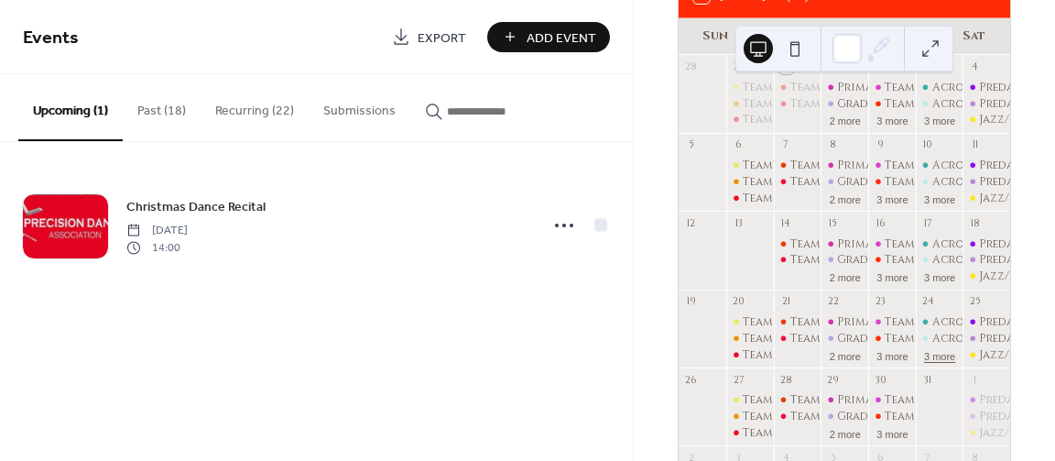
click at [939, 363] on button "3 more" at bounding box center [940, 355] width 46 height 16
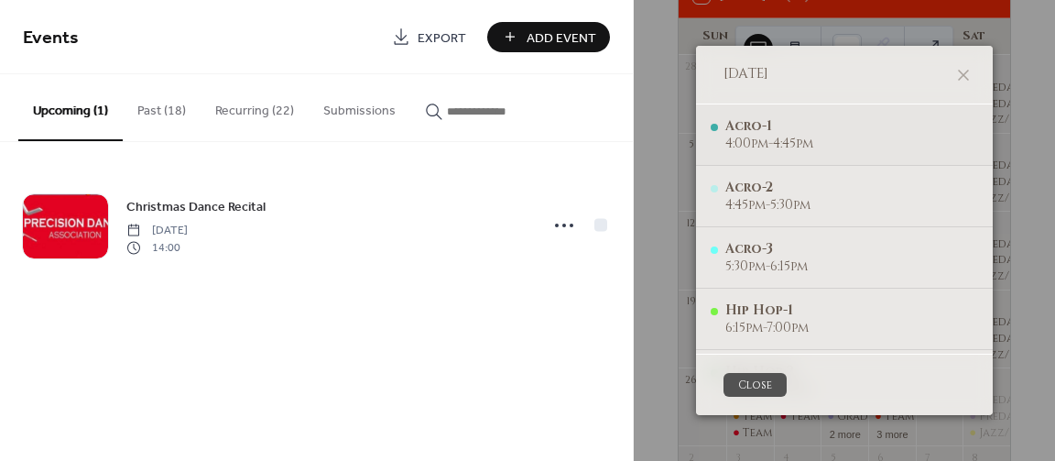
scroll to position [0, 0]
click at [965, 71] on icon at bounding box center [964, 75] width 22 height 22
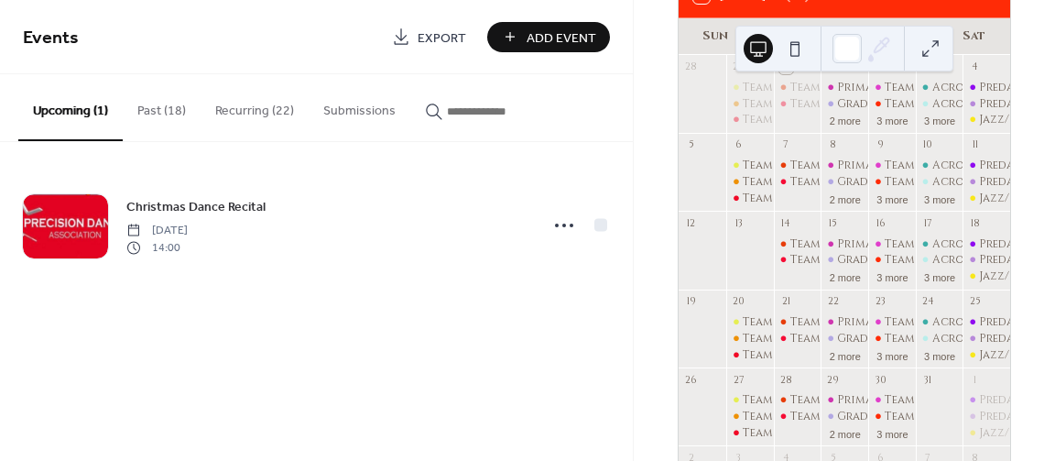
click at [520, 33] on button "Add Event" at bounding box center [548, 37] width 123 height 30
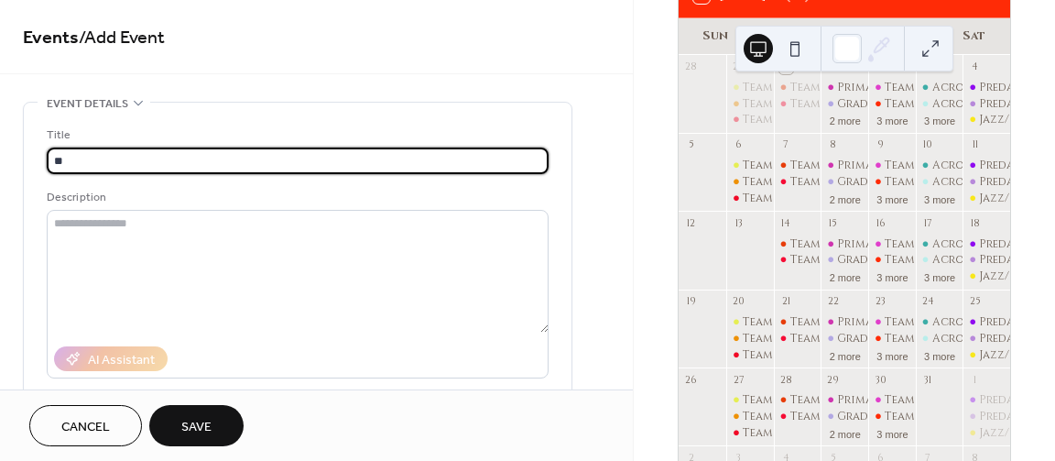
type input "*"
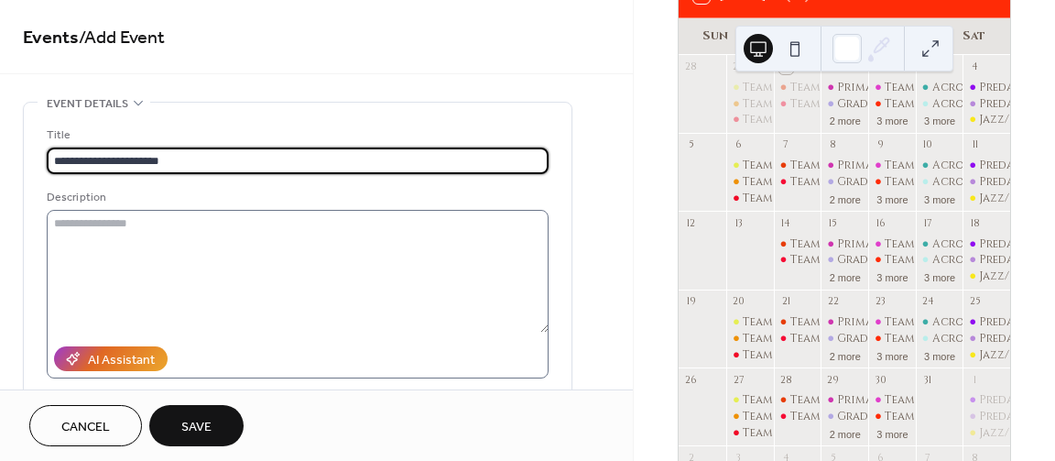
type input "**********"
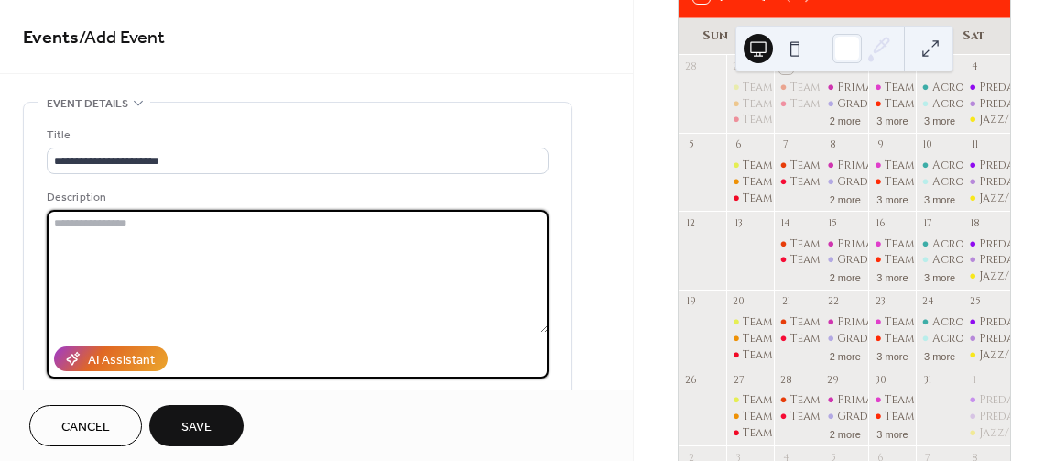
click at [167, 212] on textarea at bounding box center [298, 271] width 502 height 123
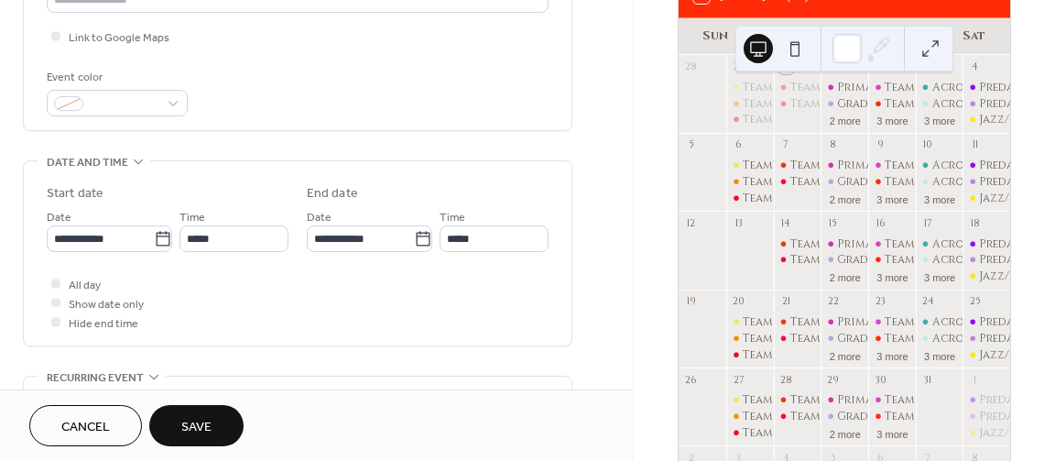
scroll to position [440, 0]
type textarea "**********"
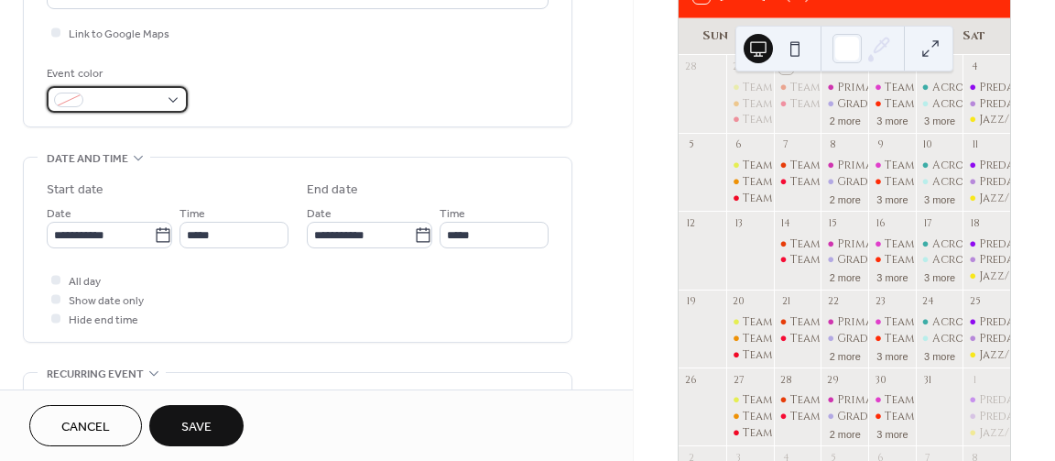
click at [171, 104] on div at bounding box center [117, 99] width 141 height 27
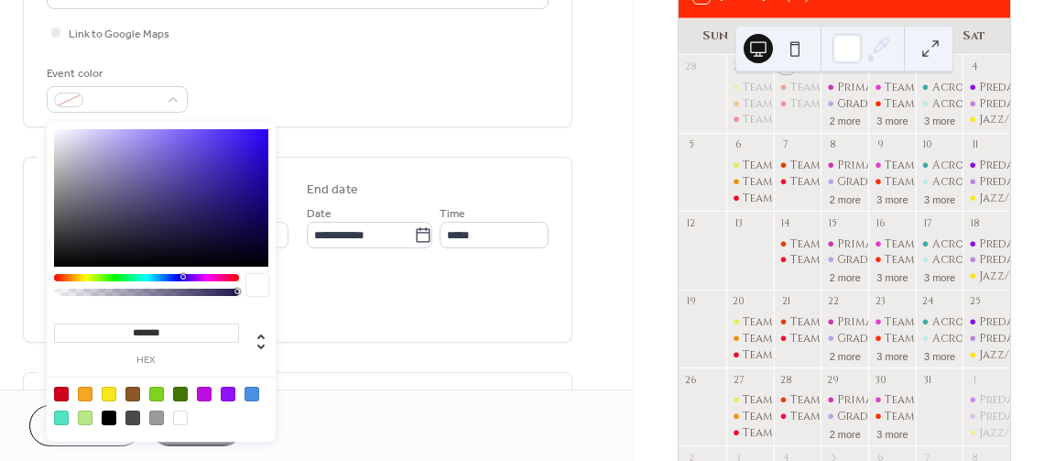
click at [107, 408] on div at bounding box center [161, 406] width 233 height 58
click at [111, 412] on div at bounding box center [109, 417] width 15 height 15
type input "*******"
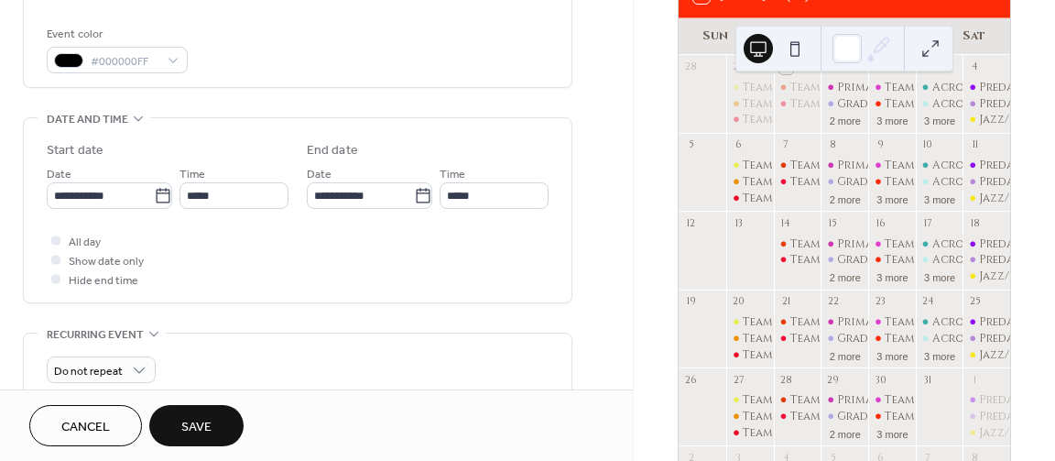
scroll to position [495, 0]
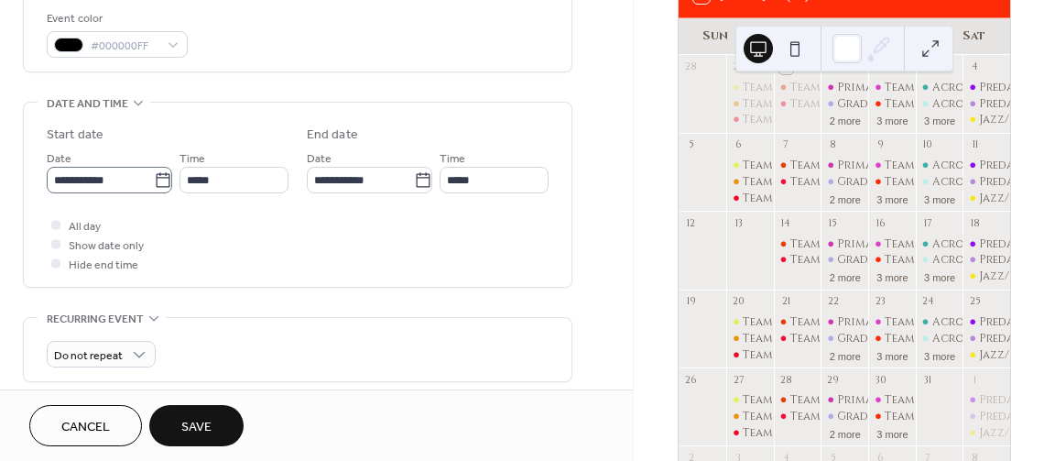
click at [155, 182] on icon at bounding box center [163, 180] width 18 height 18
click at [154, 182] on input "**********" at bounding box center [100, 180] width 107 height 27
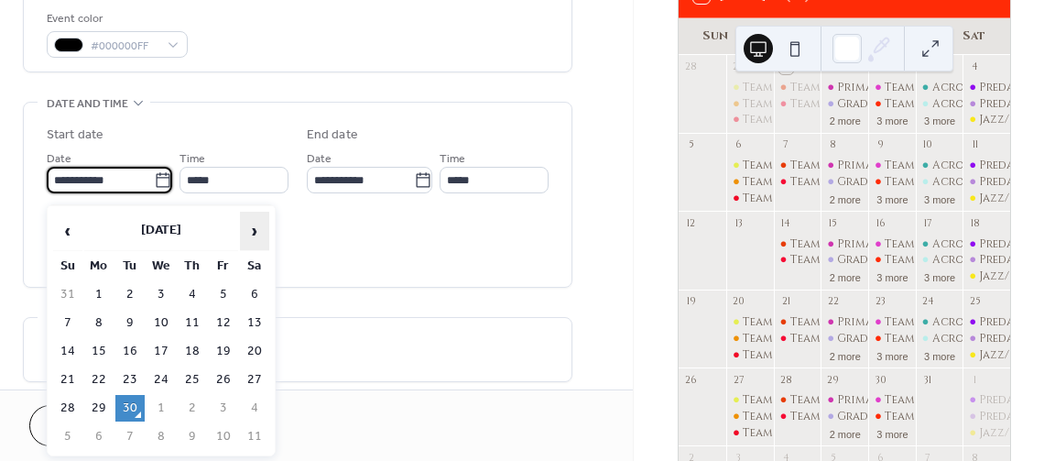
click at [248, 231] on span "›" at bounding box center [254, 231] width 27 height 37
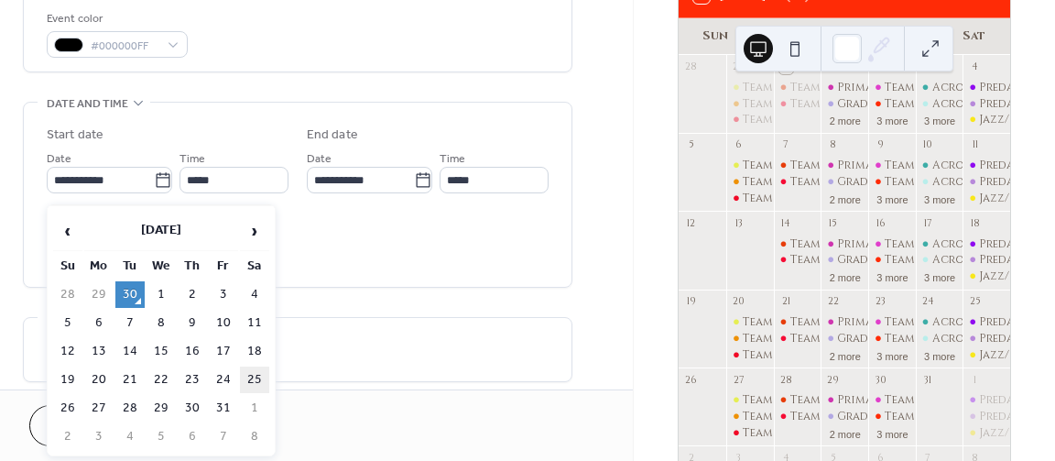
click at [256, 380] on td "25" at bounding box center [254, 379] width 29 height 27
type input "**********"
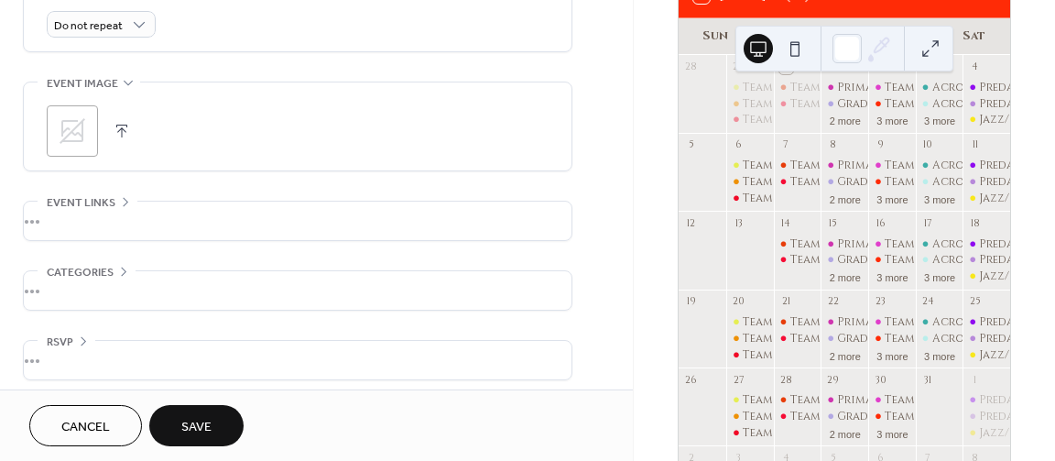
scroll to position [838, 0]
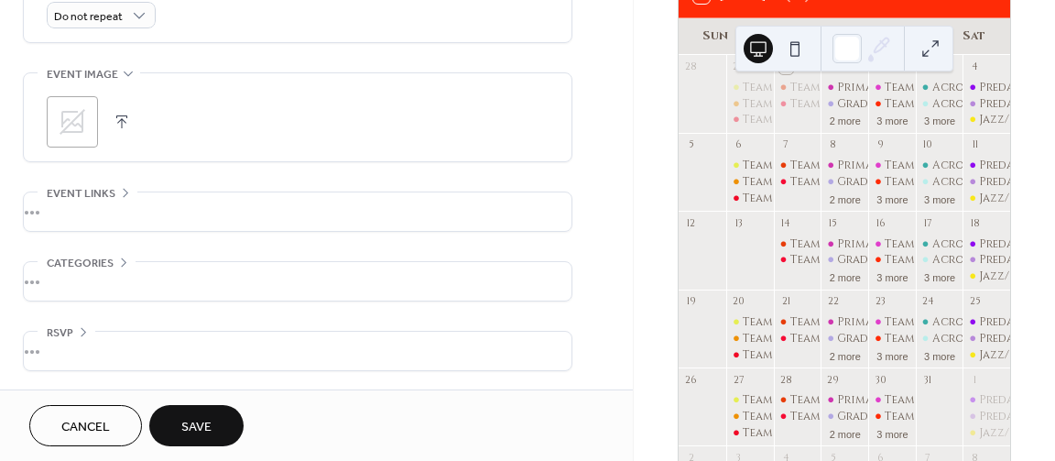
click at [196, 411] on button "Save" at bounding box center [196, 425] width 94 height 41
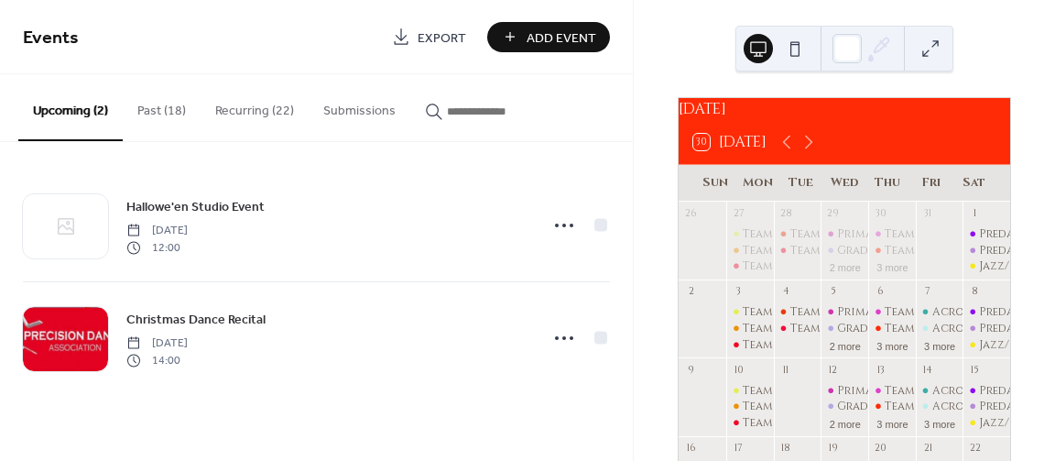
click at [541, 29] on span "Add Event" at bounding box center [562, 37] width 70 height 19
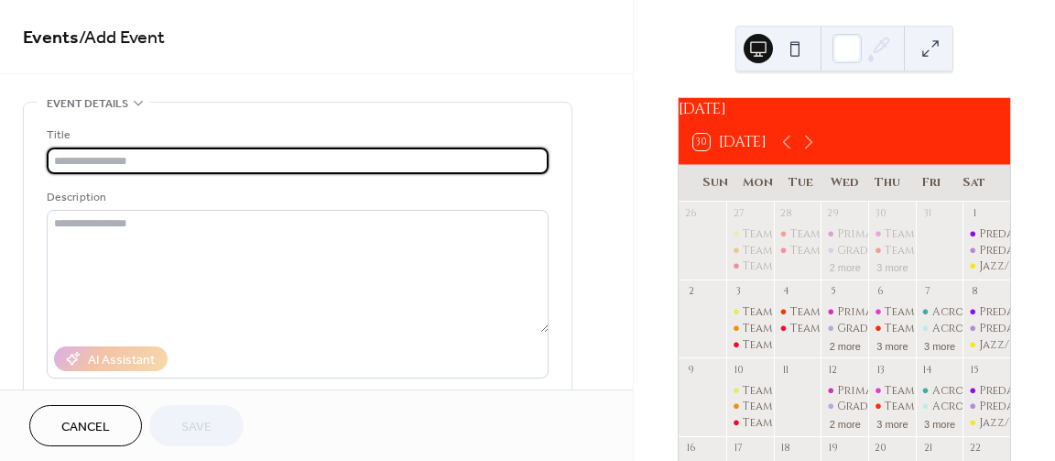
click at [201, 165] on input "text" at bounding box center [298, 160] width 502 height 27
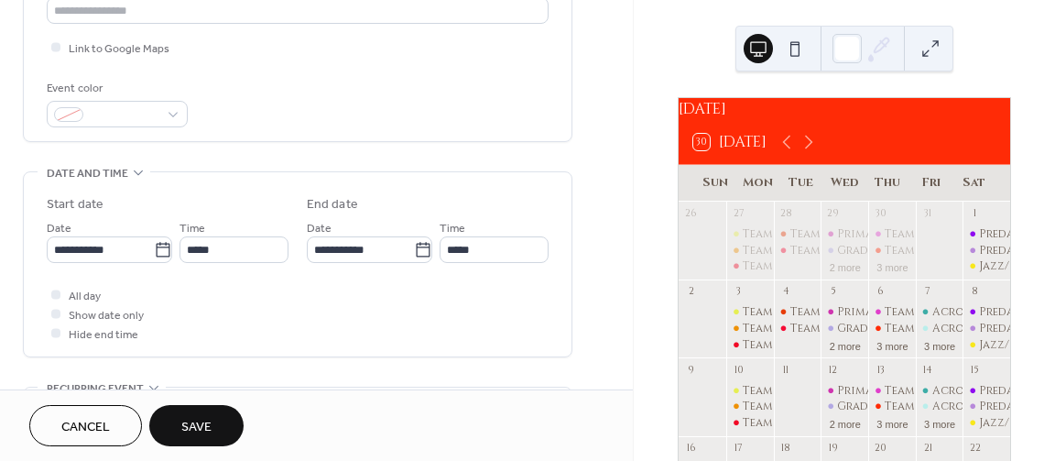
scroll to position [440, 0]
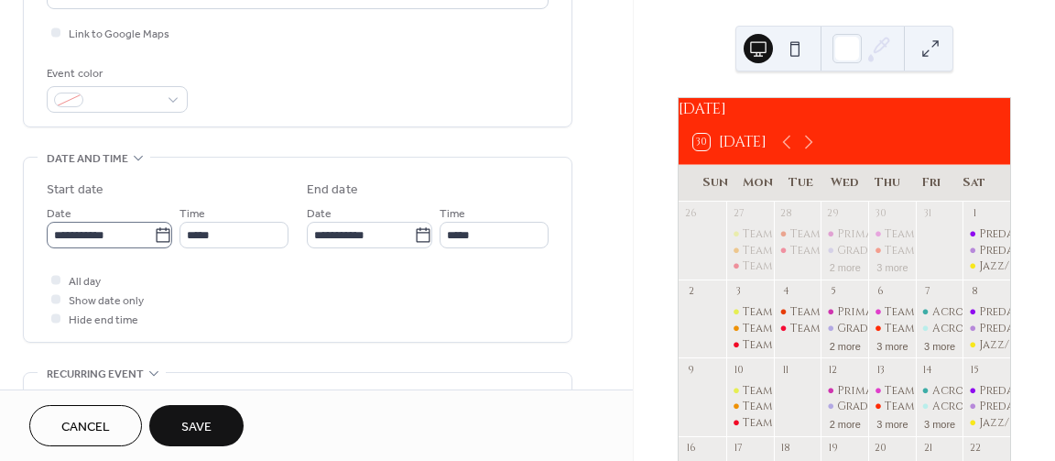
type input "**********"
click at [155, 240] on icon at bounding box center [163, 235] width 18 height 18
click at [154, 240] on input "**********" at bounding box center [100, 235] width 107 height 27
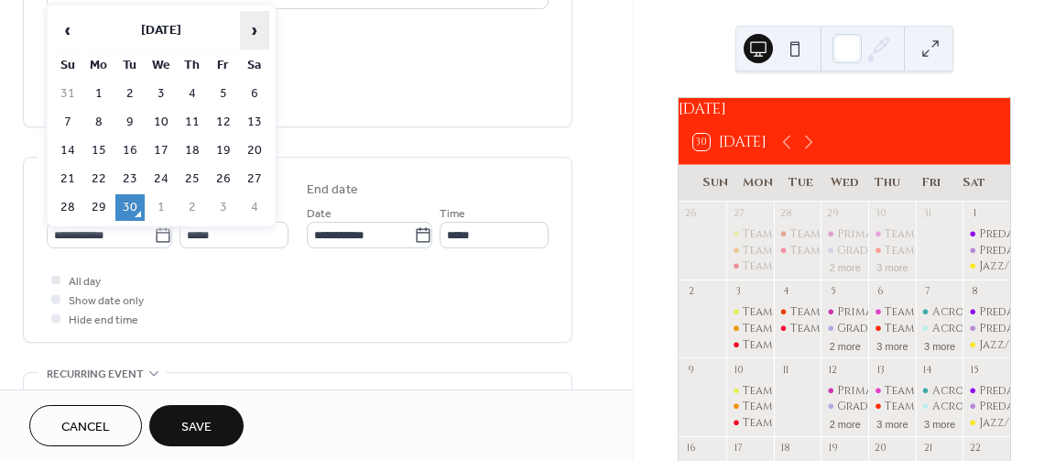
click at [252, 22] on span "›" at bounding box center [254, 30] width 27 height 37
click at [252, 23] on span "›" at bounding box center [254, 30] width 27 height 37
click at [69, 172] on td "16" at bounding box center [67, 179] width 29 height 27
type input "**********"
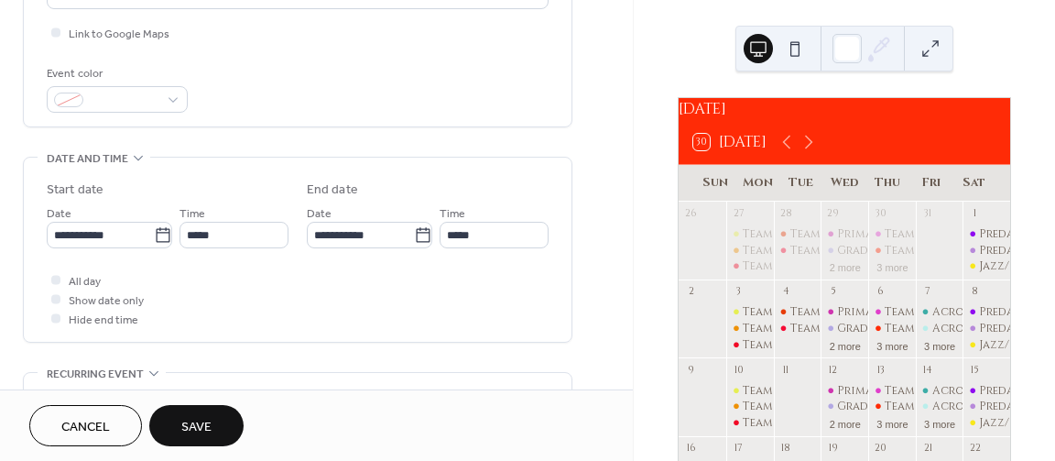
scroll to position [495, 0]
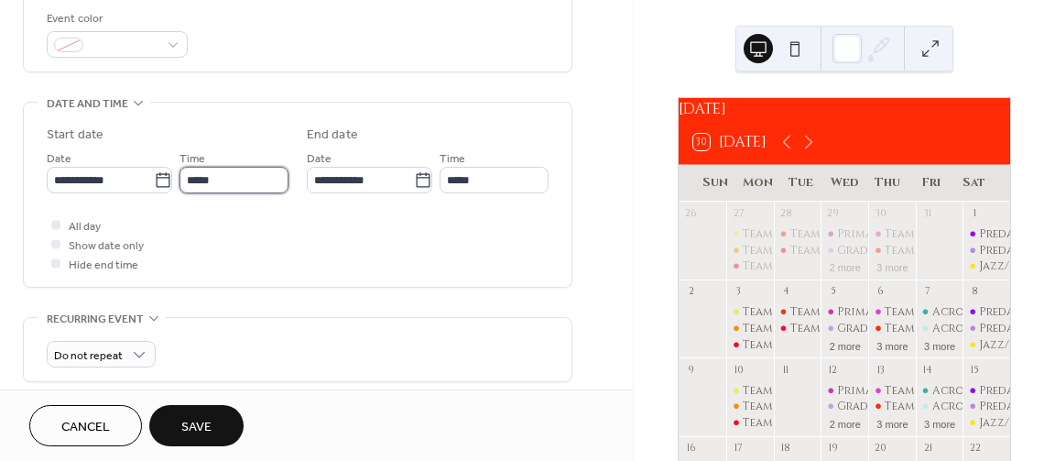
click at [243, 173] on input "*****" at bounding box center [234, 180] width 109 height 27
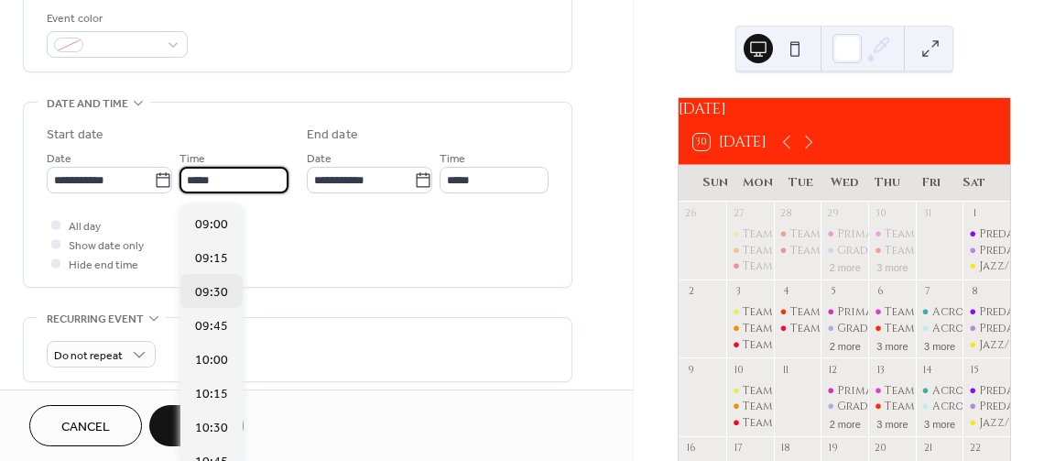
scroll to position [1187, 0]
click at [223, 255] on span "09:00" at bounding box center [211, 255] width 33 height 19
type input "*****"
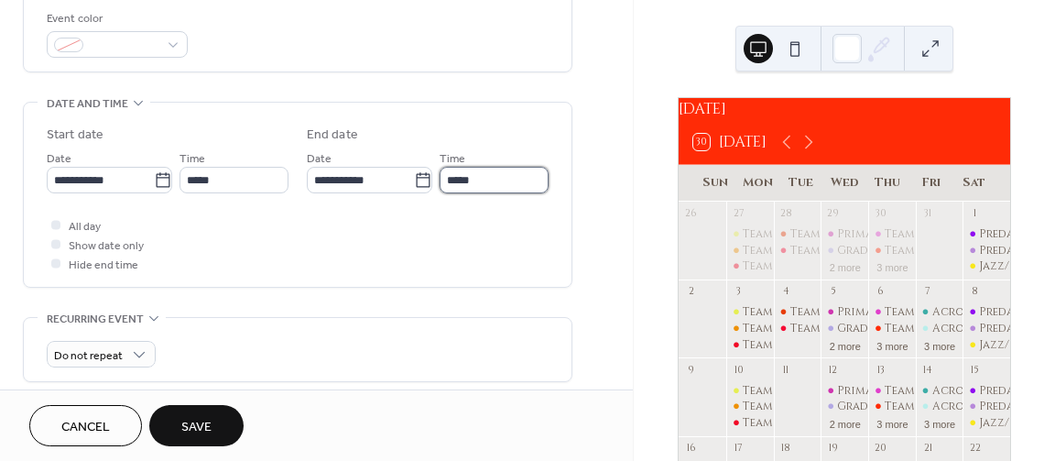
click at [497, 184] on input "*****" at bounding box center [494, 180] width 109 height 27
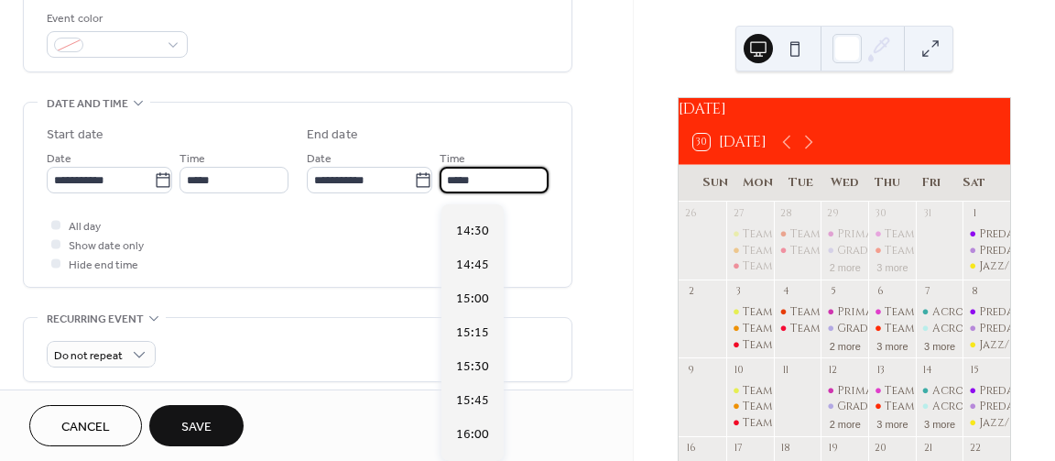
scroll to position [879, 0]
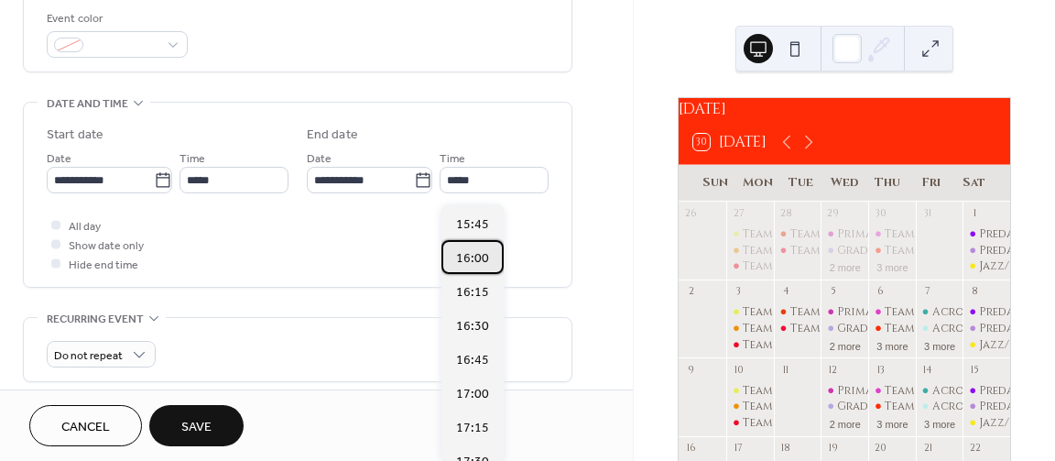
click at [476, 251] on span "16:00" at bounding box center [472, 257] width 33 height 19
type input "*****"
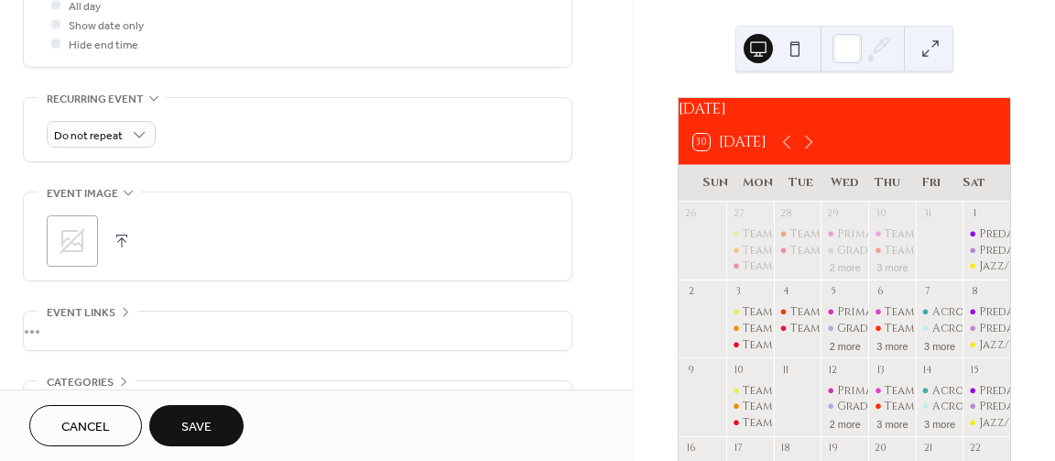
scroll to position [838, 0]
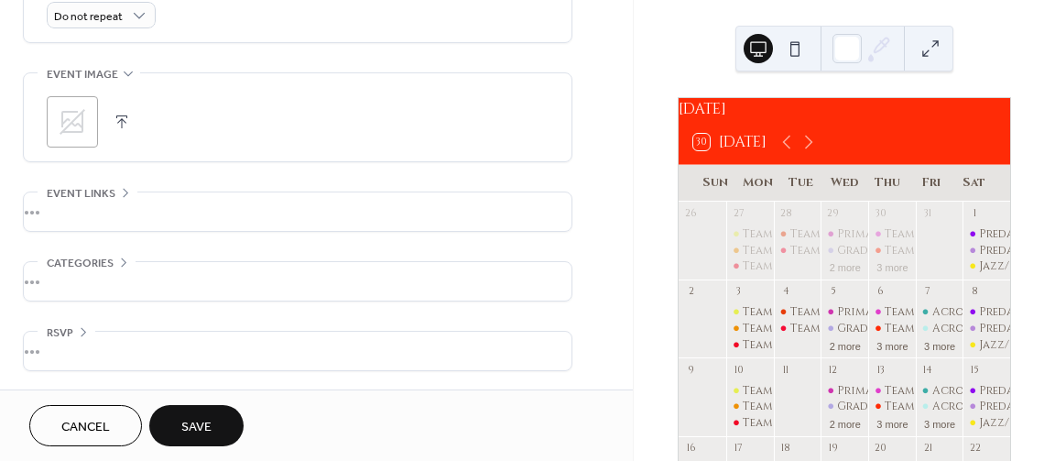
click at [228, 414] on button "Save" at bounding box center [196, 425] width 94 height 41
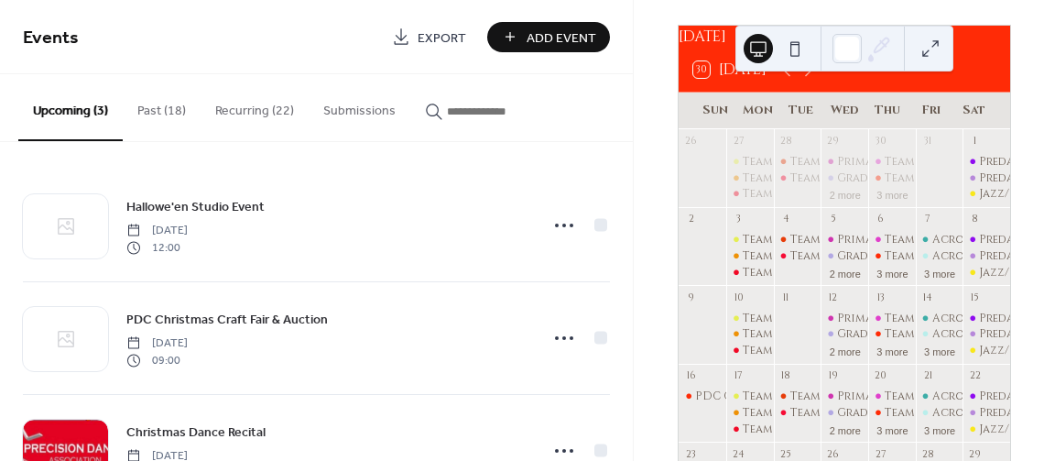
scroll to position [73, 0]
